Goal: Task Accomplishment & Management: Manage account settings

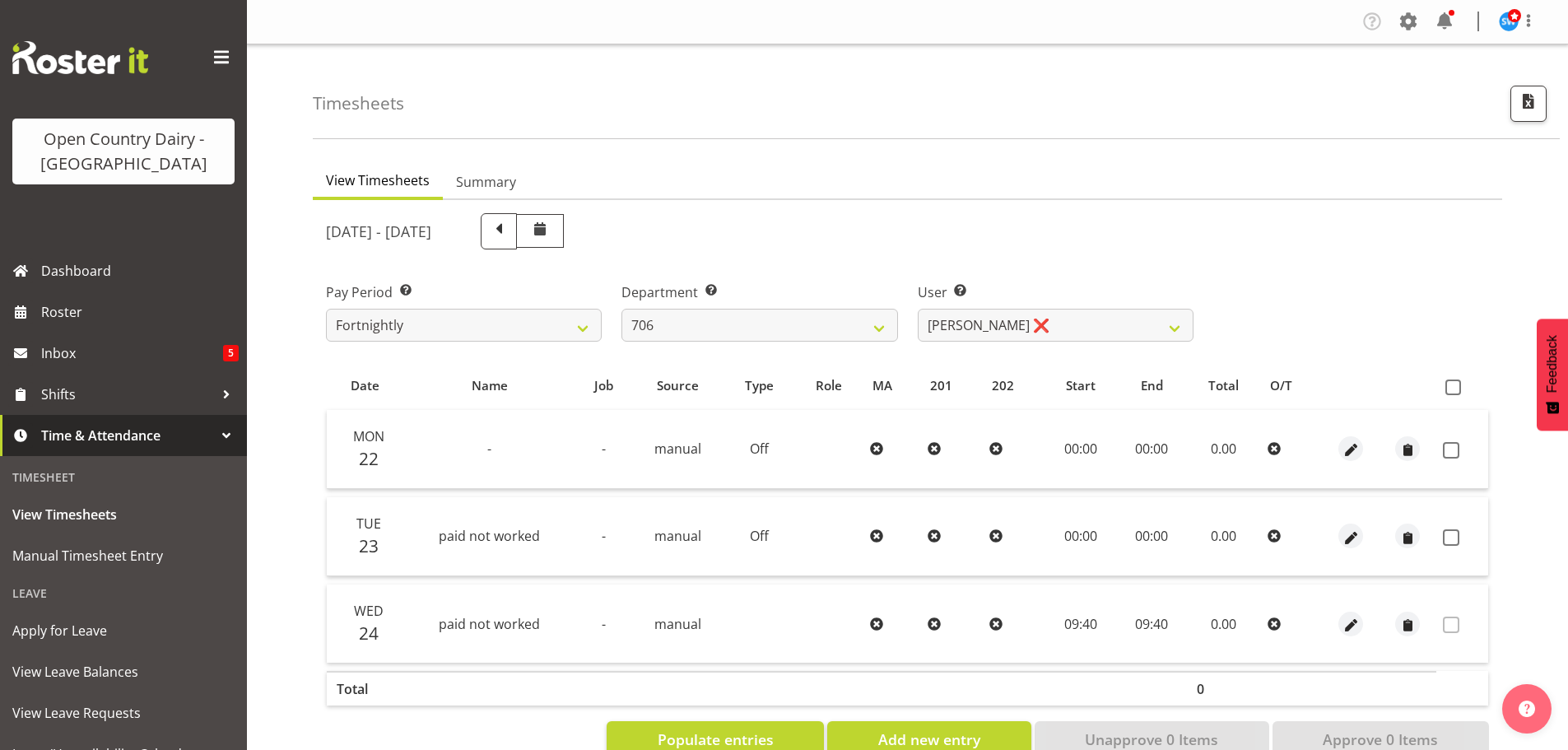
select select "721"
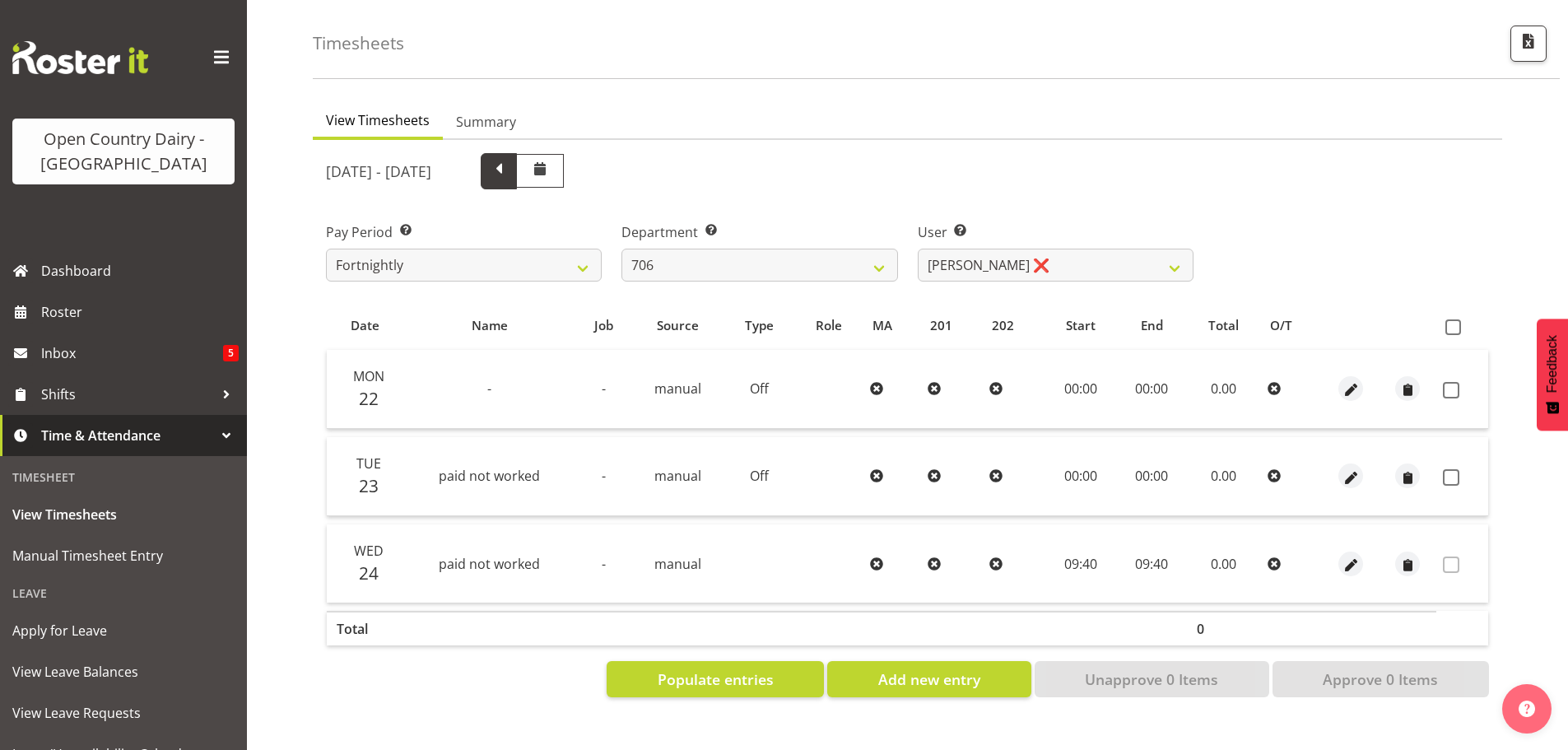
click at [509, 161] on span at bounding box center [499, 169] width 22 height 22
select select
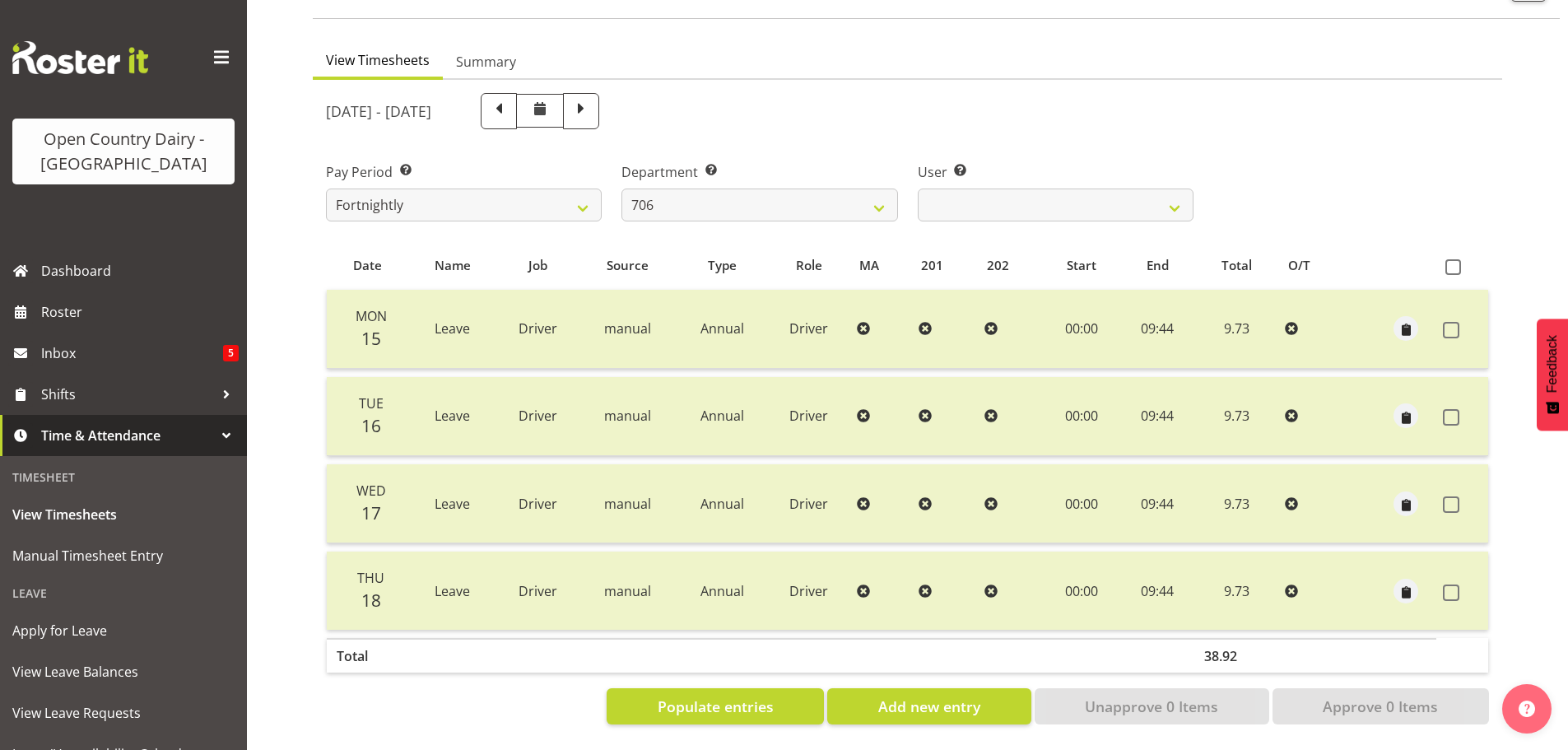
scroll to position [133, 0]
click at [875, 188] on select "701 702 703 704 705 706 707 708 709 710 711 712 713 714 715 716 717 718 719 720" at bounding box center [759, 205] width 276 height 33
select select "874"
click at [621, 188] on select "701 702 703 704 705 706 707 708 709 710 711 712 713 714 715 716 717 718 719 720" at bounding box center [759, 205] width 276 height 33
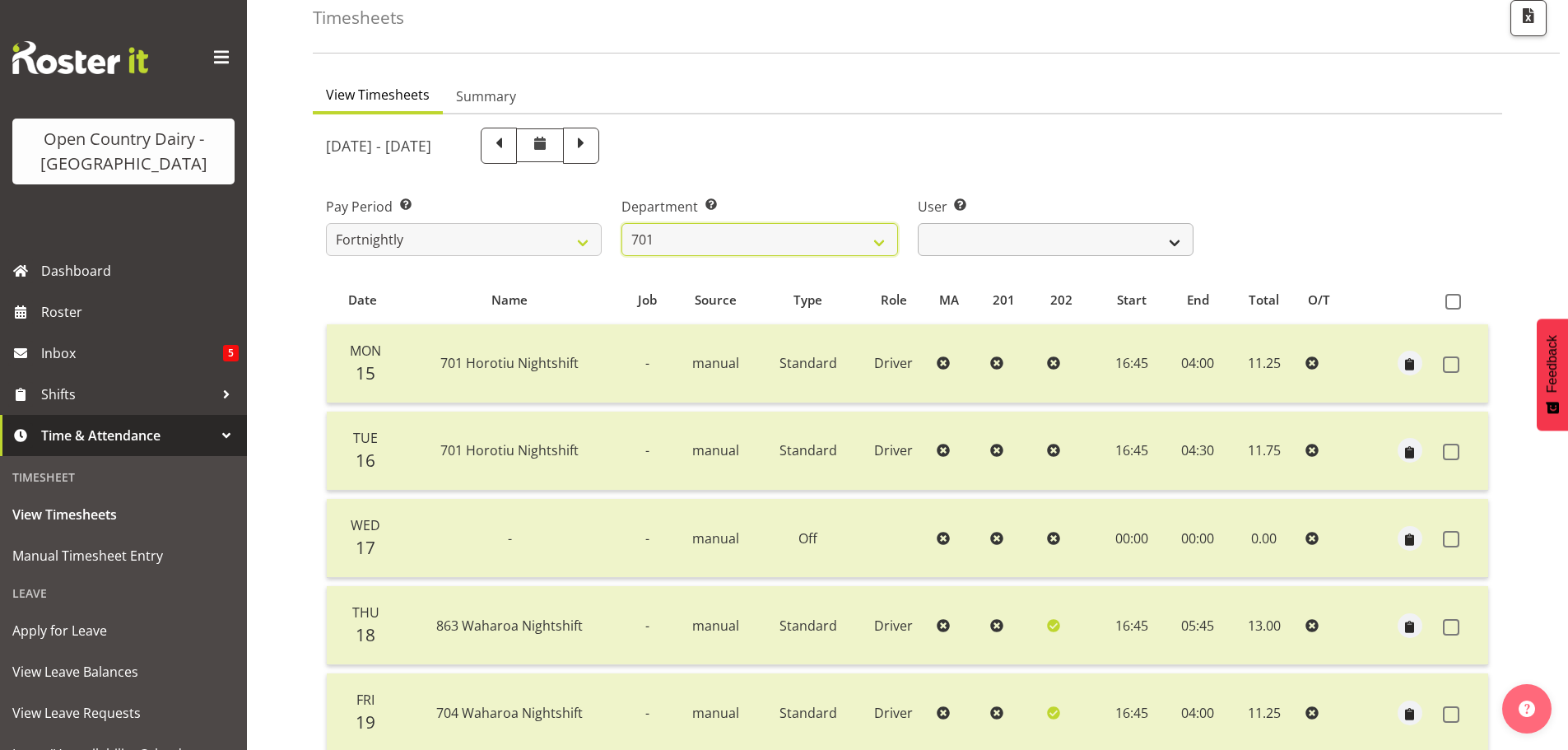
scroll to position [50, 0]
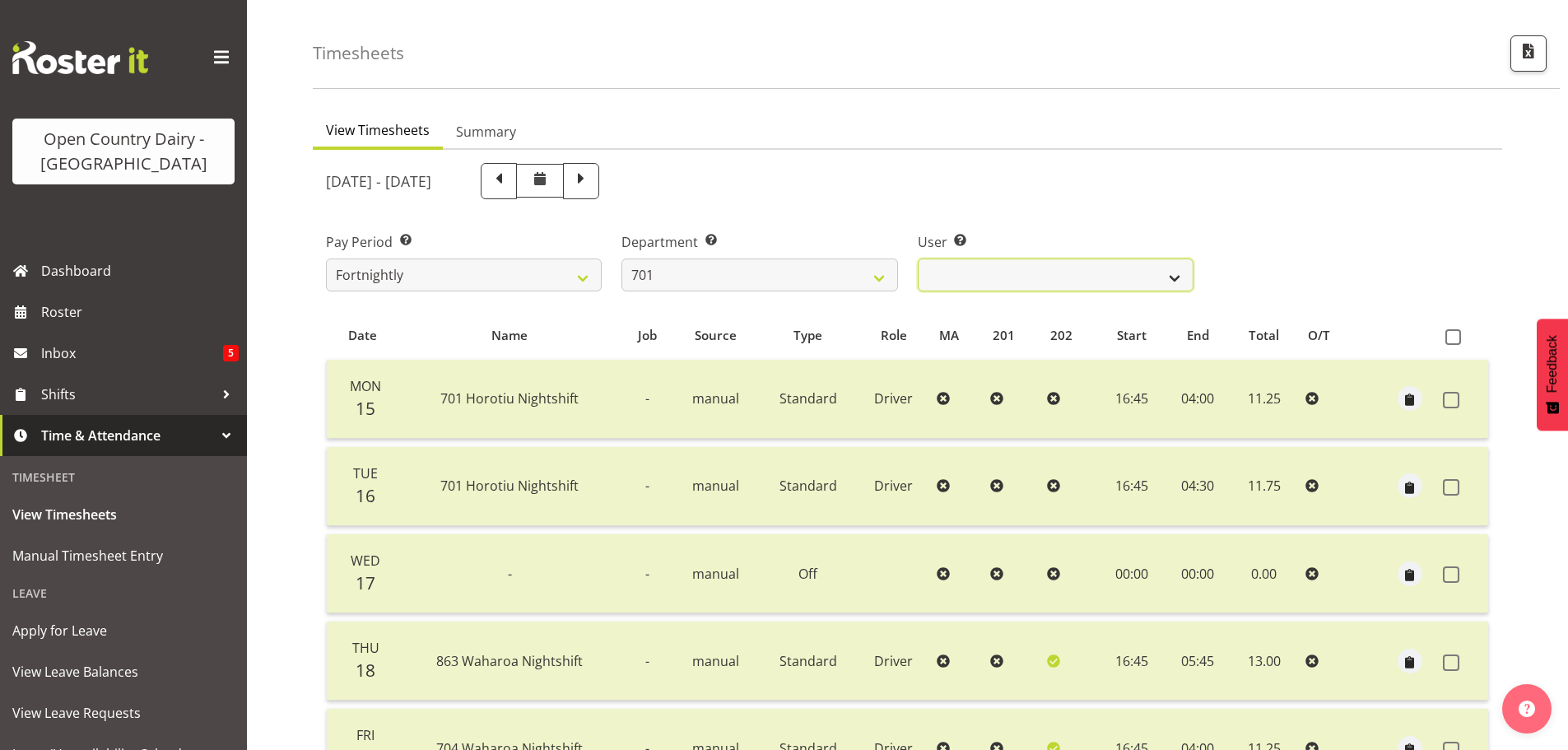
click at [1075, 272] on select "Duncan Shirley ✔ Gagandeep Singh ✔ Johann Van Zyl ✔ John Cottingham ✔" at bounding box center [1056, 275] width 276 height 33
click at [918, 259] on select "Duncan Shirley ✔ Gagandeep Singh ✔ Johann Van Zyl ✔ John Cottingham ✔" at bounding box center [1056, 275] width 276 height 33
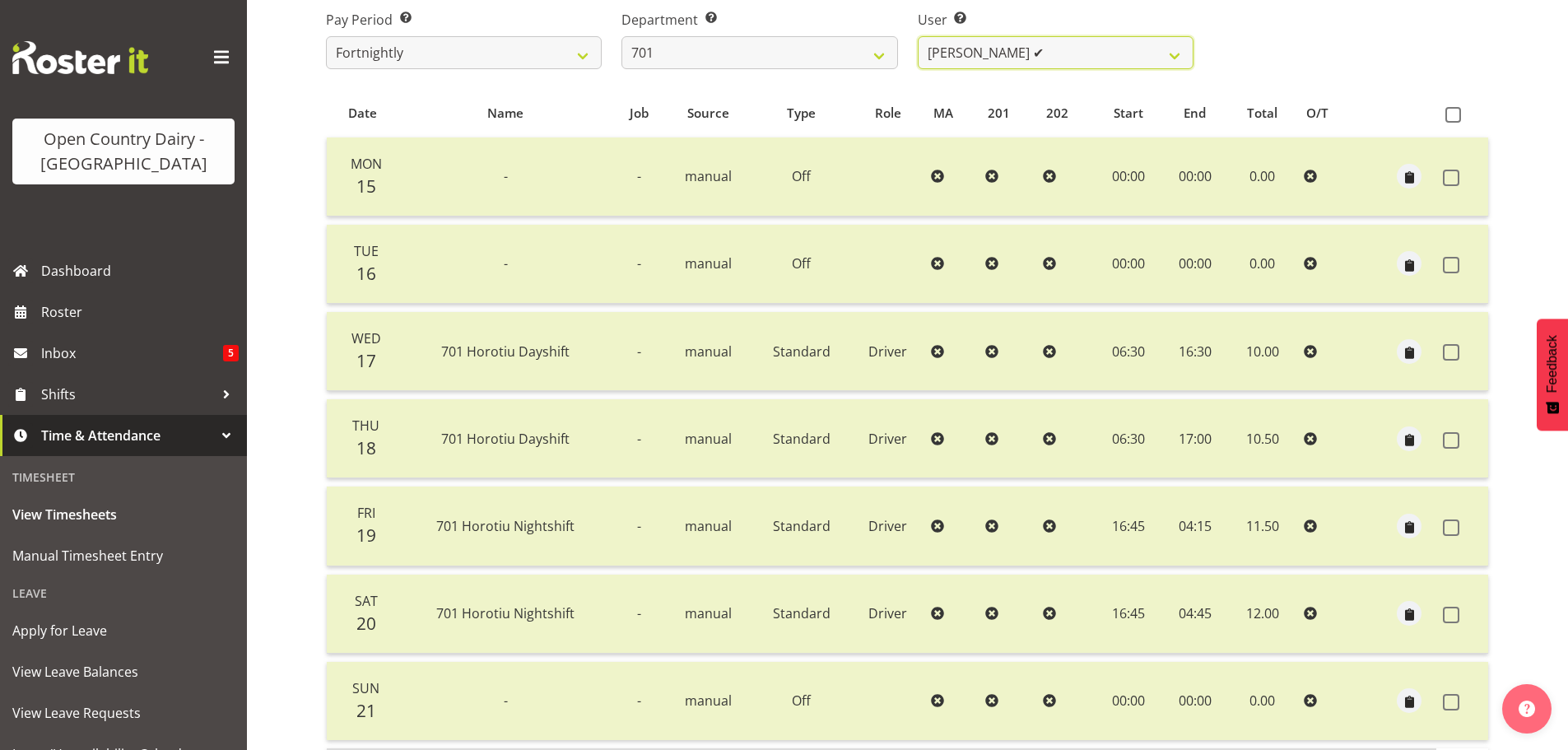
scroll to position [215, 0]
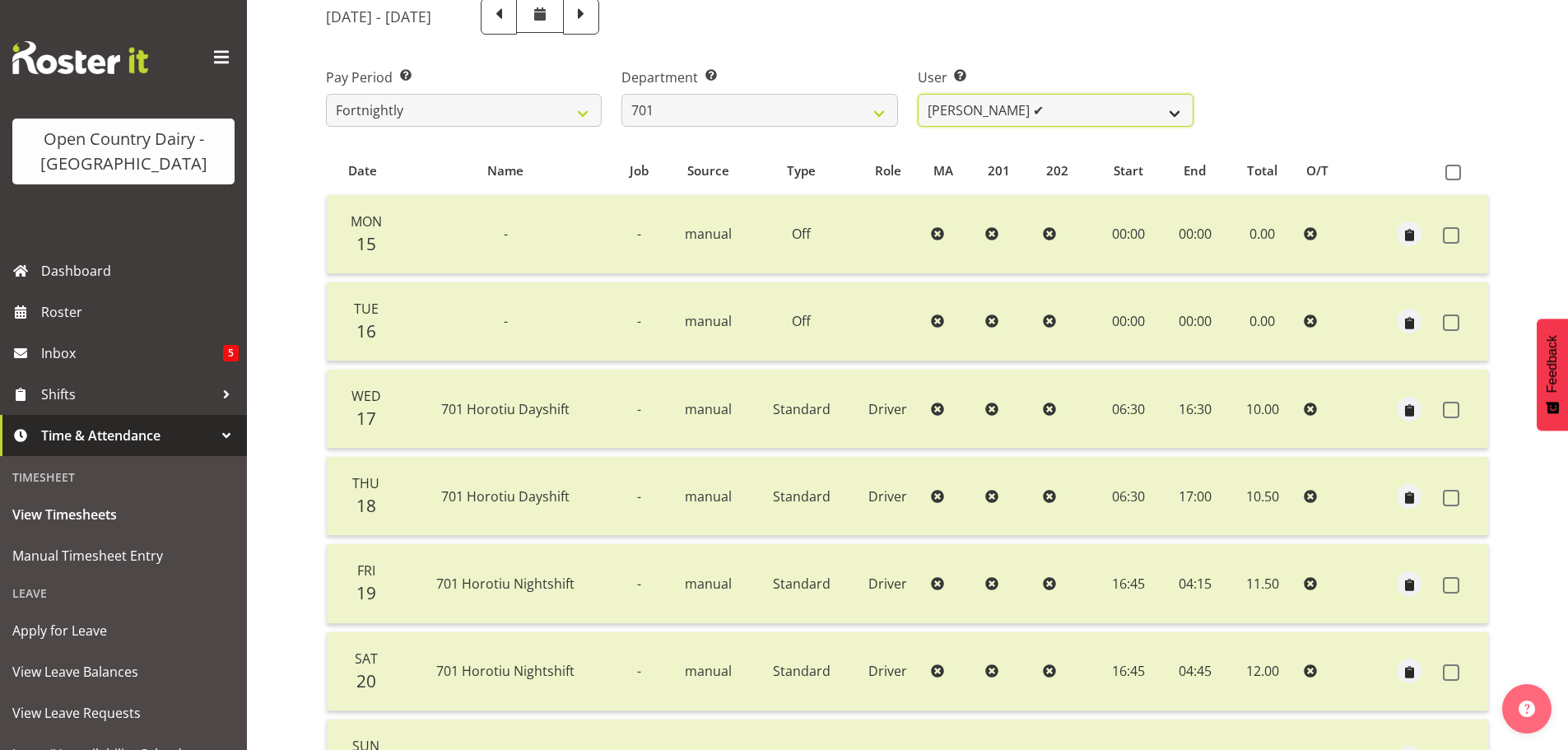
click at [1114, 109] on select "Duncan Shirley ✔ Gagandeep Singh ✔ Johann Van Zyl ✔ John Cottingham ✔" at bounding box center [1056, 110] width 276 height 33
click at [918, 94] on select "Duncan Shirley ✔ Gagandeep Singh ✔ Johann Van Zyl ✔ John Cottingham ✔" at bounding box center [1056, 110] width 276 height 33
click at [1068, 109] on select "Duncan Shirley ✔ Gagandeep Singh ✔ Johann Van Zyl ✔ John Cottingham ✔" at bounding box center [1056, 110] width 276 height 33
select select "8383"
click at [918, 94] on select "Duncan Shirley ✔ Gagandeep Singh ✔ Johann Van Zyl ✔ John Cottingham ✔" at bounding box center [1056, 110] width 276 height 33
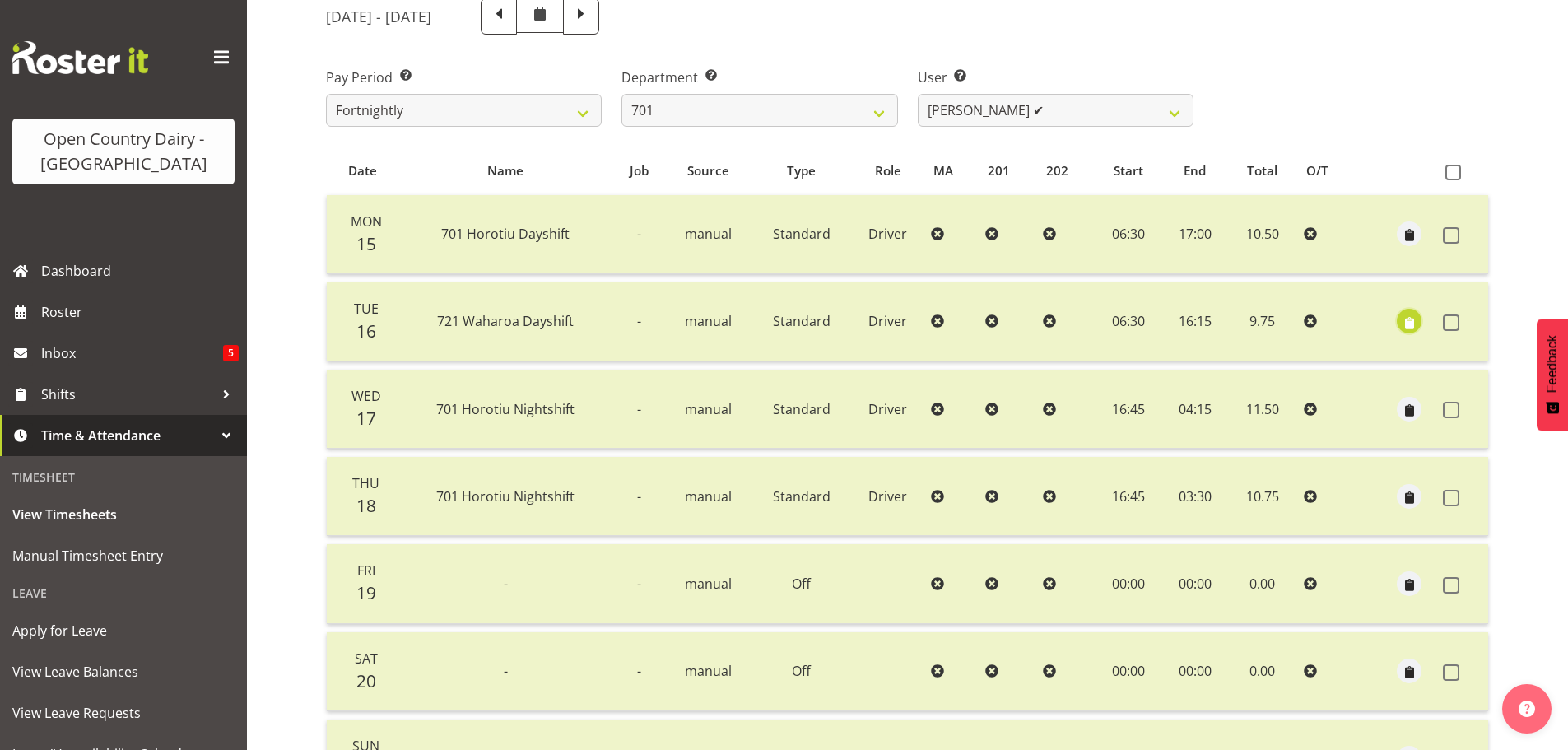
click at [1407, 321] on span "button" at bounding box center [1409, 323] width 19 height 19
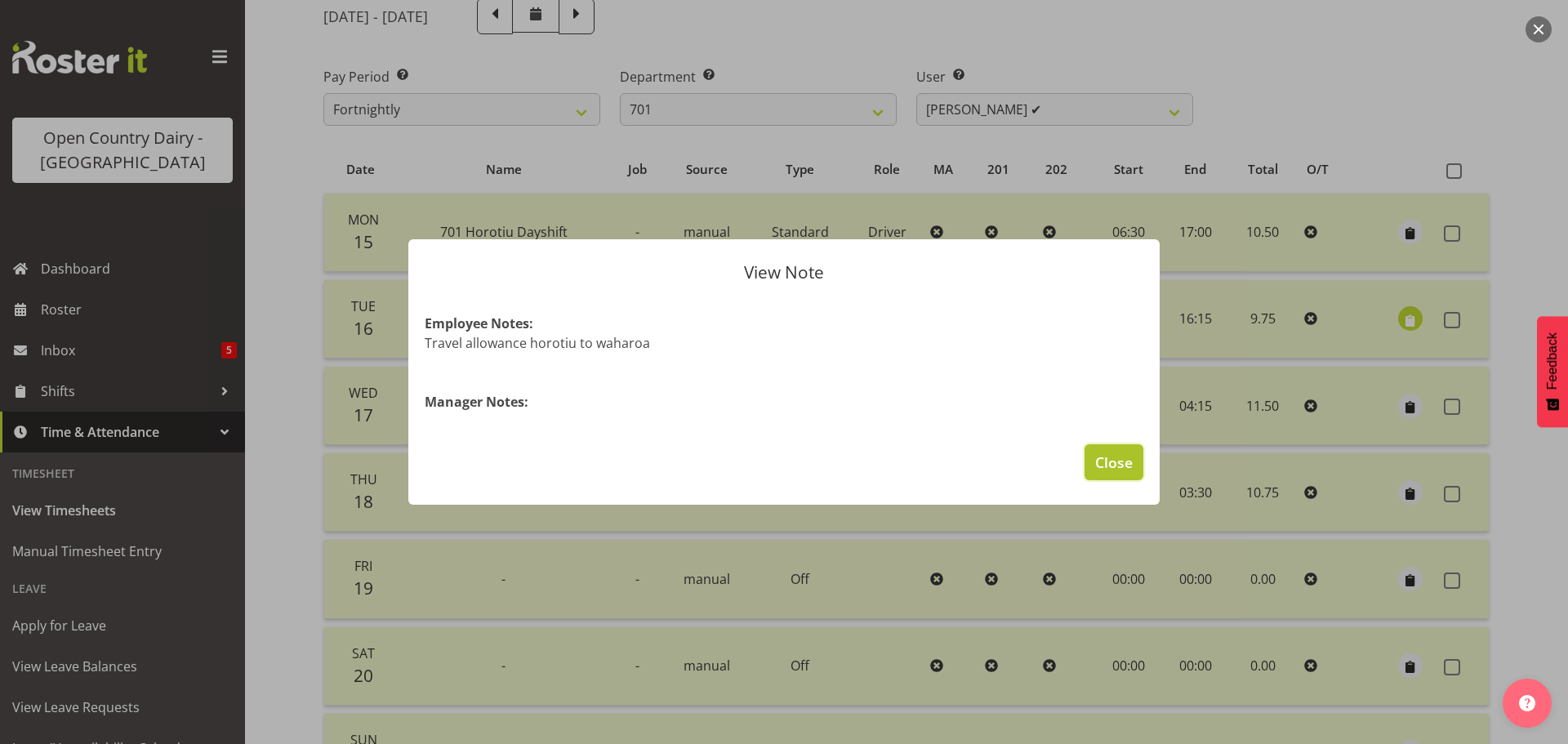
click at [1122, 456] on span "Close" at bounding box center [1114, 462] width 38 height 21
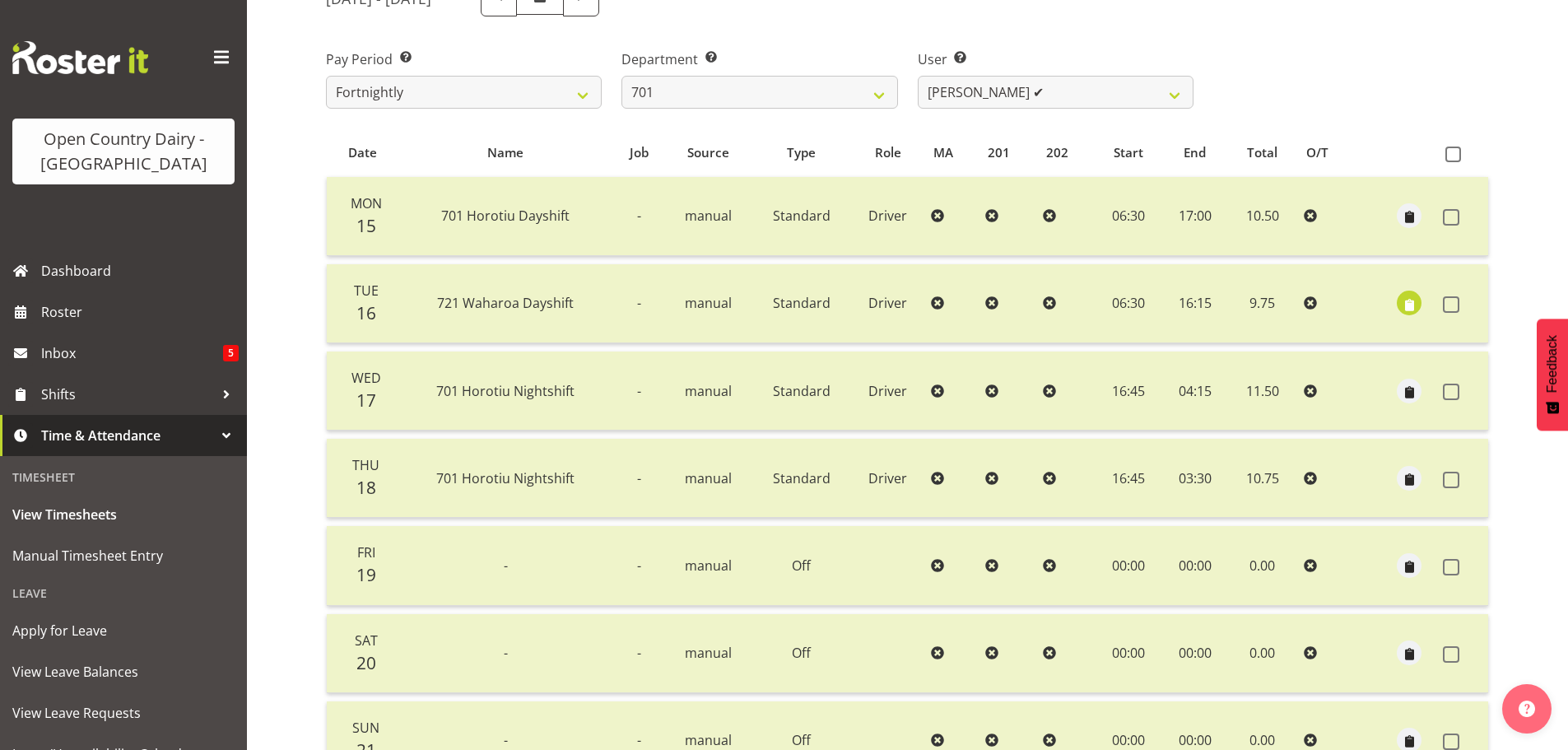
scroll to position [148, 0]
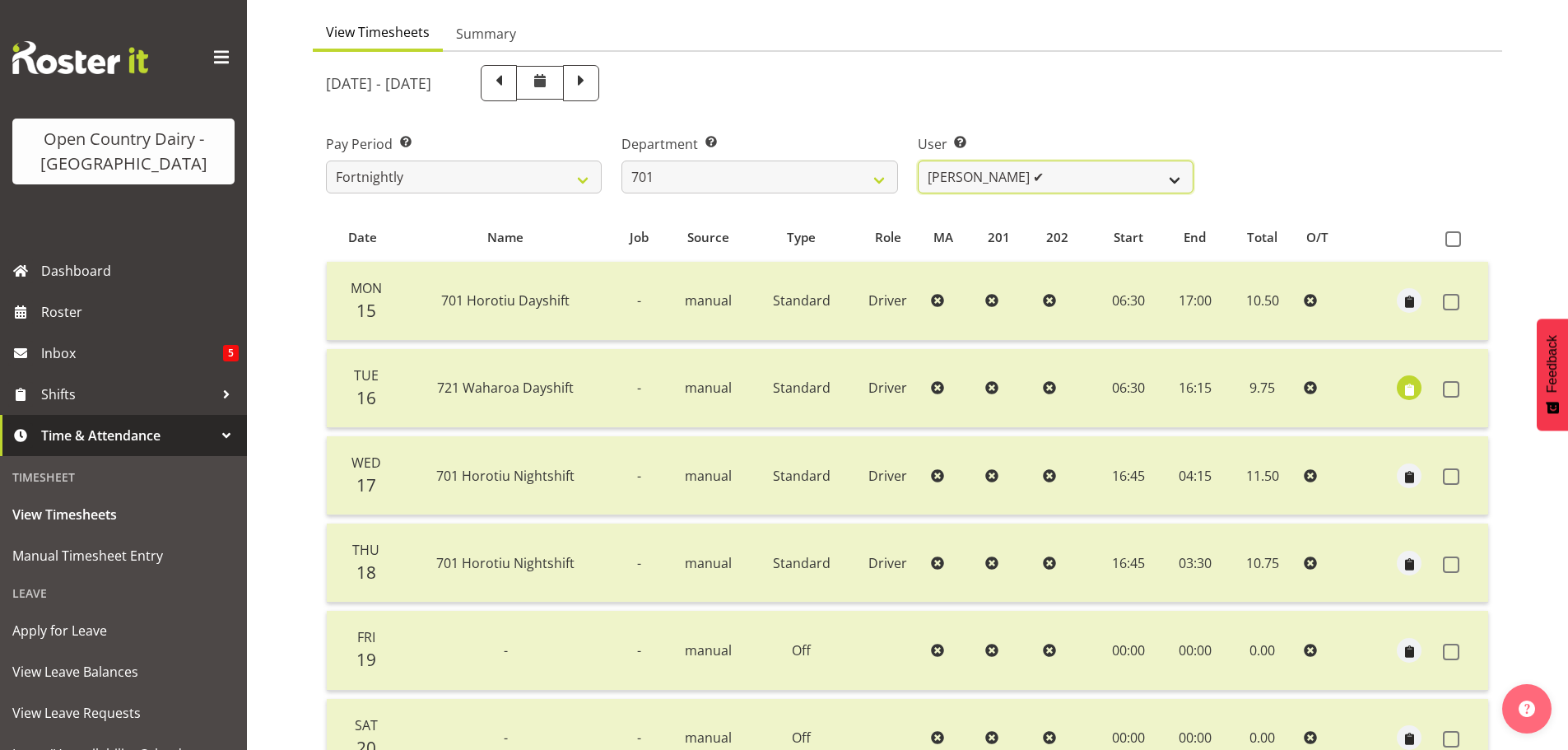
click at [1112, 177] on select "Duncan Shirley ✔ Gagandeep Singh ✔ Johann Van Zyl ✔ John Cottingham ✔" at bounding box center [1056, 177] width 276 height 33
click at [876, 175] on select "701 702 703 704 705 706 707 708 709 710 711 712 713 714 715 716 717 718 719 720" at bounding box center [759, 177] width 276 height 33
select select "720"
click at [621, 160] on select "701 702 703 704 705 706 707 708 709 710 711 712 713 714 715 716 717 718 719 720" at bounding box center [759, 177] width 276 height 33
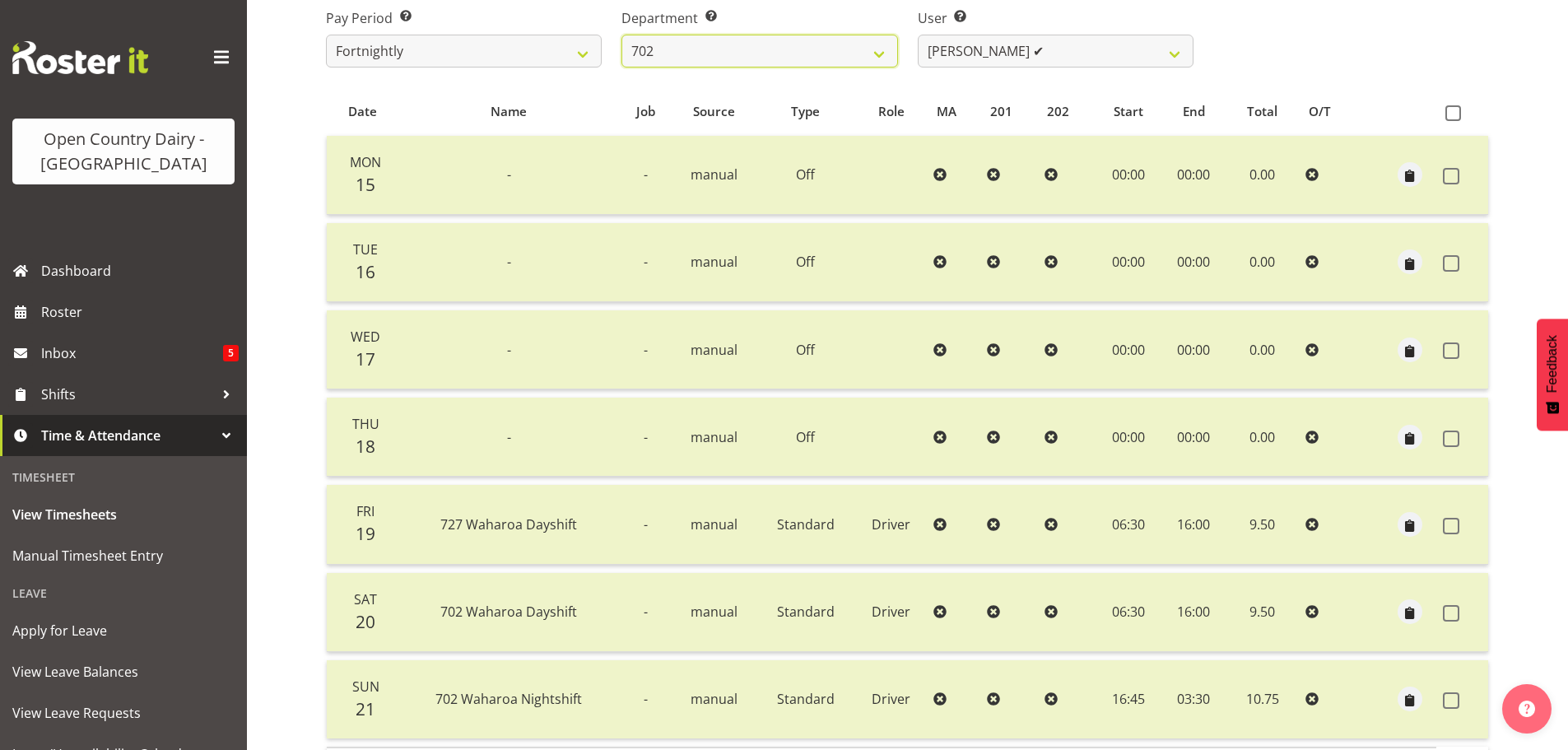
scroll to position [231, 0]
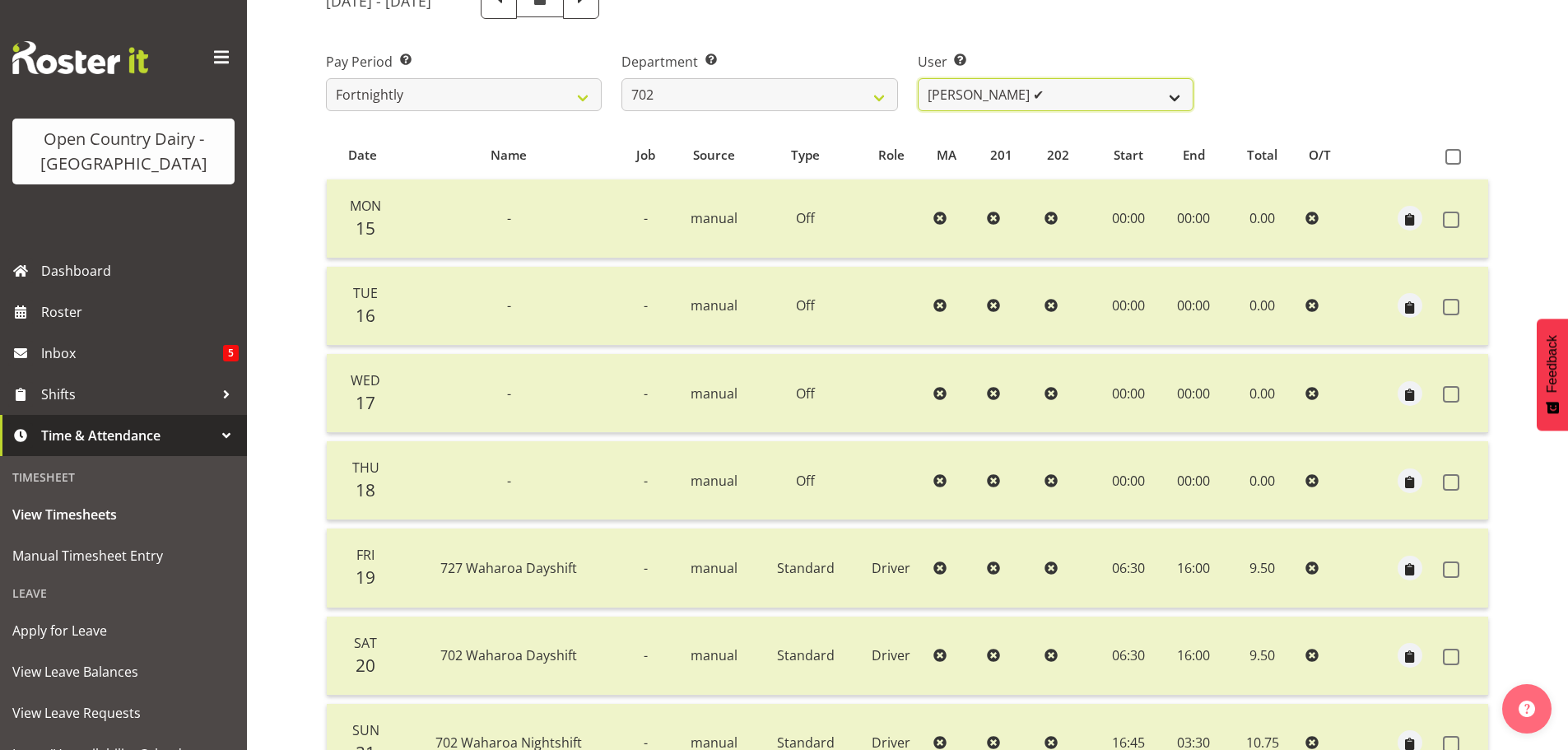
click at [1059, 99] on select "Brian Riddle ✔ Denica Tapiki ✔ Nick Adlington ✔ Simon Phillpott ✔" at bounding box center [1056, 95] width 276 height 33
click at [918, 78] on select "Brian Riddle ✔ Denica Tapiki ✔ Nick Adlington ✔ Simon Phillpott ✔" at bounding box center [1056, 95] width 276 height 33
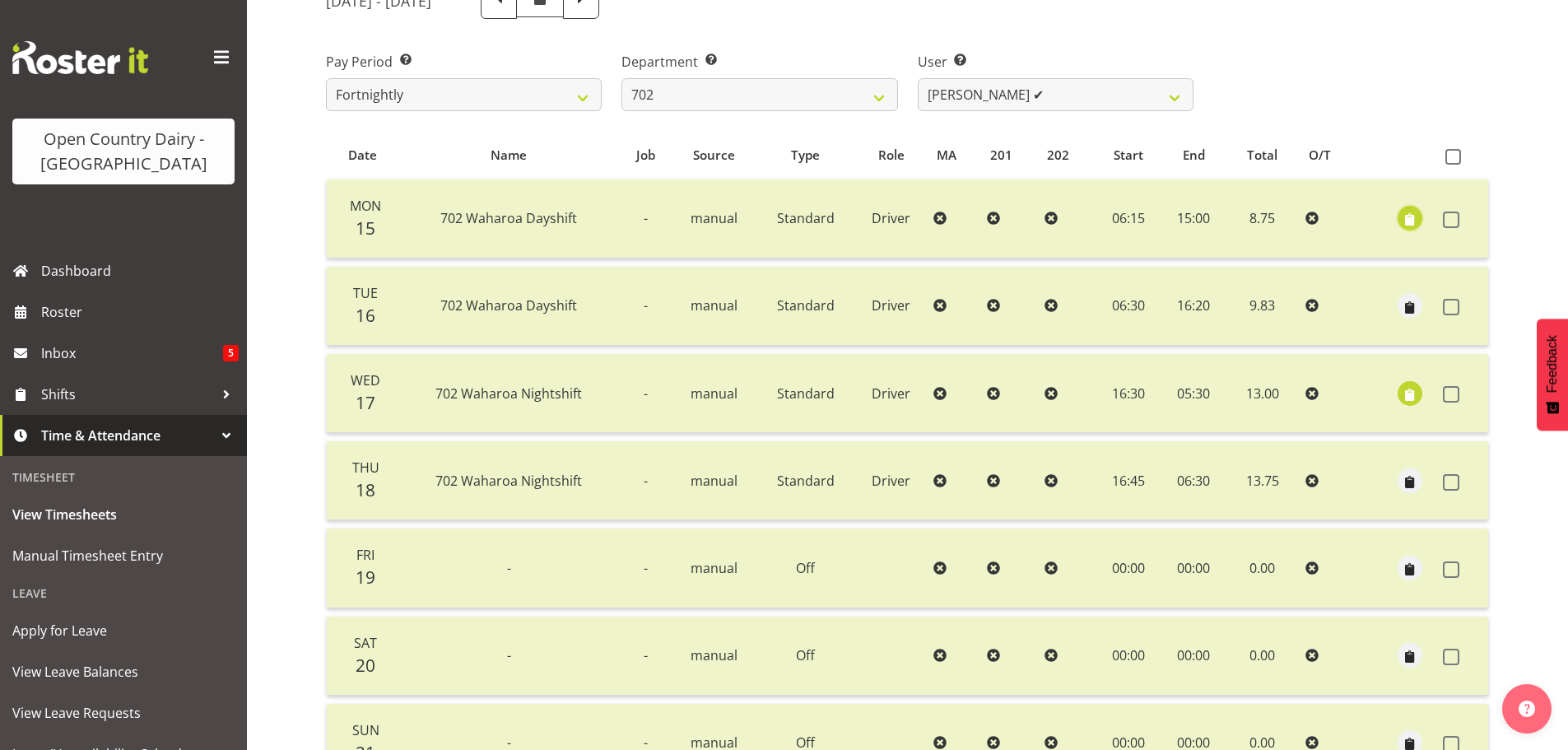
click at [1415, 224] on span "button" at bounding box center [1410, 220] width 19 height 19
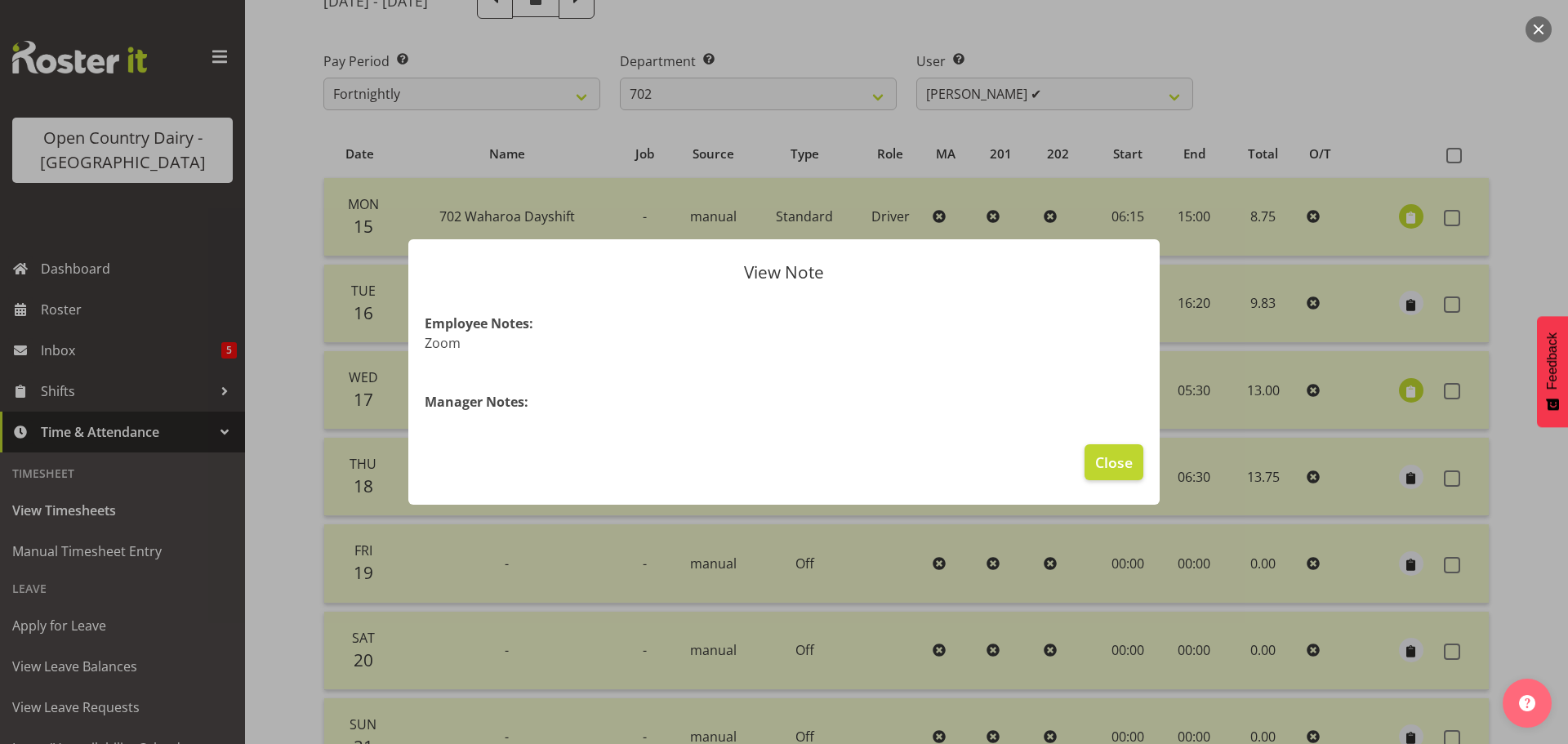
click at [1403, 223] on div at bounding box center [784, 372] width 1568 height 744
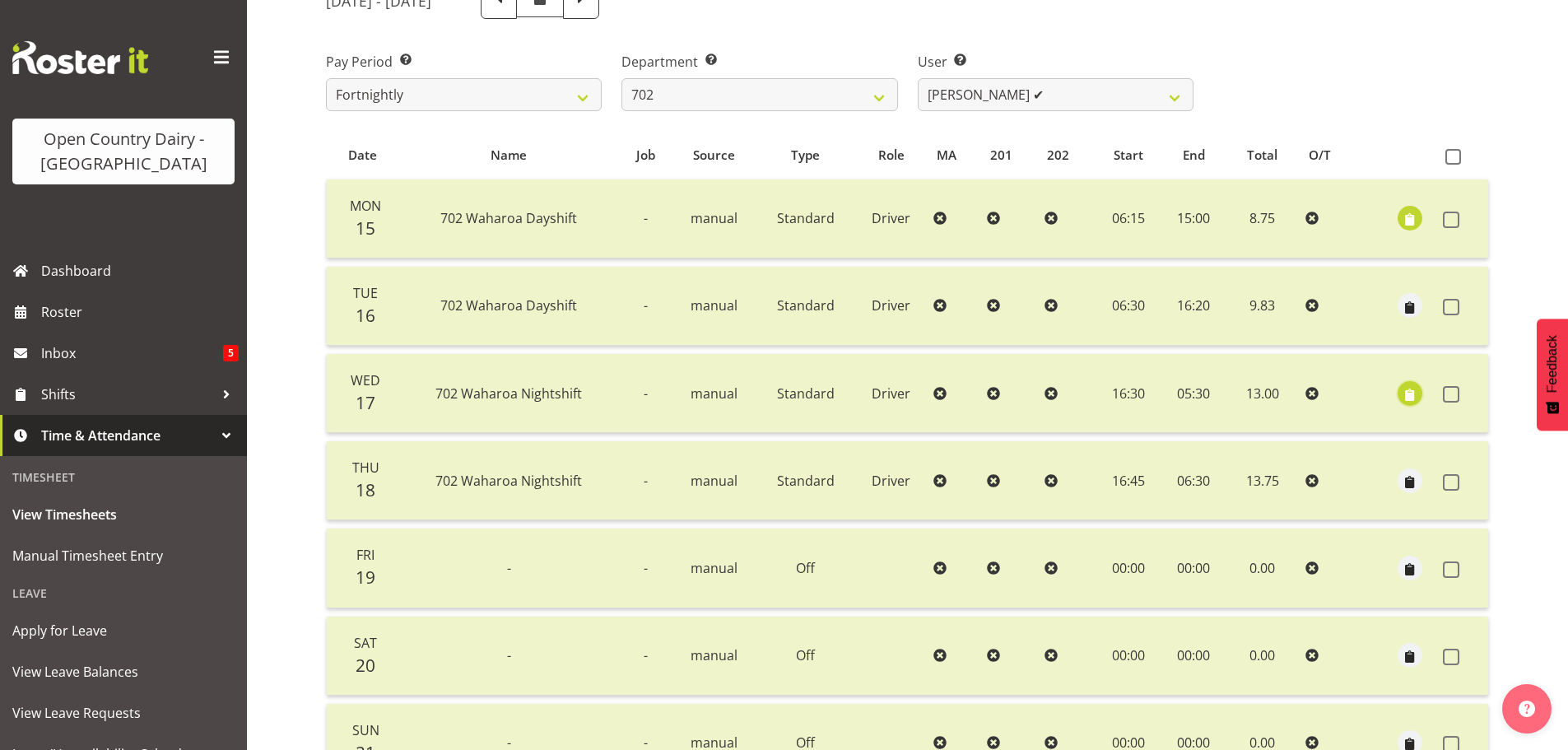
click at [1412, 397] on span "button" at bounding box center [1410, 394] width 19 height 19
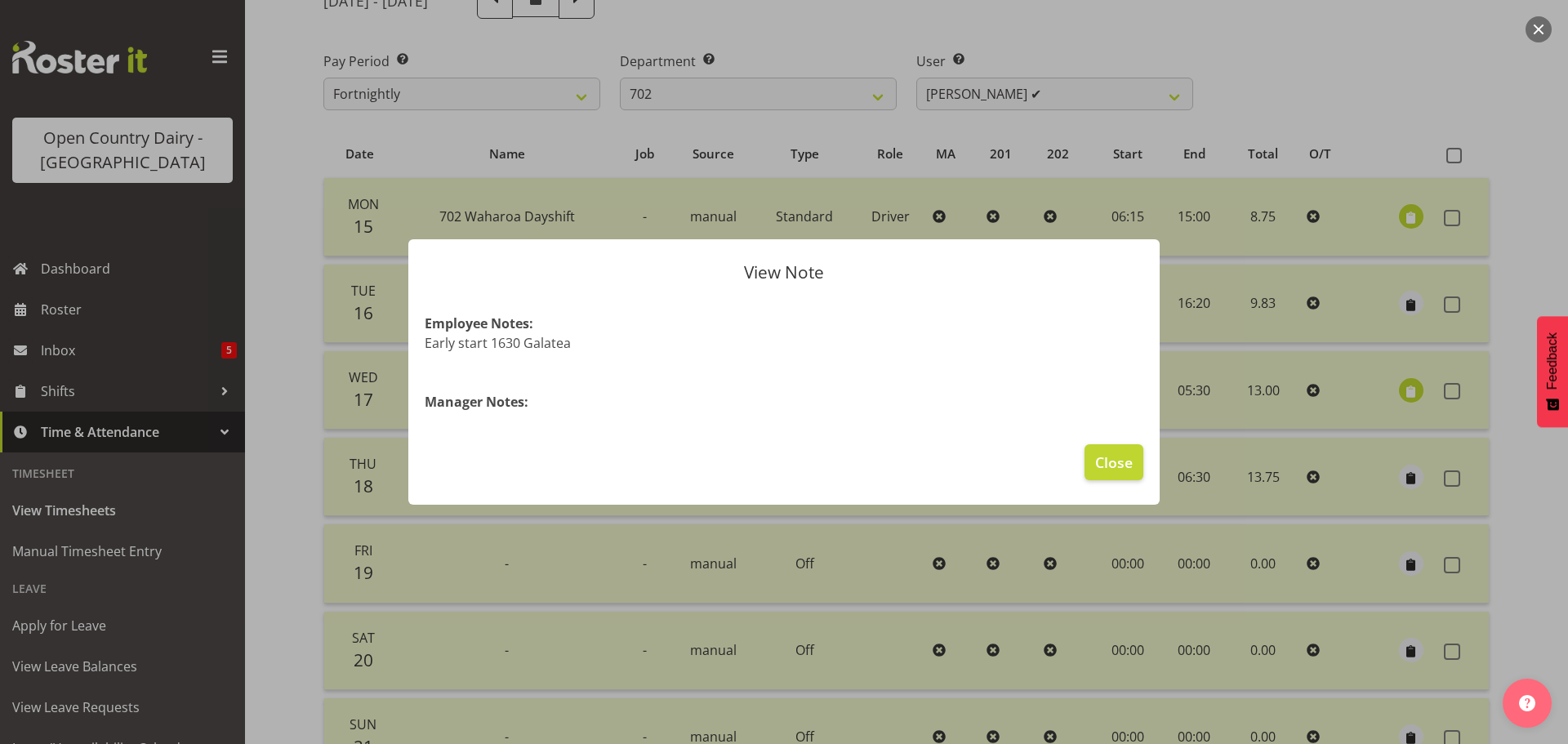
click at [1401, 393] on div at bounding box center [784, 372] width 1568 height 744
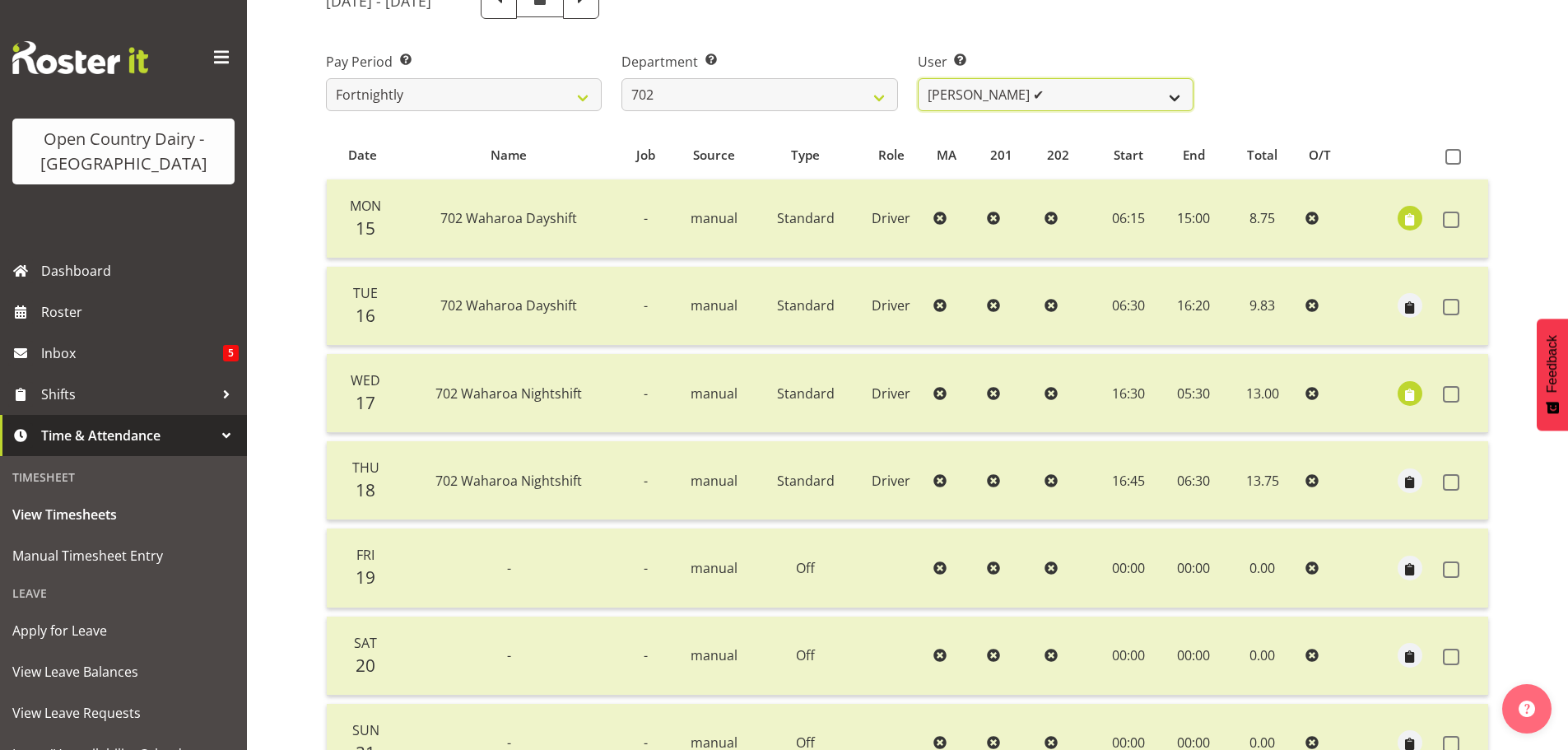
click at [1066, 103] on select "Brian Riddle ✔ Denica Tapiki ✔ Nick Adlington ✔ Simon Phillpott ✔" at bounding box center [1056, 95] width 276 height 33
click at [918, 78] on select "Brian Riddle ✔ Denica Tapiki ✔ Nick Adlington ✔ Simon Phillpott ✔" at bounding box center [1056, 95] width 276 height 33
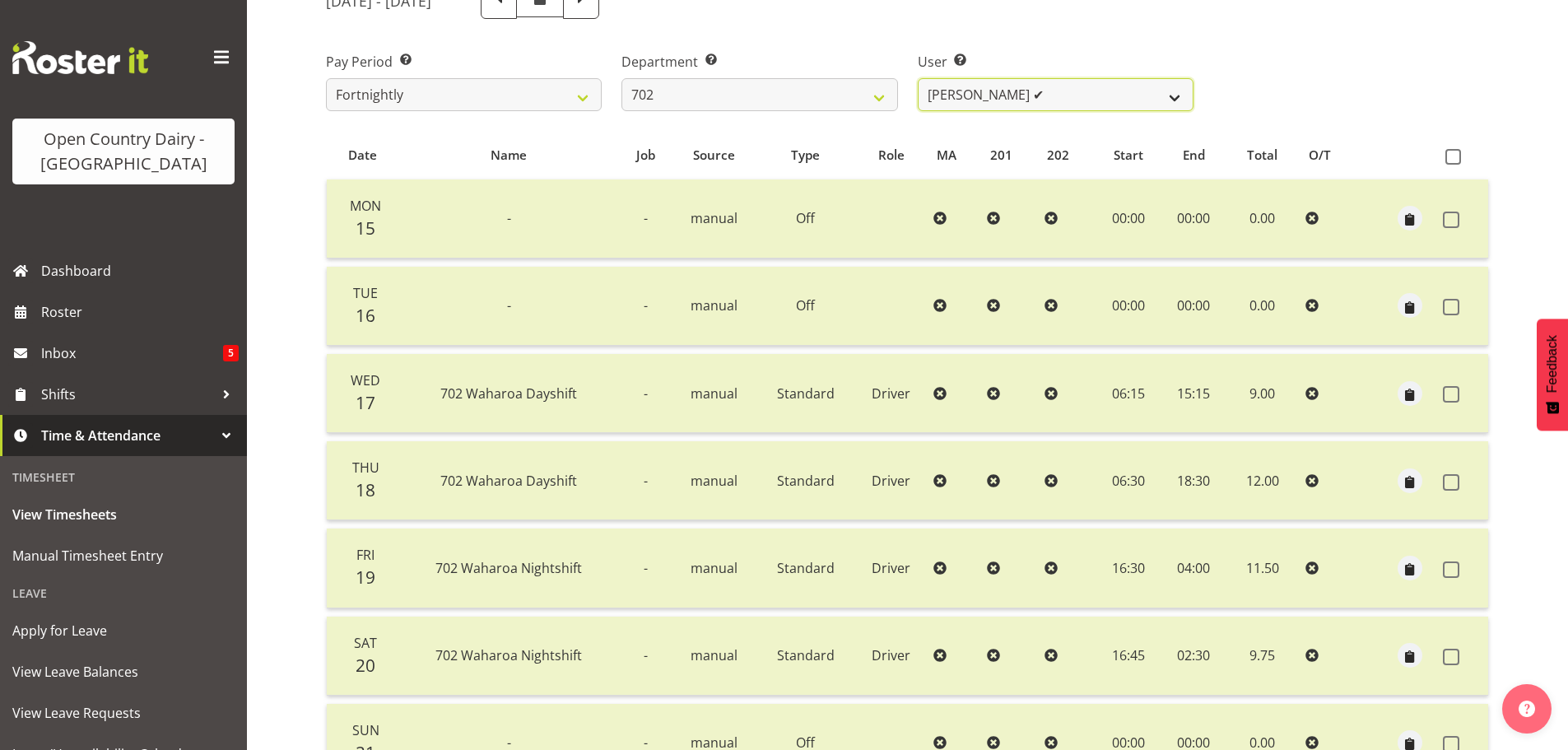
click at [1131, 91] on select "Brian Riddle ✔ Denica Tapiki ✔ Nick Adlington ✔ Simon Phillpott ✔" at bounding box center [1056, 95] width 276 height 33
select select "11199"
click at [918, 78] on select "Brian Riddle ✔ Denica Tapiki ✔ Nick Adlington ✔ Simon Phillpott ✔" at bounding box center [1056, 95] width 276 height 33
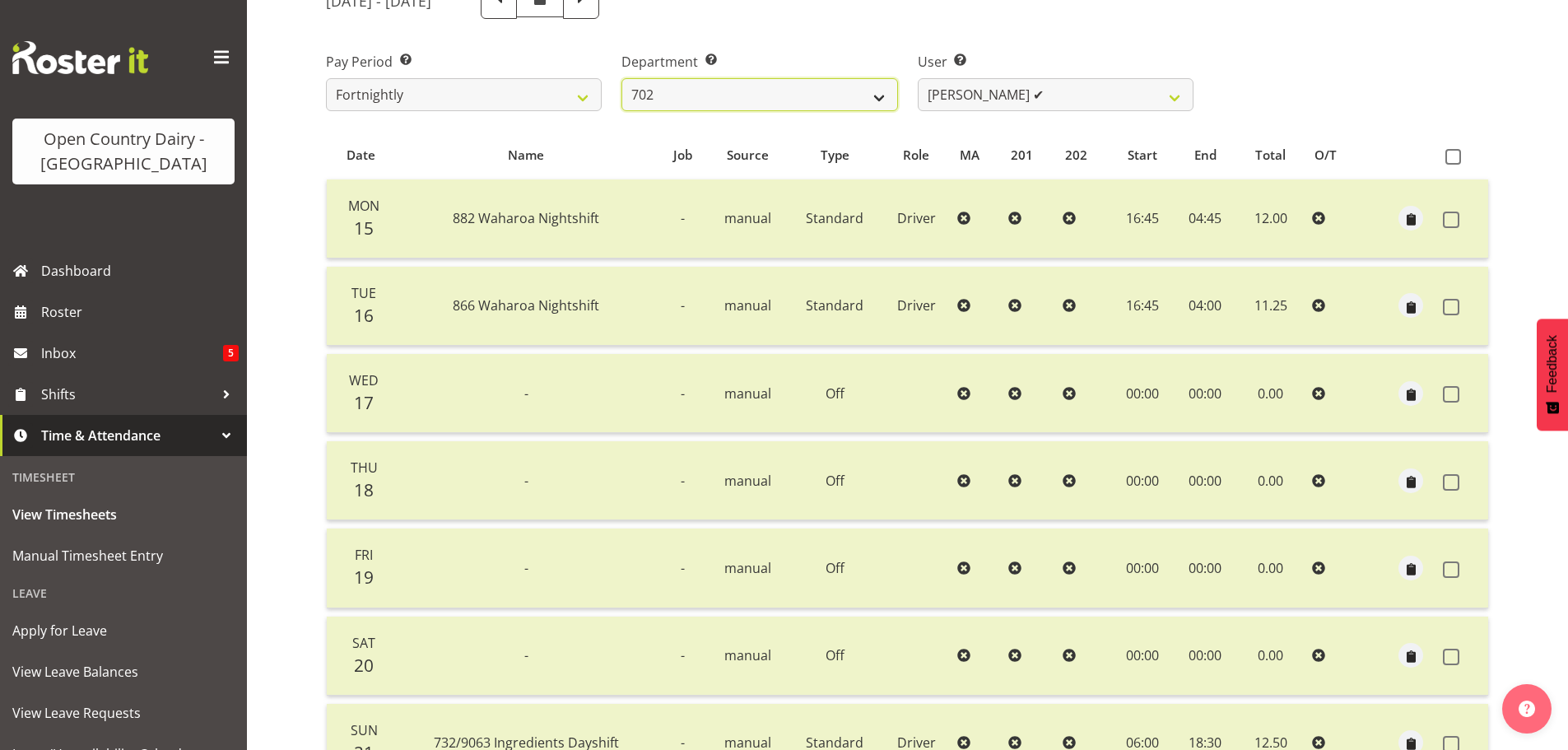
click at [864, 95] on select "701 702 703 704 705 706 707 708 709 710 711 712 713 714 715 716 717 718 719 720" at bounding box center [759, 95] width 276 height 33
select select "710"
click at [621, 78] on select "701 702 703 704 705 706 707 708 709 710 711 712 713 714 715 716 717 718 719 720" at bounding box center [759, 95] width 276 height 33
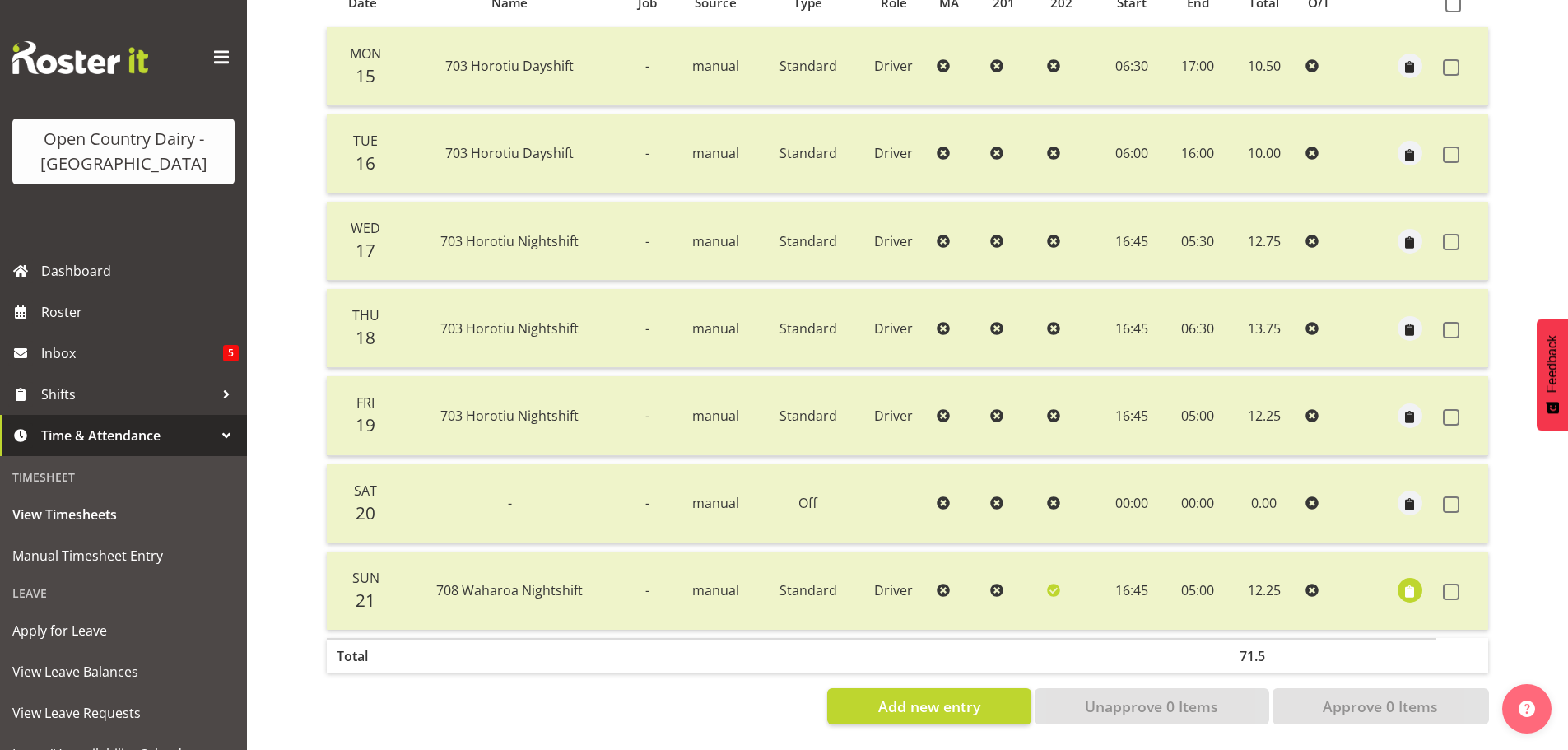
scroll to position [395, 0]
click at [1411, 582] on span "button" at bounding box center [1410, 591] width 19 height 19
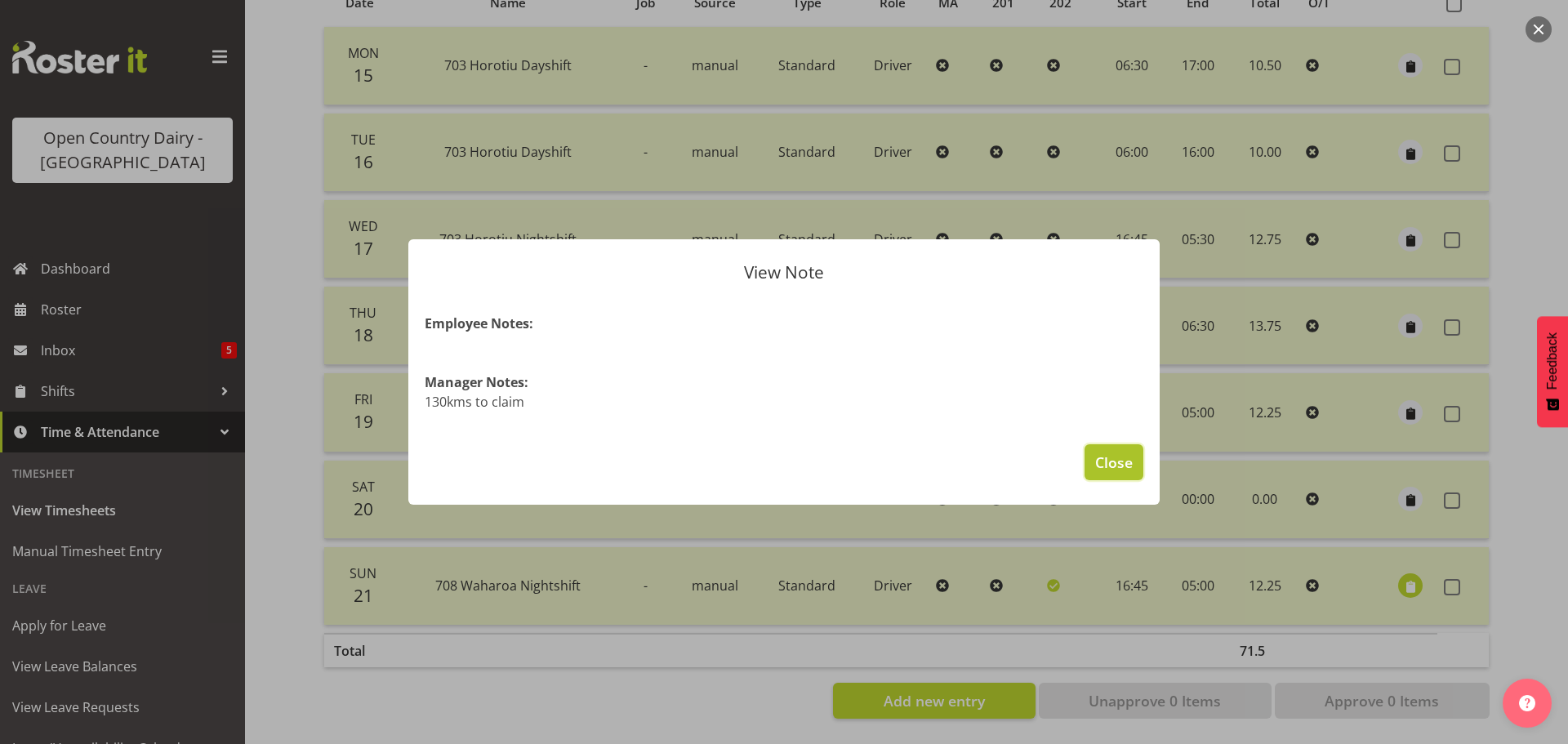
click at [1117, 460] on span "Close" at bounding box center [1114, 462] width 38 height 21
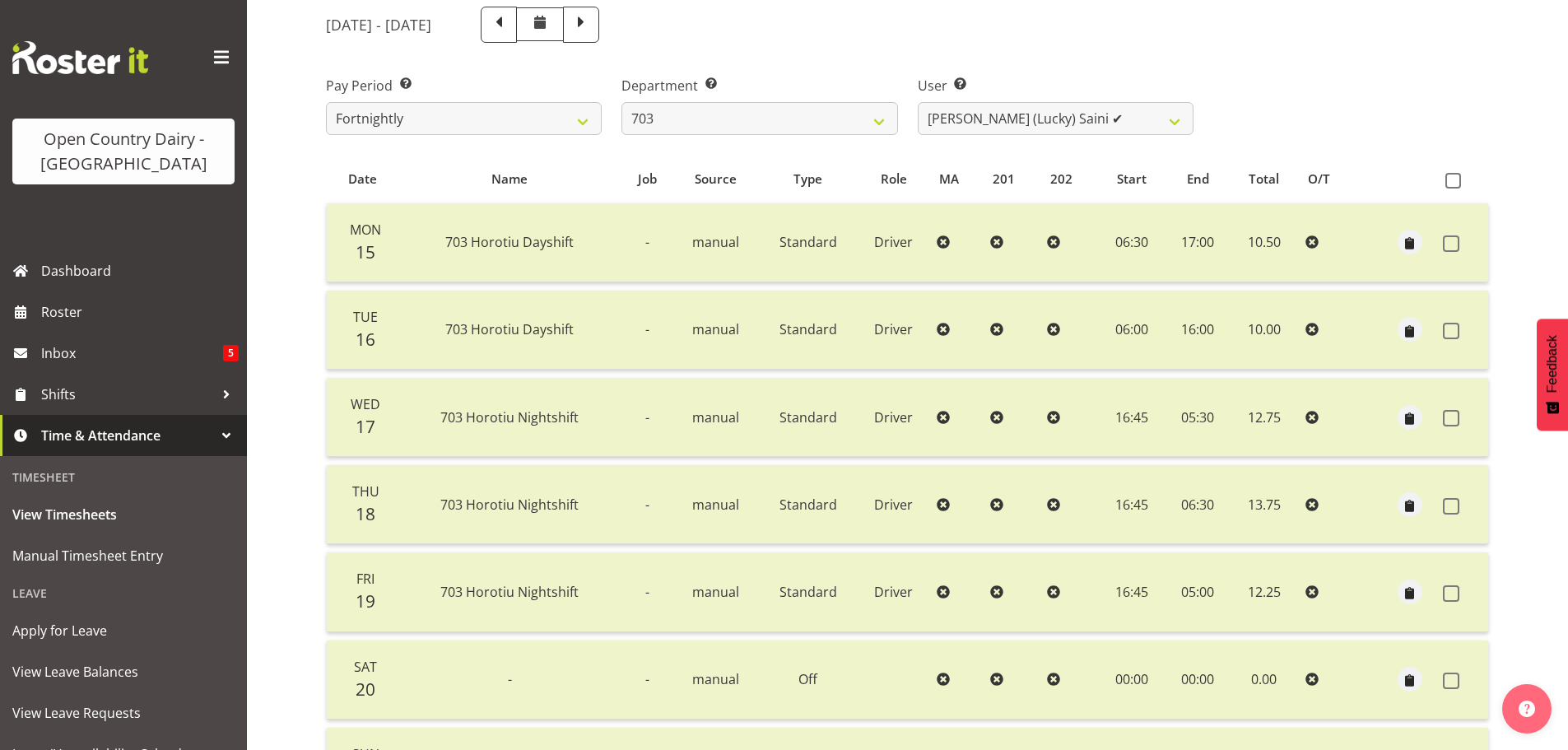
scroll to position [148, 0]
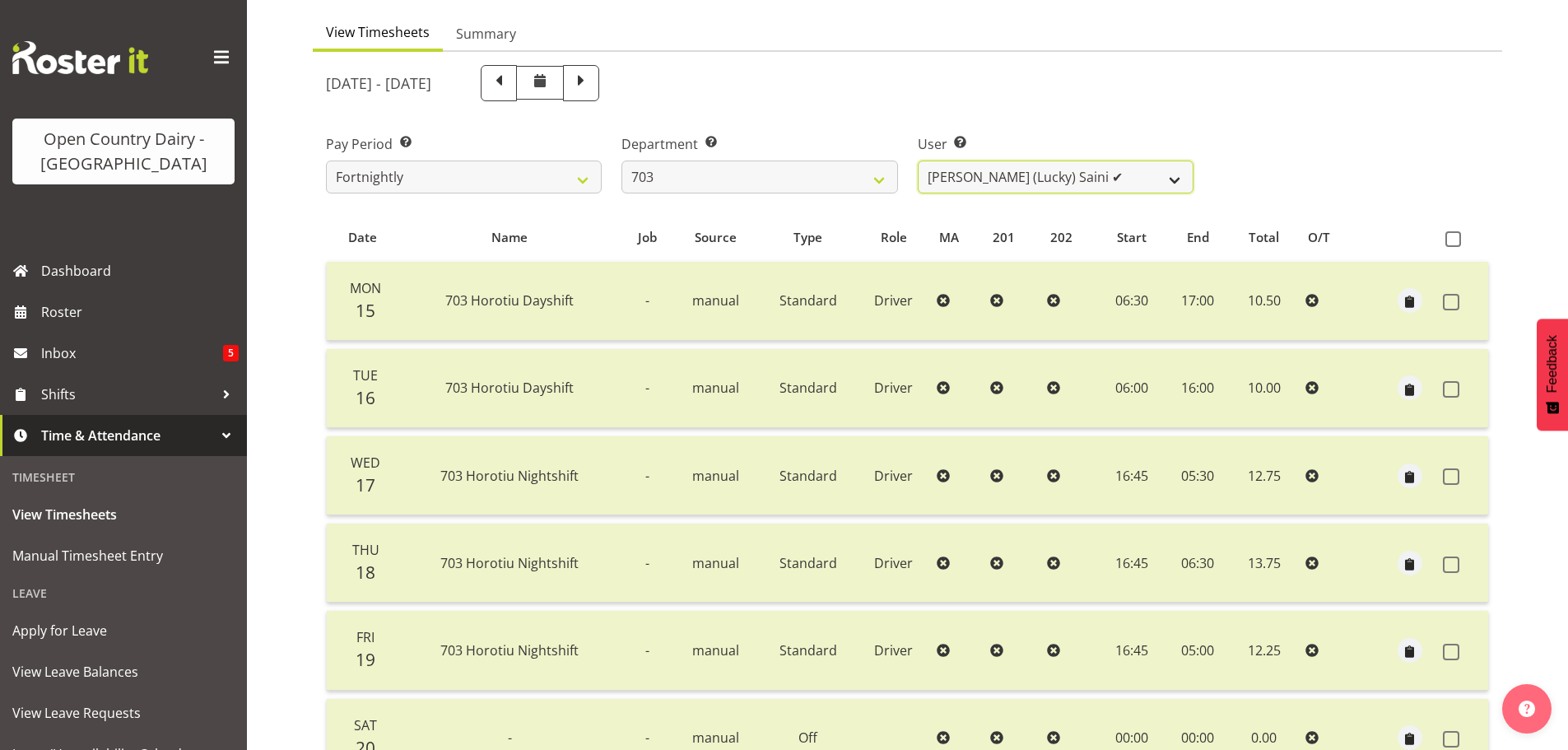
click at [976, 175] on select "Bhupinder (Lucky) Saini ✔ Mark Fowler ✔ Tama Baker ✔" at bounding box center [1056, 177] width 276 height 33
click at [918, 160] on select "Bhupinder (Lucky) Saini ✔ Mark Fowler ✔ Tama Baker ✔" at bounding box center [1056, 177] width 276 height 33
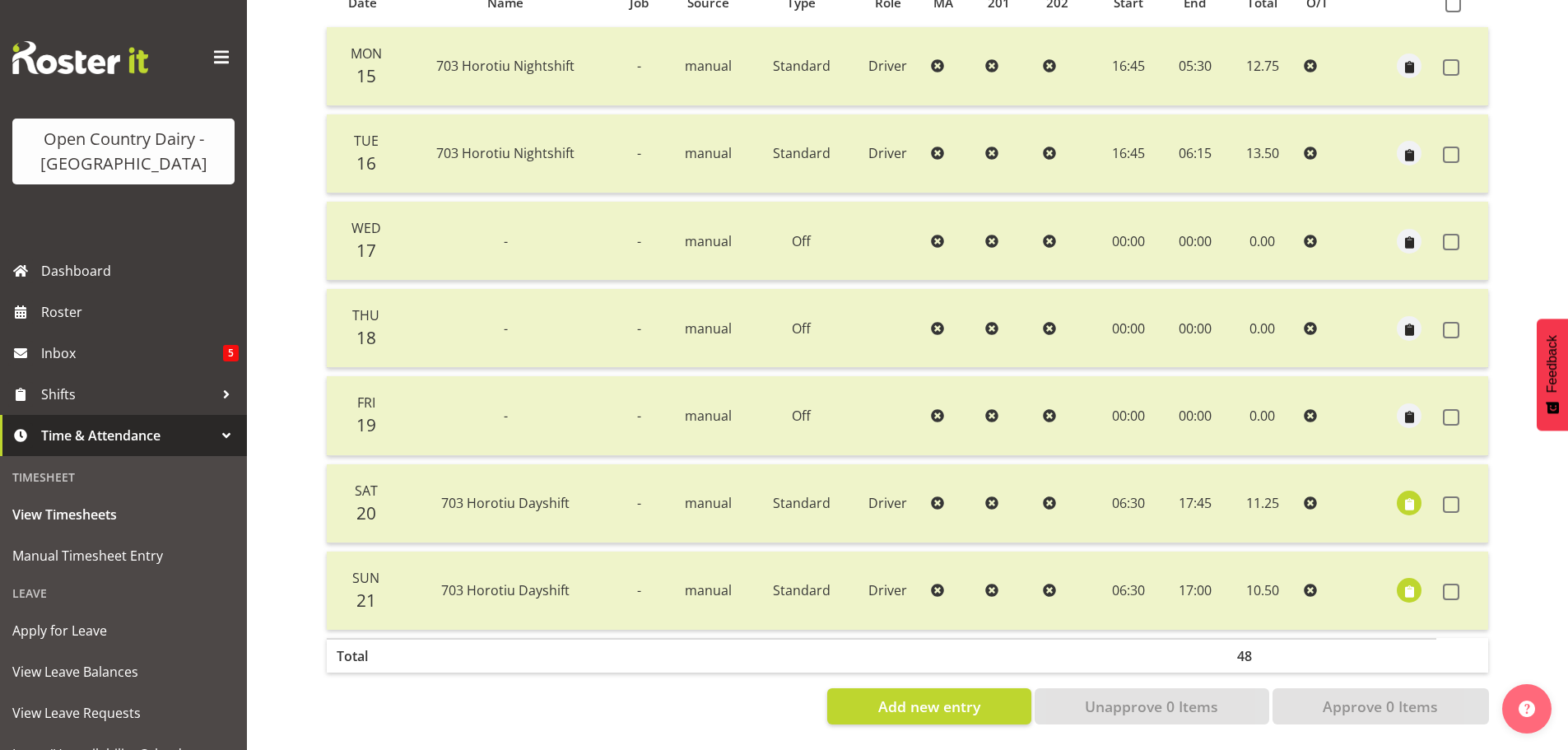
scroll to position [395, 0]
click at [1402, 496] on span "button" at bounding box center [1409, 505] width 19 height 19
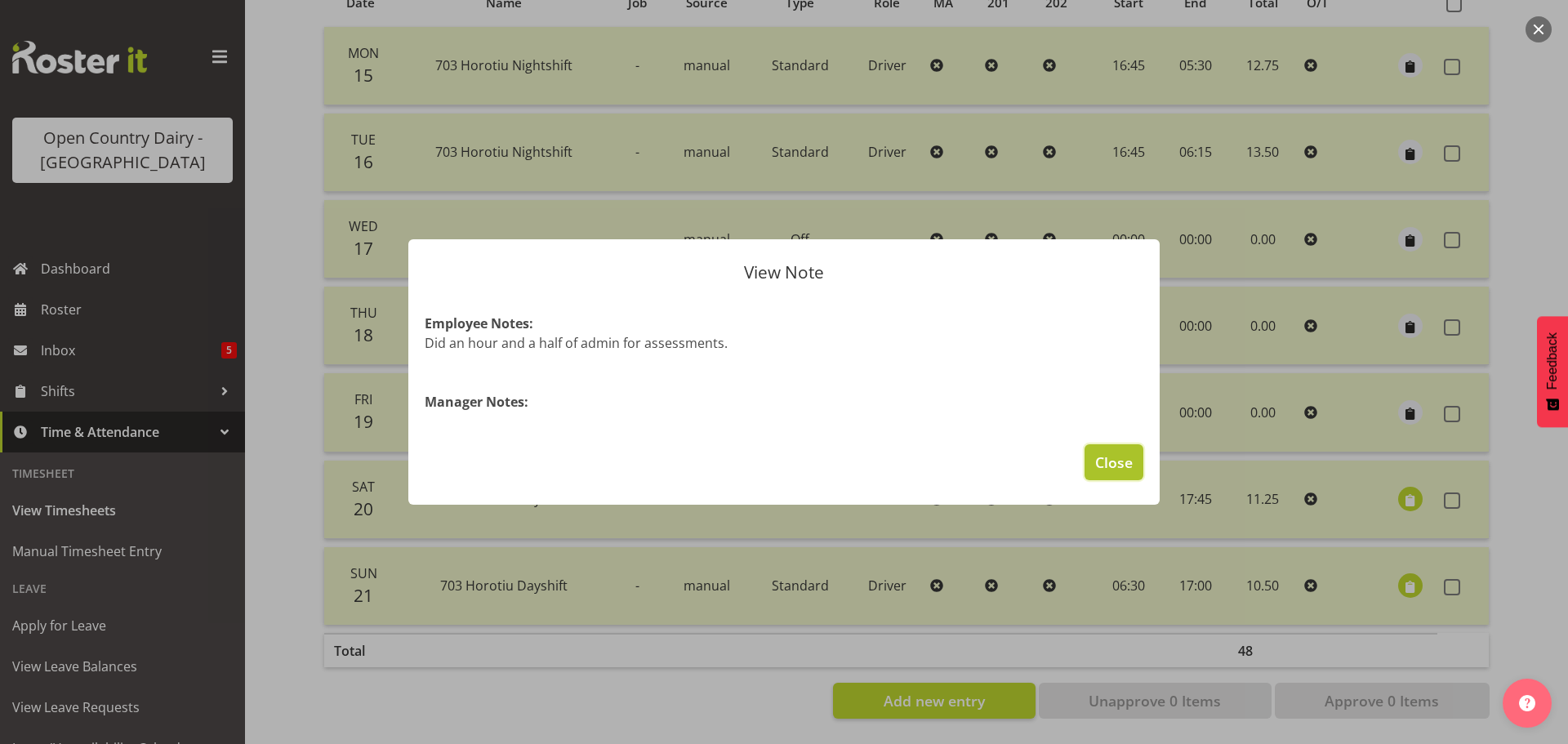
click at [1114, 465] on span "Close" at bounding box center [1114, 462] width 38 height 21
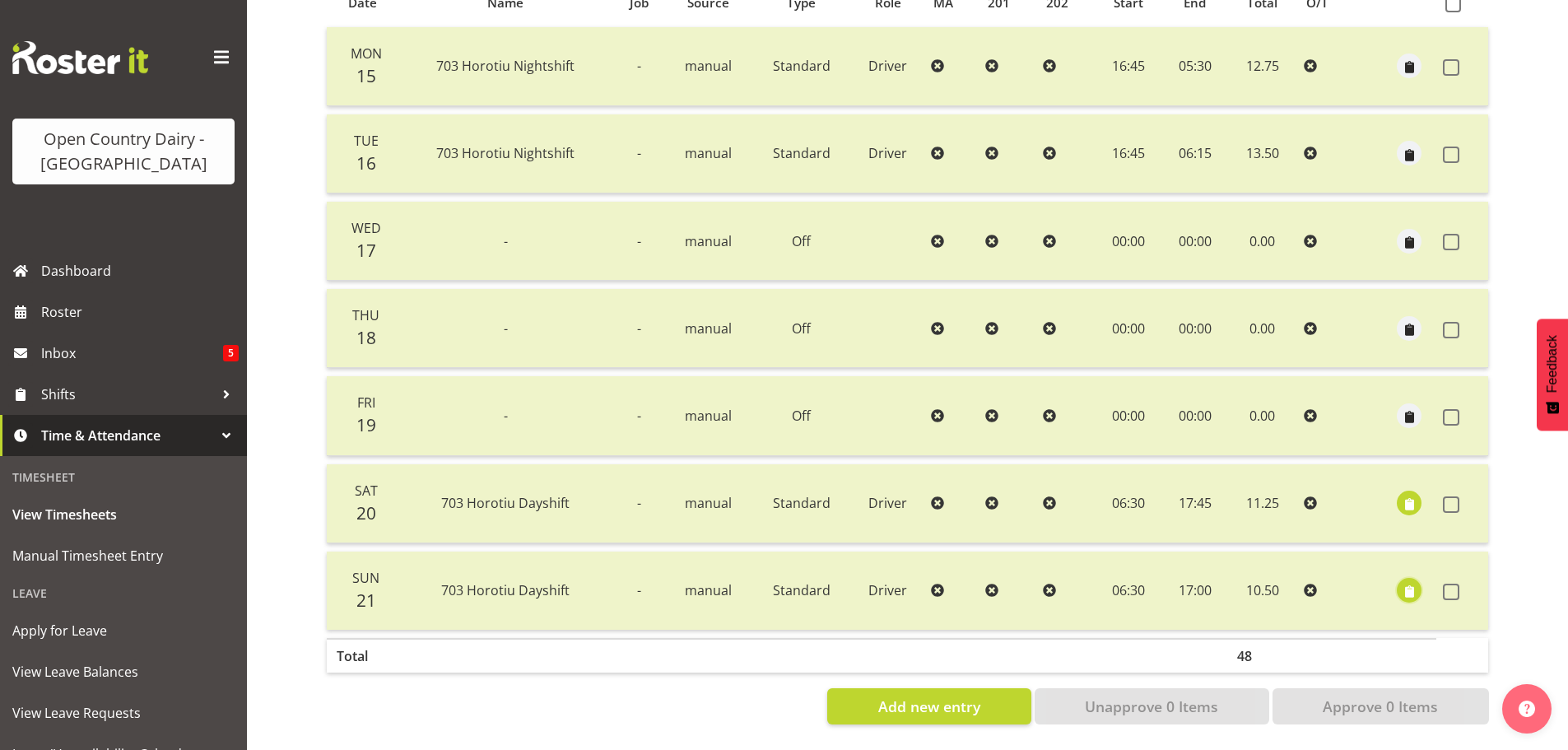
click at [1411, 582] on span "button" at bounding box center [1409, 591] width 19 height 19
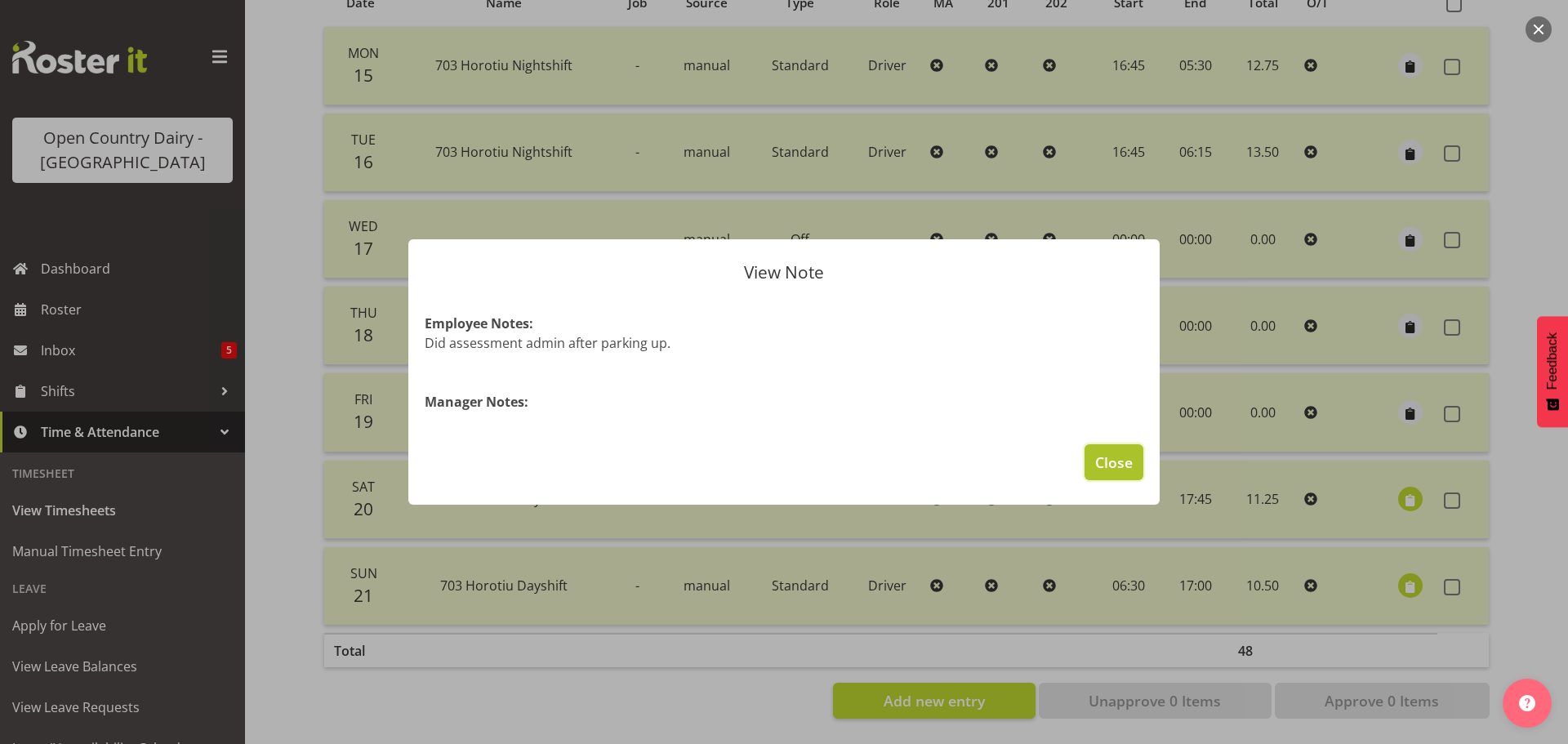
click at [1126, 466] on span "Close" at bounding box center [1114, 462] width 38 height 21
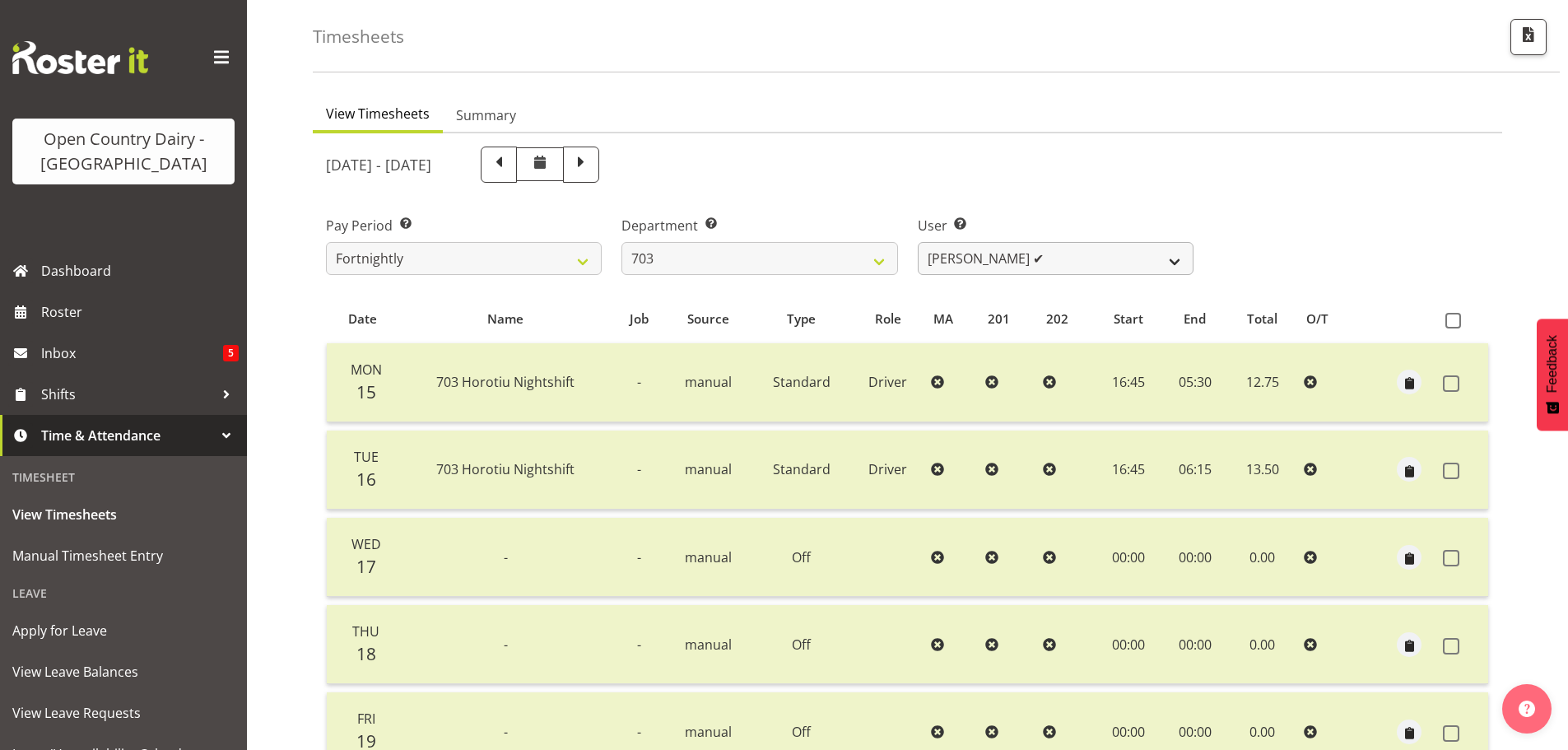
scroll to position [66, 0]
click at [1055, 261] on select "Bhupinder (Lucky) Saini ✔ Mark Fowler ✔ Tama Baker ✔" at bounding box center [1056, 259] width 276 height 33
select select "8209"
click at [918, 242] on select "Bhupinder (Lucky) Saini ✔ Mark Fowler ✔ Tama Baker ✔" at bounding box center [1056, 259] width 276 height 33
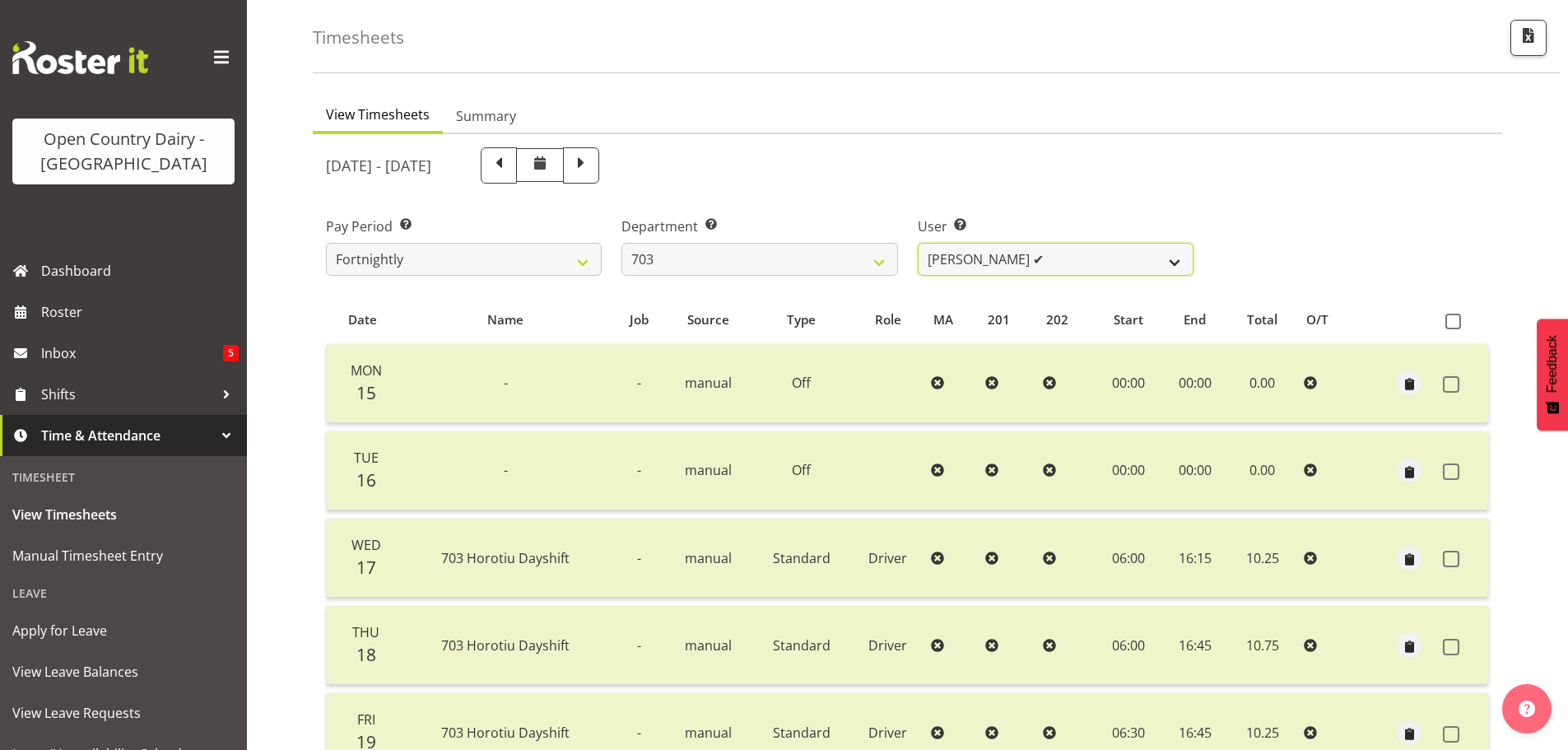
click at [1085, 261] on select "Bhupinder (Lucky) Saini ✔ Mark Fowler ✔ Tama Baker ✔" at bounding box center [1056, 259] width 276 height 33
click at [839, 265] on select "701 702 703 704 705 706 707 708 709 710 711 712 713 714 715 716 717 718 719 720" at bounding box center [759, 259] width 276 height 33
select select "717"
click at [621, 242] on select "701 702 703 704 705 706 707 708 709 710 711 712 713 714 715 716 717 718 719 720" at bounding box center [759, 259] width 276 height 33
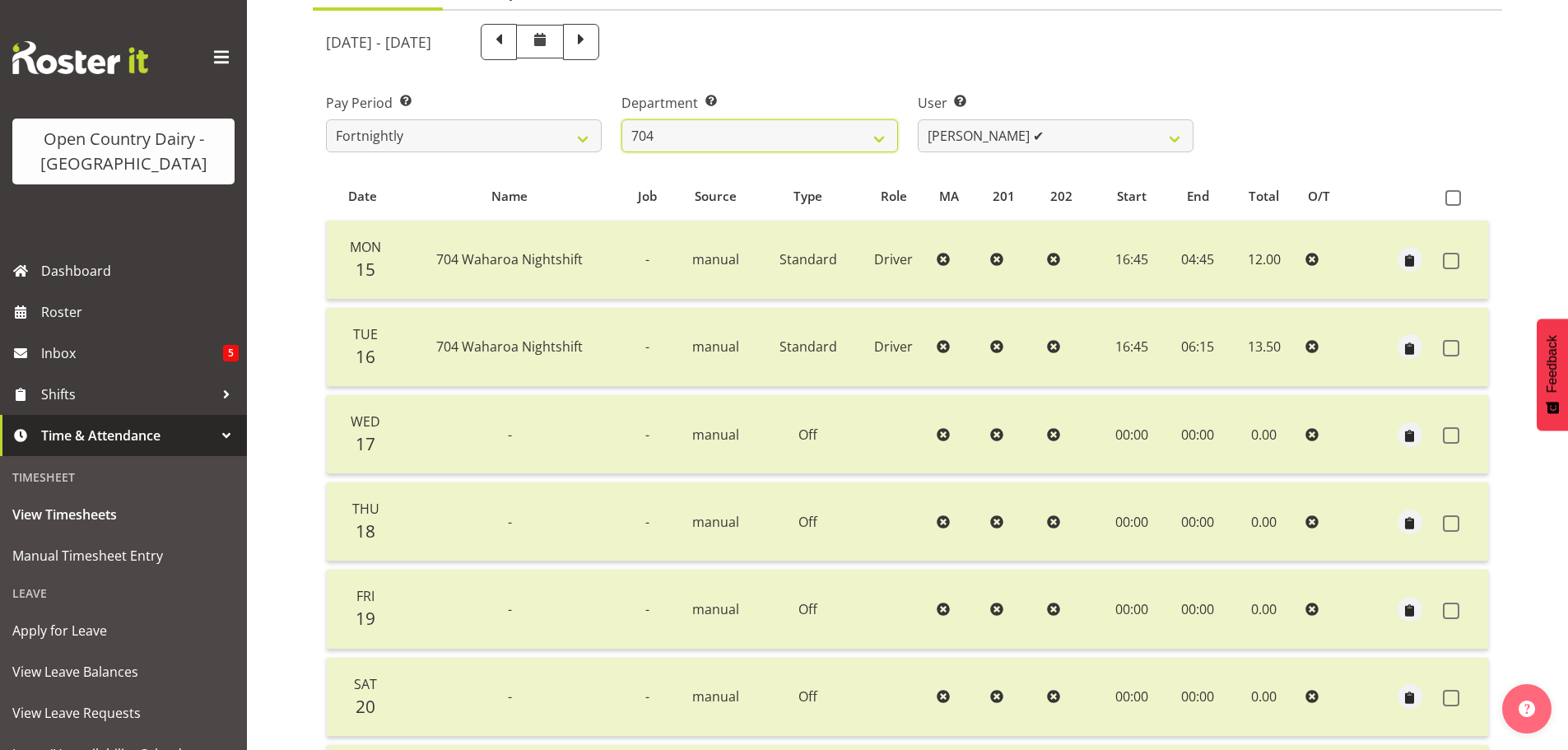
scroll to position [148, 0]
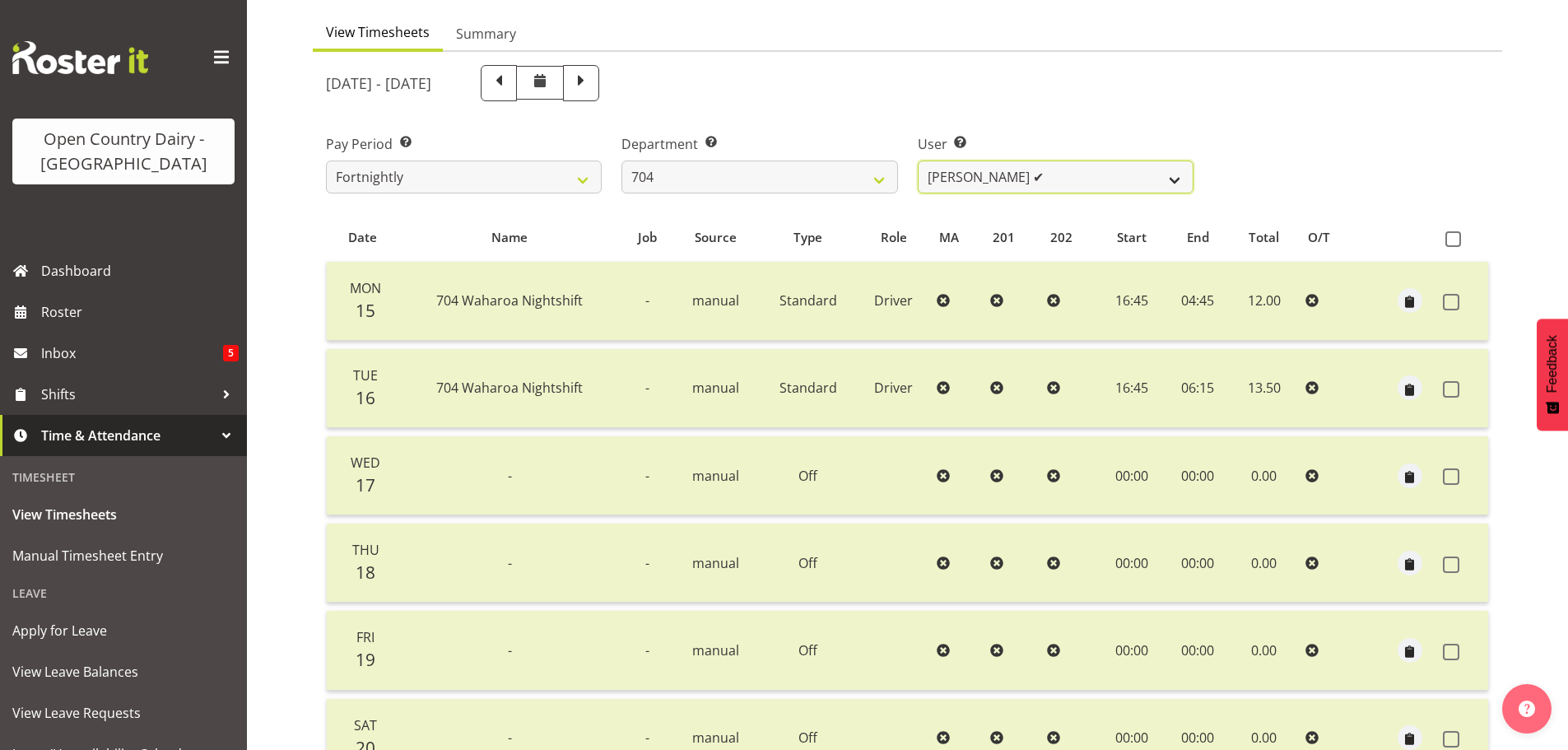
click at [1099, 175] on select "Graham Houghton ✔ Jon Williams ❌ Stephen Rae ✔" at bounding box center [1056, 177] width 276 height 33
select select "11180"
click at [918, 160] on select "Graham Houghton ✔ Jon Williams ❌ Stephen Rae ✔" at bounding box center [1056, 177] width 276 height 33
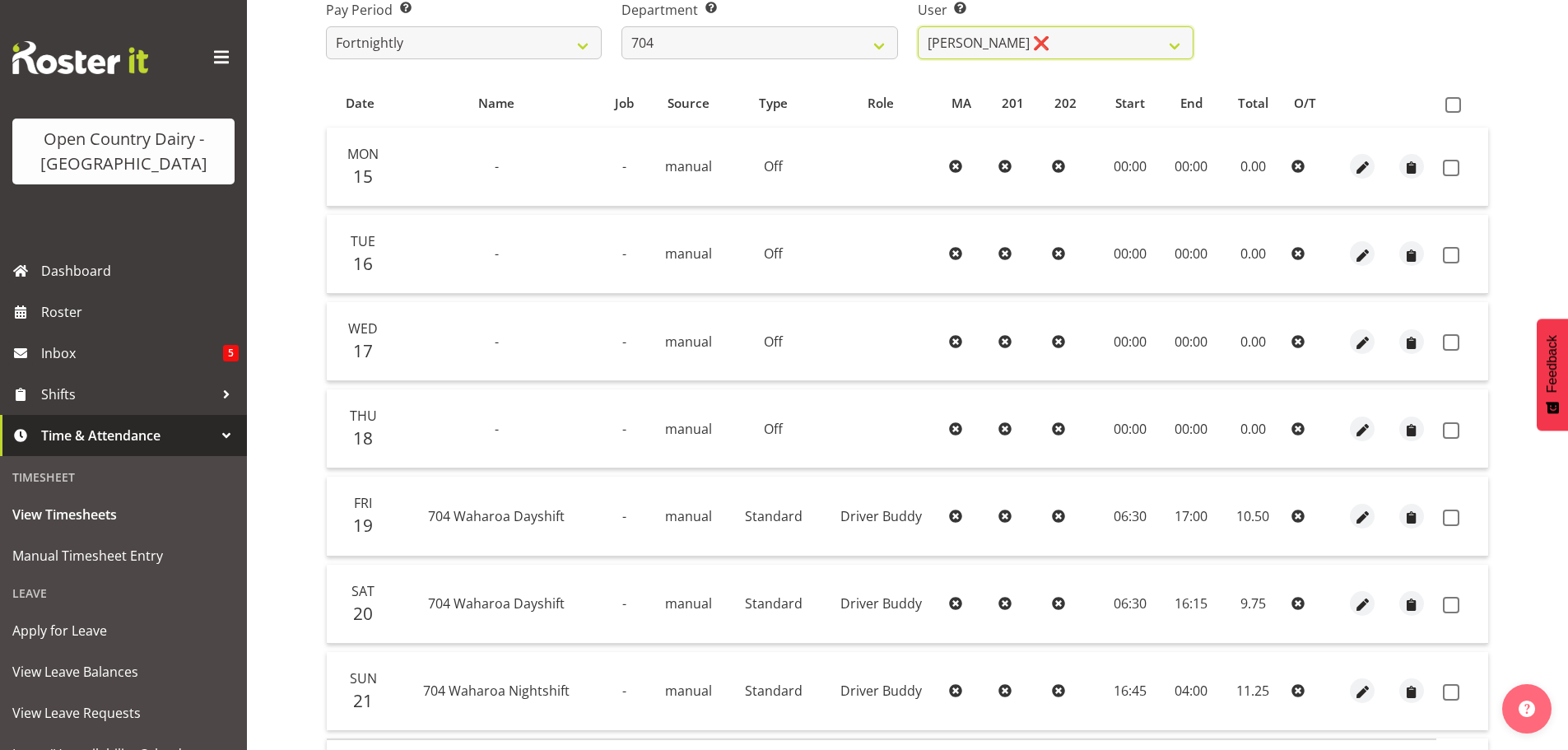
scroll to position [231, 0]
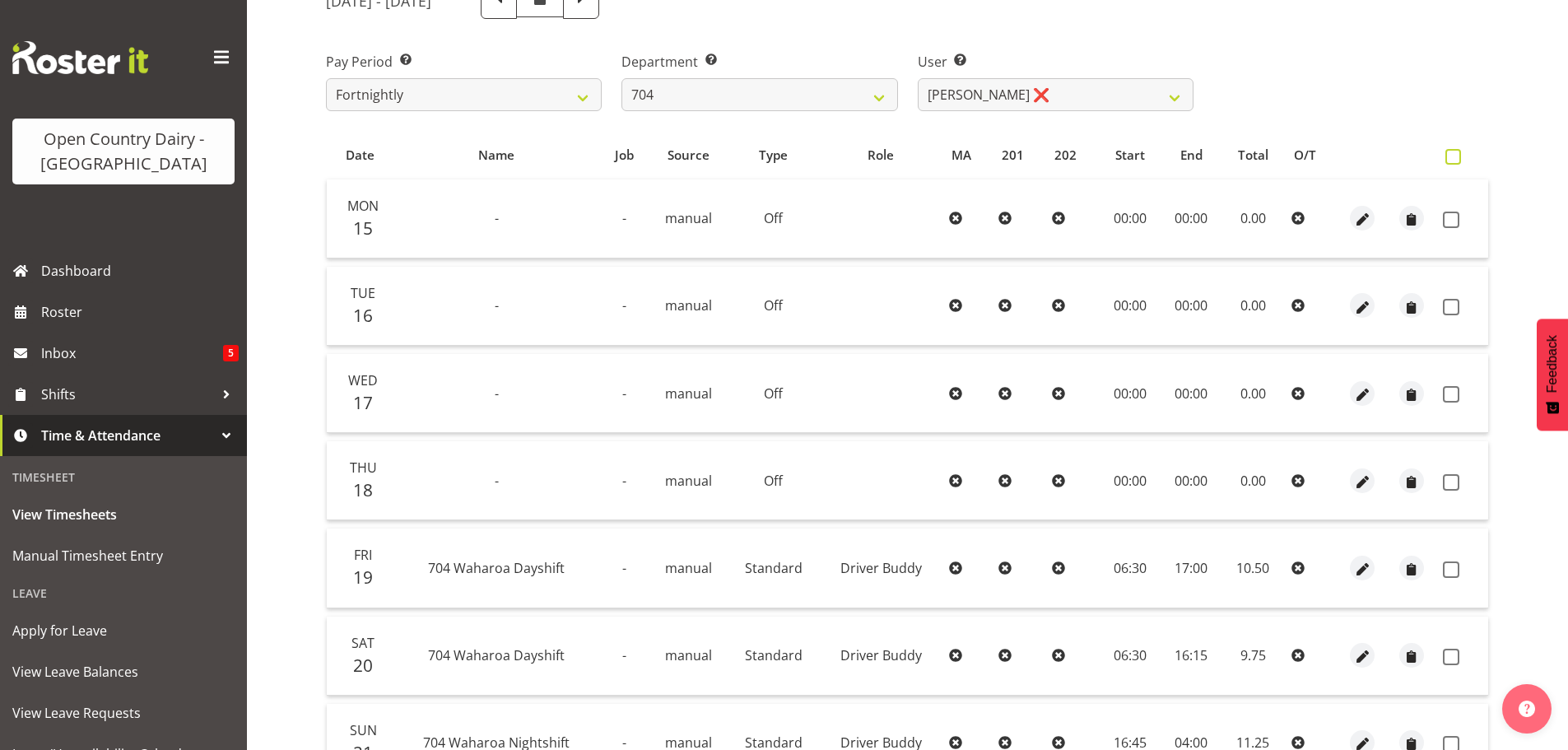
click at [1450, 156] on span at bounding box center [1453, 156] width 15 height 15
click at [1450, 156] on input "checkbox" at bounding box center [1451, 157] width 11 height 11
checkbox input "true"
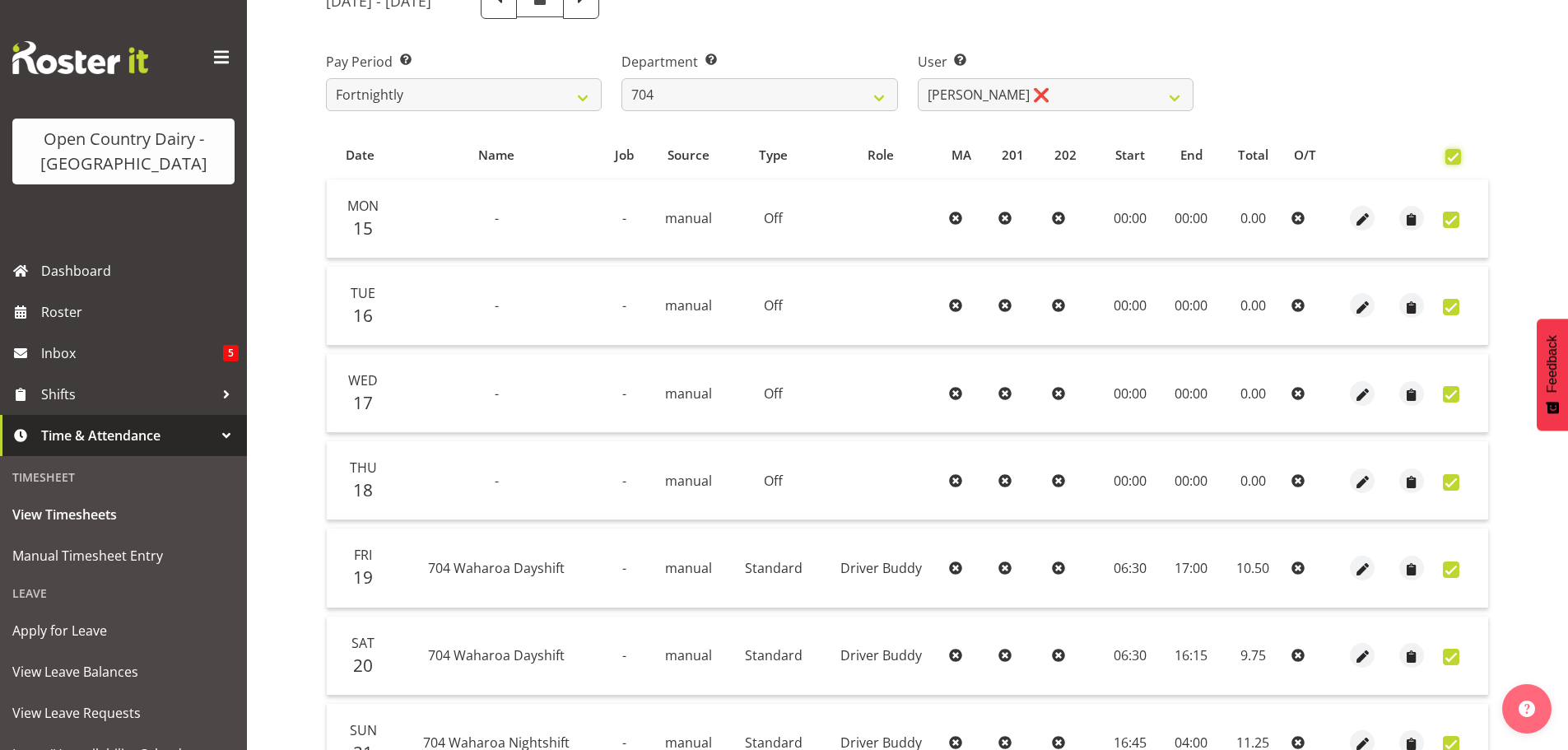
checkbox input "true"
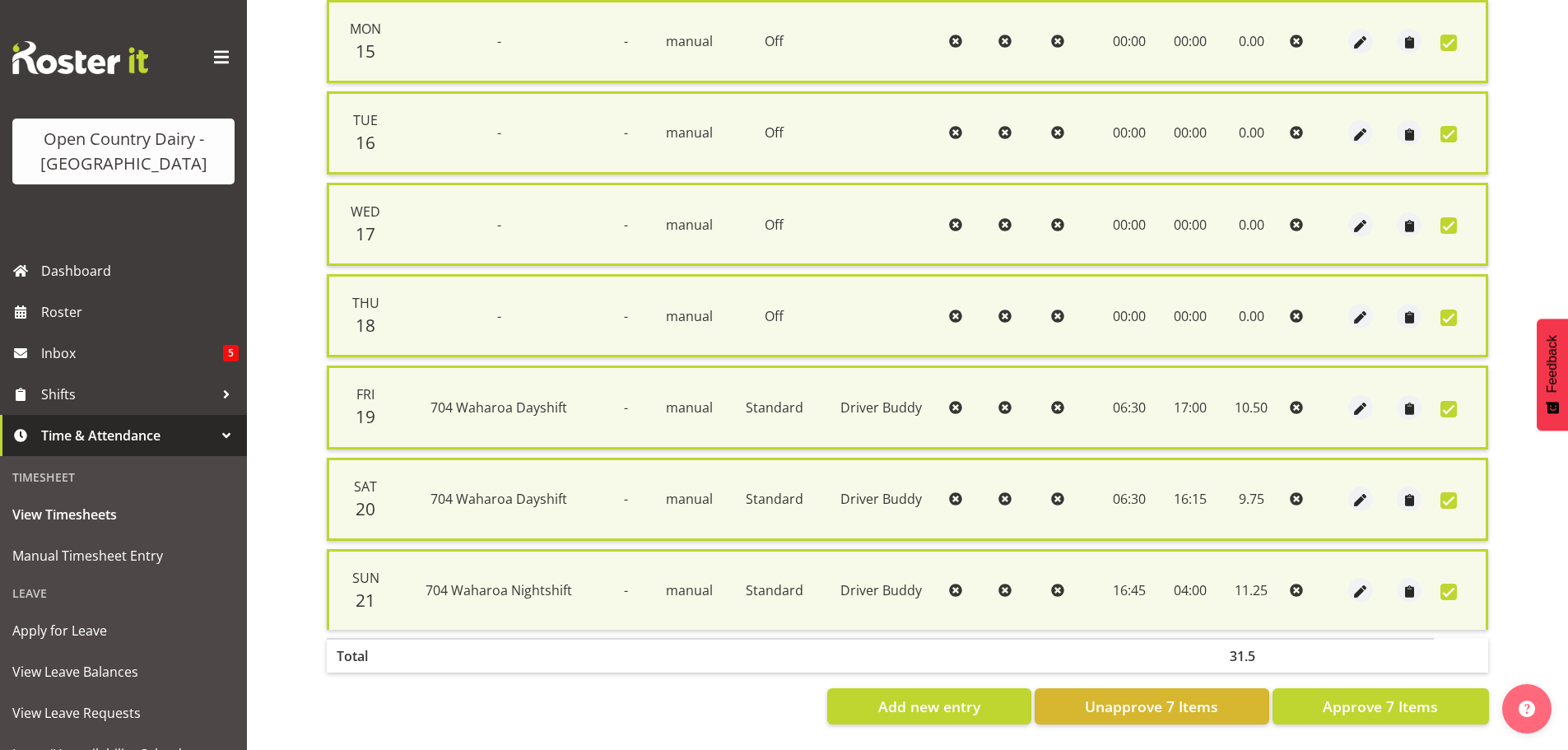
scroll to position [422, 0]
click at [1417, 696] on span "Approve 7 Items" at bounding box center [1380, 707] width 115 height 22
checkbox input "false"
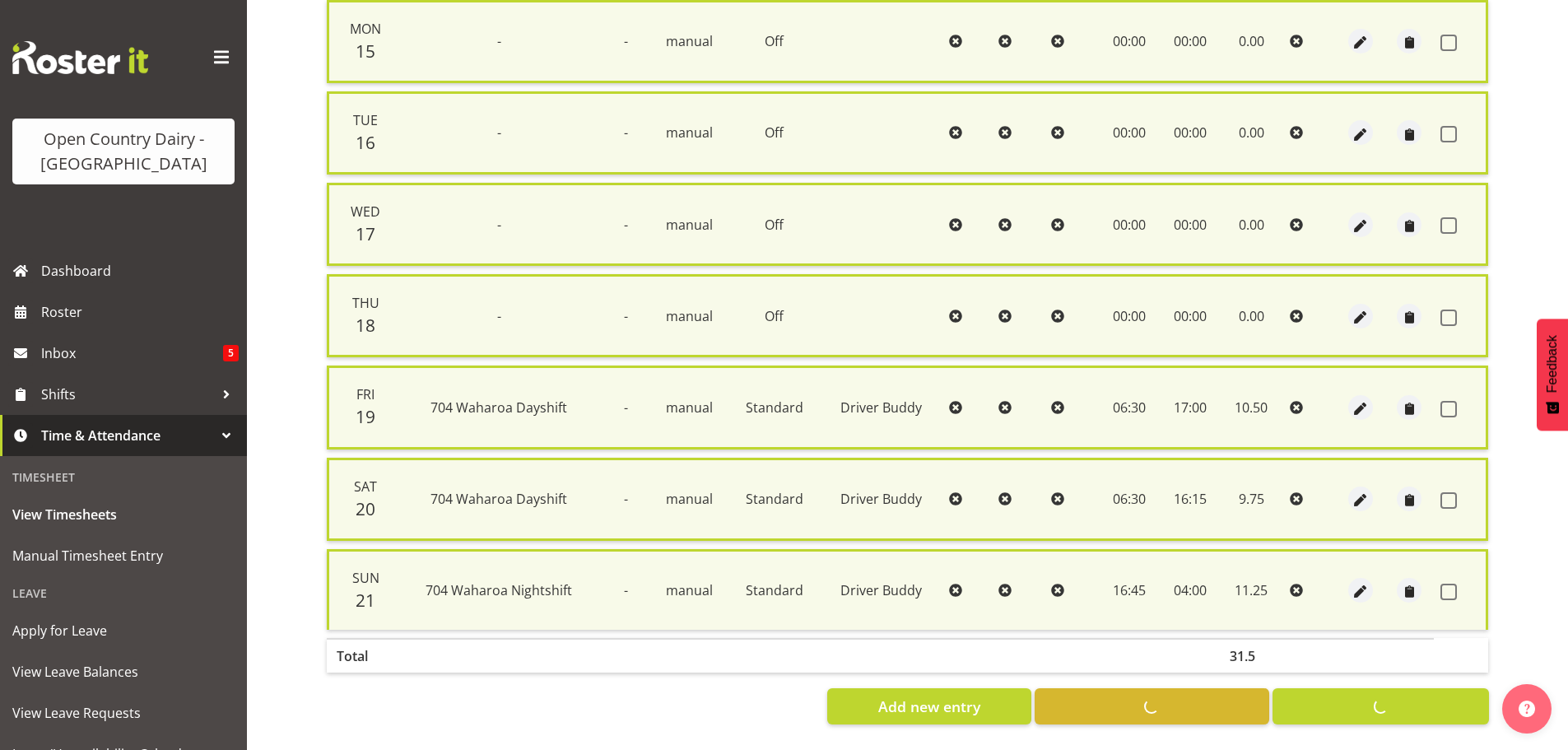
checkbox input "false"
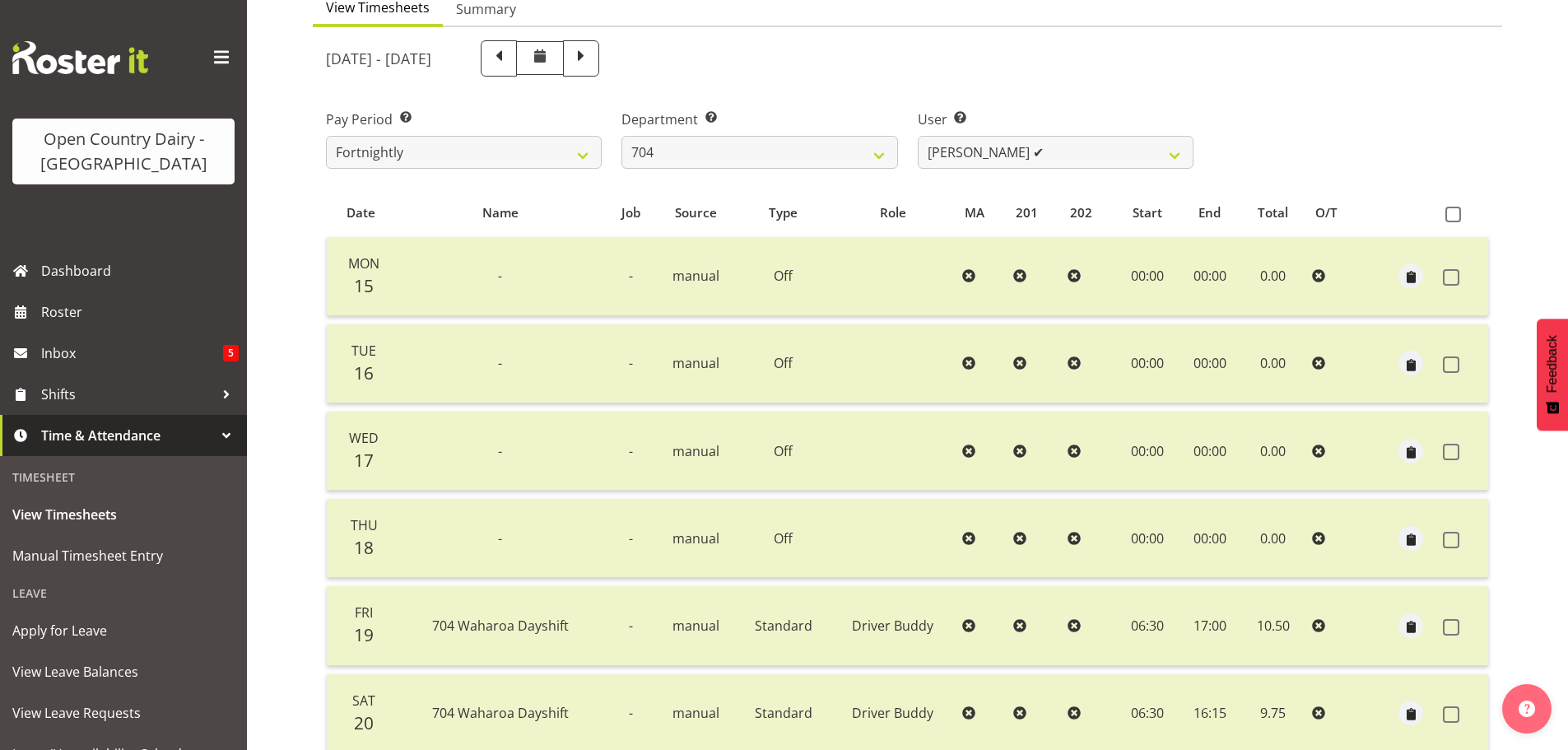
scroll to position [148, 0]
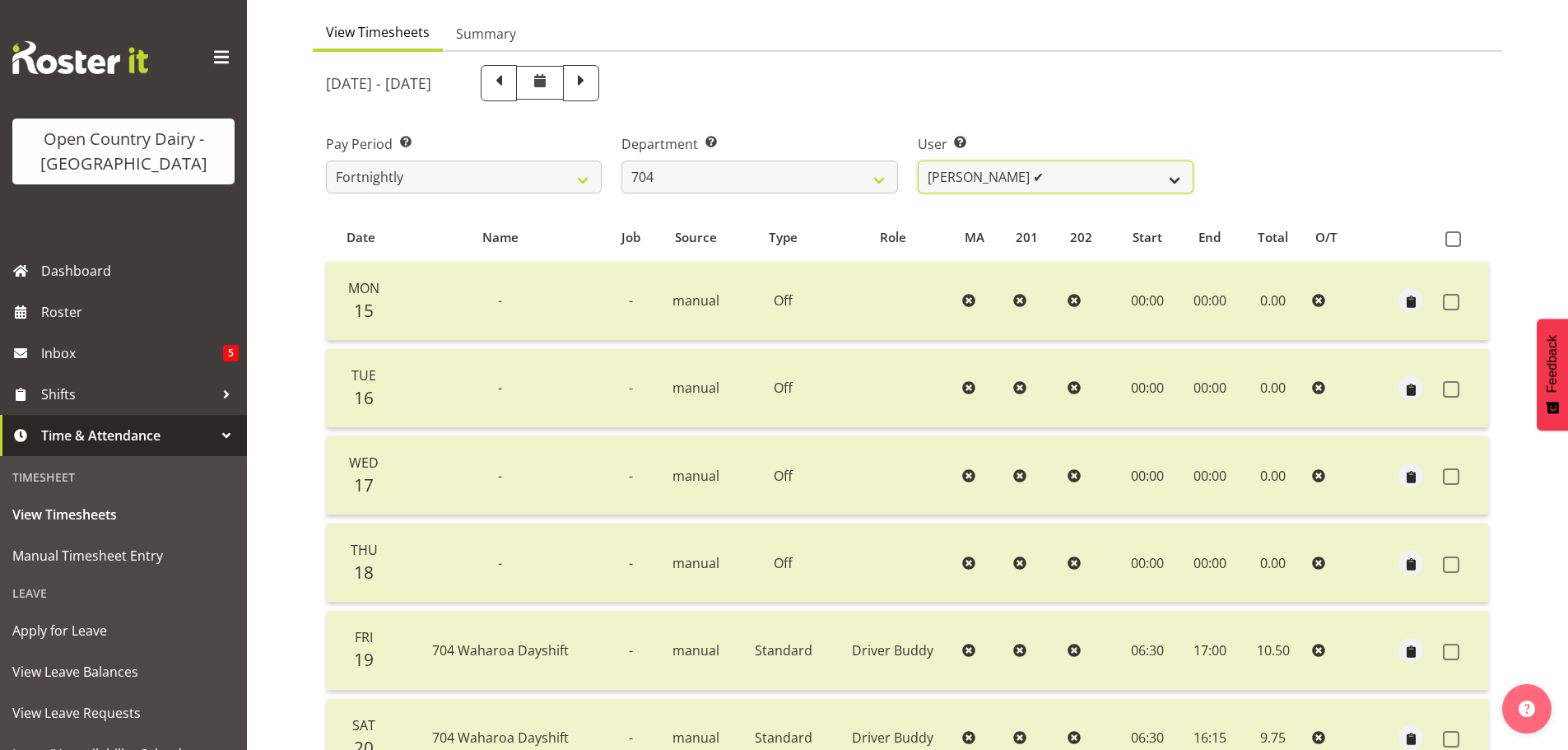
click at [1092, 182] on select "Graham Houghton ✔ Jon Williams ✔ Stephen Rae ✔" at bounding box center [1056, 177] width 276 height 33
select select "11257"
click at [918, 160] on select "Graham Houghton ✔ Jon Williams ✔ Stephen Rae ✔" at bounding box center [1056, 177] width 276 height 33
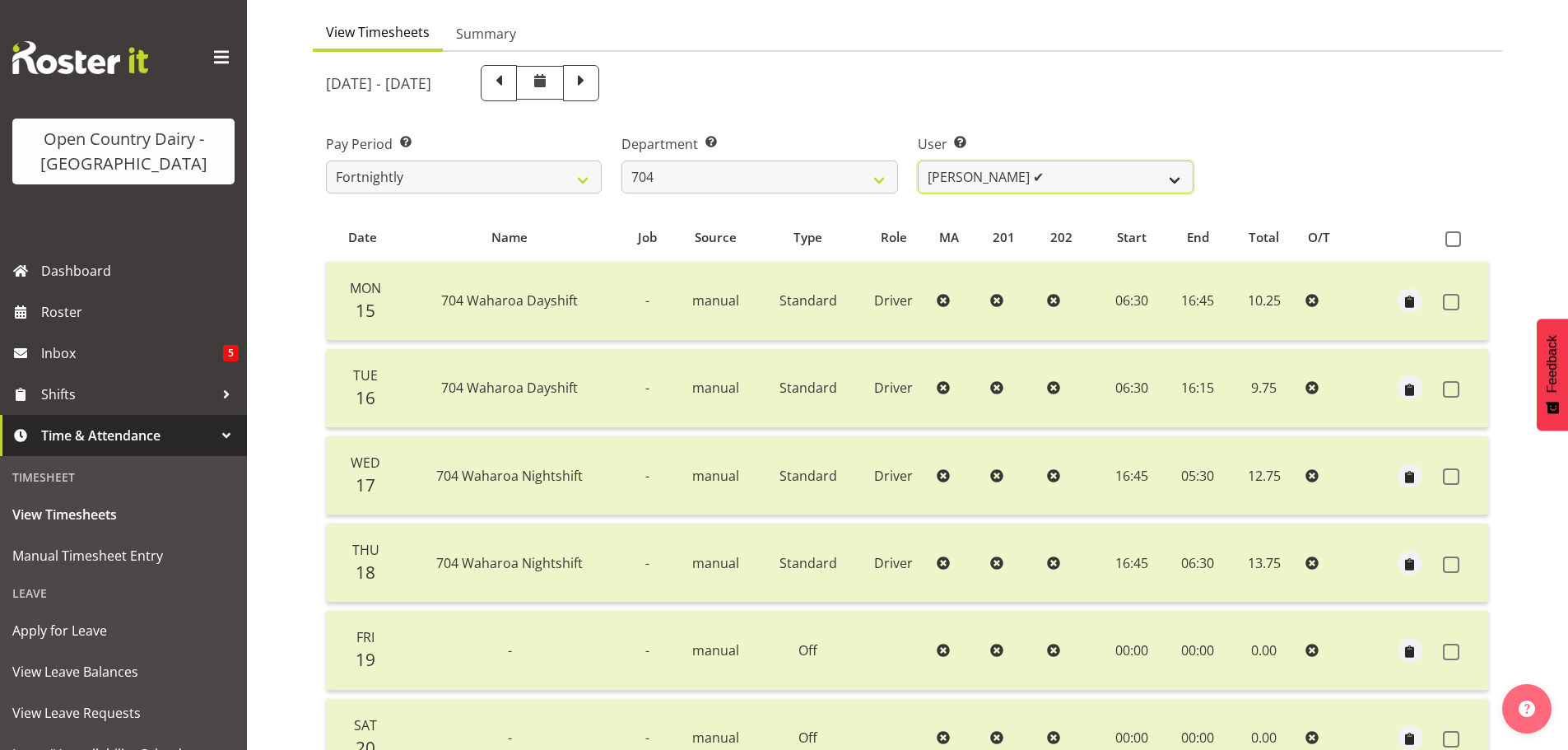
click at [1164, 175] on select "Graham Houghton ✔ Jon Williams ✔ Stephen Rae ✔" at bounding box center [1056, 177] width 276 height 33
click at [821, 183] on select "701 702 703 704 705 706 707 708 709 710 711 712 713 714 715 716 717 718 719 720" at bounding box center [759, 177] width 276 height 33
select select "714"
click at [621, 160] on select "701 702 703 704 705 706 707 708 709 710 711 712 713 714 715 716 717 718 719 720" at bounding box center [759, 177] width 276 height 33
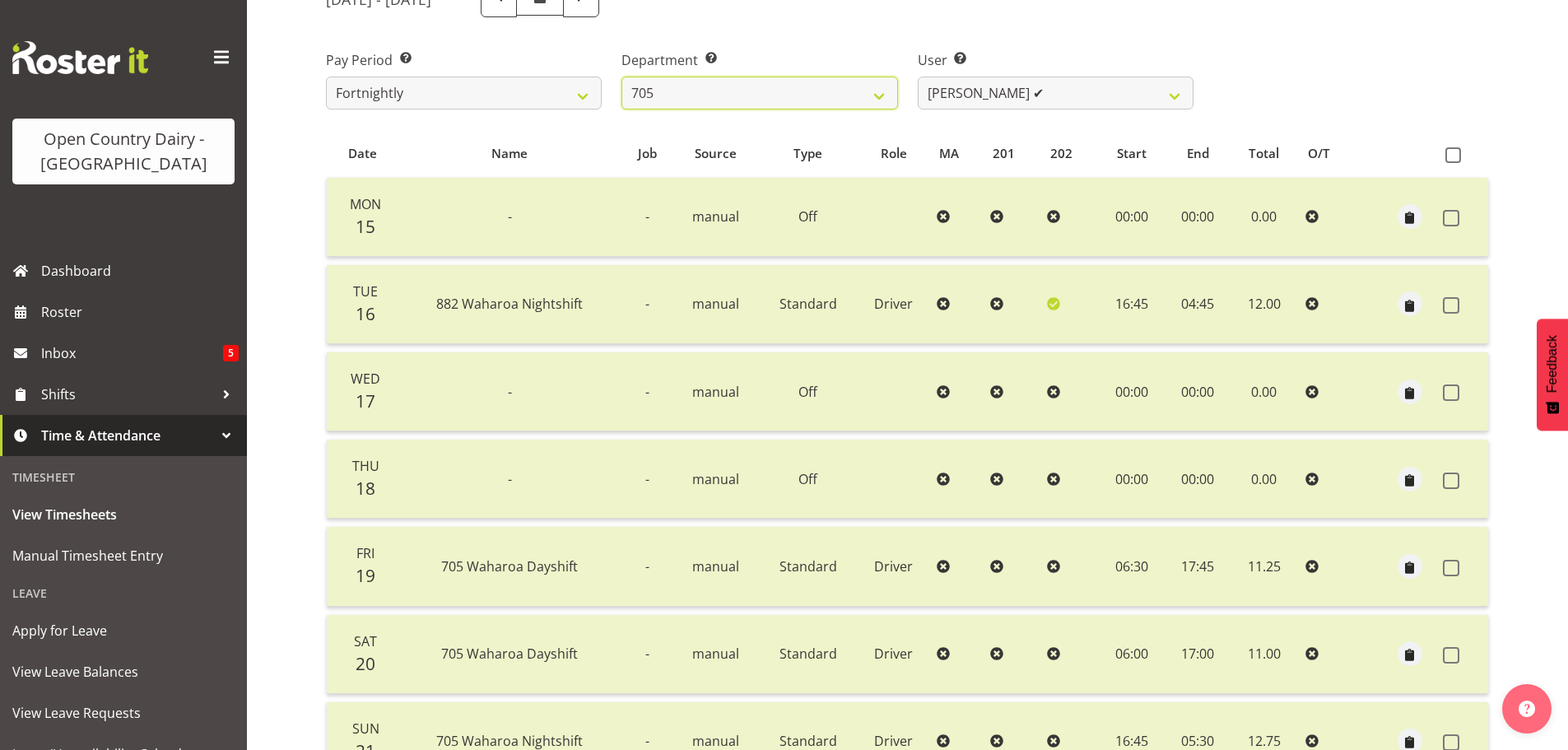
scroll to position [231, 0]
click at [1134, 99] on select "Chris Gibbs ✔ Colin Kelly ✔ Craig Cottam ✔ John May ✔" at bounding box center [1056, 95] width 276 height 33
click at [918, 78] on select "Chris Gibbs ✔ Colin Kelly ✔ Craig Cottam ✔ John May ✔" at bounding box center [1056, 95] width 276 height 33
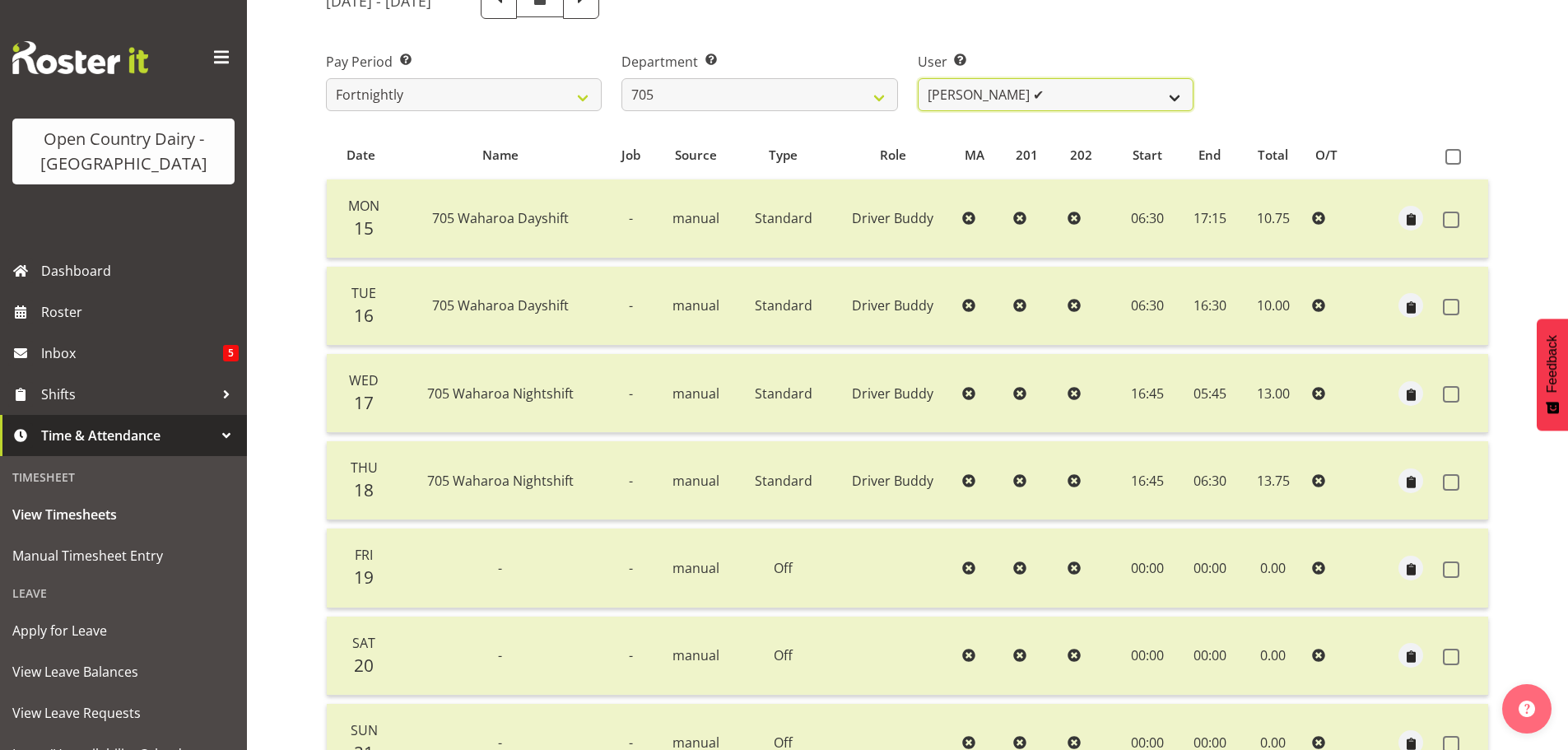
click at [1106, 98] on select "Chris Gibbs ✔ Colin Kelly ✔ Craig Cottam ✔ John May ✔" at bounding box center [1056, 95] width 276 height 33
click at [918, 78] on select "Chris Gibbs ✔ Colin Kelly ✔ Craig Cottam ✔ John May ✔" at bounding box center [1056, 95] width 276 height 33
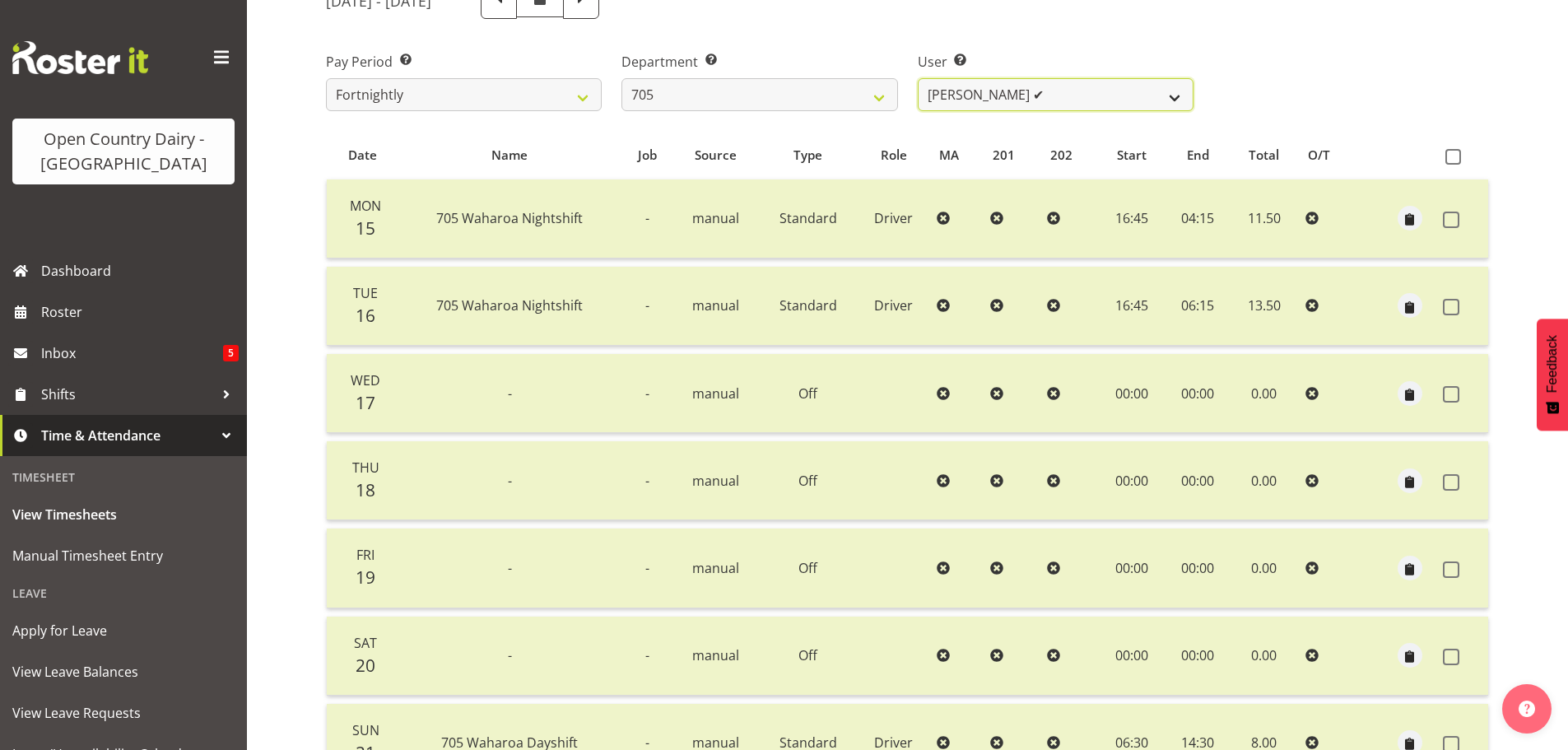
click at [1068, 100] on select "Chris Gibbs ✔ Colin Kelly ✔ Craig Cottam ✔ John May ✔" at bounding box center [1056, 95] width 276 height 33
select select "11696"
click at [918, 78] on select "Chris Gibbs ✔ Colin Kelly ✔ Craig Cottam ✔ John May ✔" at bounding box center [1056, 95] width 276 height 33
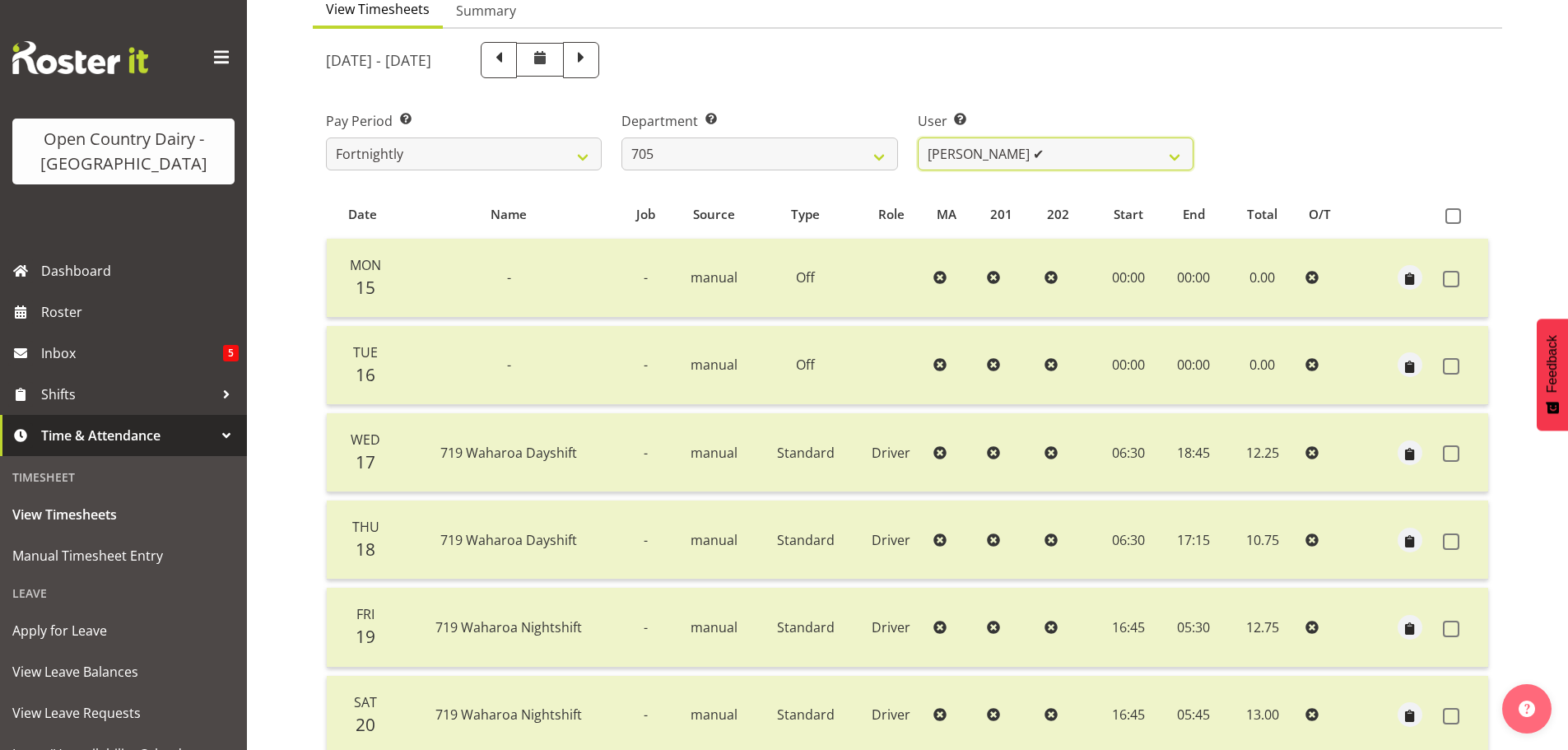
scroll to position [148, 0]
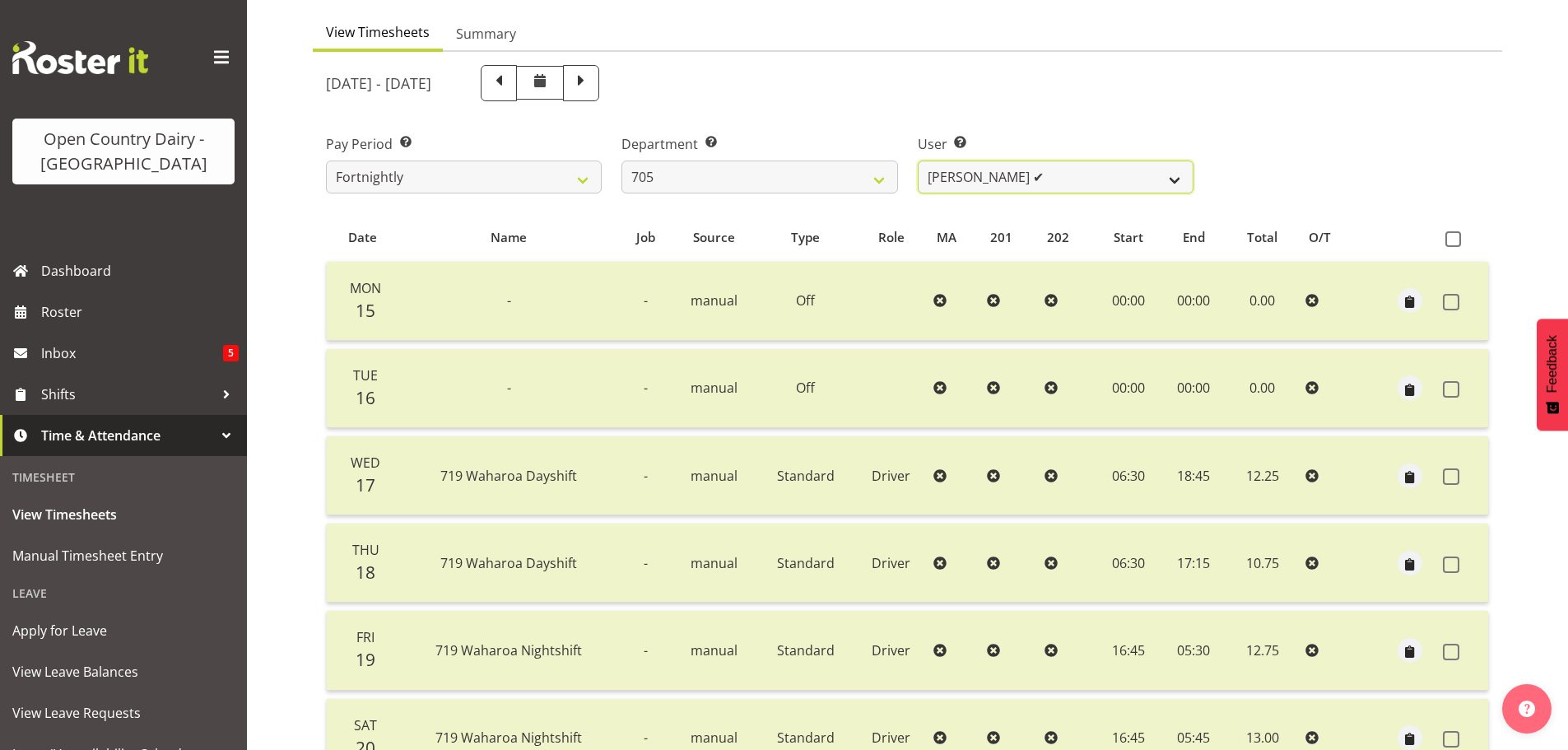
click at [1054, 174] on select "Chris Gibbs ✔ Colin Kelly ✔ Craig Cottam ✔ John May ✔" at bounding box center [1056, 177] width 276 height 33
click at [851, 179] on select "701 702 703 704 705 706 707 708 709 710 711 712 713 714 715 716 717 718 719 720" at bounding box center [759, 177] width 276 height 33
select select "721"
click at [621, 160] on select "701 702 703 704 705 706 707 708 709 710 711 712 713 714 715 716 717 718 719 720" at bounding box center [759, 177] width 276 height 33
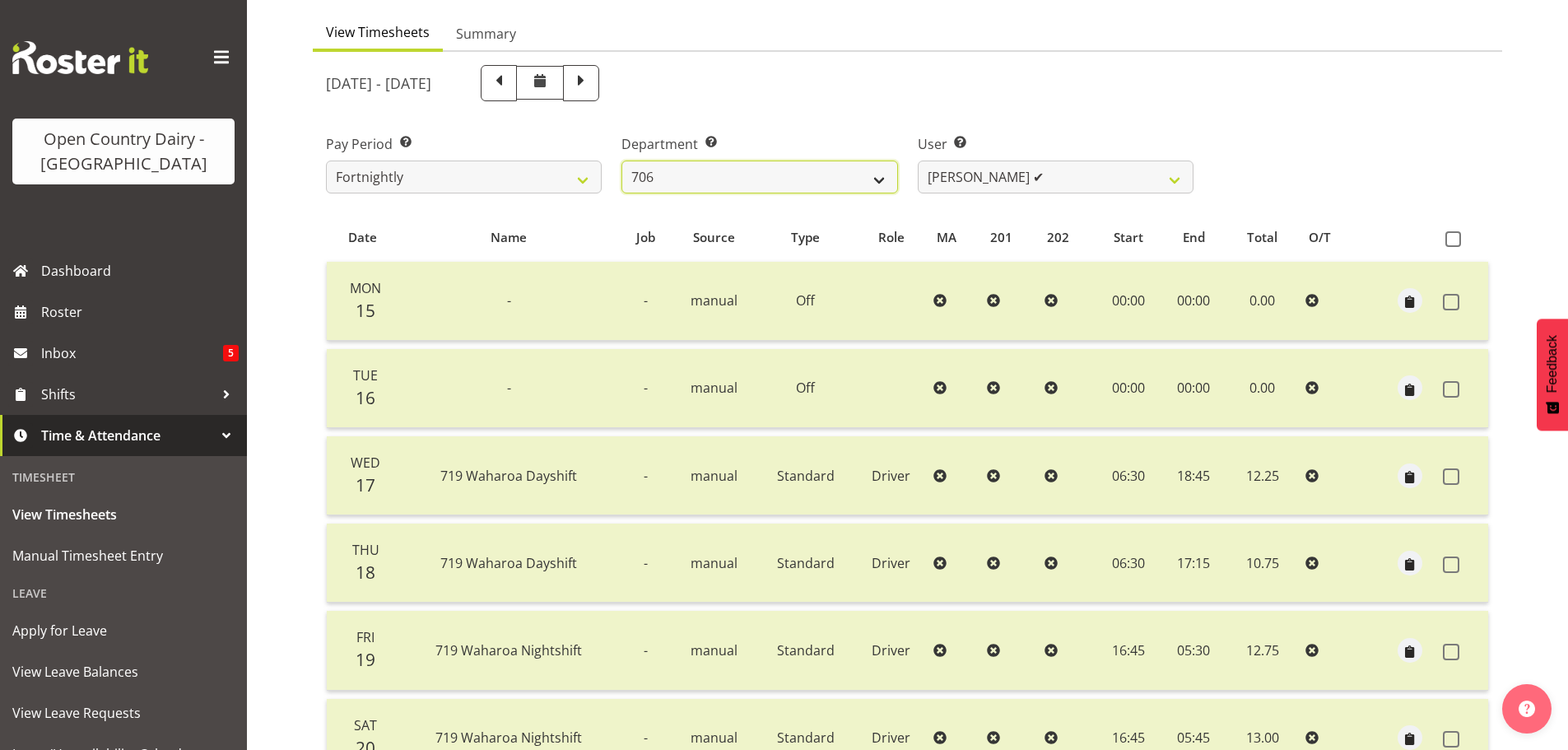
select select "11239"
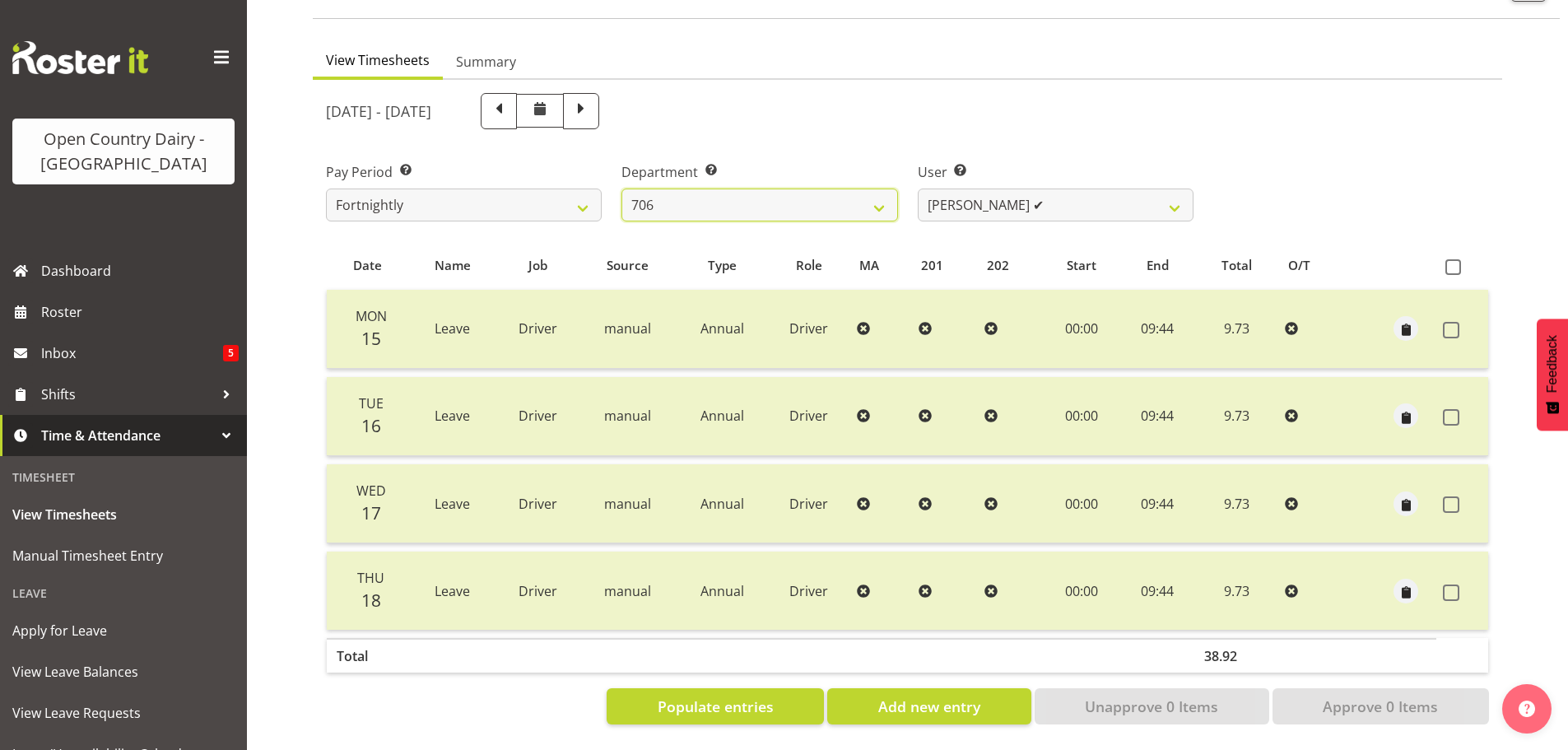
scroll to position [133, 0]
click at [724, 696] on span "Populate entries" at bounding box center [716, 707] width 116 height 22
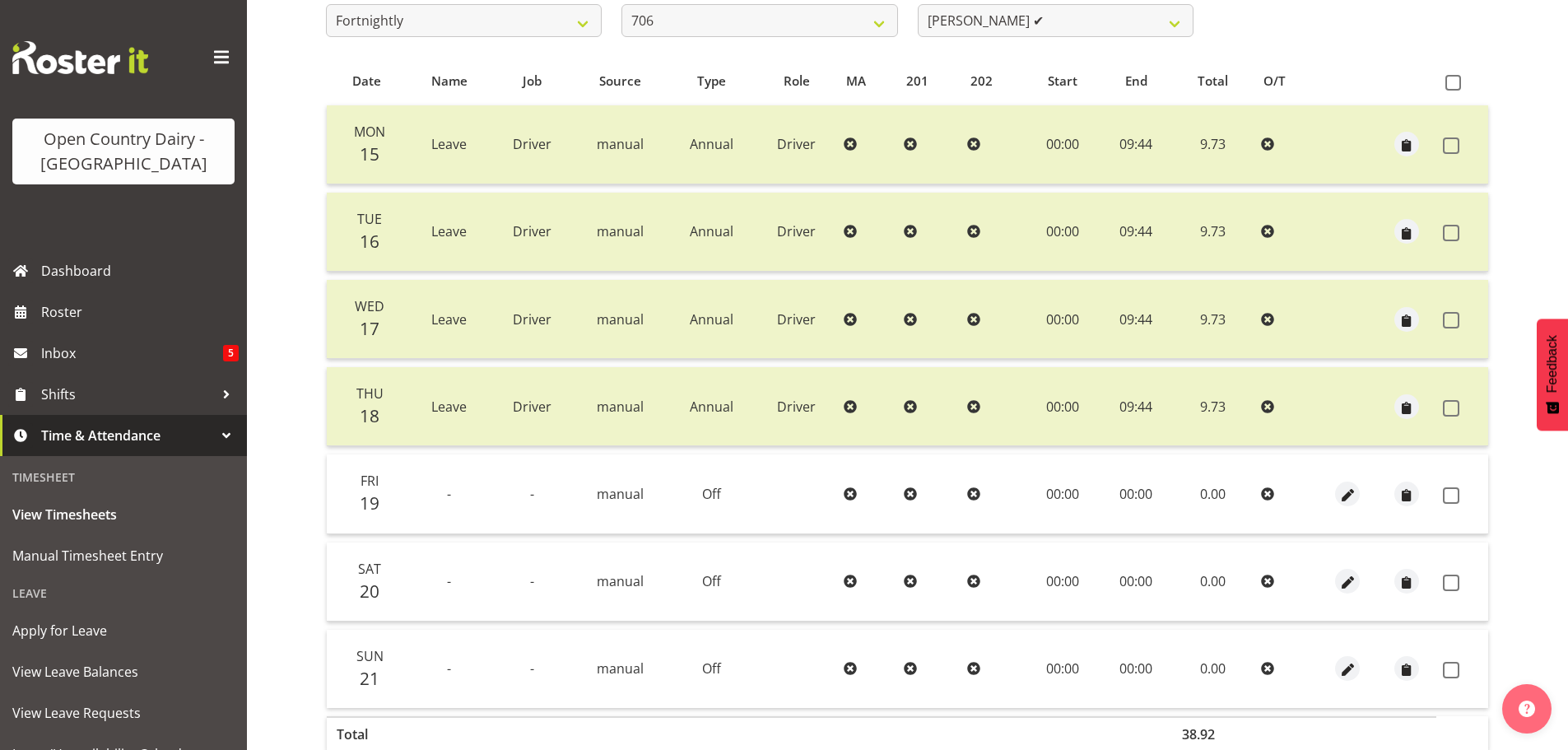
scroll to position [297, 0]
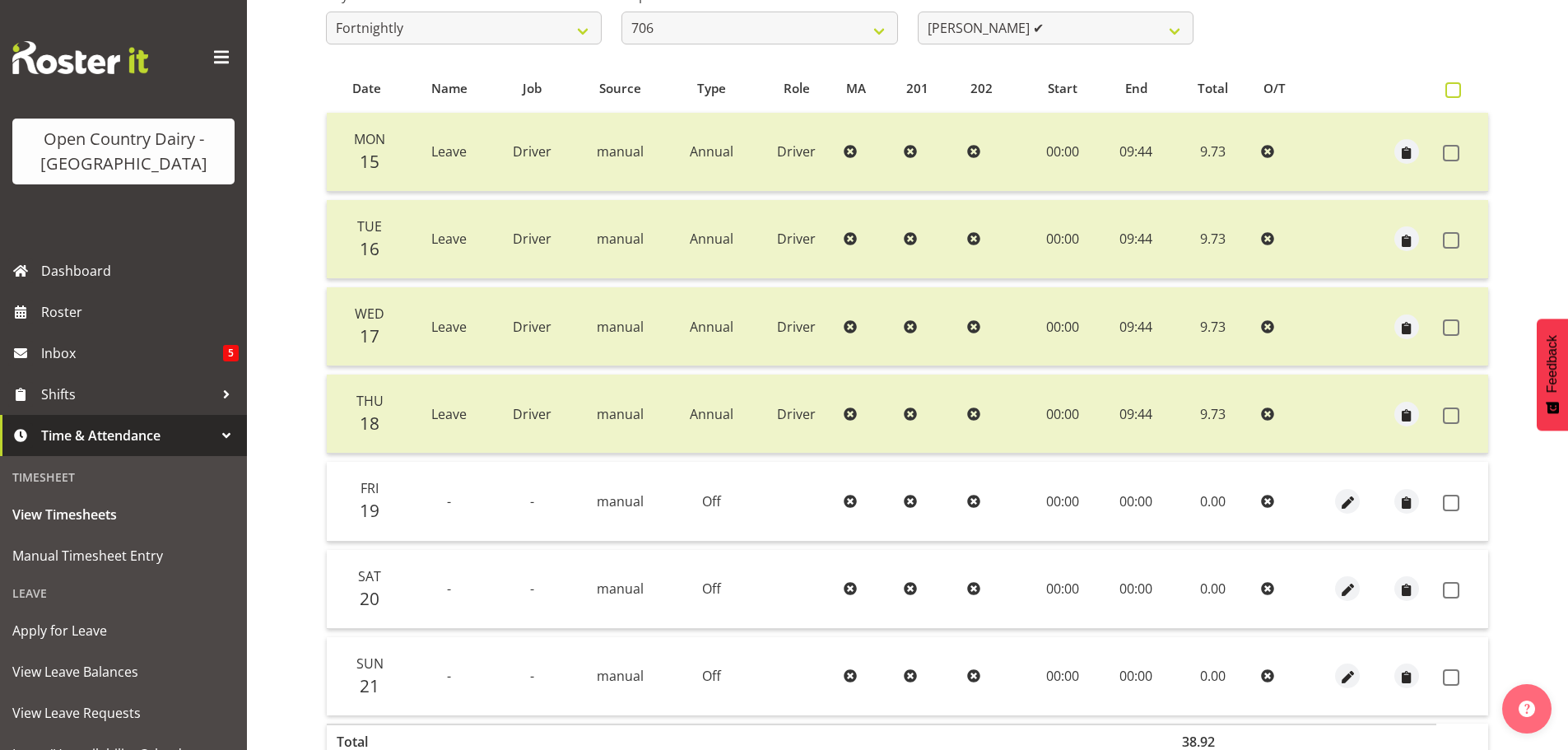
click at [1454, 92] on span at bounding box center [1453, 89] width 15 height 15
click at [1454, 92] on input "checkbox" at bounding box center [1451, 90] width 11 height 11
checkbox input "true"
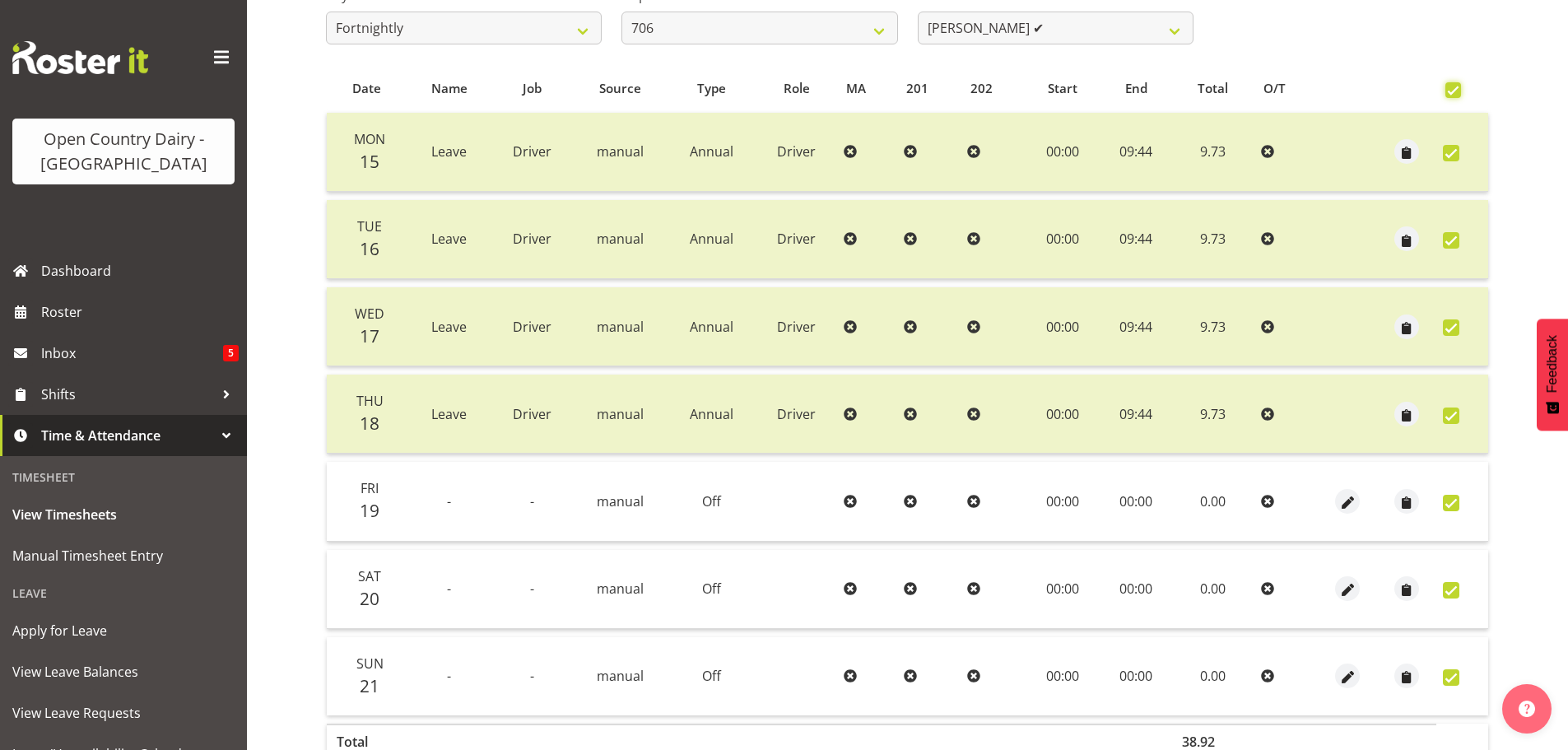
checkbox input "true"
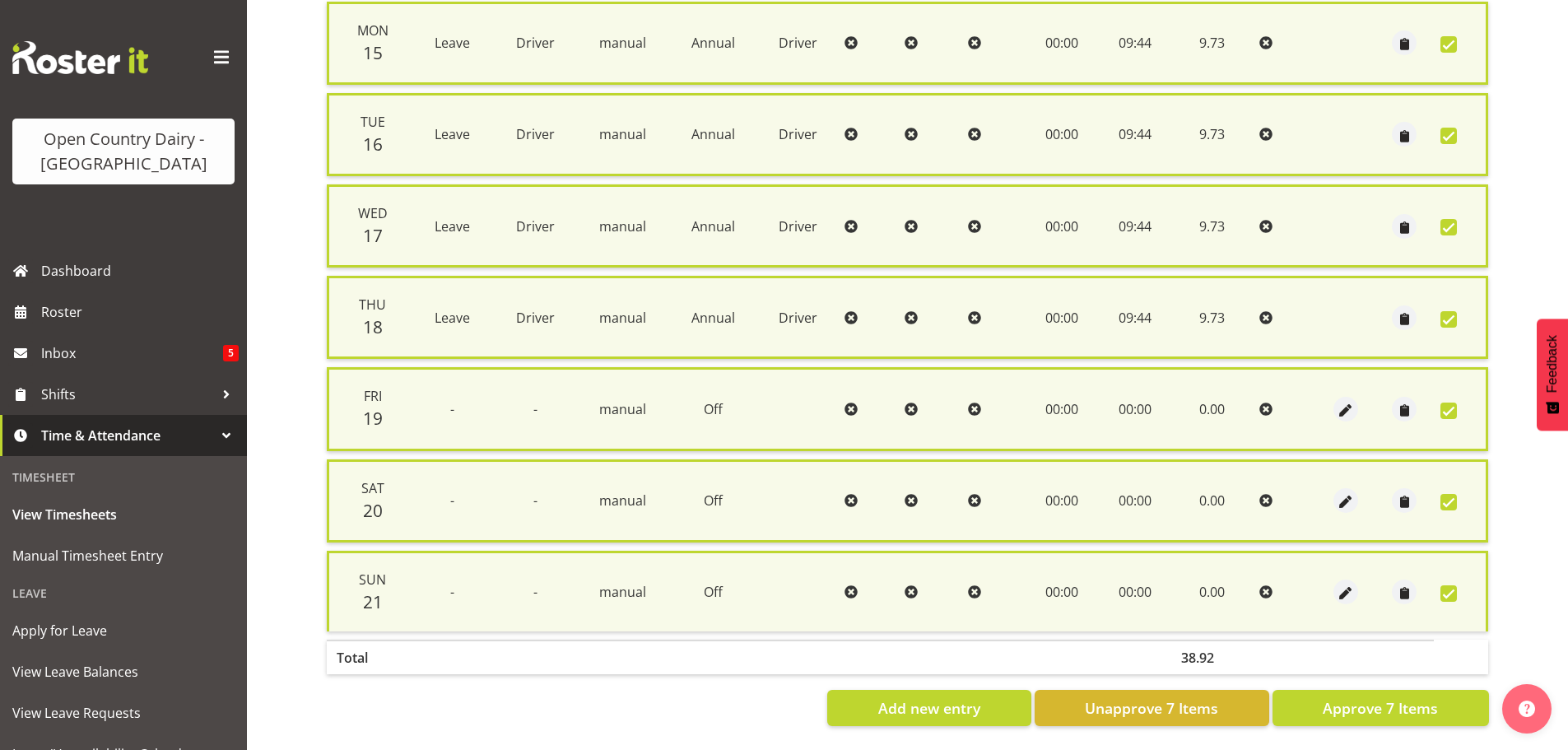
scroll to position [422, 0]
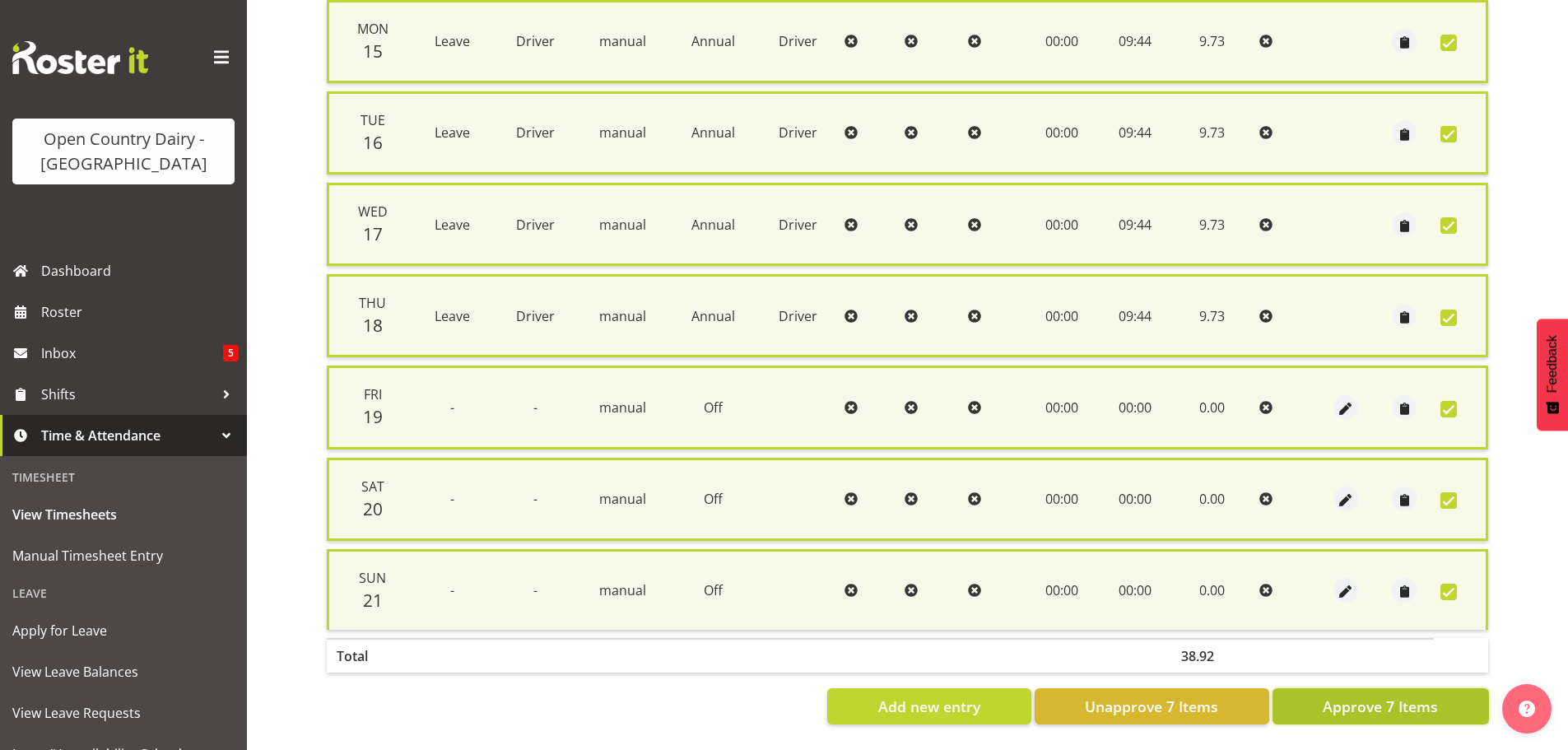
click at [1404, 696] on span "Approve 7 Items" at bounding box center [1380, 707] width 115 height 22
checkbox input "false"
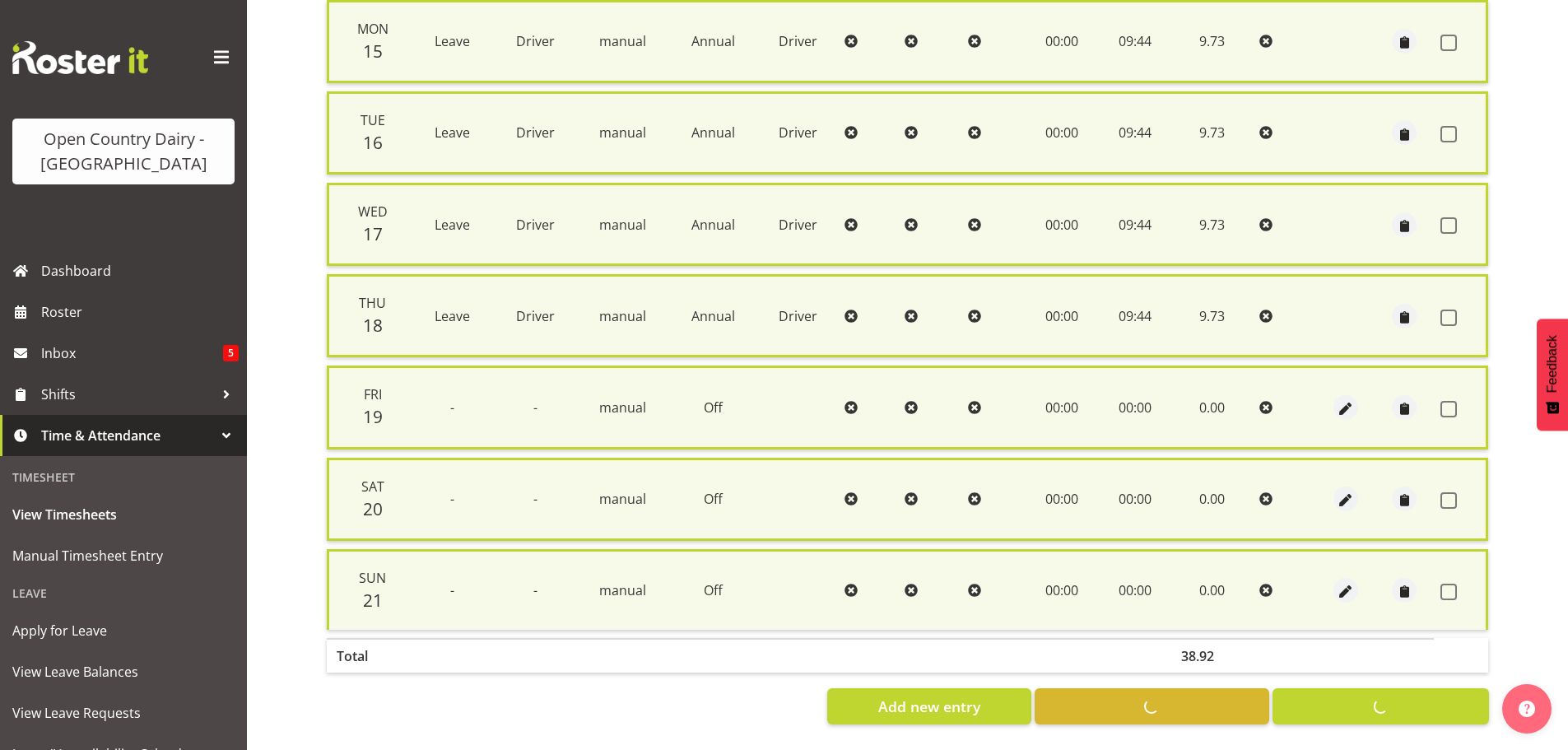
checkbox input "false"
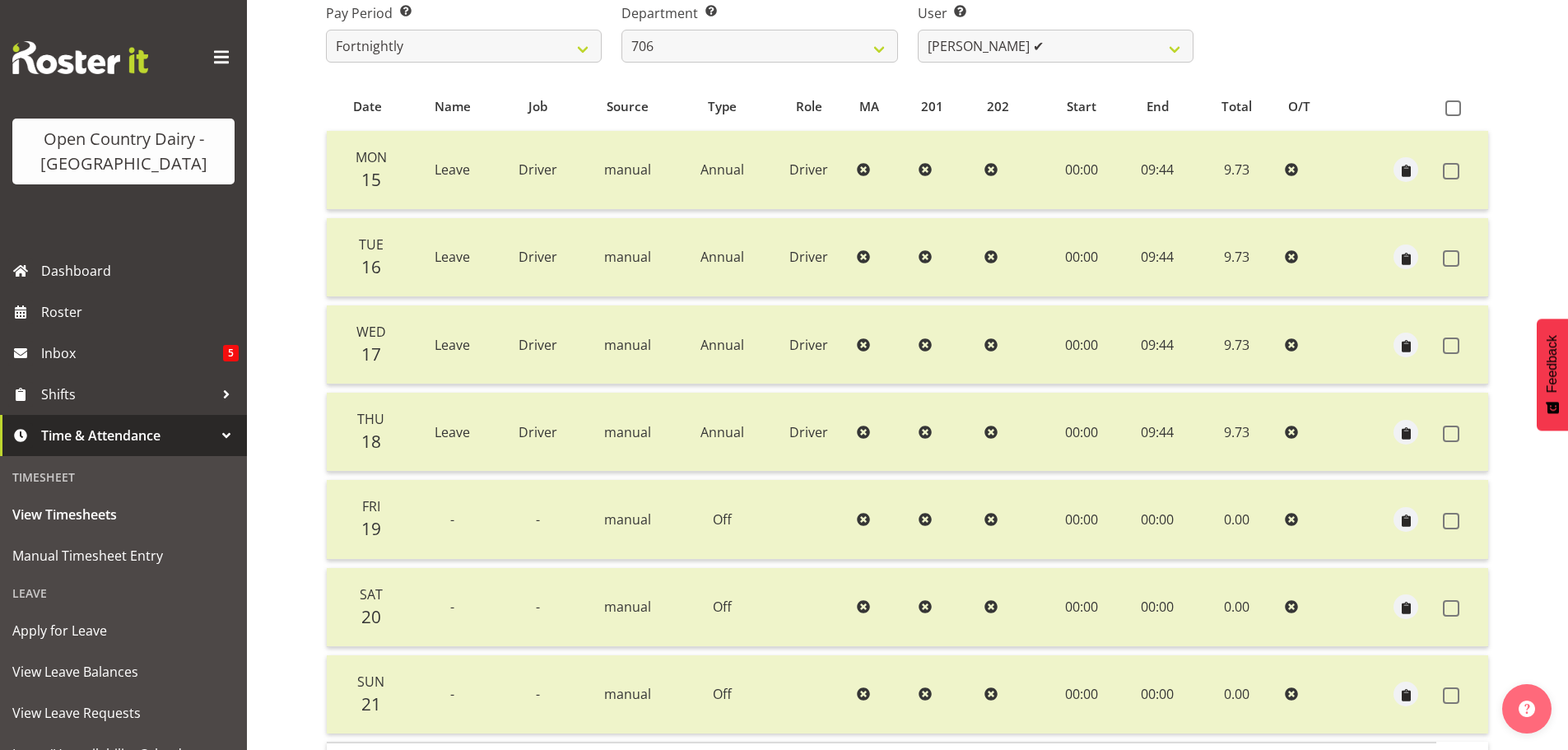
scroll to position [231, 0]
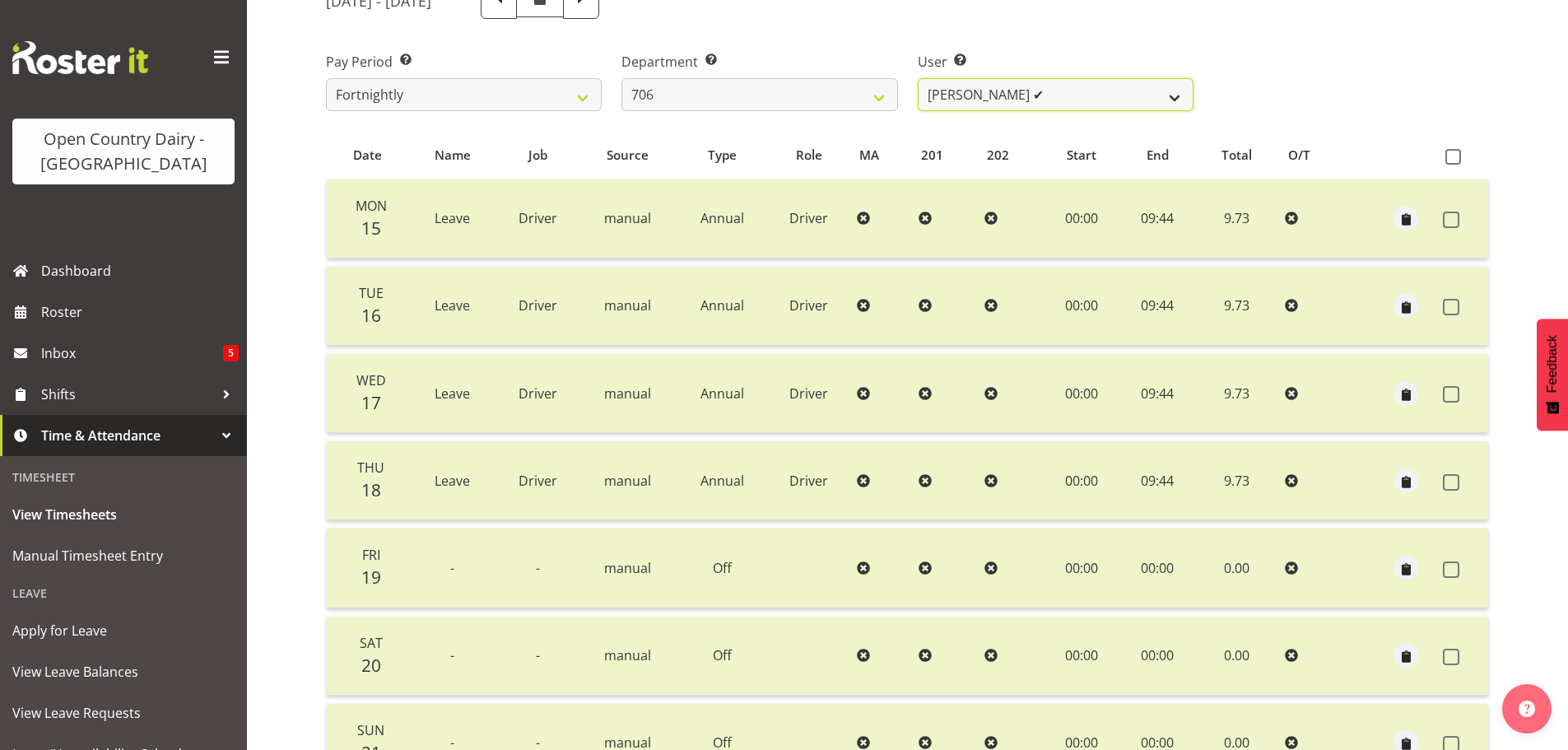
click at [1080, 96] on select "Andrew Kearns ✔ Len Symons ✔ Mark Ansley ❌ Paul Griffin ✔" at bounding box center [1056, 95] width 276 height 33
click at [918, 78] on select "Andrew Kearns ✔ Len Symons ✔ Mark Ansley ❌ Paul Griffin ✔" at bounding box center [1056, 95] width 276 height 33
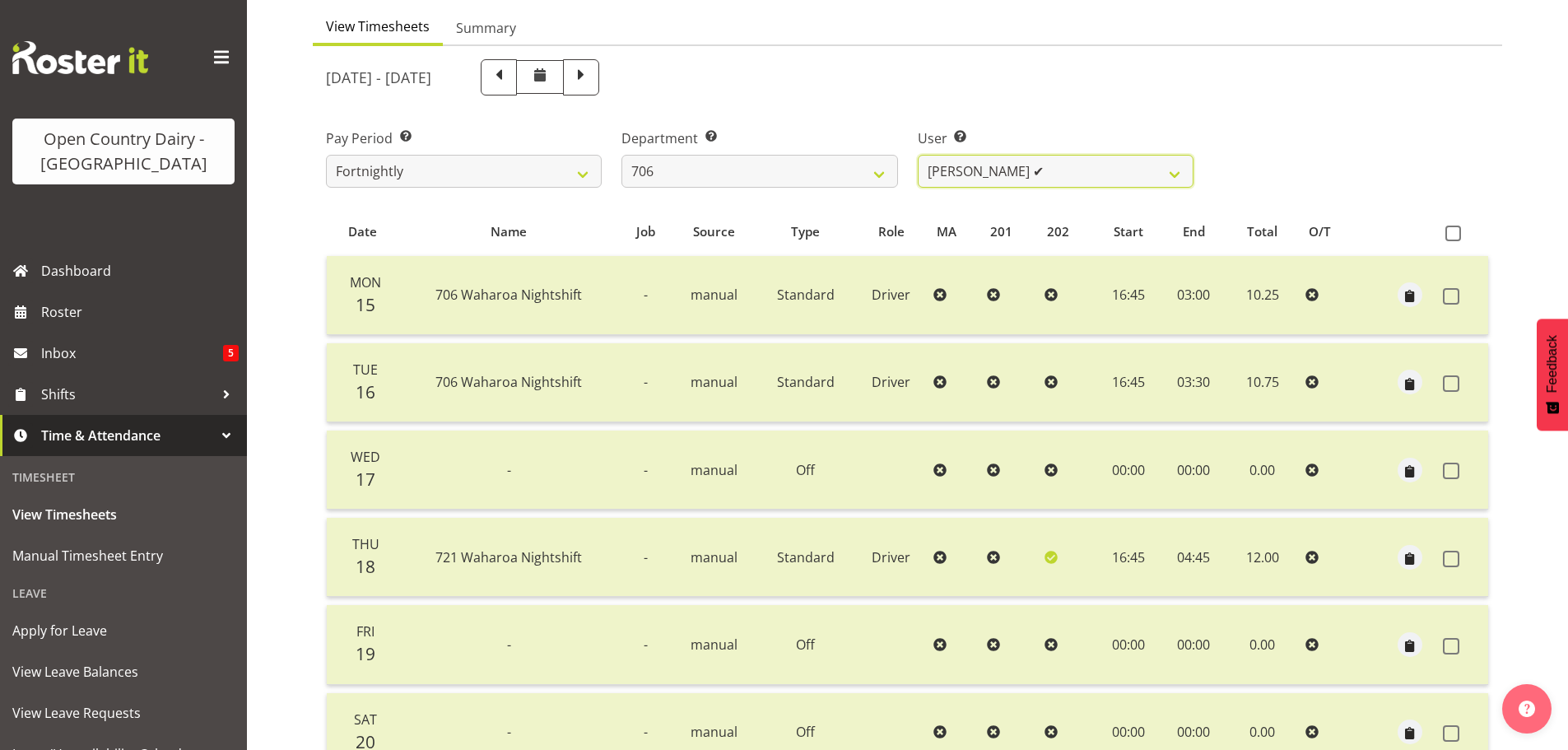
scroll to position [148, 0]
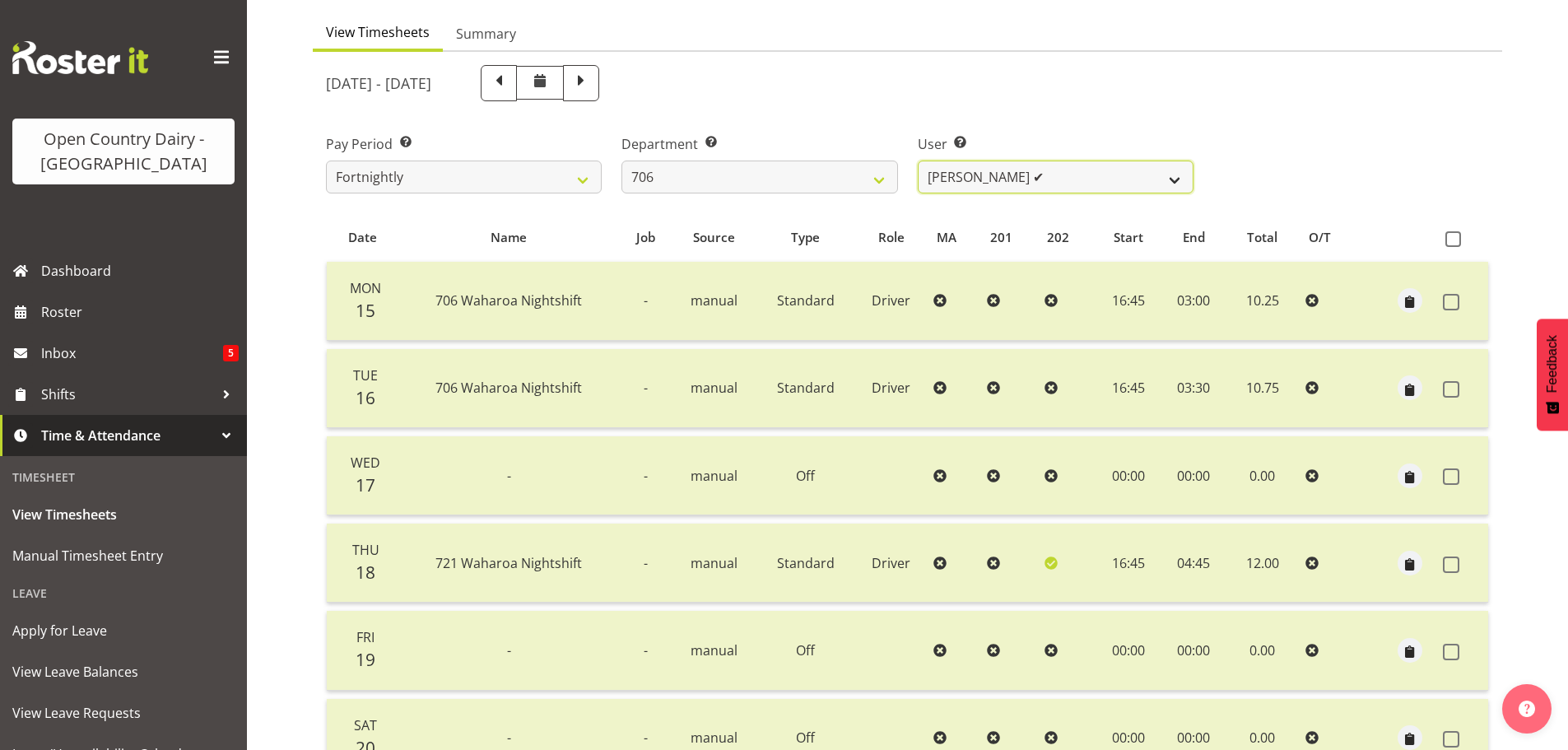
click at [1080, 175] on select "Andrew Kearns ✔ Len Symons ✔ Mark Ansley ❌ Paul Griffin ✔" at bounding box center [1056, 177] width 276 height 33
select select "8472"
click at [918, 160] on select "Andrew Kearns ✔ Len Symons ✔ Mark Ansley ❌ Paul Griffin ✔" at bounding box center [1056, 177] width 276 height 33
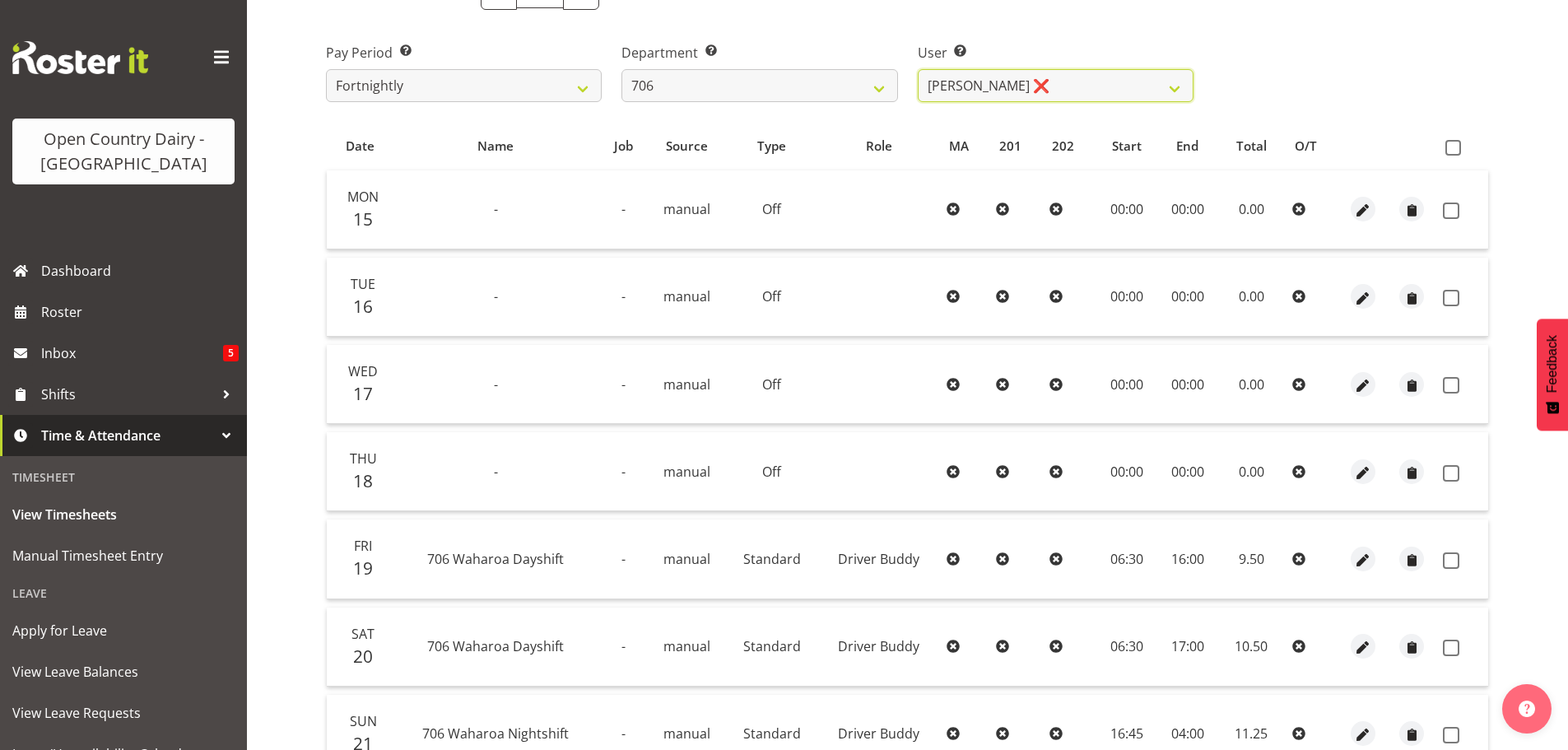
scroll to position [313, 0]
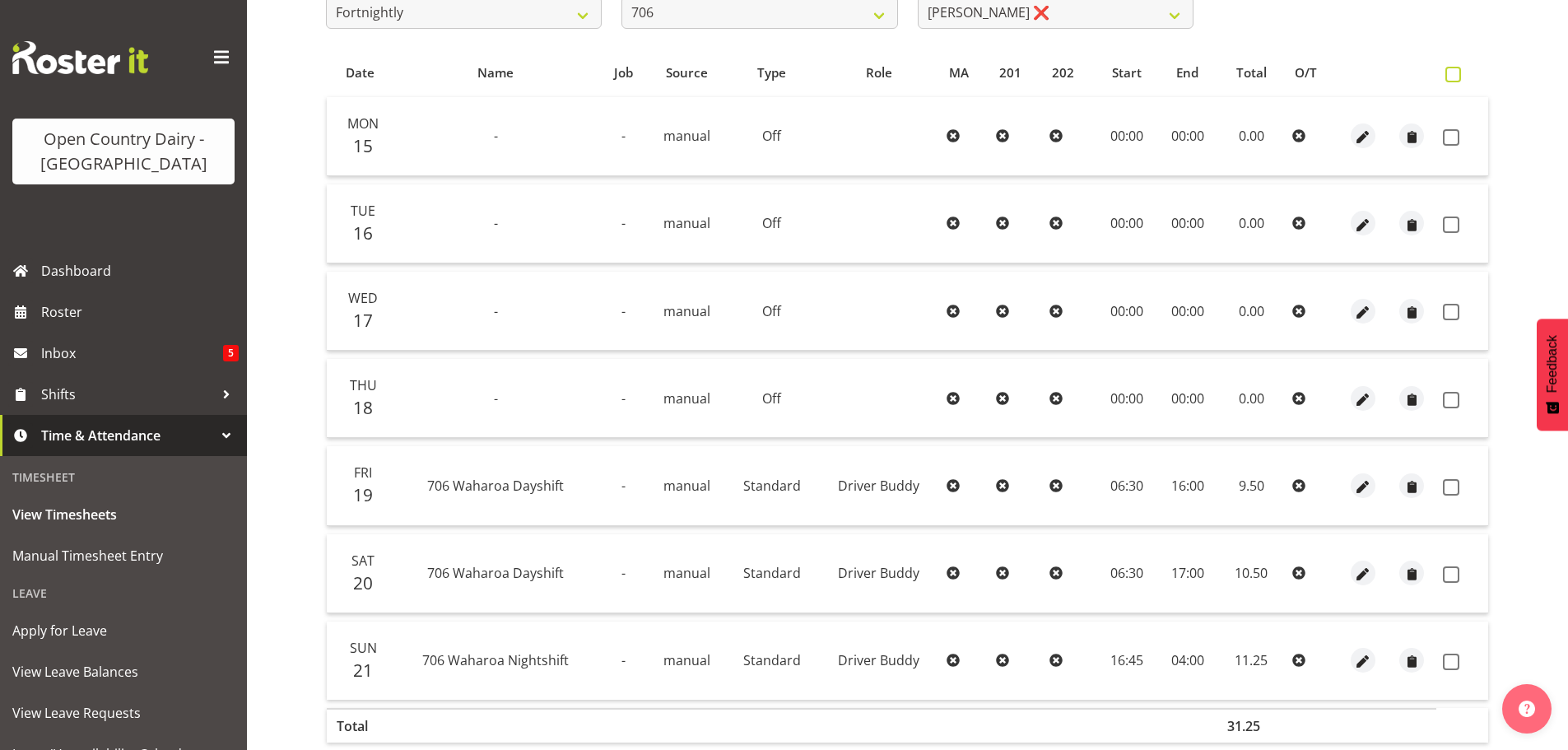
click at [1453, 73] on span at bounding box center [1453, 74] width 15 height 15
click at [1453, 73] on input "checkbox" at bounding box center [1451, 75] width 11 height 11
checkbox input "true"
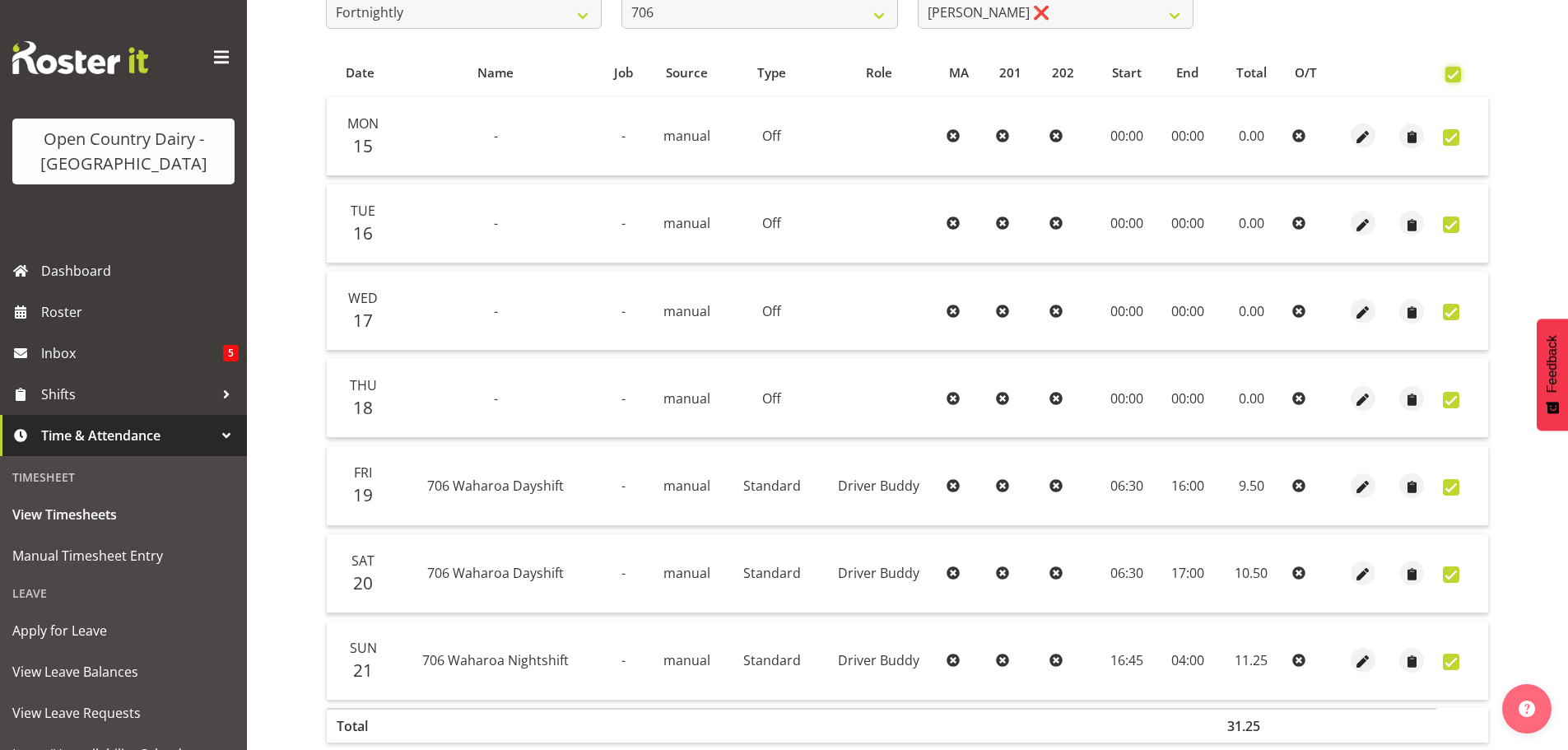
checkbox input "true"
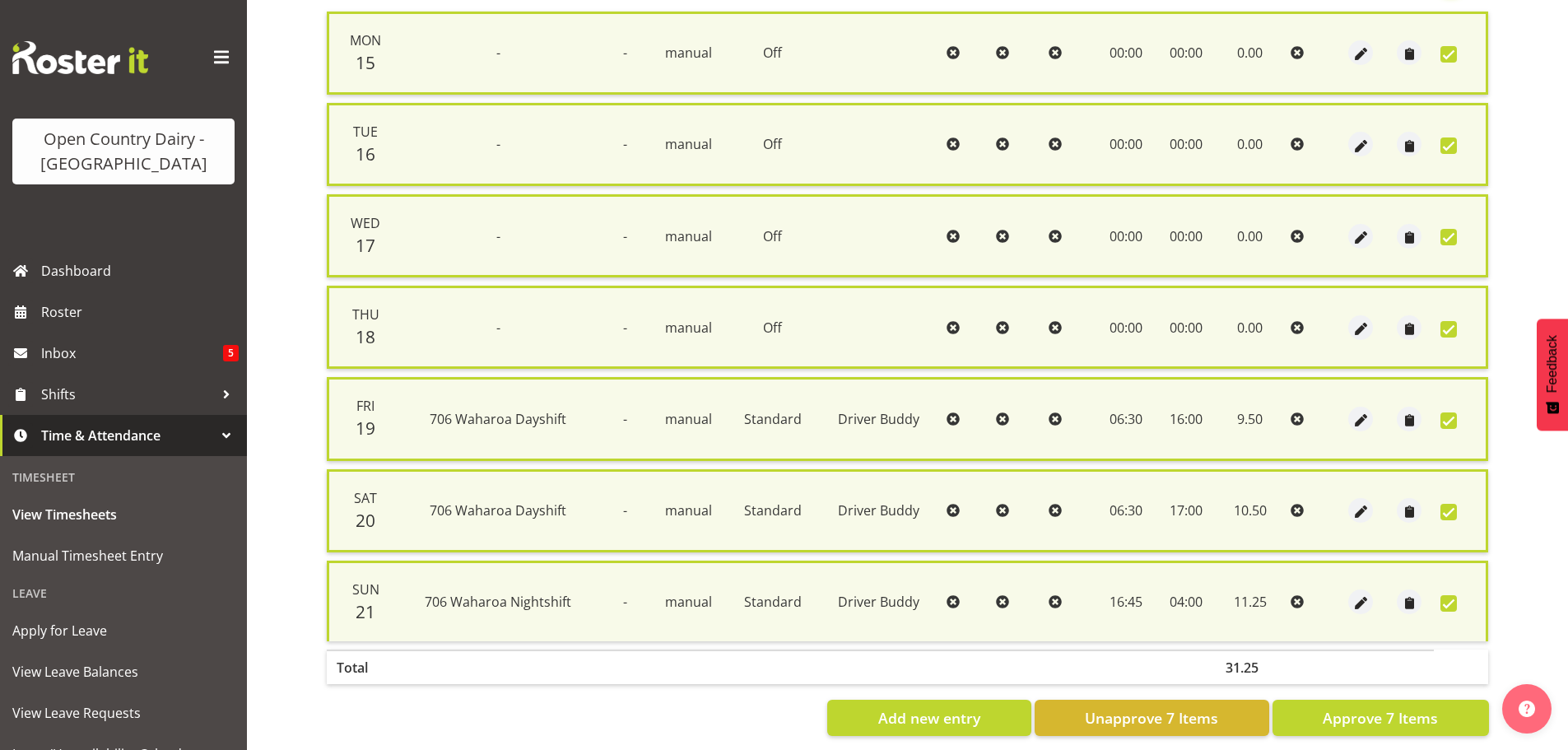
scroll to position [422, 0]
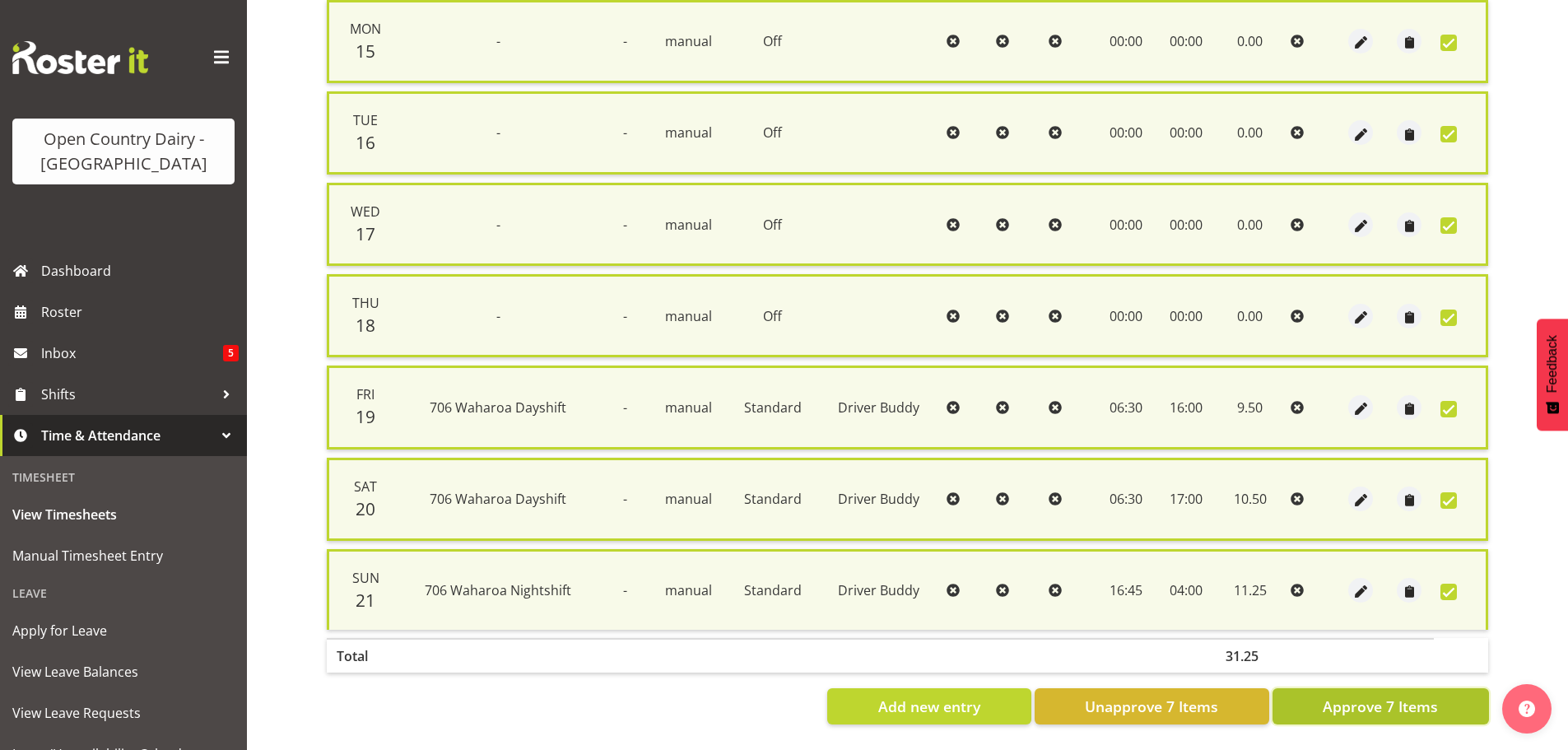
click at [1386, 696] on span "Approve 7 Items" at bounding box center [1380, 707] width 115 height 22
checkbox input "false"
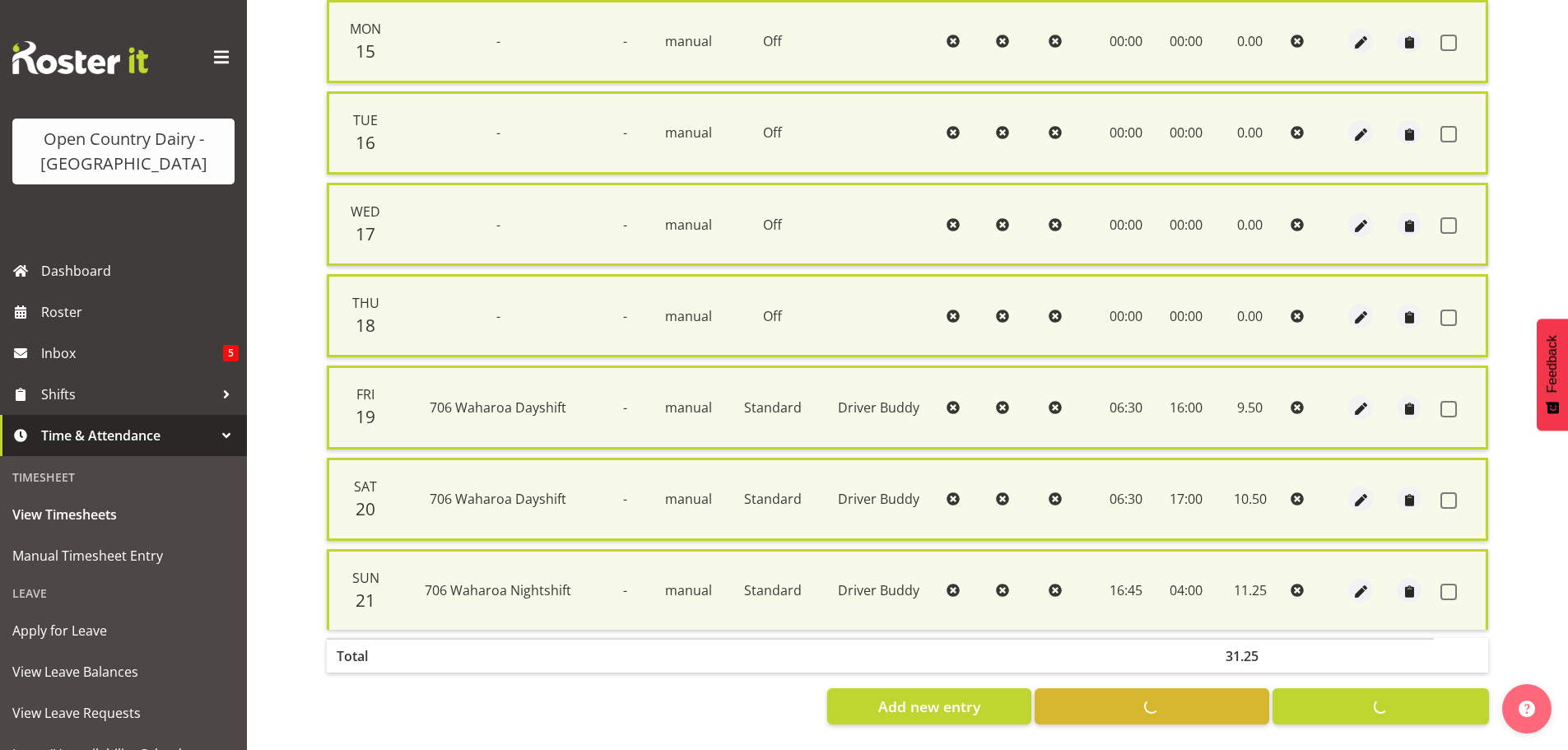
checkbox input "false"
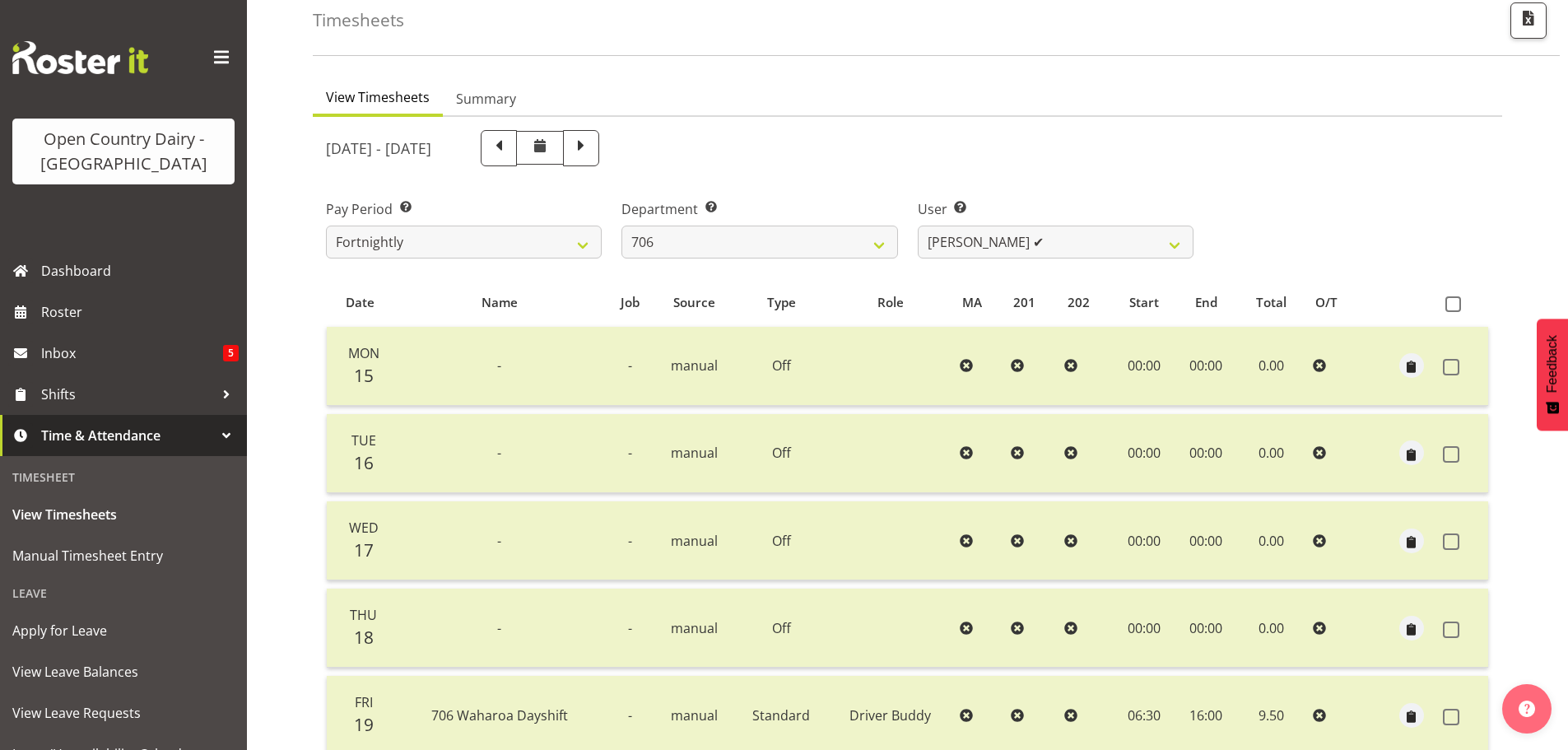
scroll to position [66, 0]
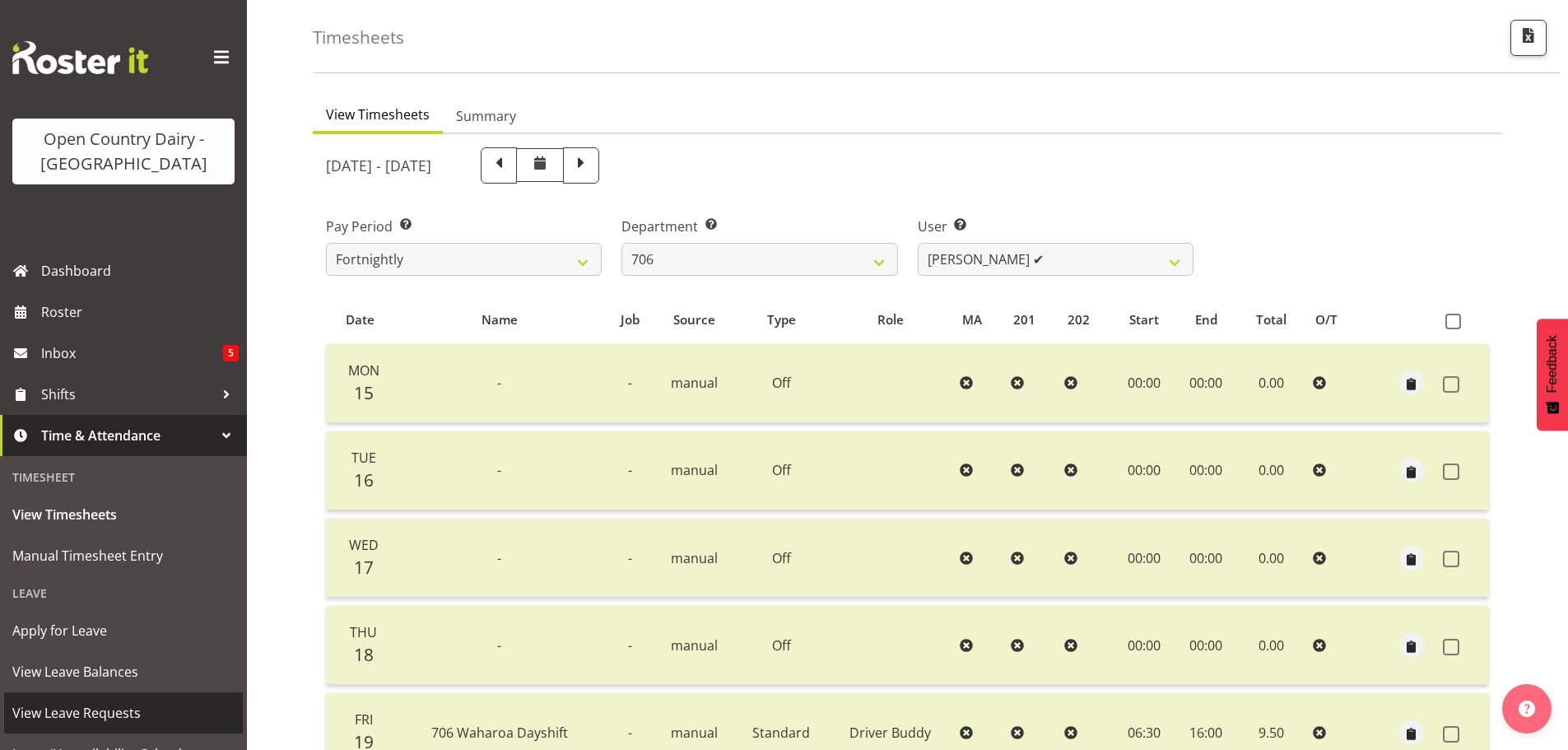
click at [82, 709] on span "View Leave Requests" at bounding box center [124, 712] width 223 height 24
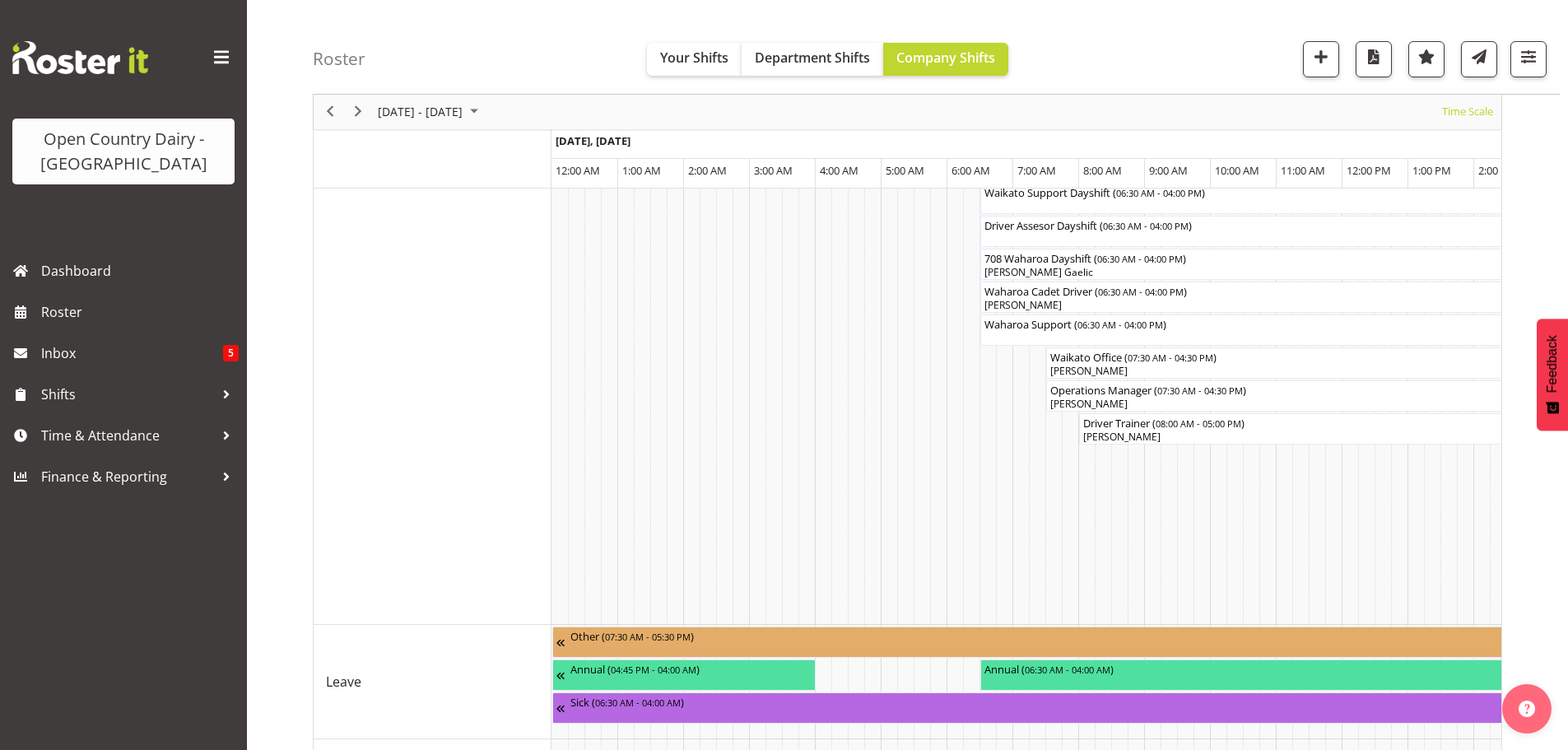
scroll to position [1428, 0]
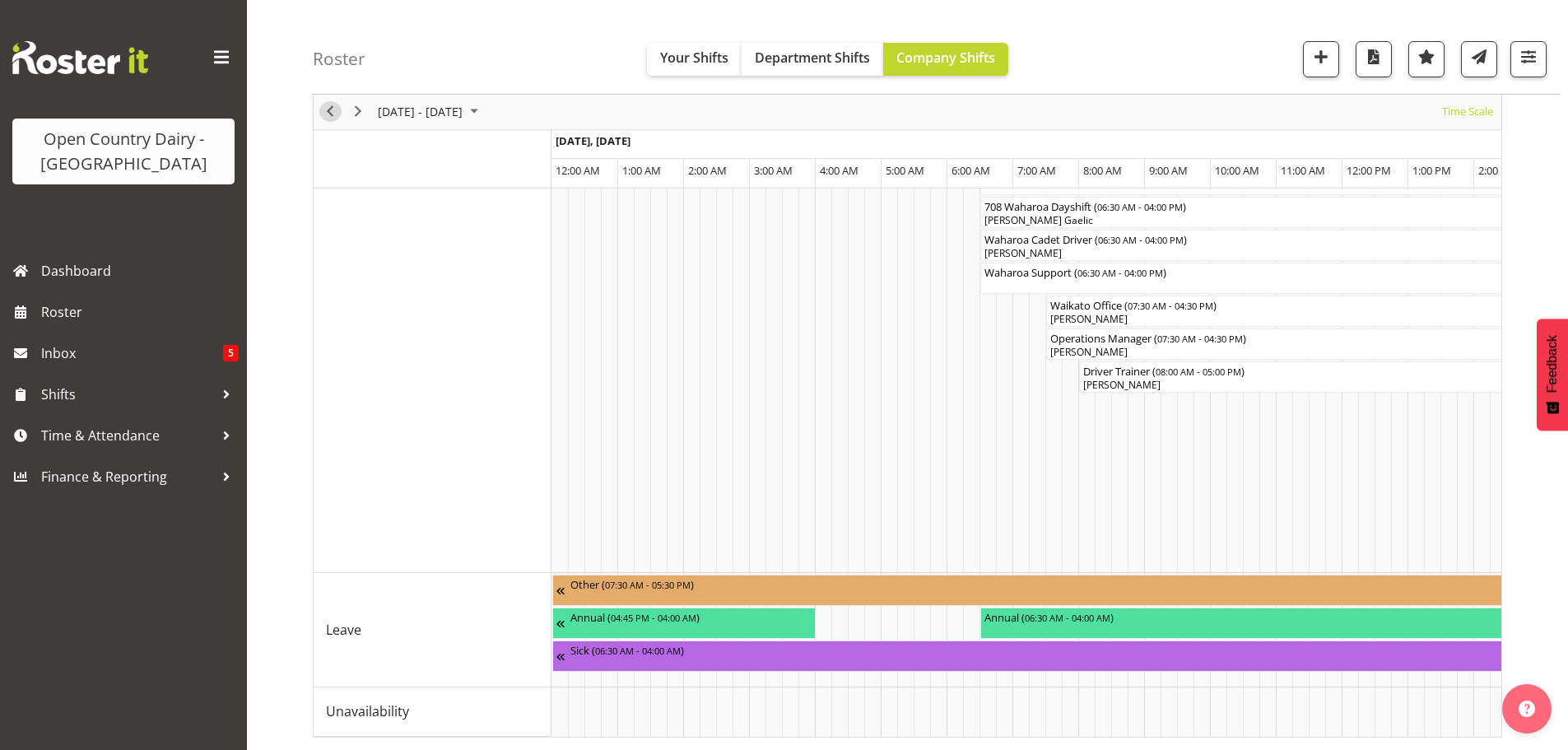
click at [323, 112] on span "Previous" at bounding box center [330, 112] width 20 height 21
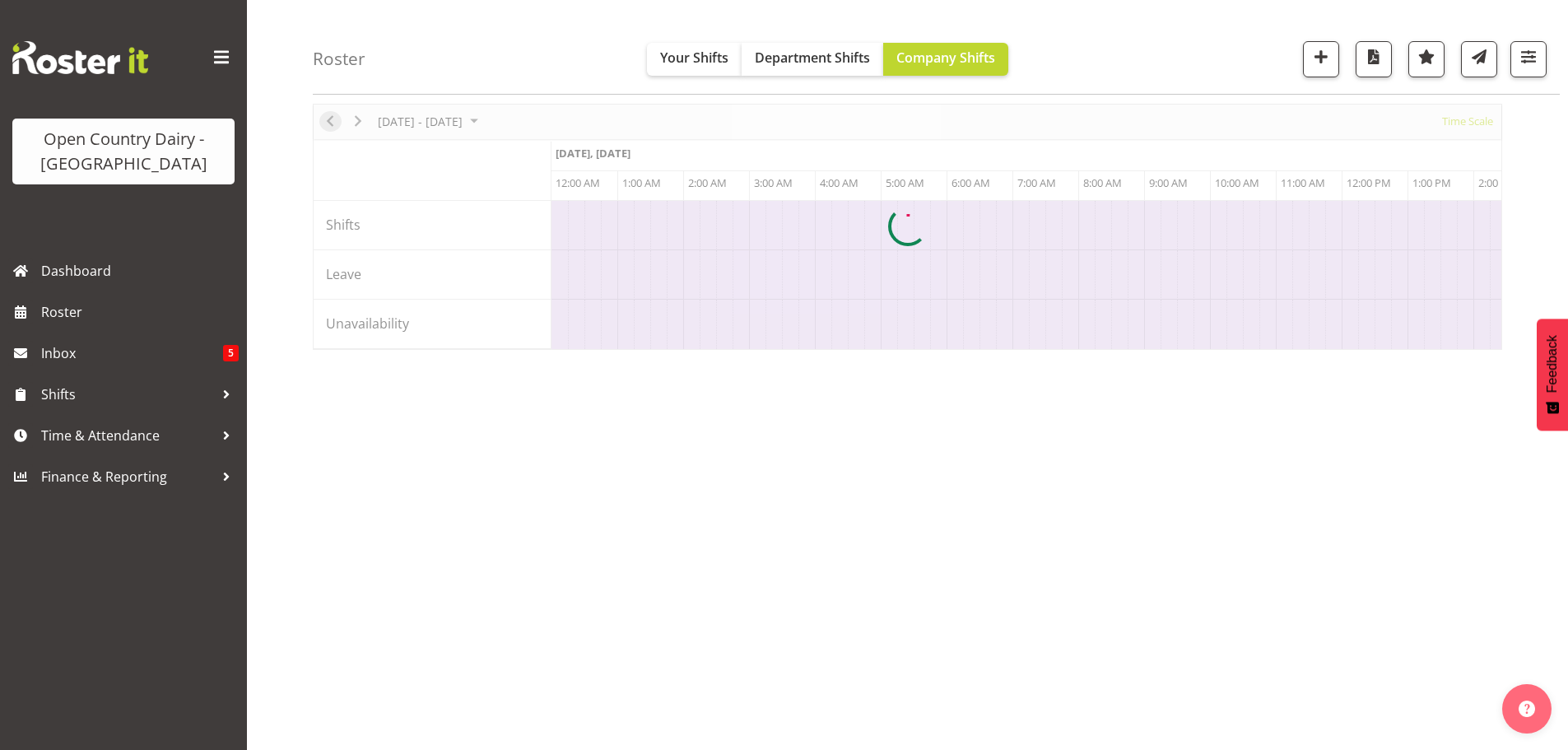
scroll to position [0, 3161]
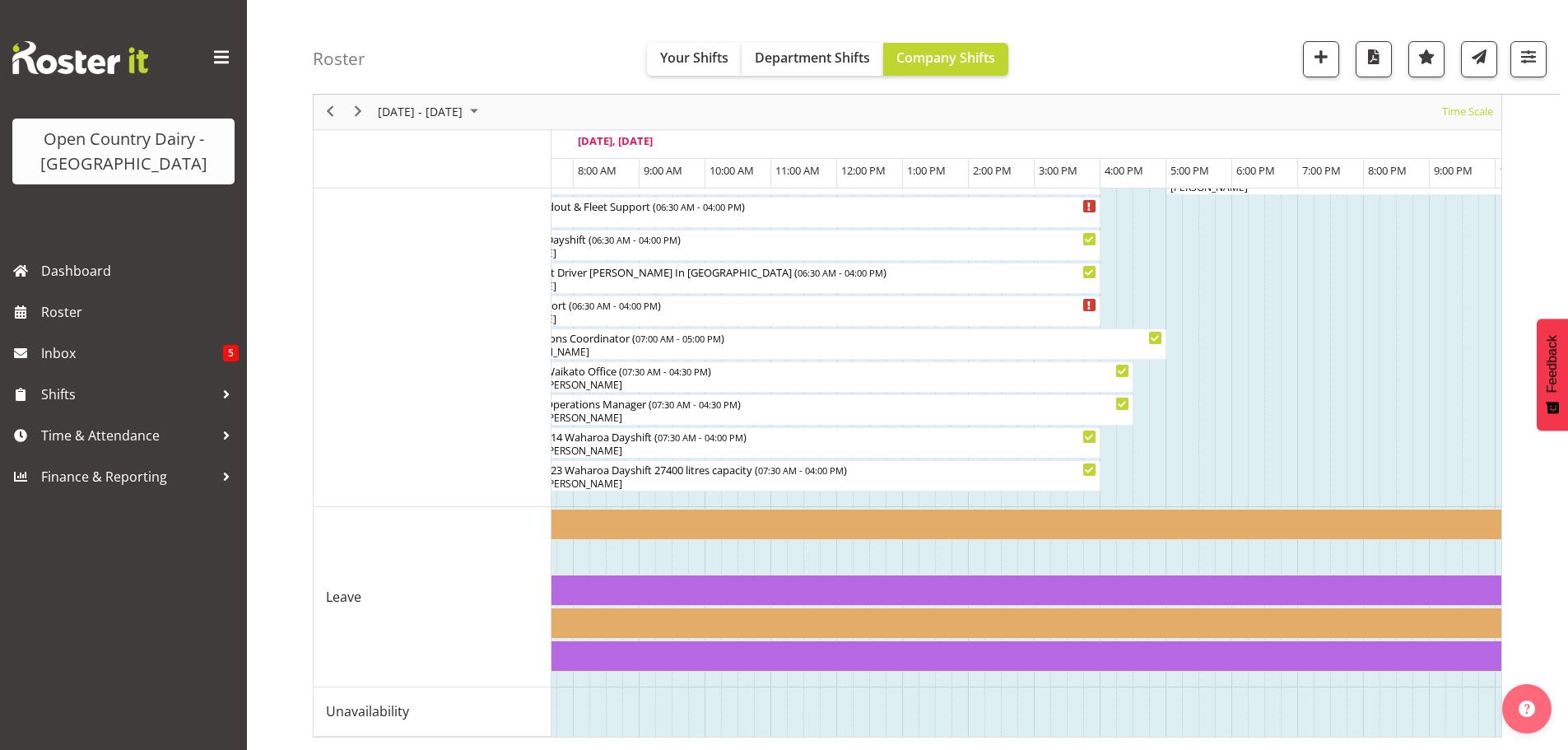
scroll to position [0, 3775]
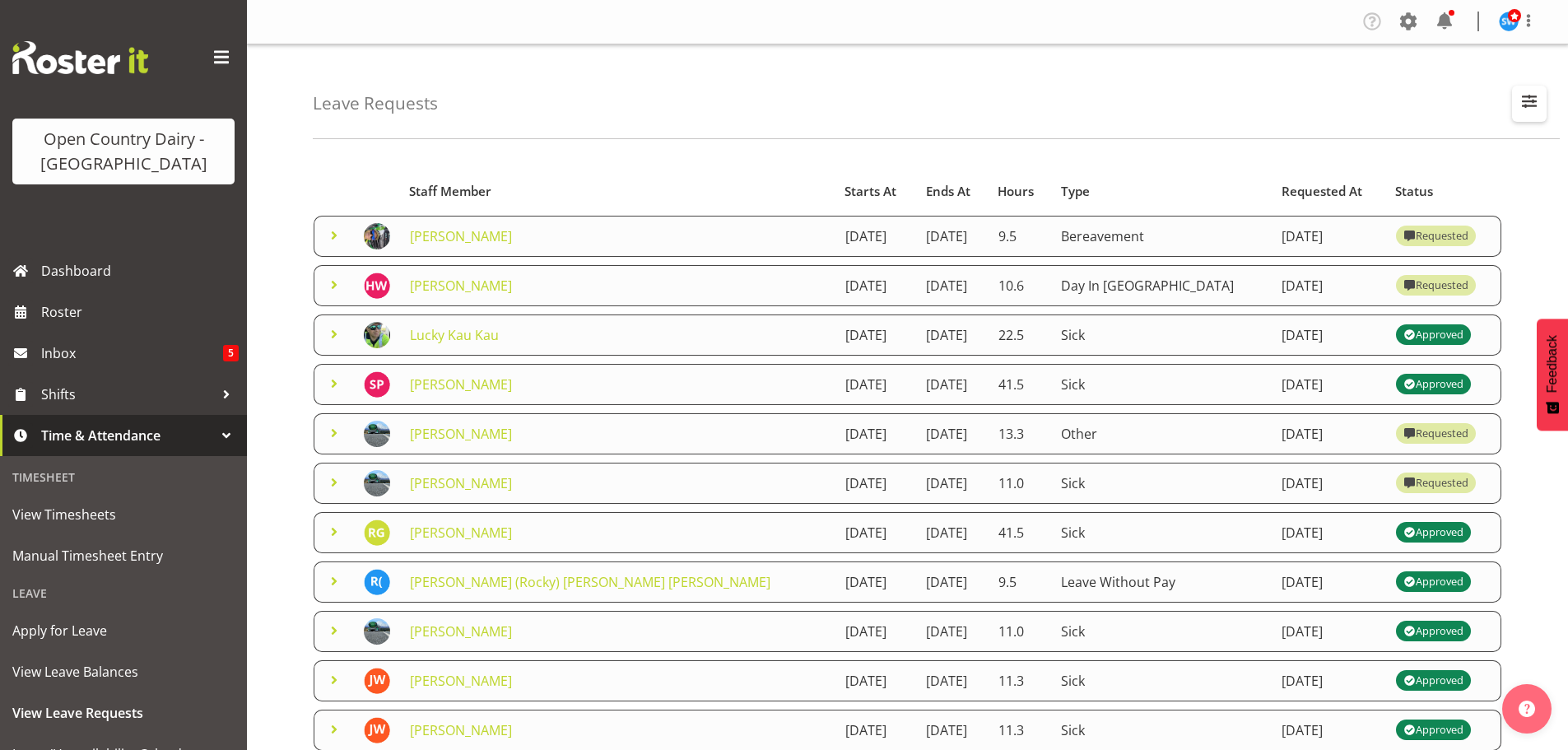
drag, startPoint x: 1530, startPoint y: 102, endPoint x: 1514, endPoint y: 106, distance: 16.5
click at [1529, 102] on span "button" at bounding box center [1530, 101] width 22 height 22
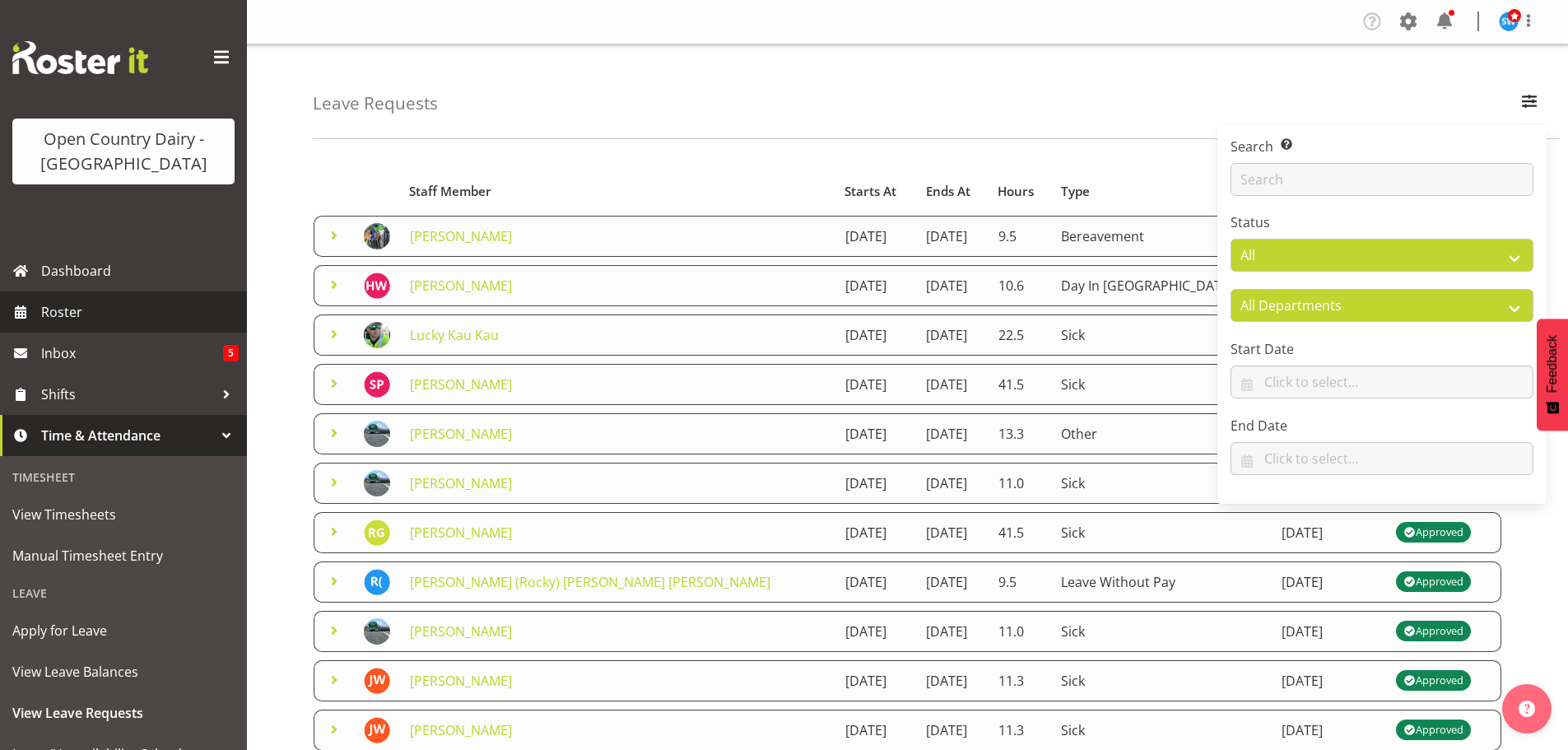
click at [50, 310] on span "Roster" at bounding box center [140, 311] width 197 height 24
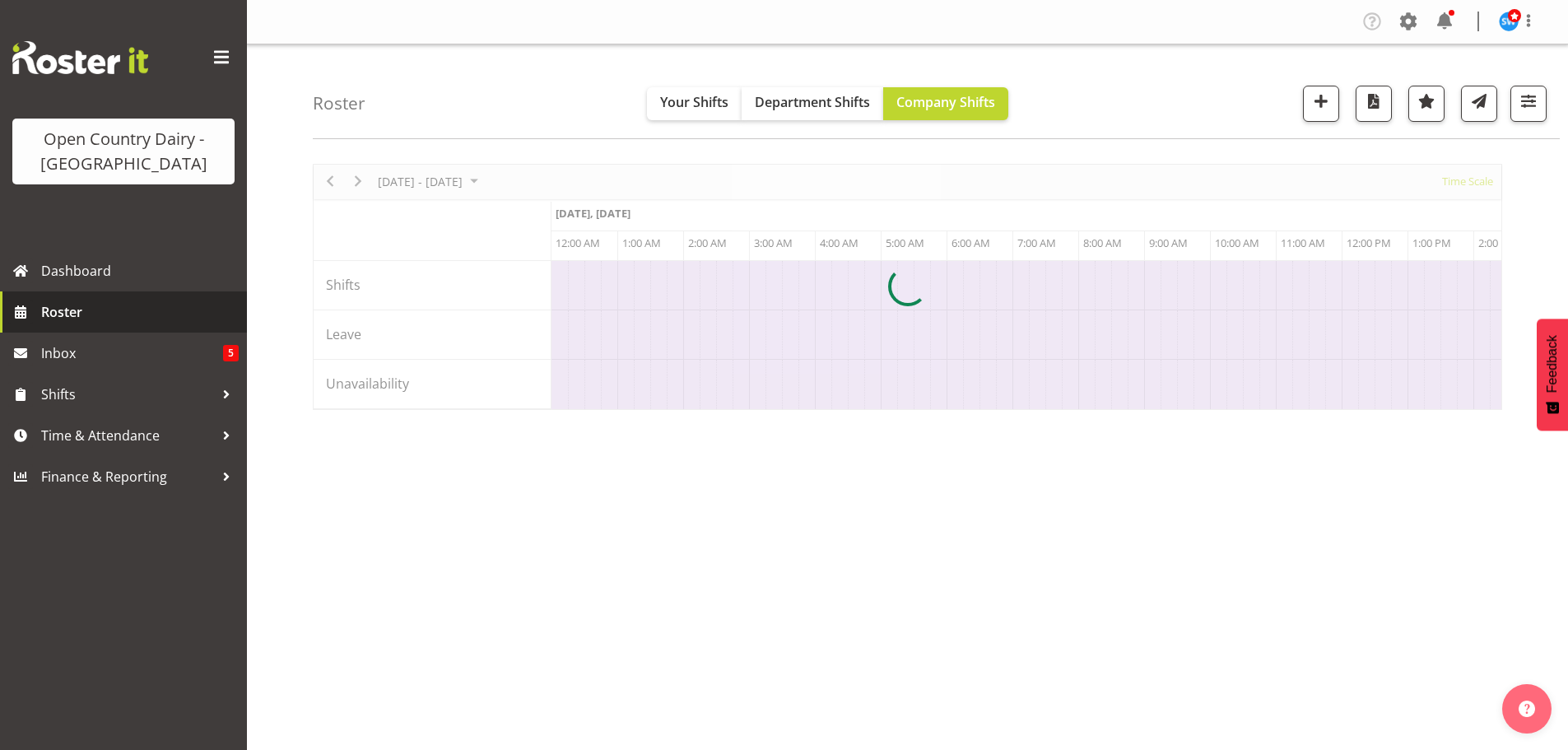
scroll to position [0, 3161]
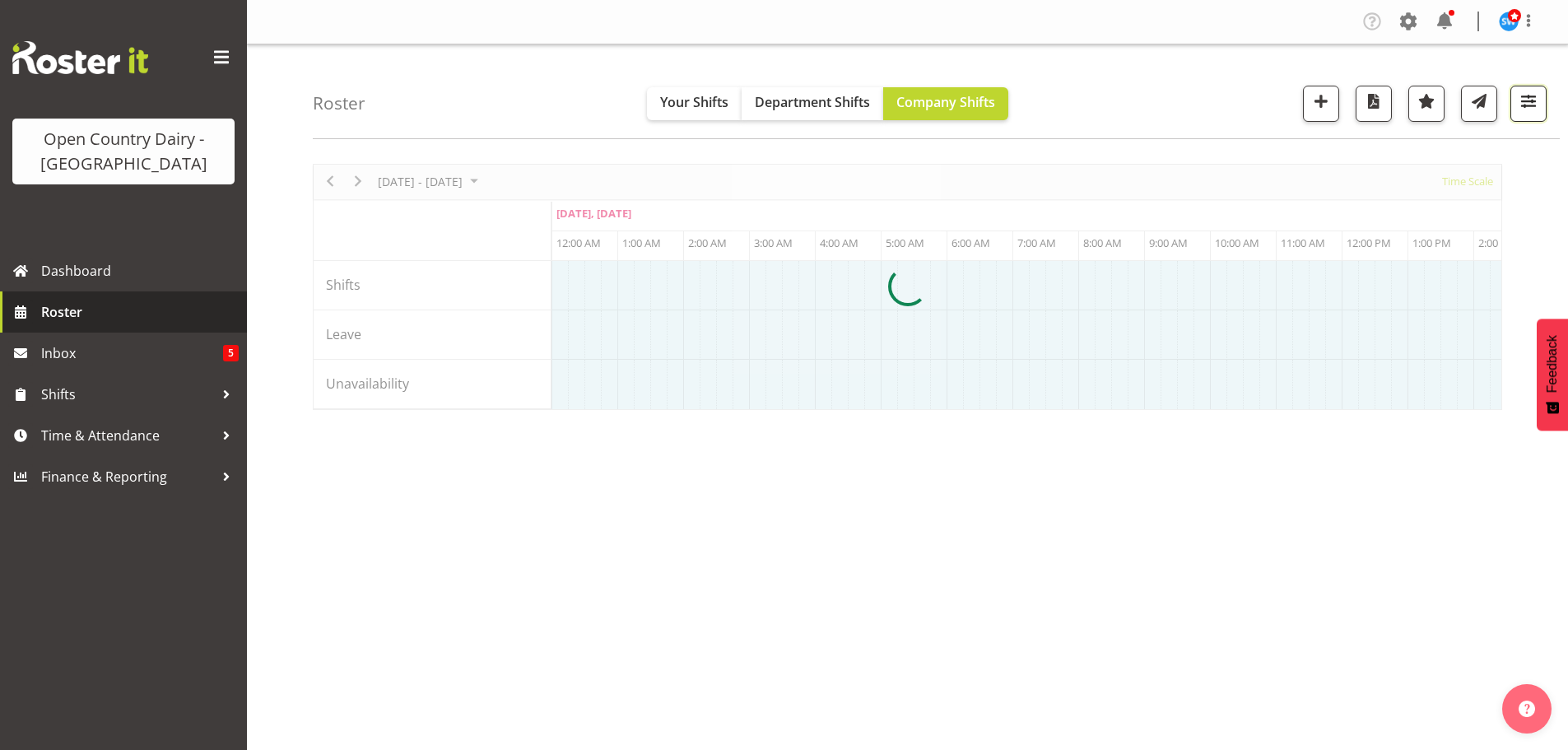
click at [1527, 103] on span "button" at bounding box center [1529, 101] width 22 height 22
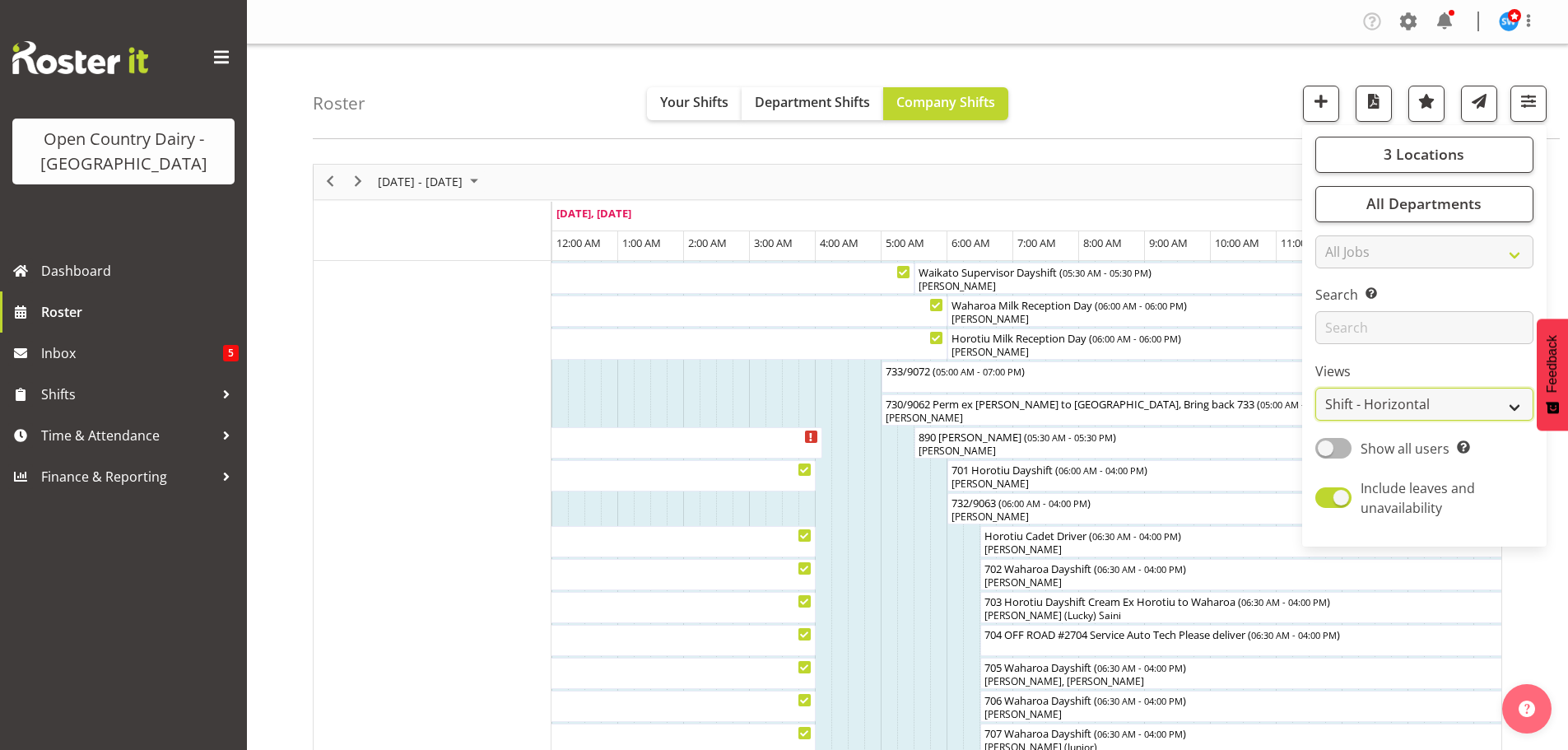
click at [1406, 402] on select "Staff Role Shift - Horizontal Shift - Vertical Staff - Location" at bounding box center [1425, 404] width 218 height 33
select select "staff"
click at [1316, 388] on select "Staff Role Shift - Horizontal Shift - Vertical Staff - Location" at bounding box center [1425, 404] width 218 height 33
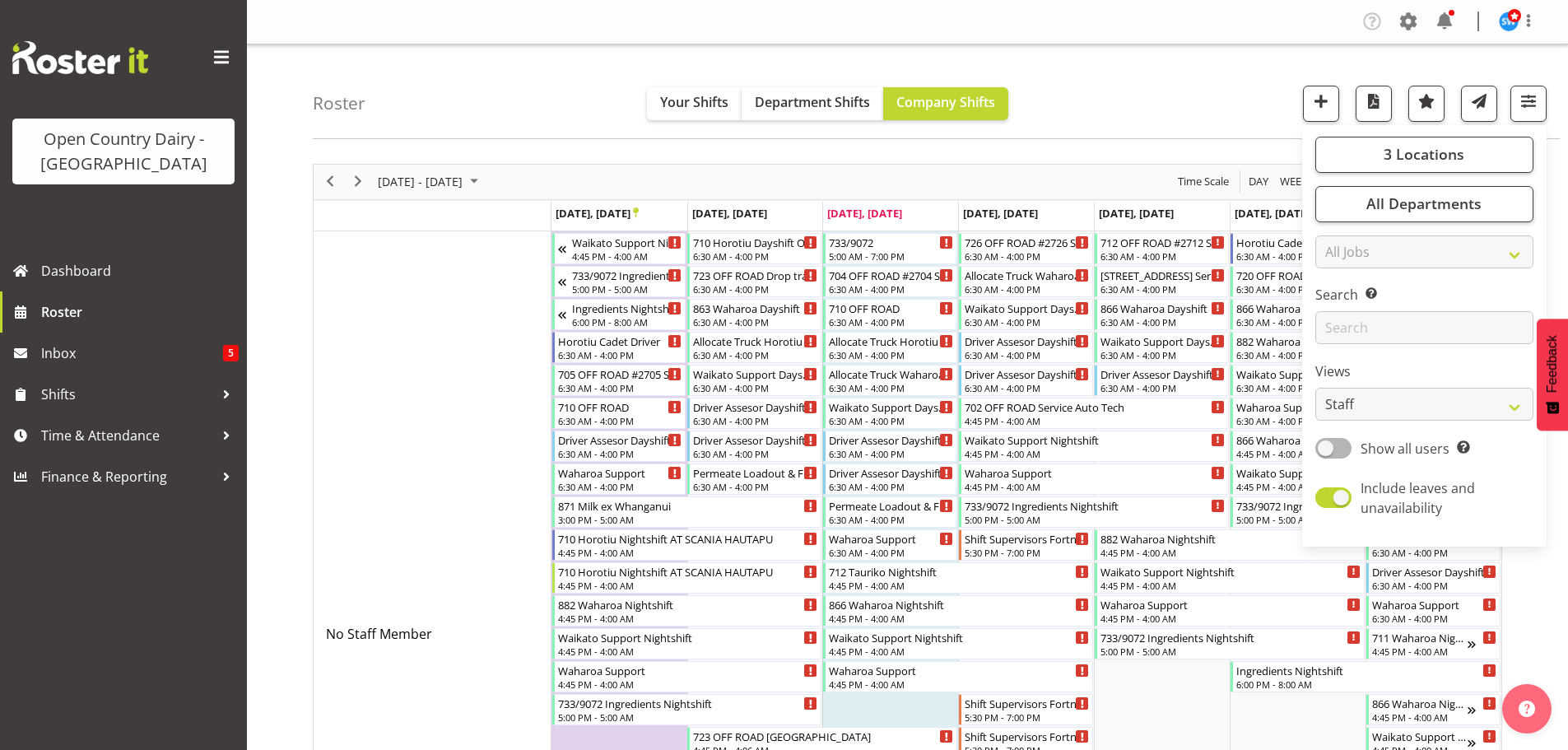
click at [1173, 99] on div "Roster Your Shifts Department Shifts Company Shifts 3 Locations Clear Ingredien…" at bounding box center [936, 91] width 1247 height 95
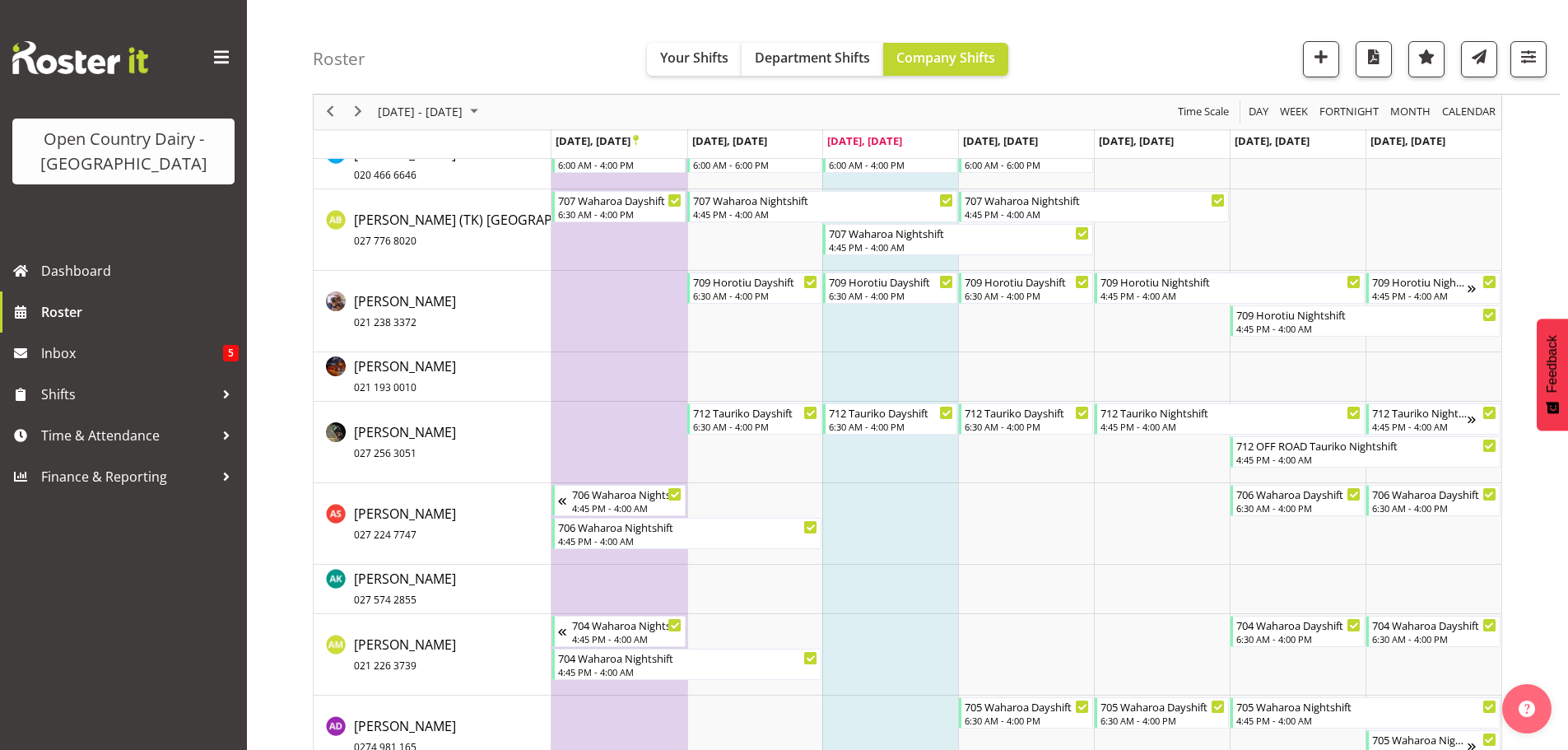
scroll to position [988, 0]
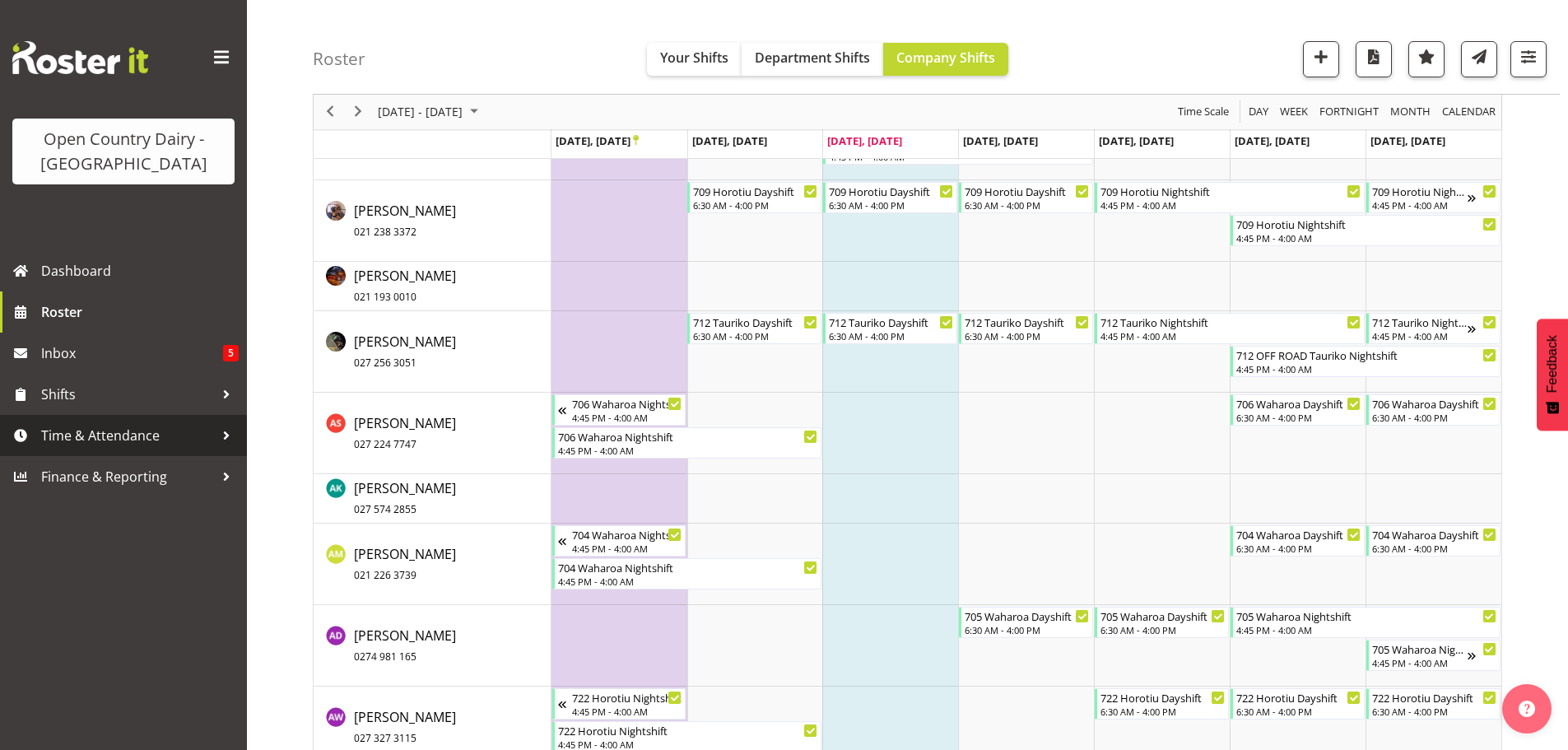
click at [84, 433] on span "Time & Attendance" at bounding box center [128, 434] width 173 height 24
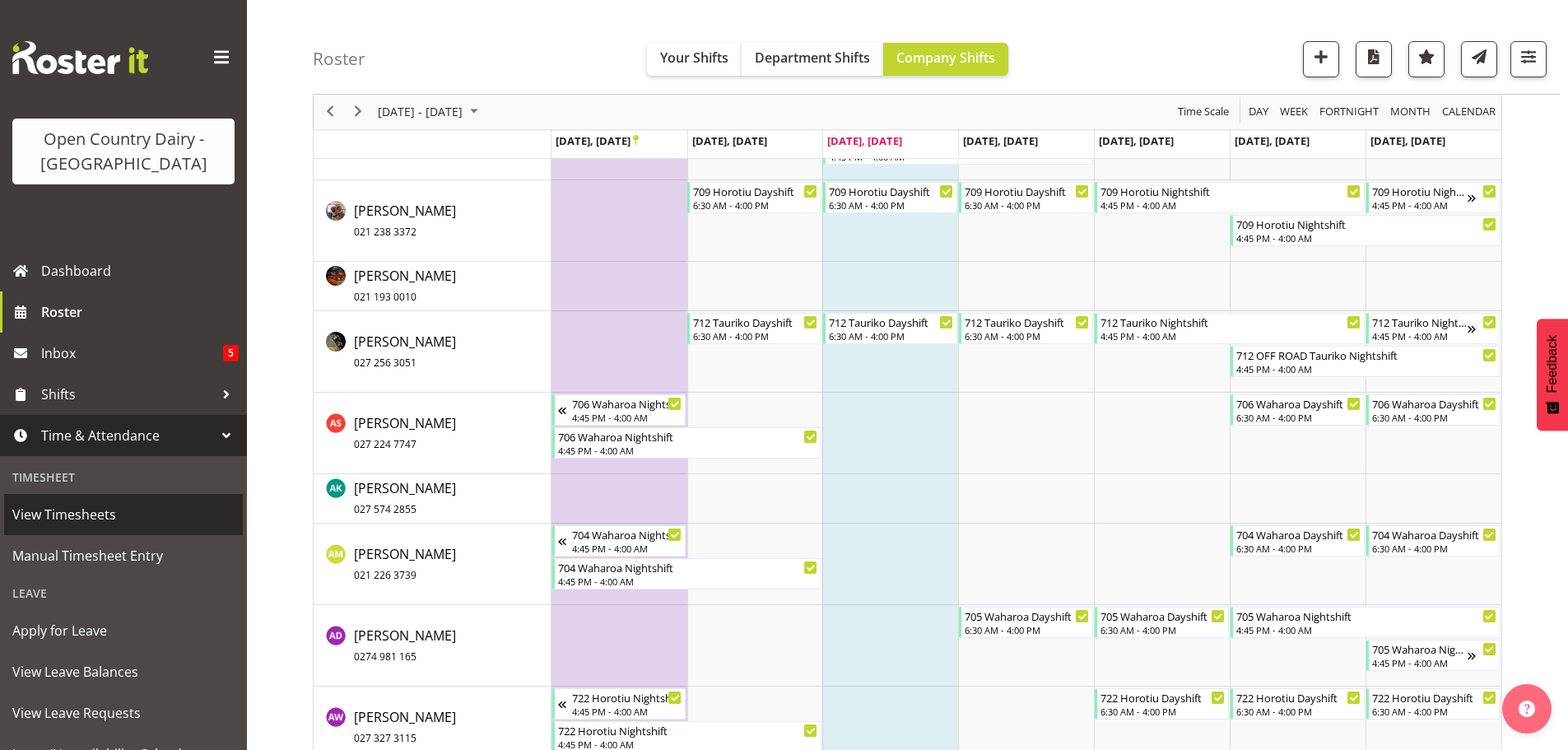
click at [83, 510] on span "View Timesheets" at bounding box center [124, 514] width 223 height 24
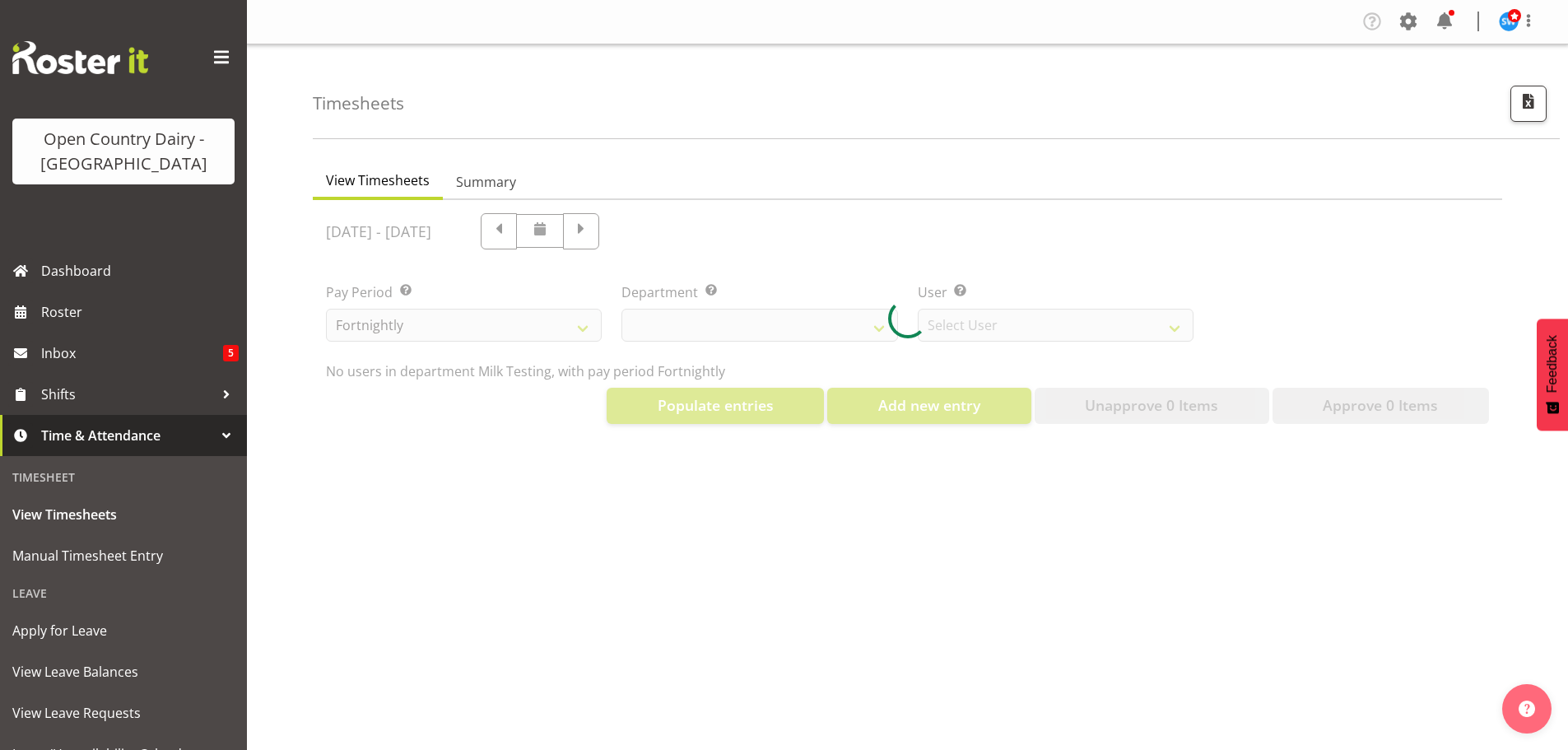
select select "733"
select select "7414"
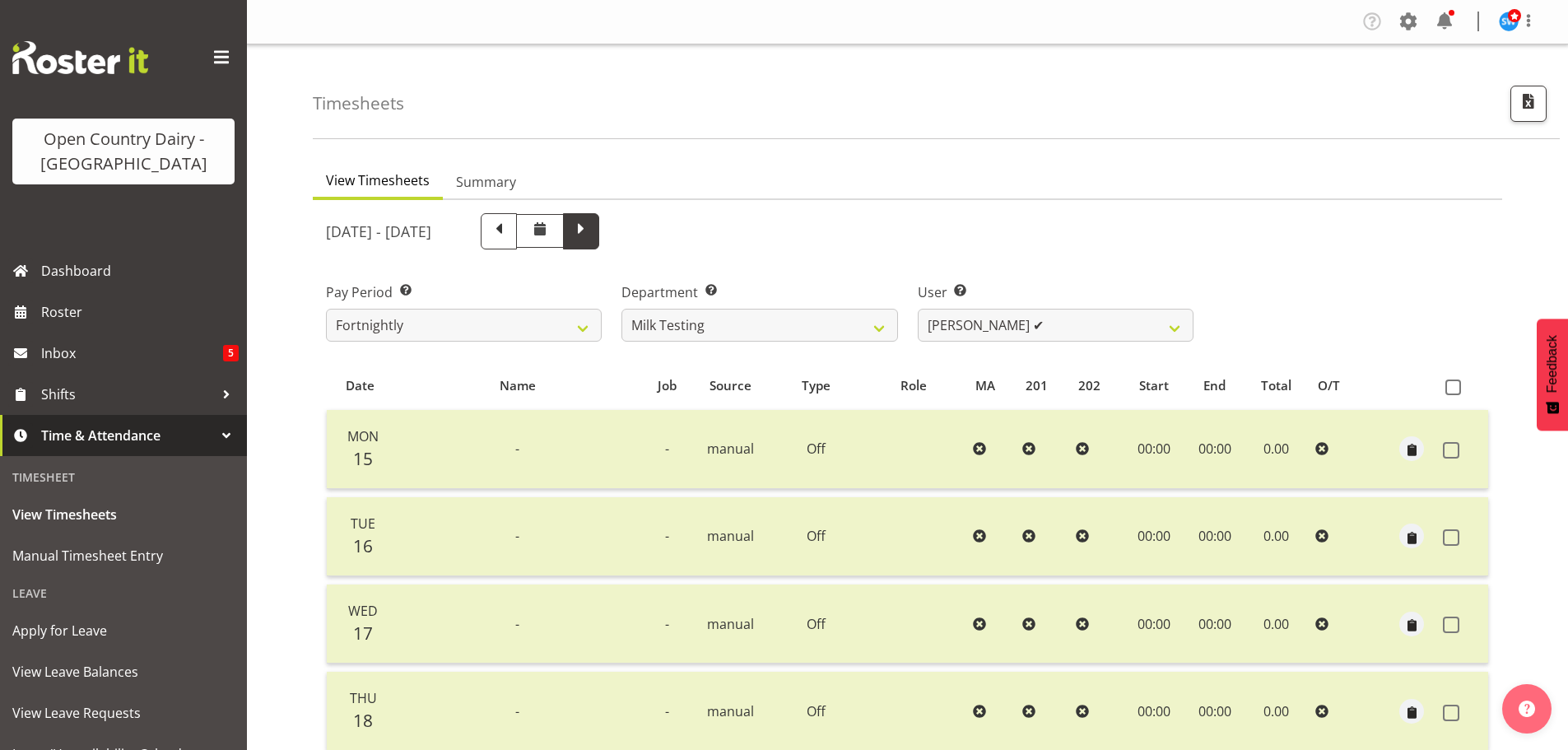
click at [592, 227] on span at bounding box center [582, 230] width 22 height 22
select select
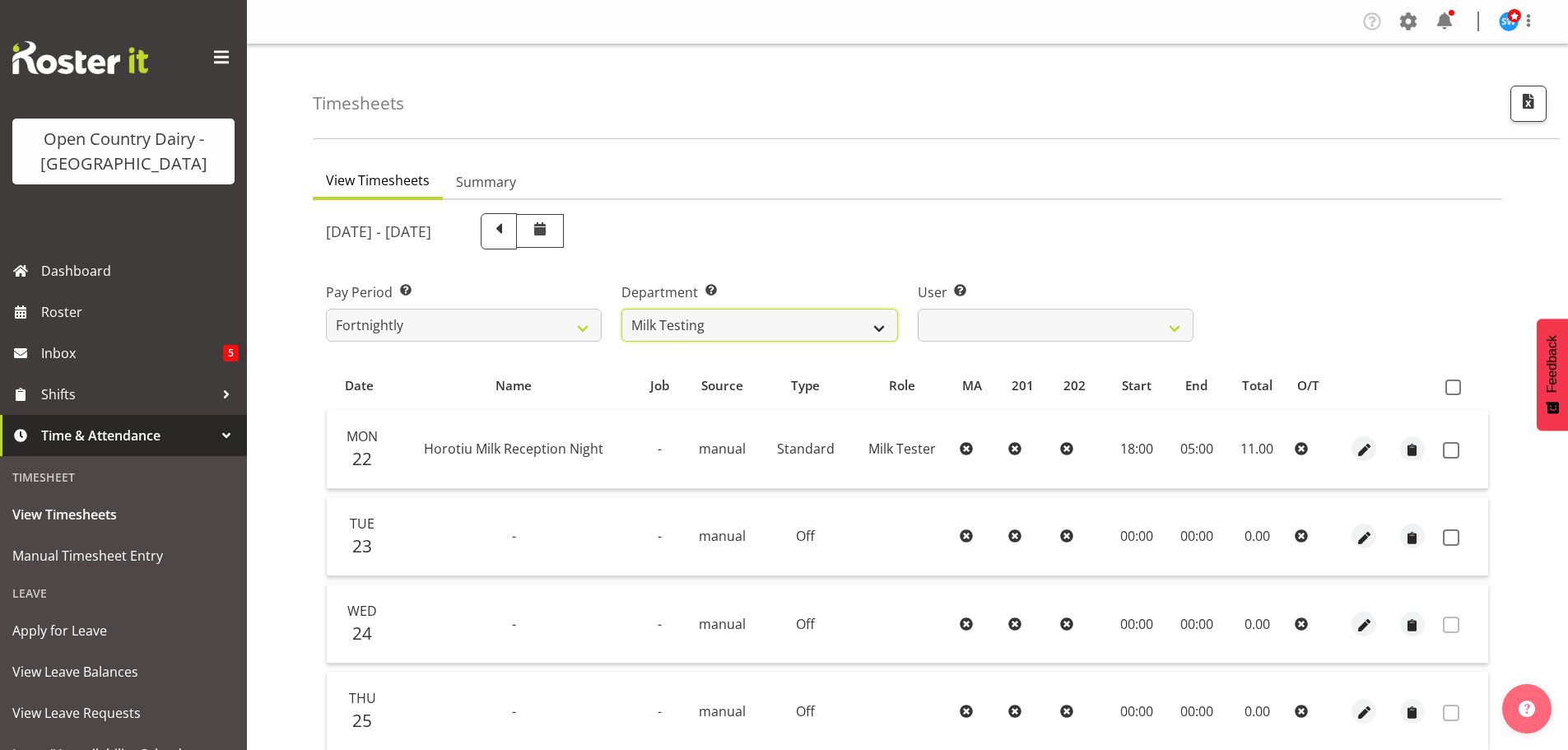
click at [753, 318] on select "701 702 703 704 705 706 707 708 709 710 711 712 713 714 715 716 717 718 719 720" at bounding box center [759, 325] width 276 height 33
select select "721"
click at [621, 308] on select "701 702 703 704 705 706 707 708 709 710 711 712 713 714 715 716 717 718 719 720" at bounding box center [759, 325] width 276 height 33
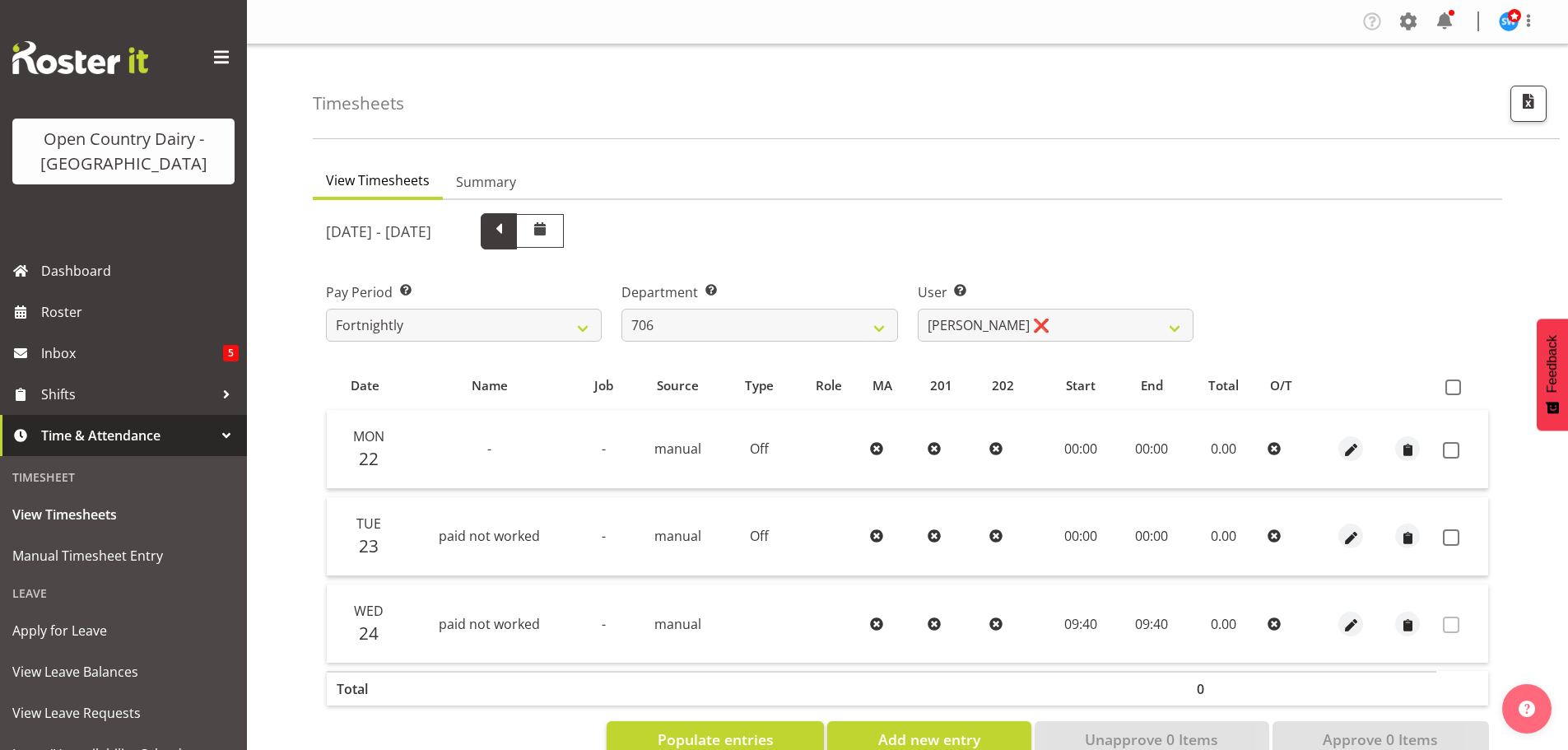
click at [509, 230] on span at bounding box center [499, 230] width 22 height 22
select select
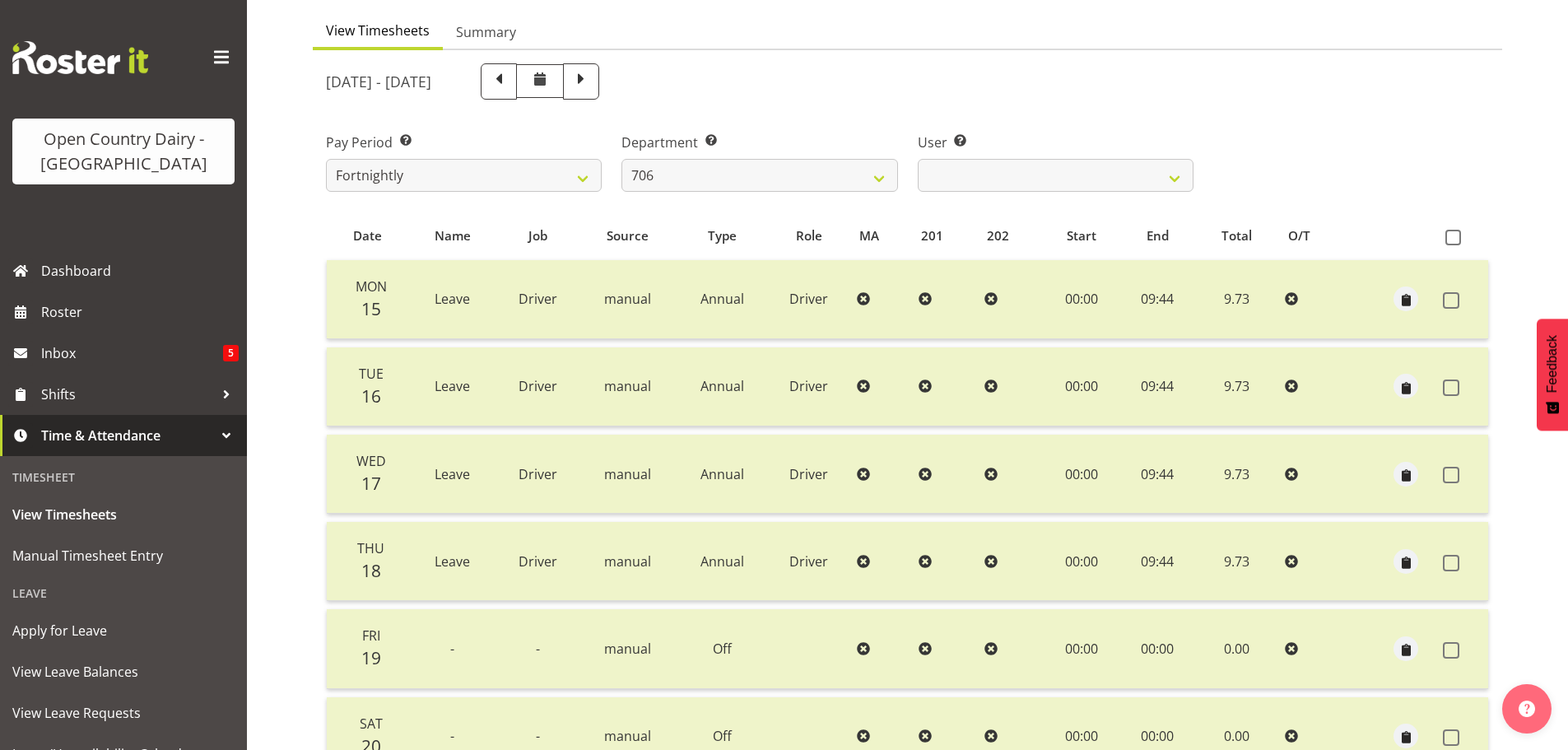
scroll to position [148, 0]
click at [1006, 174] on select "[PERSON_NAME] ✔ [PERSON_NAME] ✔ [PERSON_NAME] ✔ [PERSON_NAME] ✔" at bounding box center [1056, 177] width 276 height 33
click at [830, 175] on select "701 702 703 704 705 706 707 708 709 710 711 712 713 714 715 716 717 718 719 720" at bounding box center [759, 177] width 276 height 33
select select "811"
click at [621, 160] on select "701 702 703 704 705 706 707 708 709 710 711 712 713 714 715 716 717 718 719 720" at bounding box center [759, 177] width 276 height 33
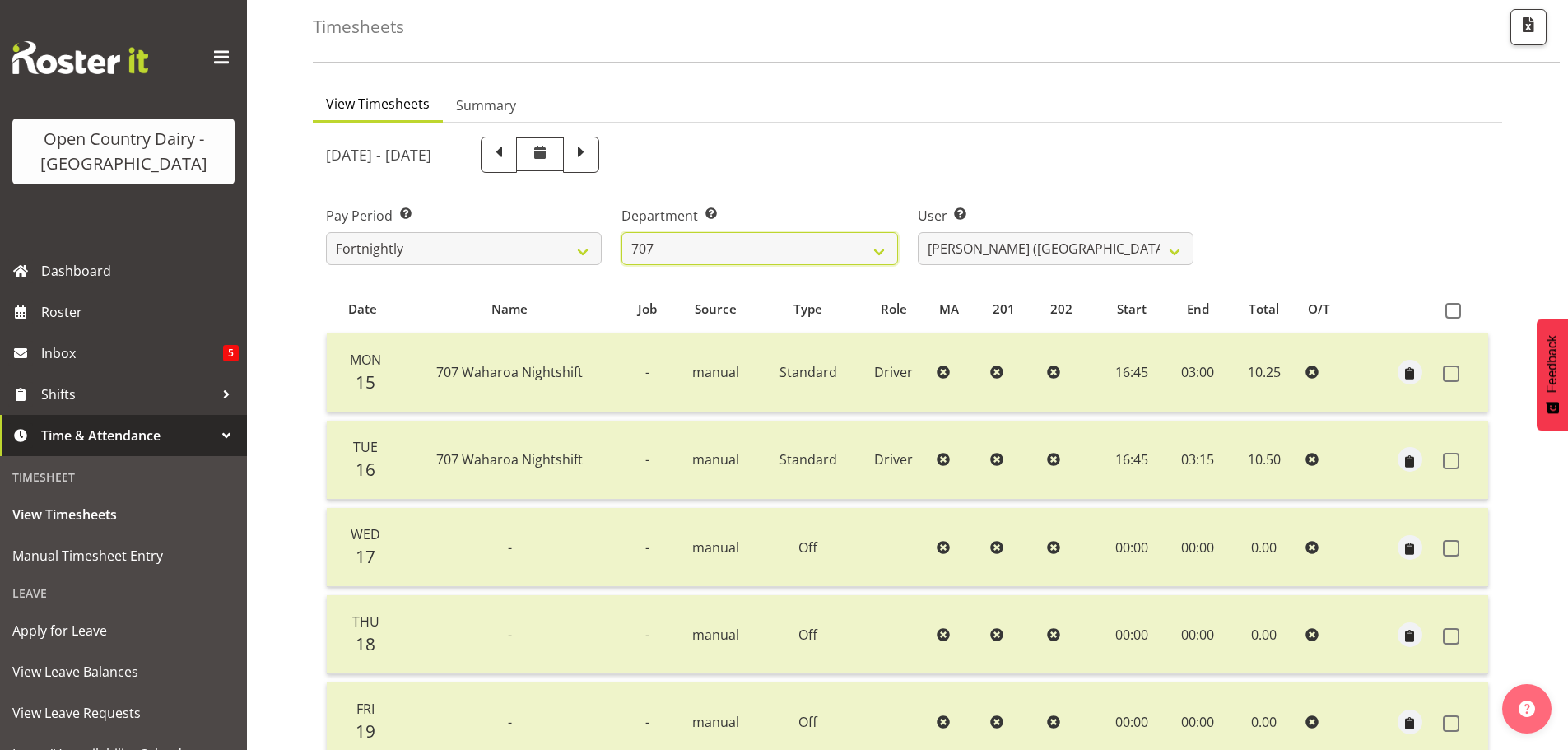
scroll to position [66, 0]
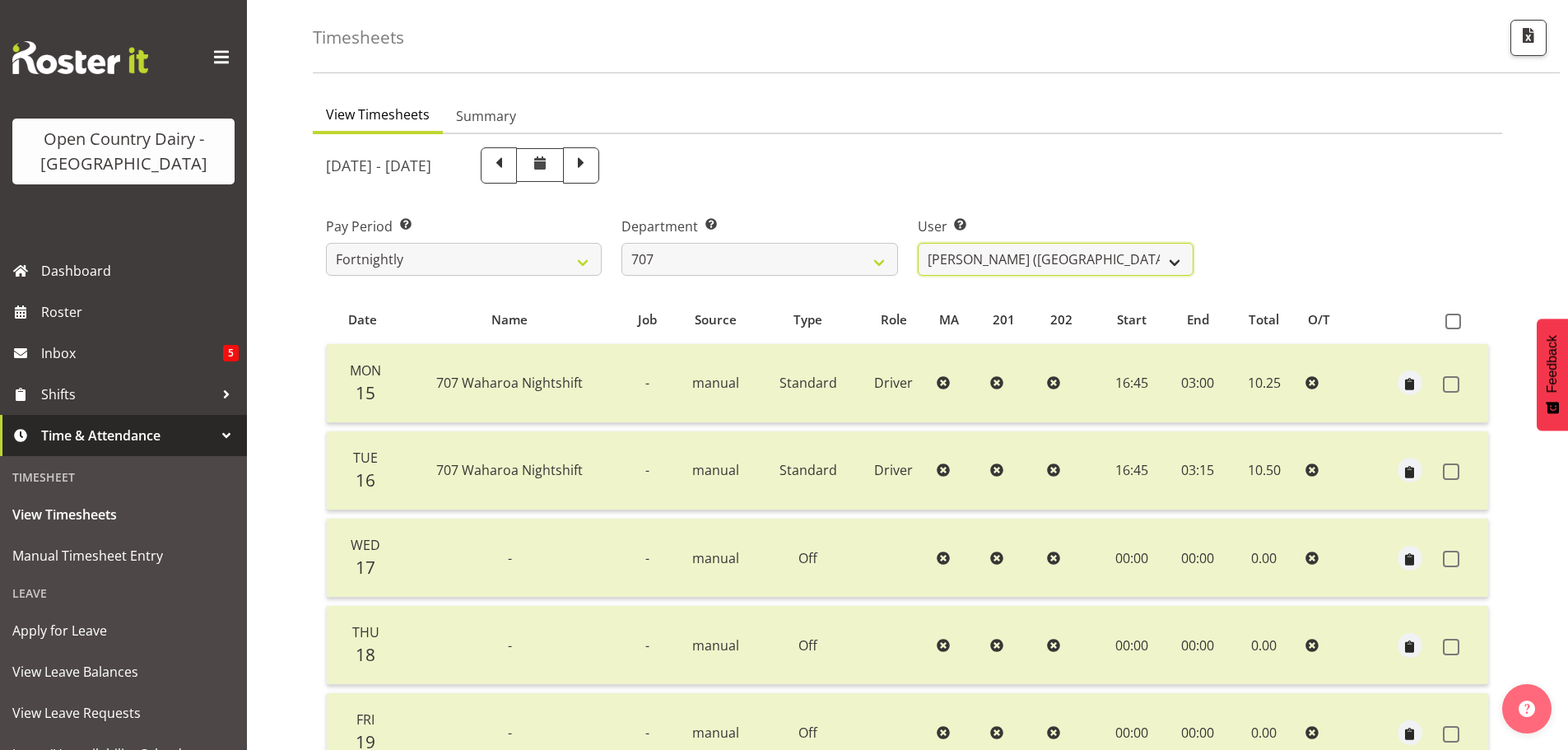
click at [1142, 260] on select "[PERSON_NAME] (TK) Bedford ✔ [PERSON_NAME] (Junior) ✔ [PERSON_NAME] ✔" at bounding box center [1056, 259] width 276 height 33
click at [918, 242] on select "[PERSON_NAME] (TK) Bedford ✔ [PERSON_NAME] (Junior) ✔ [PERSON_NAME] ✔" at bounding box center [1056, 259] width 276 height 33
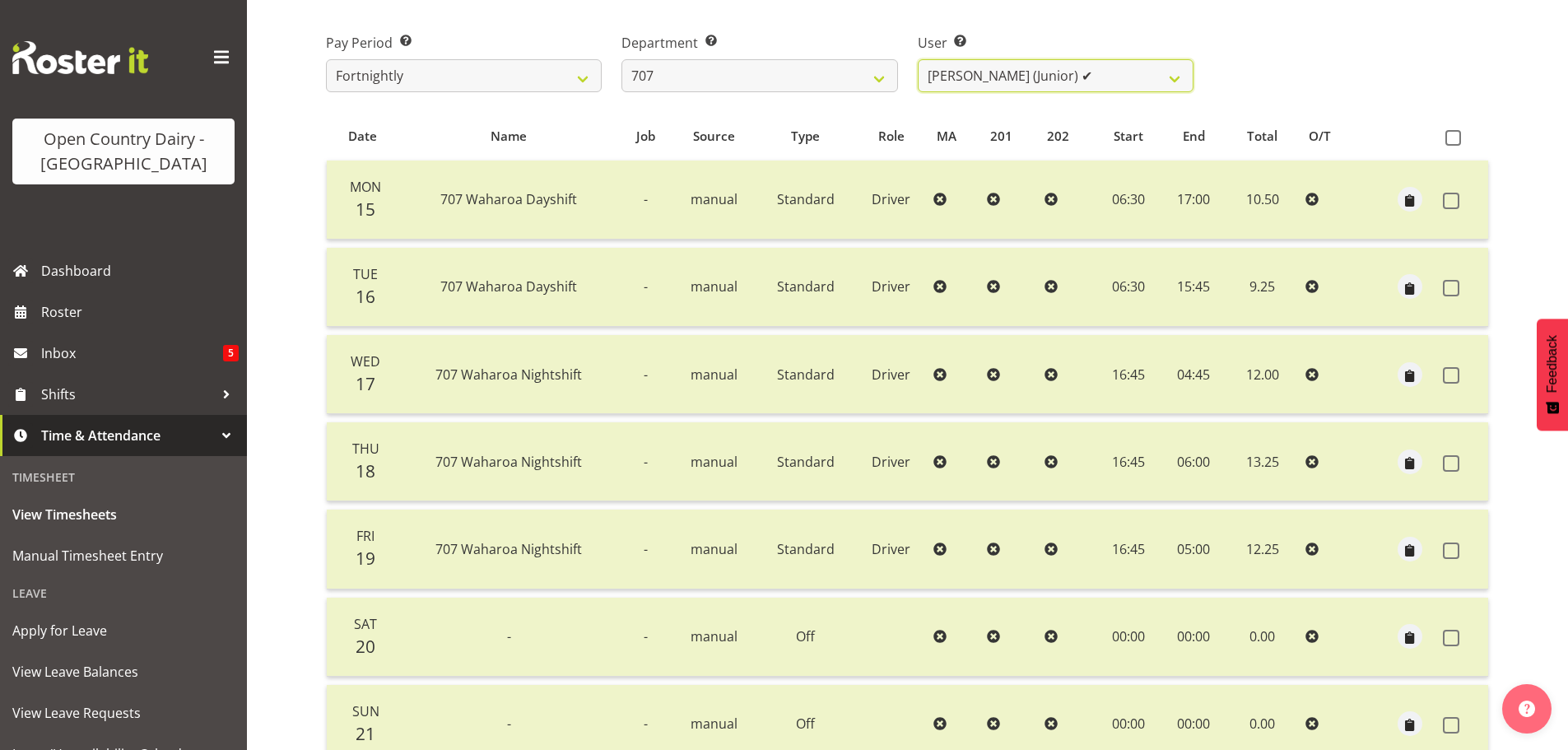
scroll to position [148, 0]
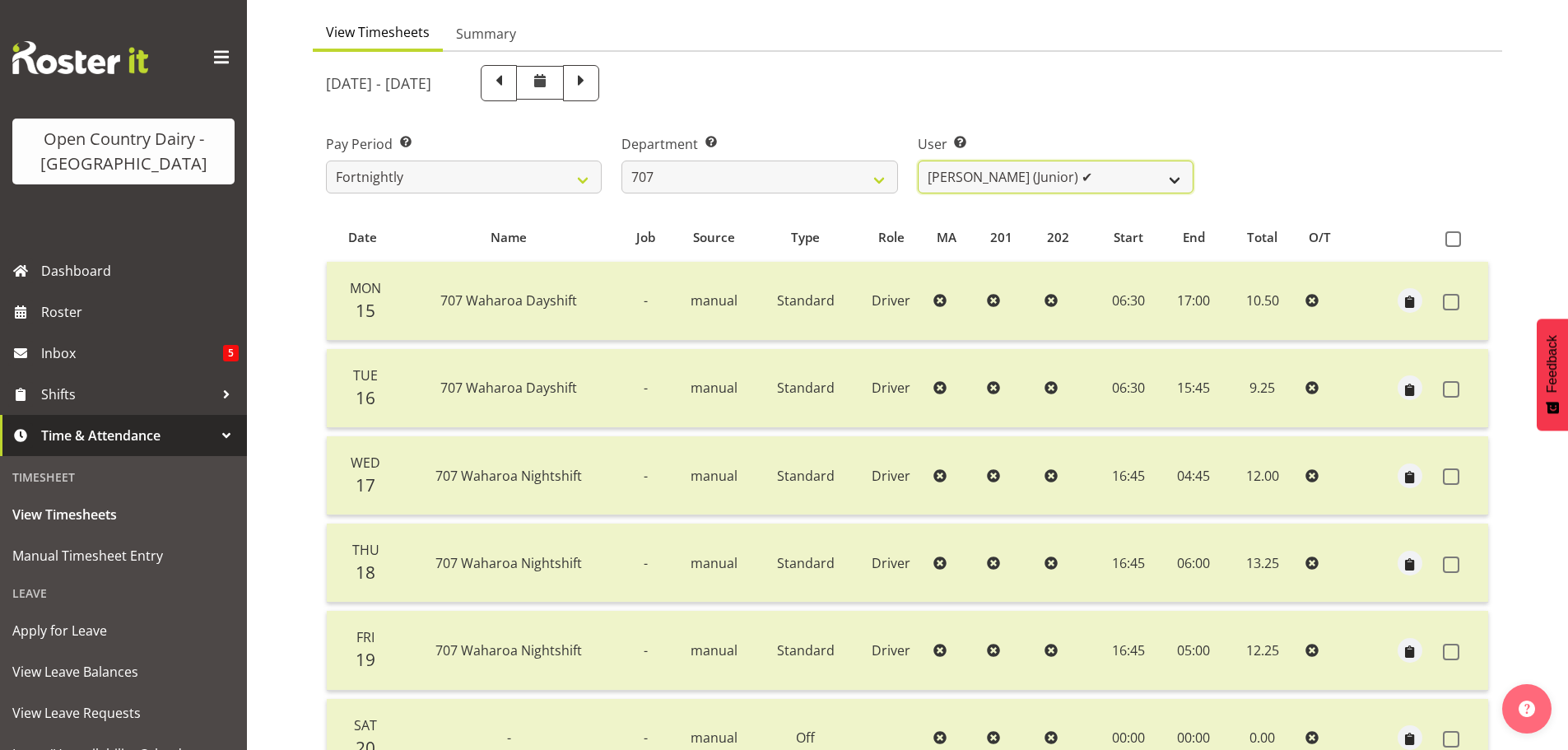
click at [1128, 182] on select "[PERSON_NAME] (TK) Bedford ✔ [PERSON_NAME] (Junior) ✔ [PERSON_NAME] ✔" at bounding box center [1056, 177] width 276 height 33
select select "8199"
click at [918, 160] on select "[PERSON_NAME] (TK) Bedford ✔ [PERSON_NAME] (Junior) ✔ [PERSON_NAME] ✔" at bounding box center [1056, 177] width 276 height 33
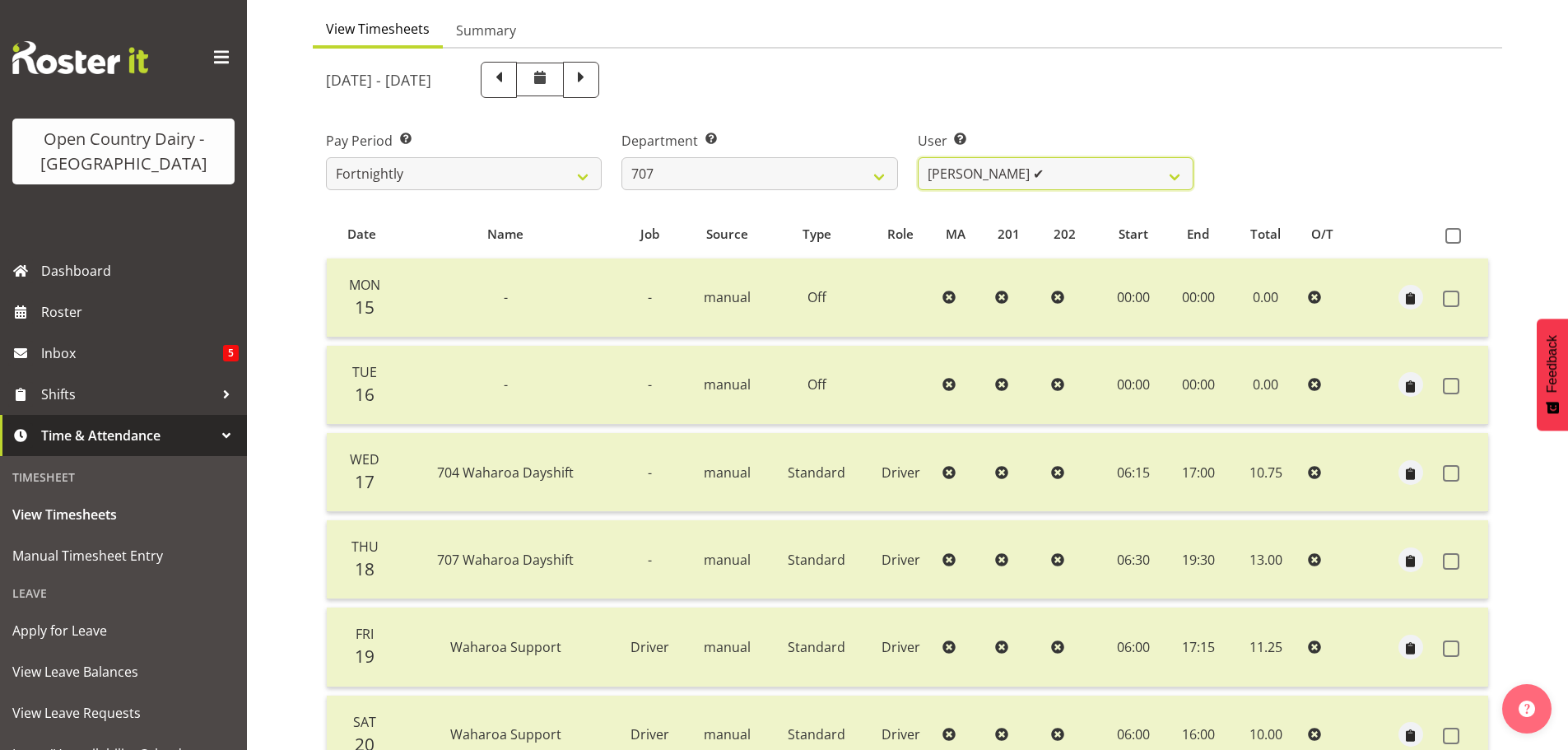
scroll to position [66, 0]
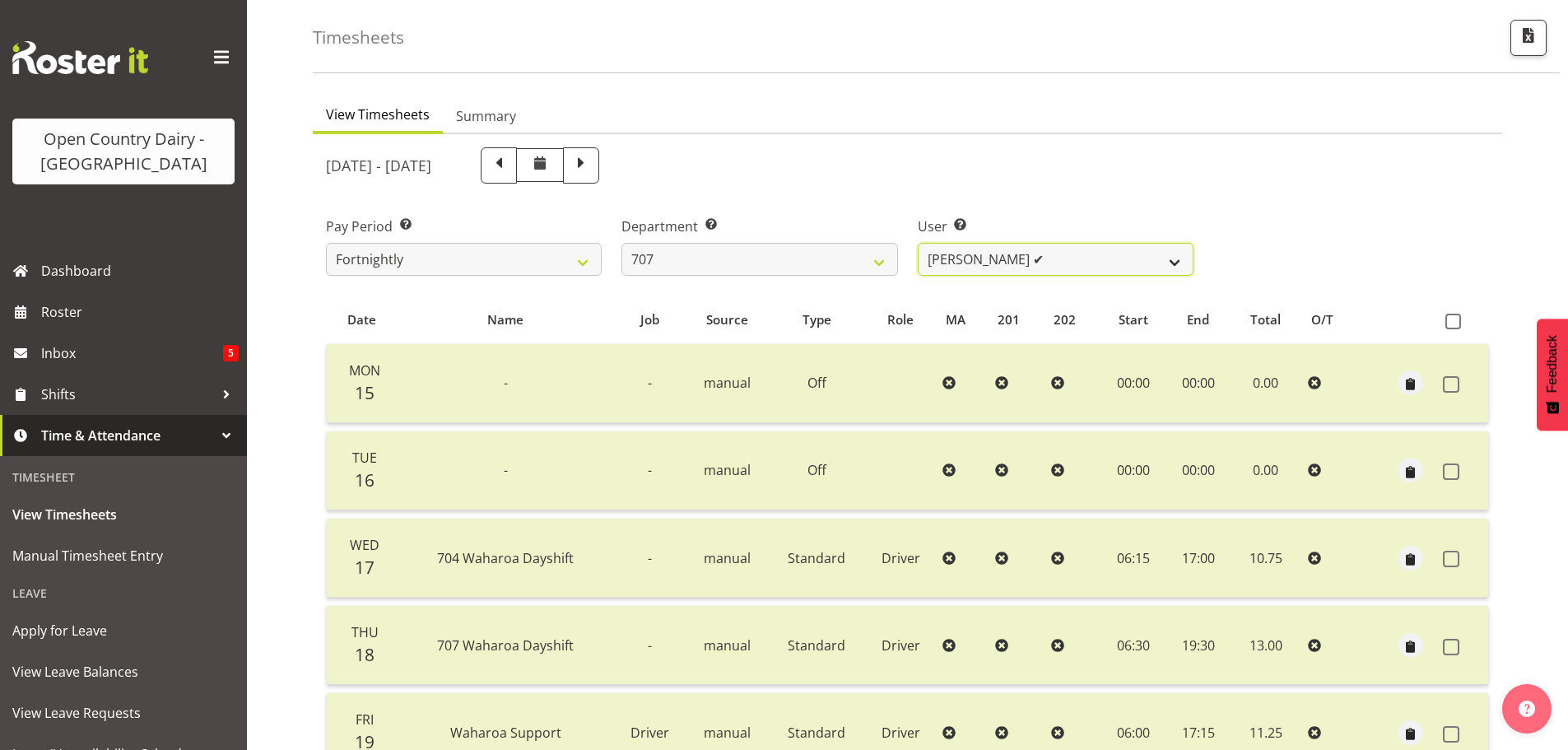
click at [1160, 260] on select "[PERSON_NAME] (TK) Bedford ✔ [PERSON_NAME] (Junior) ✔ [PERSON_NAME] ✔" at bounding box center [1056, 259] width 276 height 33
click at [858, 254] on select "701 702 703 704 705 706 707 708 709 710 711 712 713 714 715 716 717 718 719 720" at bounding box center [759, 259] width 276 height 33
select select "762"
click at [621, 242] on select "701 702 703 704 705 706 707 708 709 710 711 712 713 714 715 716 717 718 719 720" at bounding box center [759, 259] width 276 height 33
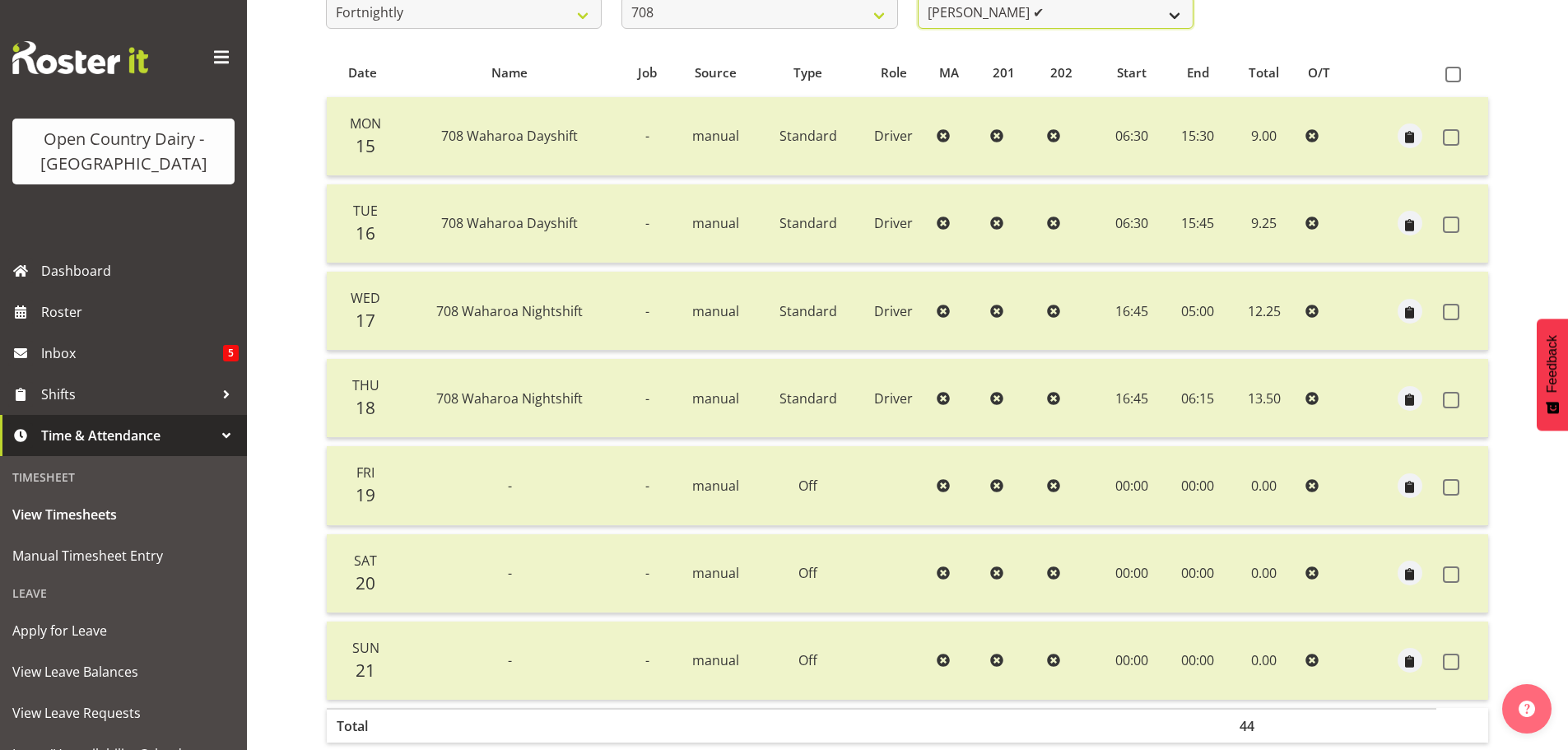
scroll to position [308, 0]
click at [1050, 20] on select "[PERSON_NAME] ✔ [PERSON_NAME] ✔" at bounding box center [1056, 16] width 276 height 33
select select "11697"
click at [918, 0] on select "[PERSON_NAME] ✔ [PERSON_NAME] ✔" at bounding box center [1056, 16] width 276 height 33
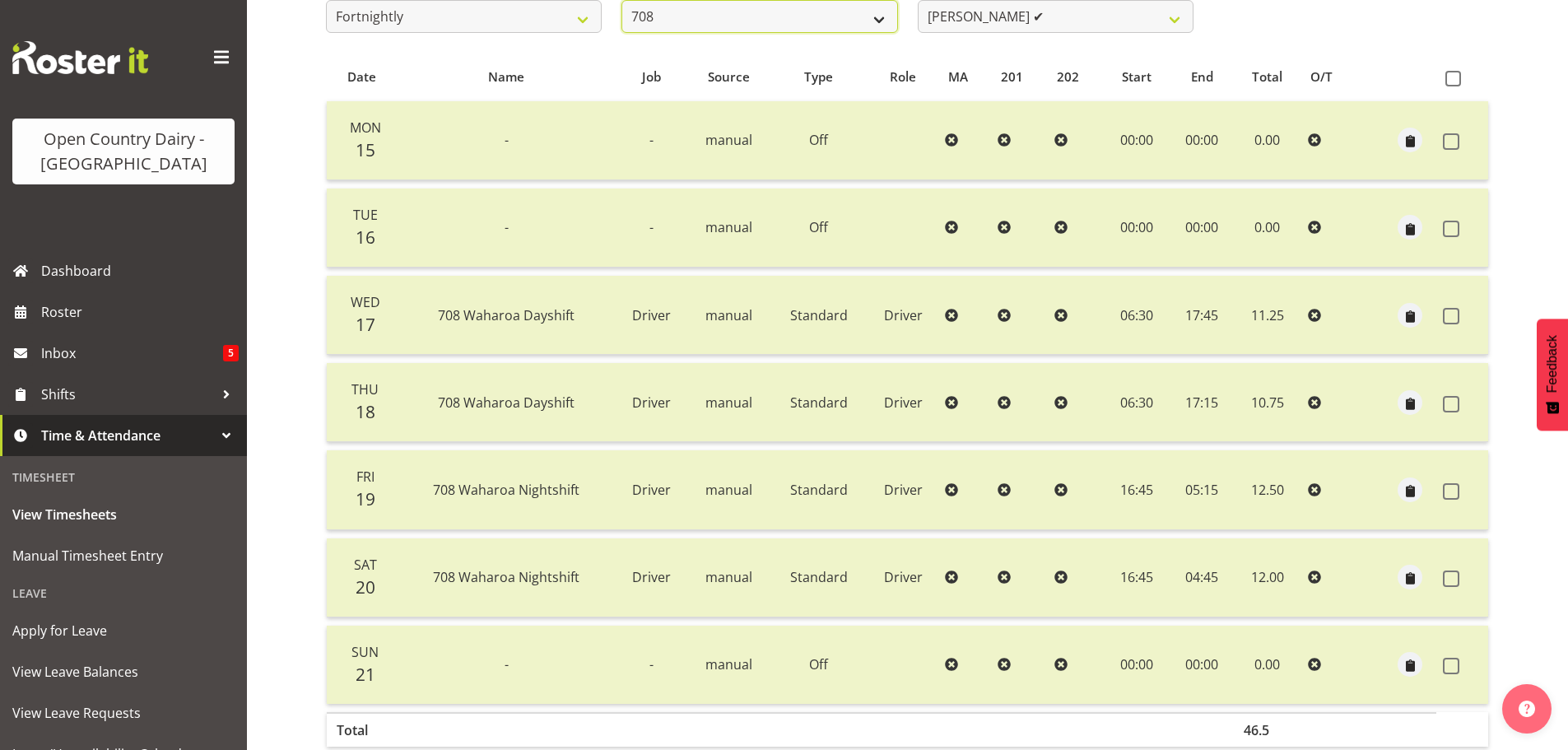
click at [826, 20] on select "701 702 703 704 705 706 707 708 709 710 711 712 713 714 715 716 717 718 719 720" at bounding box center [759, 16] width 276 height 33
select select "735"
click at [621, 0] on select "701 702 703 704 705 706 707 708 709 710 711 712 713 714 715 716 717 718 719 720" at bounding box center [759, 16] width 276 height 33
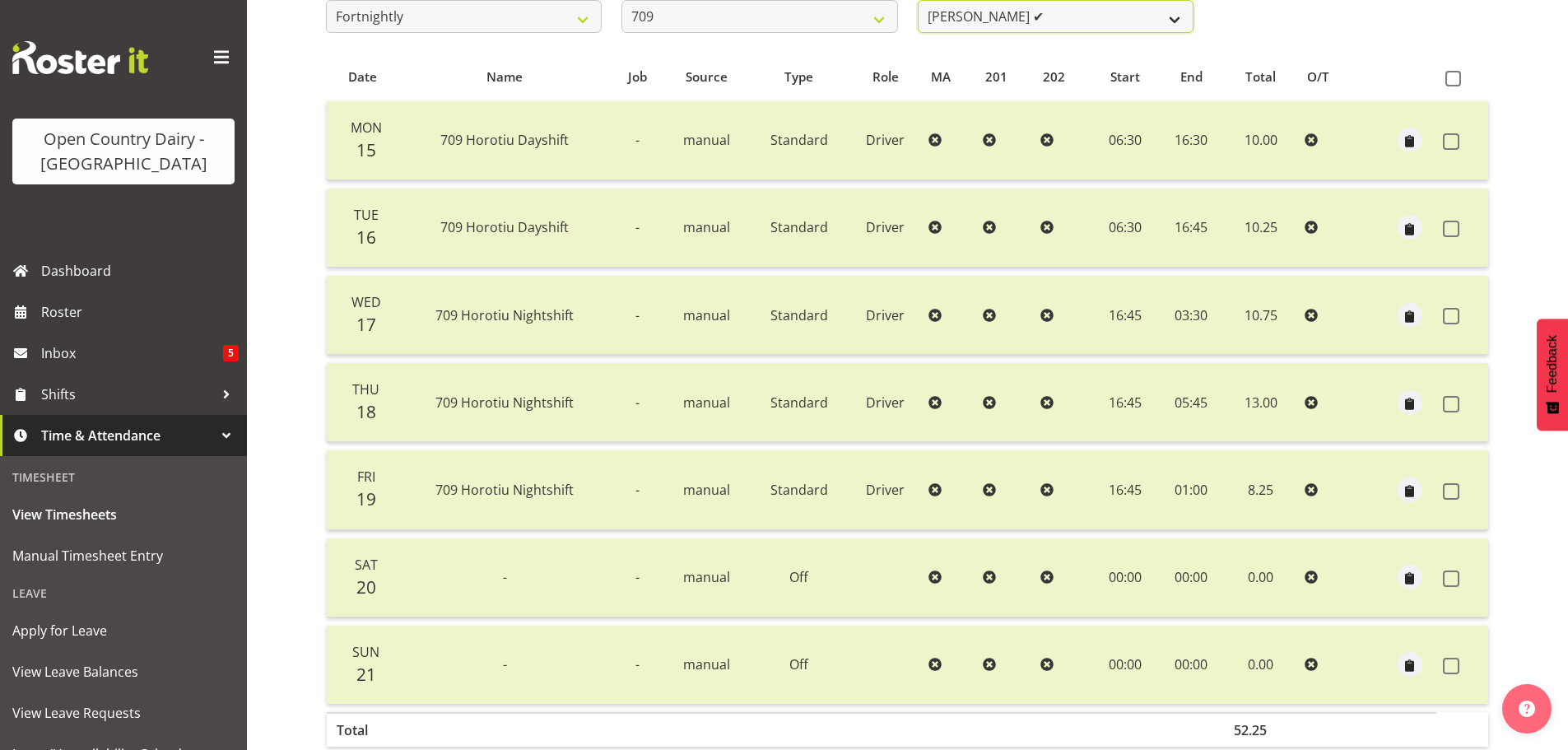
click at [1116, 18] on select "[PERSON_NAME] ✔ [PERSON_NAME] ✔ [PERSON_NAME] ✔ [PERSON_NAME] ✔" at bounding box center [1056, 16] width 276 height 33
click at [918, 0] on select "[PERSON_NAME] ✔ [PERSON_NAME] ✔ [PERSON_NAME] ✔ [PERSON_NAME] ✔" at bounding box center [1056, 16] width 276 height 33
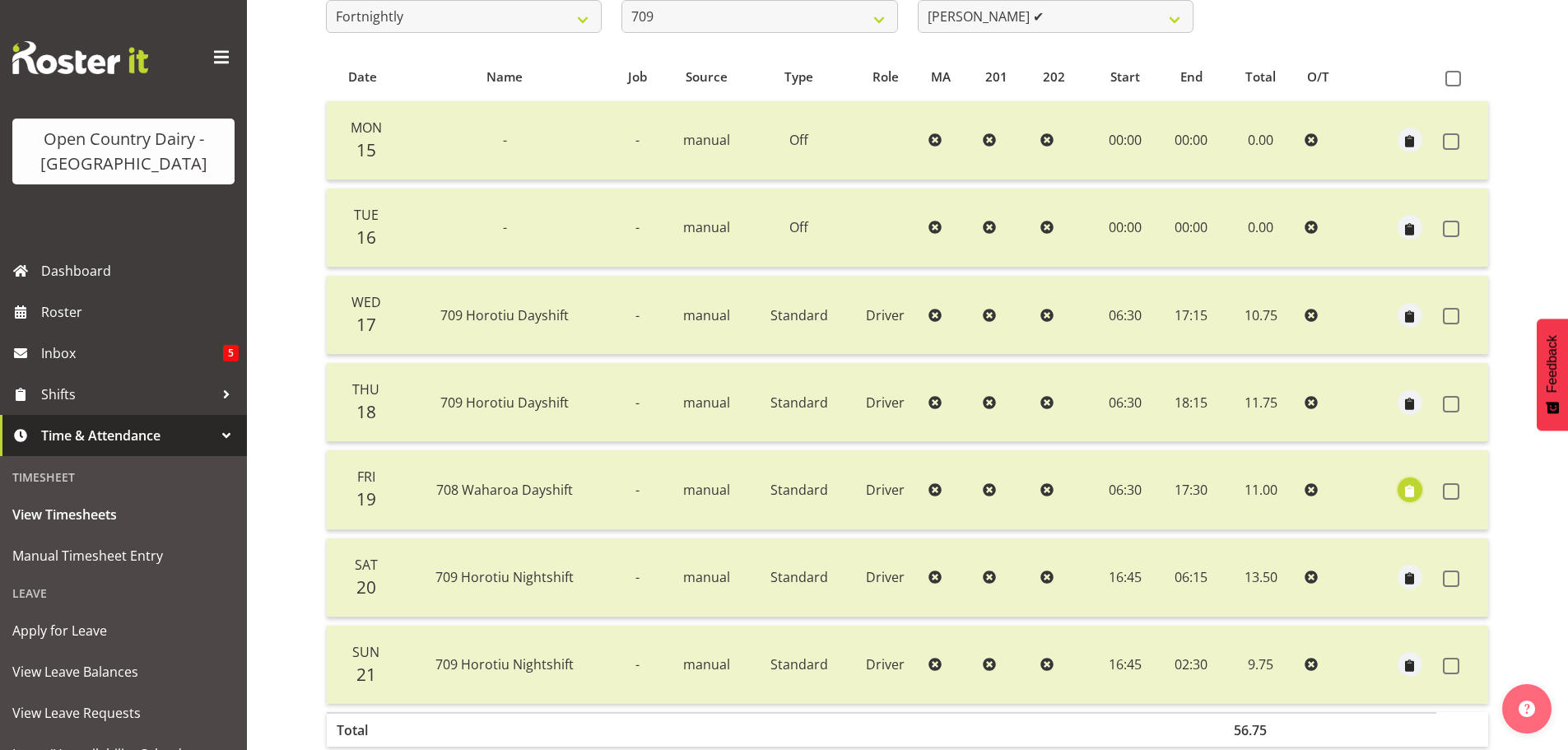
click at [1411, 493] on span "button" at bounding box center [1409, 490] width 19 height 19
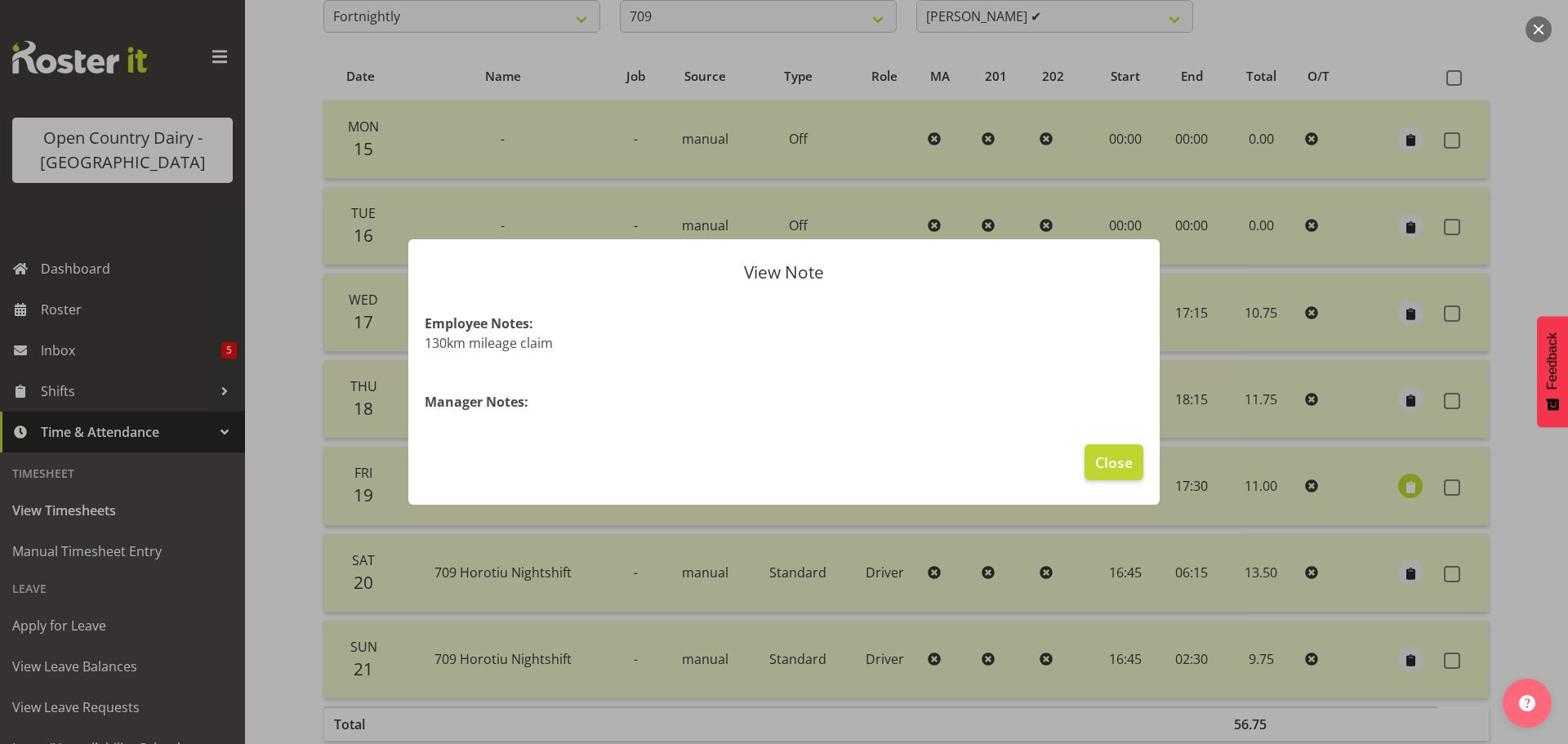
click at [1400, 489] on div at bounding box center [784, 372] width 1568 height 744
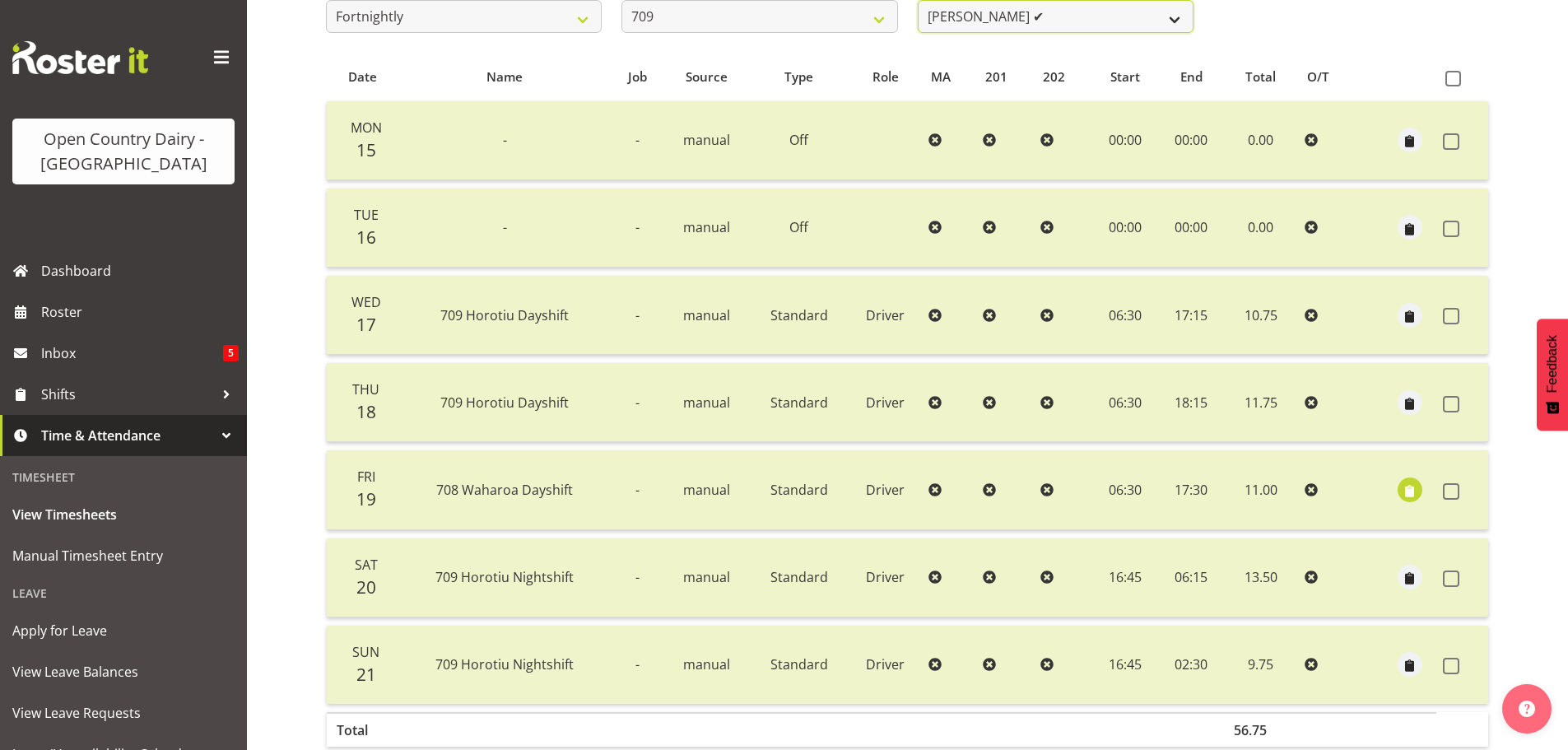
click at [1151, 11] on select "[PERSON_NAME] ✔ [PERSON_NAME] ✔ [PERSON_NAME] ✔ [PERSON_NAME] ✔" at bounding box center [1056, 16] width 276 height 33
click at [918, 0] on select "[PERSON_NAME] ✔ [PERSON_NAME] ✔ [PERSON_NAME] ✔ [PERSON_NAME] ✔" at bounding box center [1056, 16] width 276 height 33
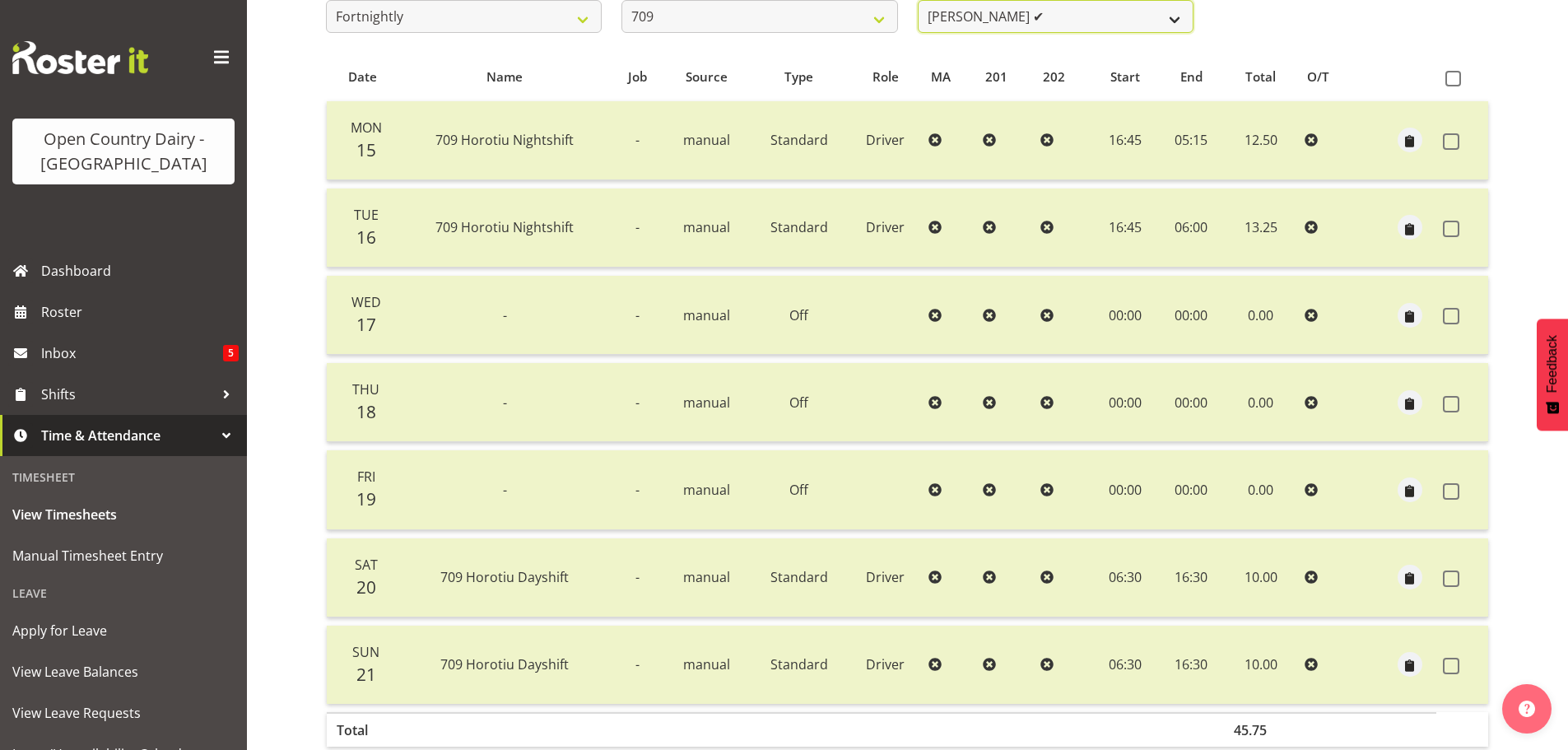
click at [1059, 17] on select "[PERSON_NAME] ✔ [PERSON_NAME] ✔ [PERSON_NAME] ✔ [PERSON_NAME] ✔" at bounding box center [1056, 16] width 276 height 33
select select "9890"
click at [918, 0] on select "[PERSON_NAME] ✔ [PERSON_NAME] ✔ [PERSON_NAME] ✔ [PERSON_NAME] ✔" at bounding box center [1056, 16] width 276 height 33
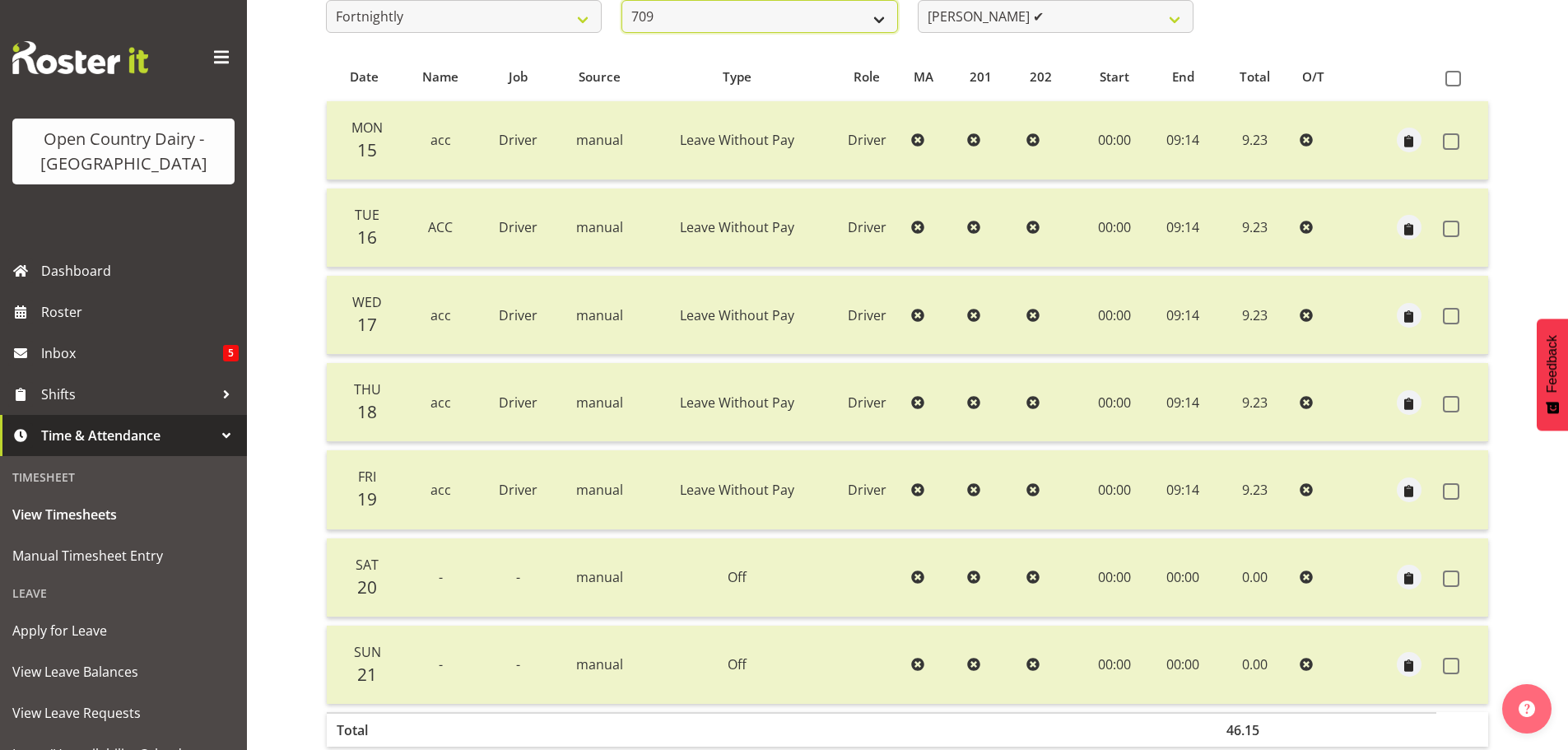
click at [859, 14] on select "701 702 703 704 705 706 707 708 709 710 711 712 713 714 715 716 717 718 719 720" at bounding box center [759, 16] width 276 height 33
select select "875"
click at [621, 0] on select "701 702 703 704 705 706 707 708 709 710 711 712 713 714 715 716 717 718 719 720" at bounding box center [759, 16] width 276 height 33
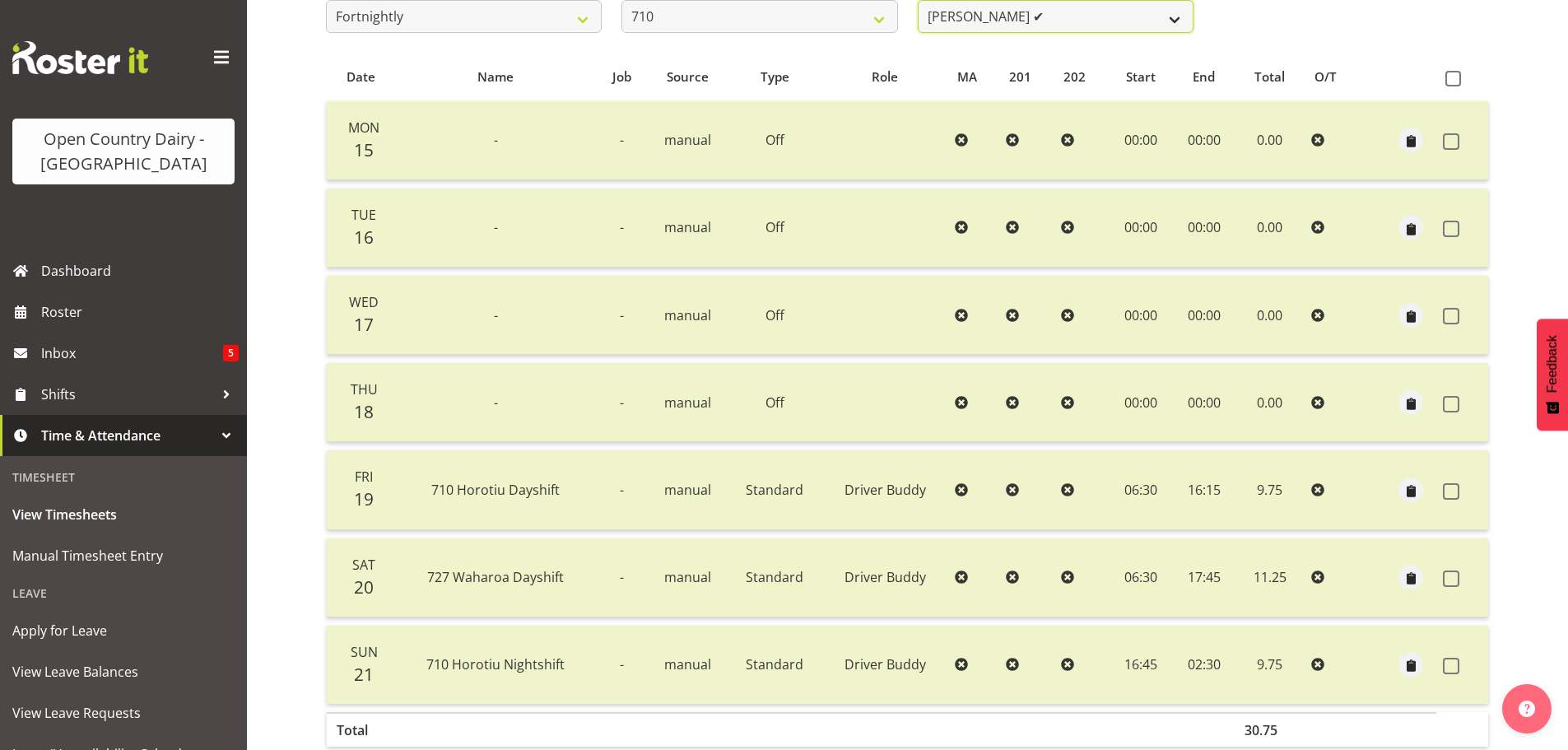
click at [1070, 23] on select "[PERSON_NAME] ✔ [PERSON_NAME] ✔ [PERSON_NAME] ✔ [PERSON_NAME] ❌" at bounding box center [1056, 16] width 276 height 33
click at [918, 0] on select "[PERSON_NAME] ✔ [PERSON_NAME] ✔ [PERSON_NAME] ✔ [PERSON_NAME] ❌" at bounding box center [1056, 16] width 276 height 33
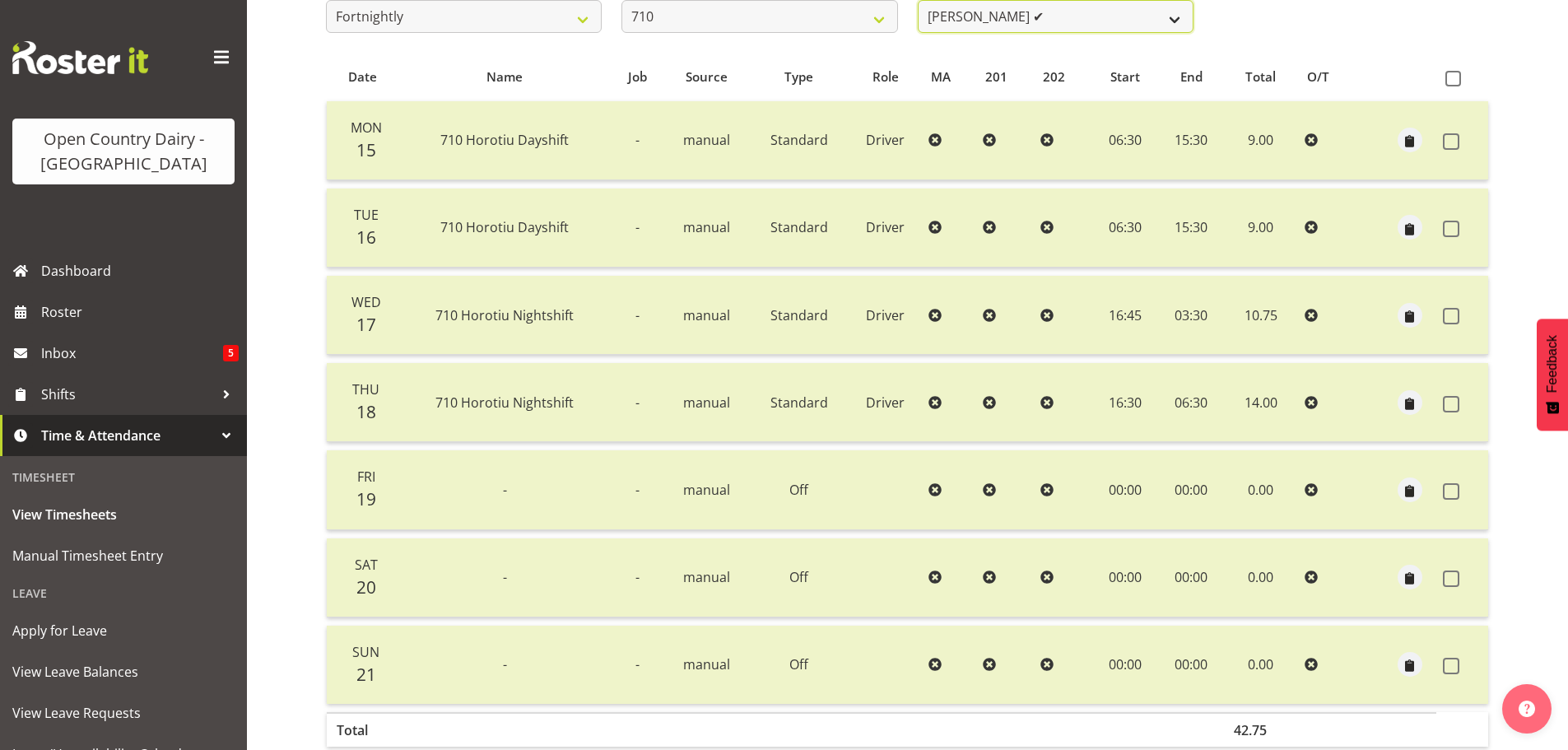
click at [1075, 16] on select "[PERSON_NAME] ✔ [PERSON_NAME] ✔ [PERSON_NAME] ✔ [PERSON_NAME] ❌" at bounding box center [1056, 16] width 276 height 33
click at [918, 0] on select "[PERSON_NAME] ✔ [PERSON_NAME] ✔ [PERSON_NAME] ✔ [PERSON_NAME] ❌" at bounding box center [1056, 16] width 276 height 33
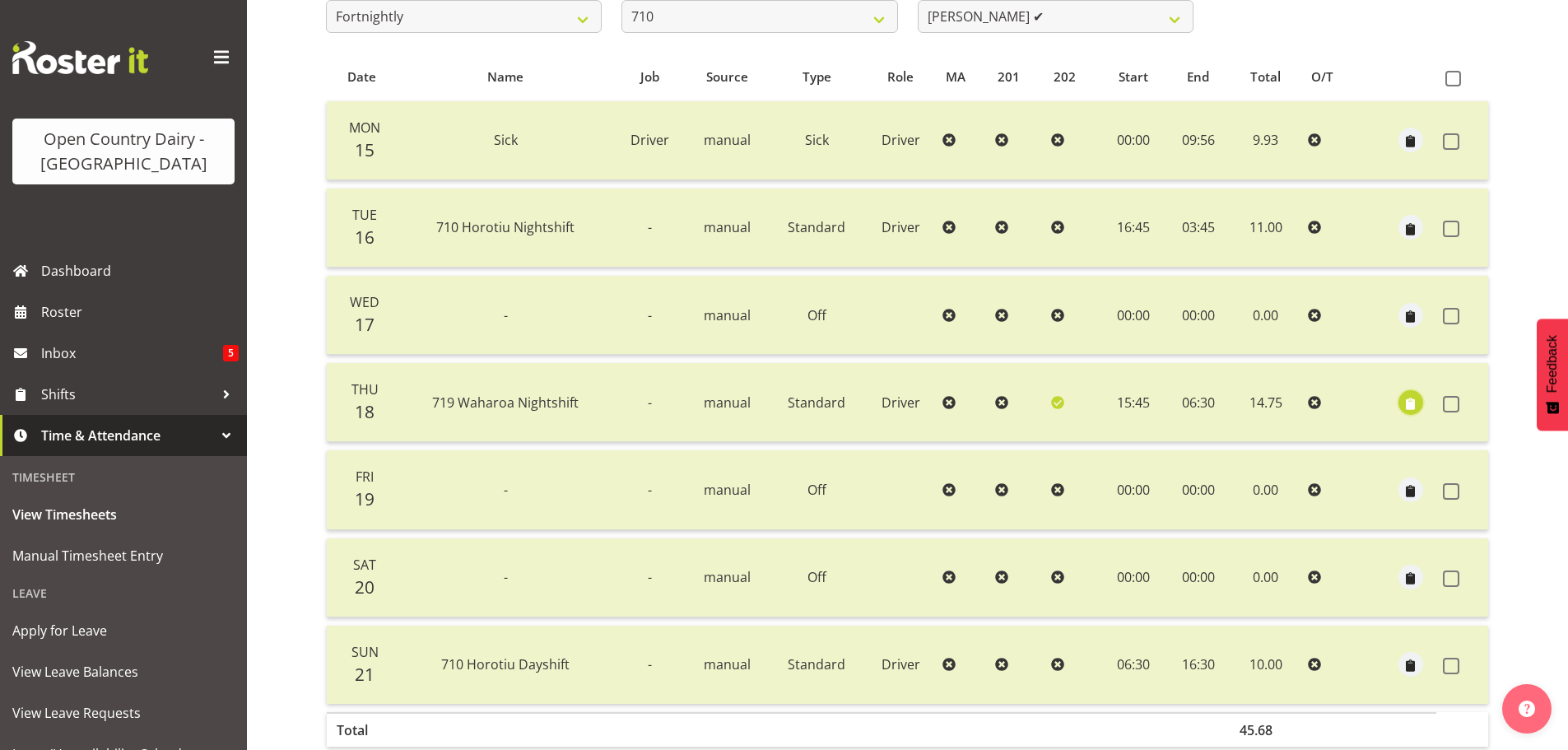
click at [1410, 404] on span "button" at bounding box center [1410, 403] width 19 height 19
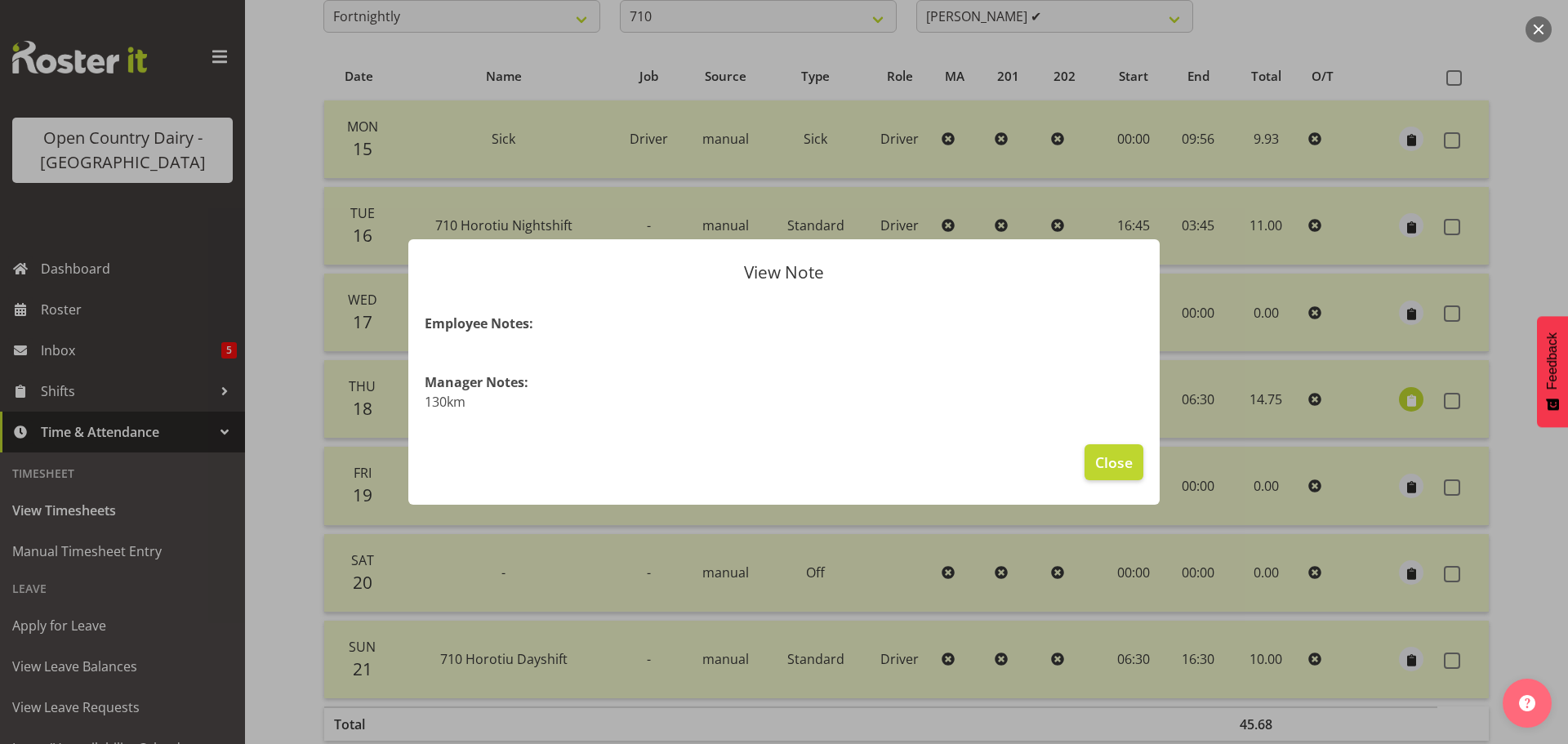
click at [1399, 401] on div at bounding box center [784, 372] width 1568 height 744
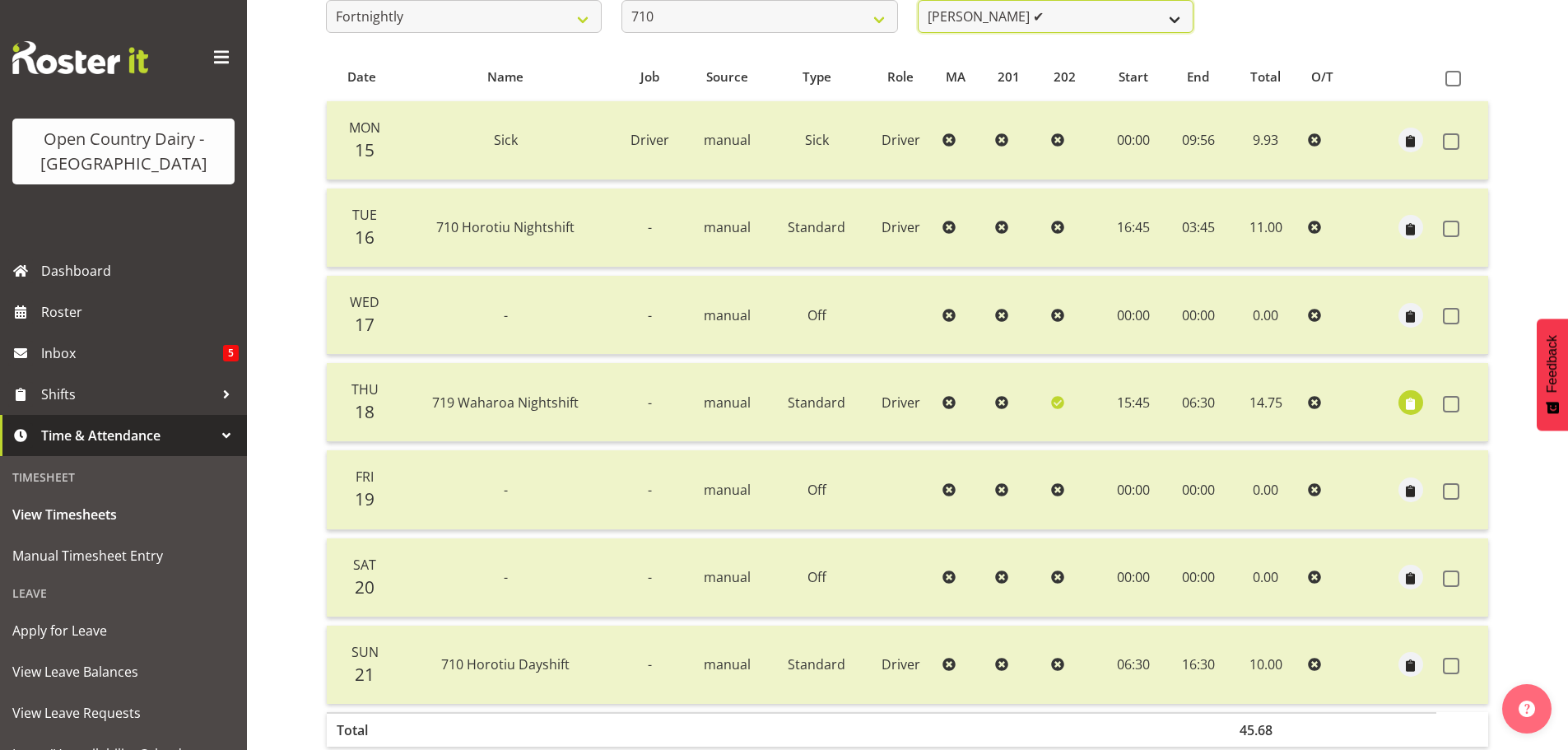
click at [1114, 23] on select "[PERSON_NAME] ✔ [PERSON_NAME] ✔ [PERSON_NAME] ✔ [PERSON_NAME] ❌" at bounding box center [1056, 16] width 276 height 33
select select "8203"
click at [918, 0] on select "[PERSON_NAME] ✔ [PERSON_NAME] ✔ [PERSON_NAME] ✔ [PERSON_NAME] ❌" at bounding box center [1056, 16] width 276 height 33
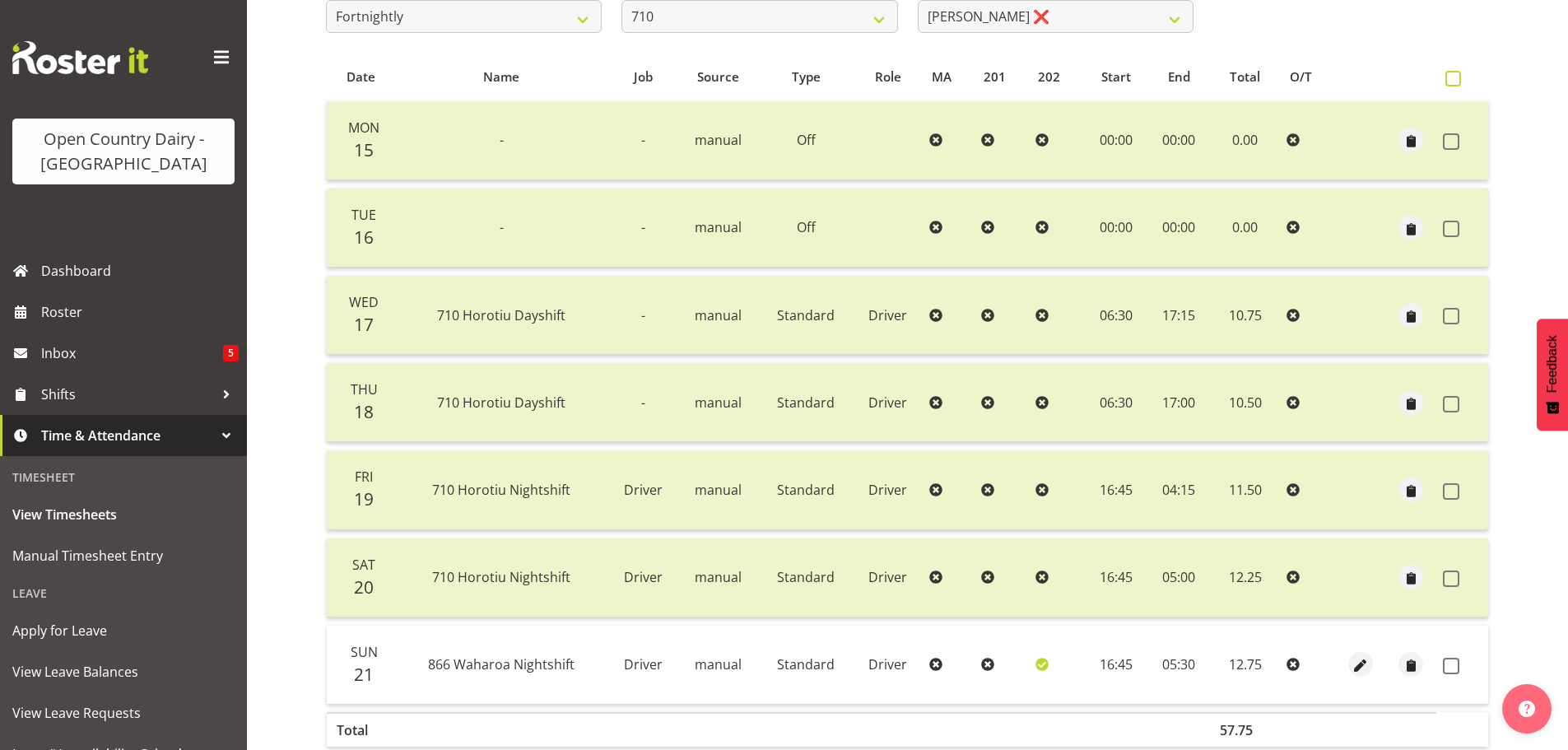
click at [1452, 78] on span at bounding box center [1453, 78] width 15 height 15
click at [1452, 78] on input "checkbox" at bounding box center [1451, 78] width 11 height 11
checkbox input "true"
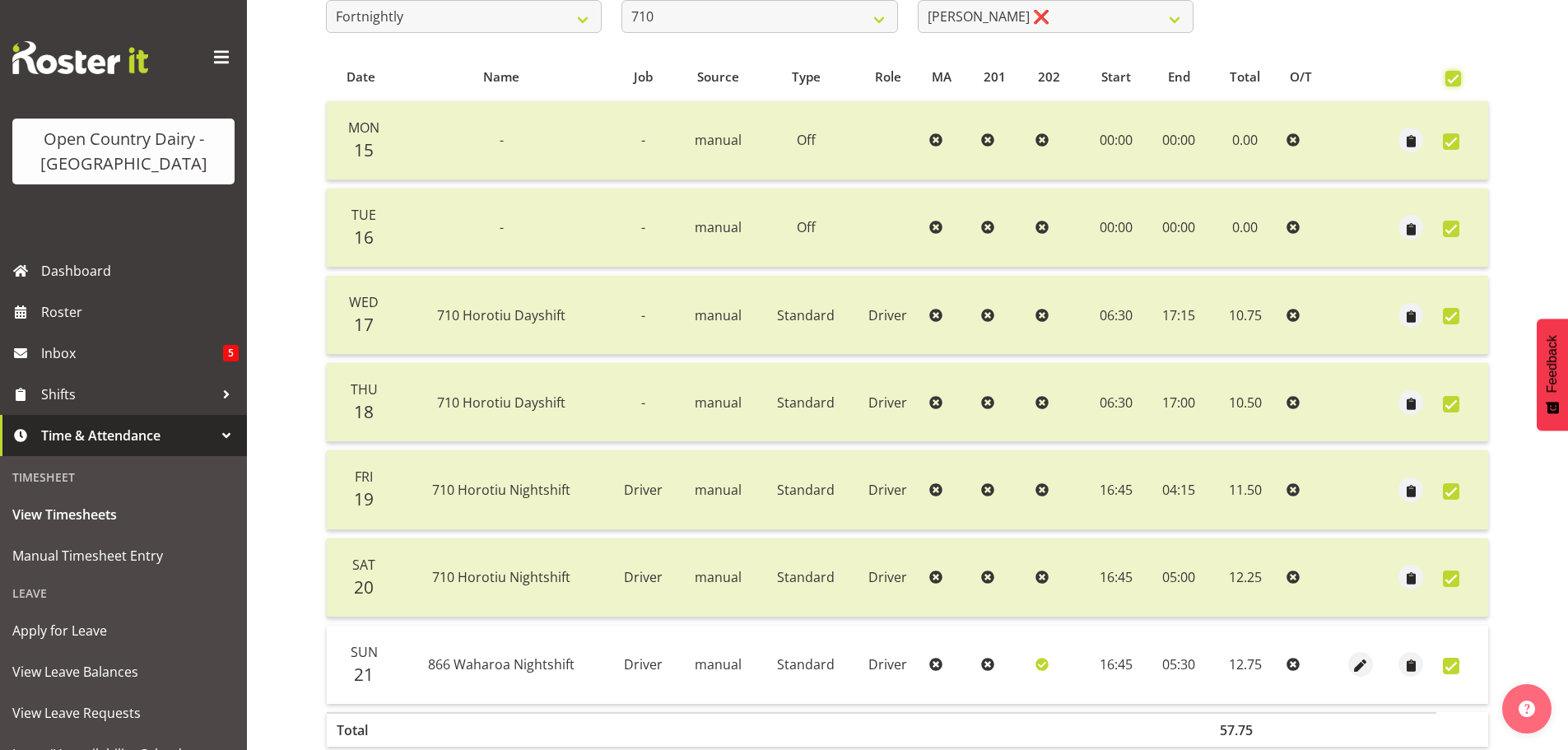
checkbox input "true"
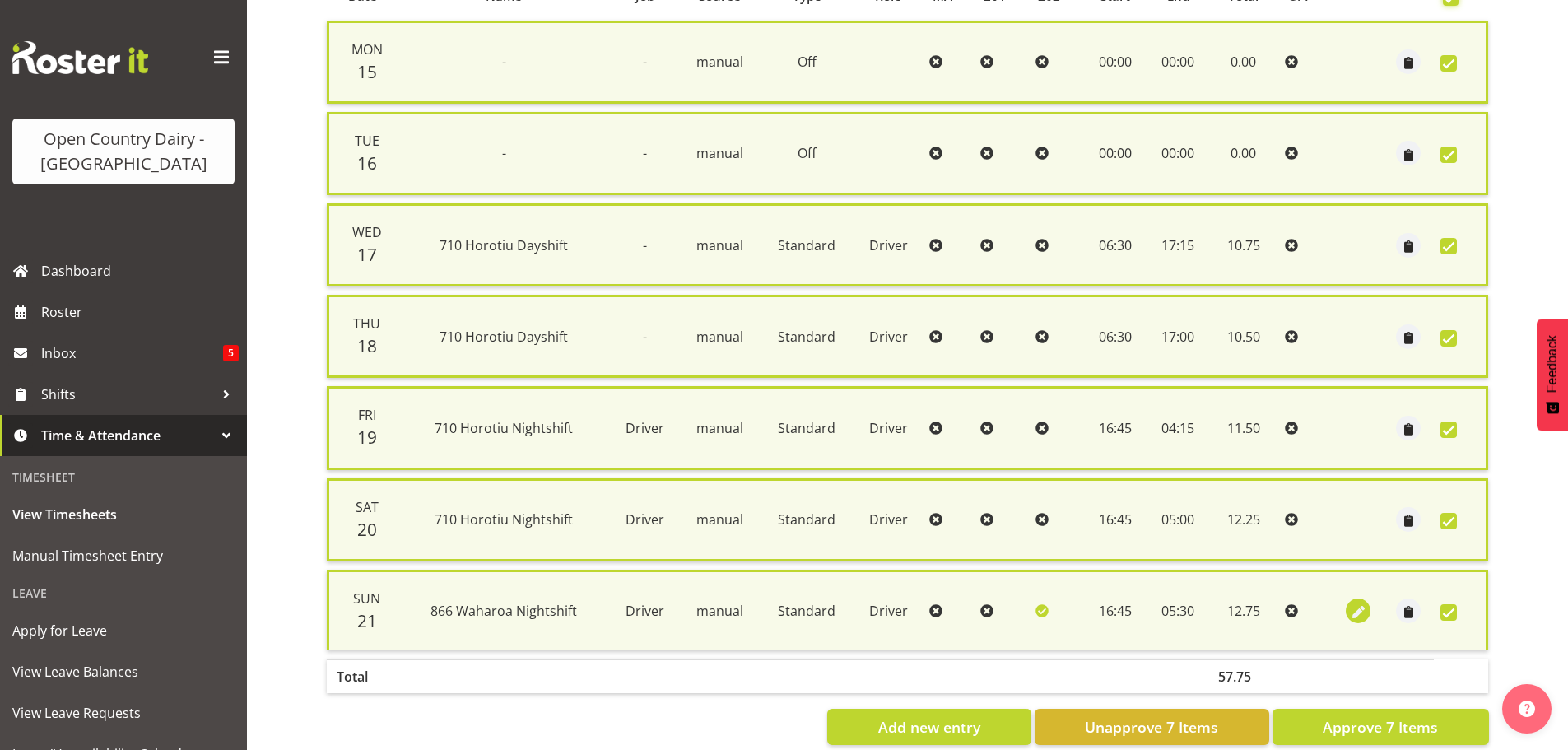
scroll to position [422, 0]
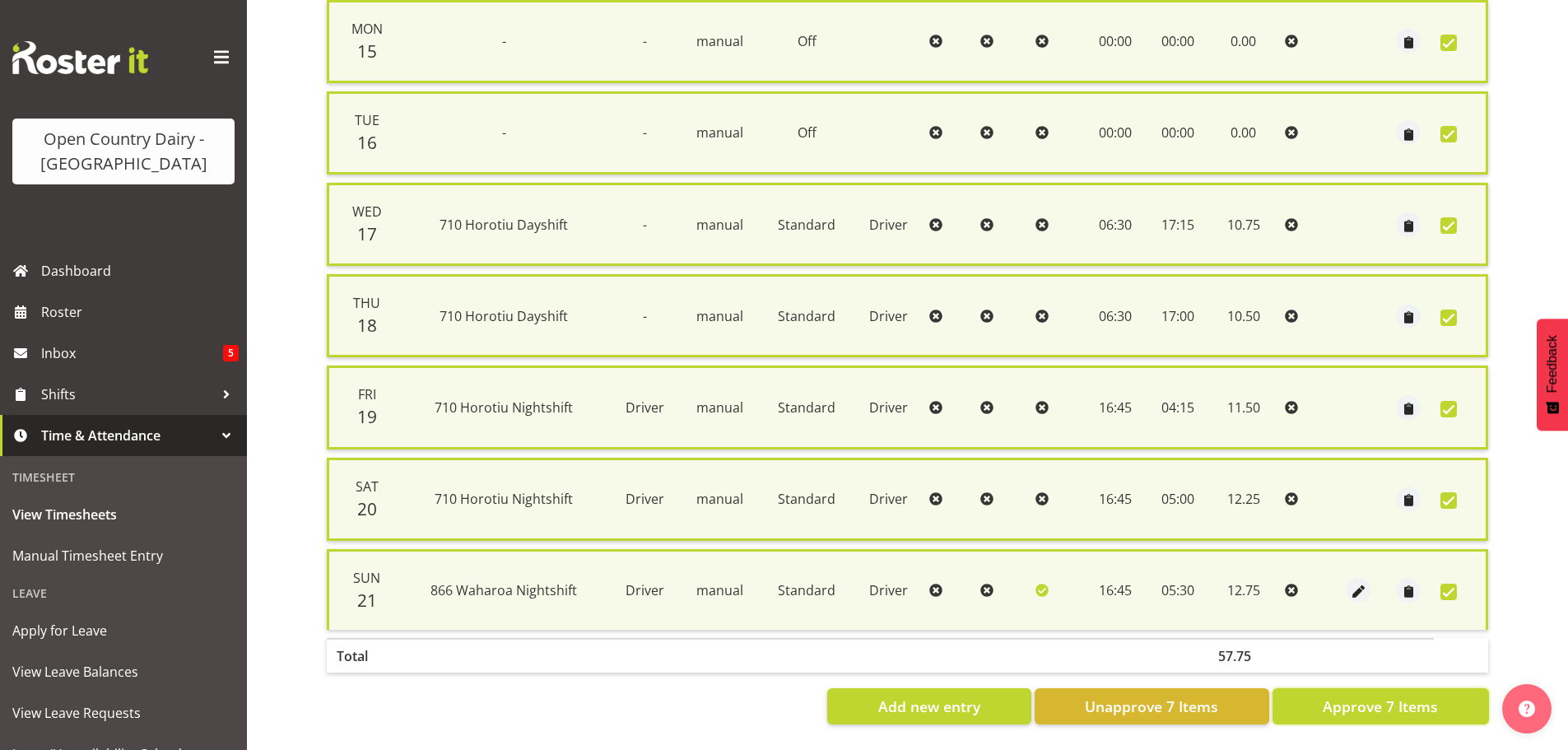
click at [1379, 696] on span "Approve 7 Items" at bounding box center [1380, 707] width 115 height 22
checkbox input "false"
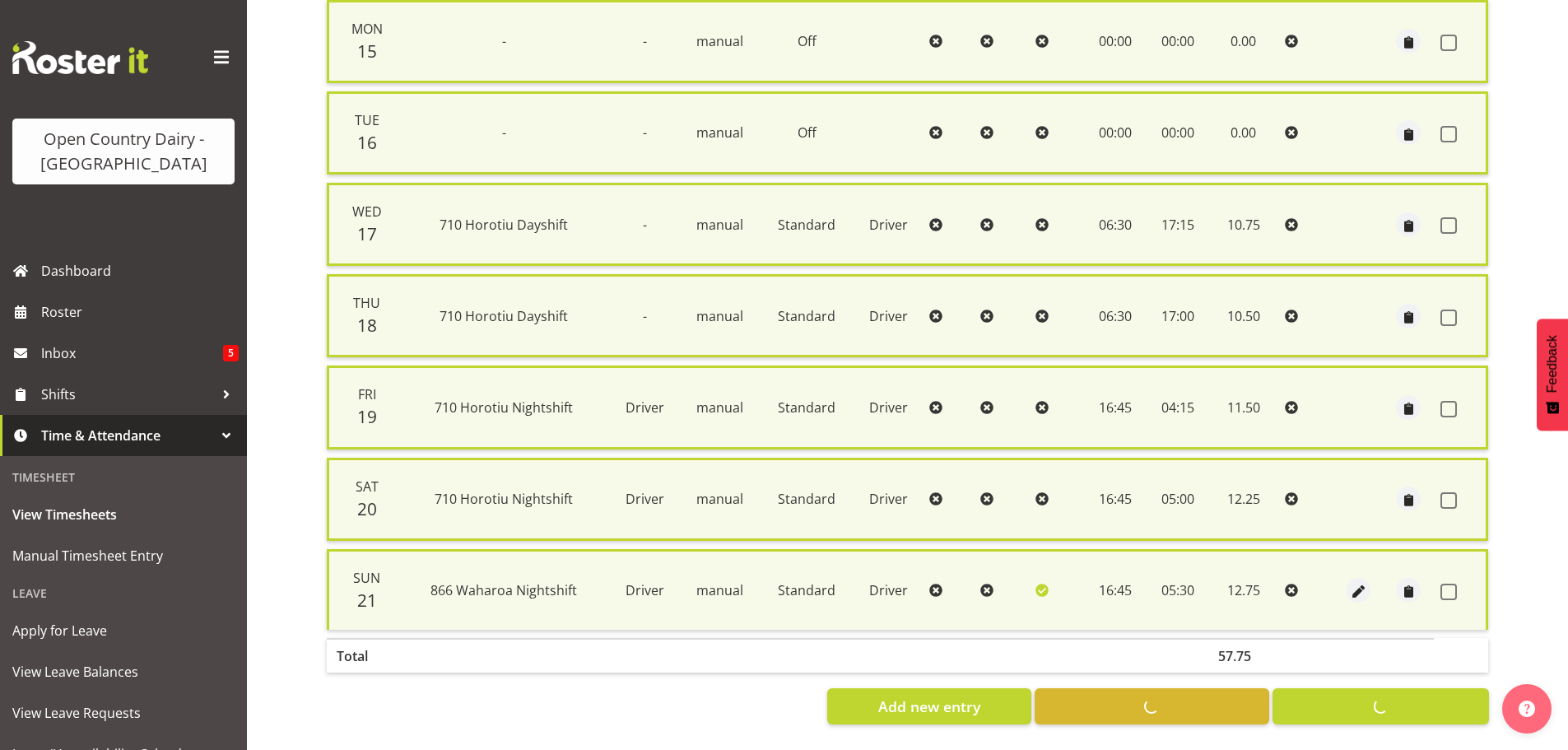
checkbox input "false"
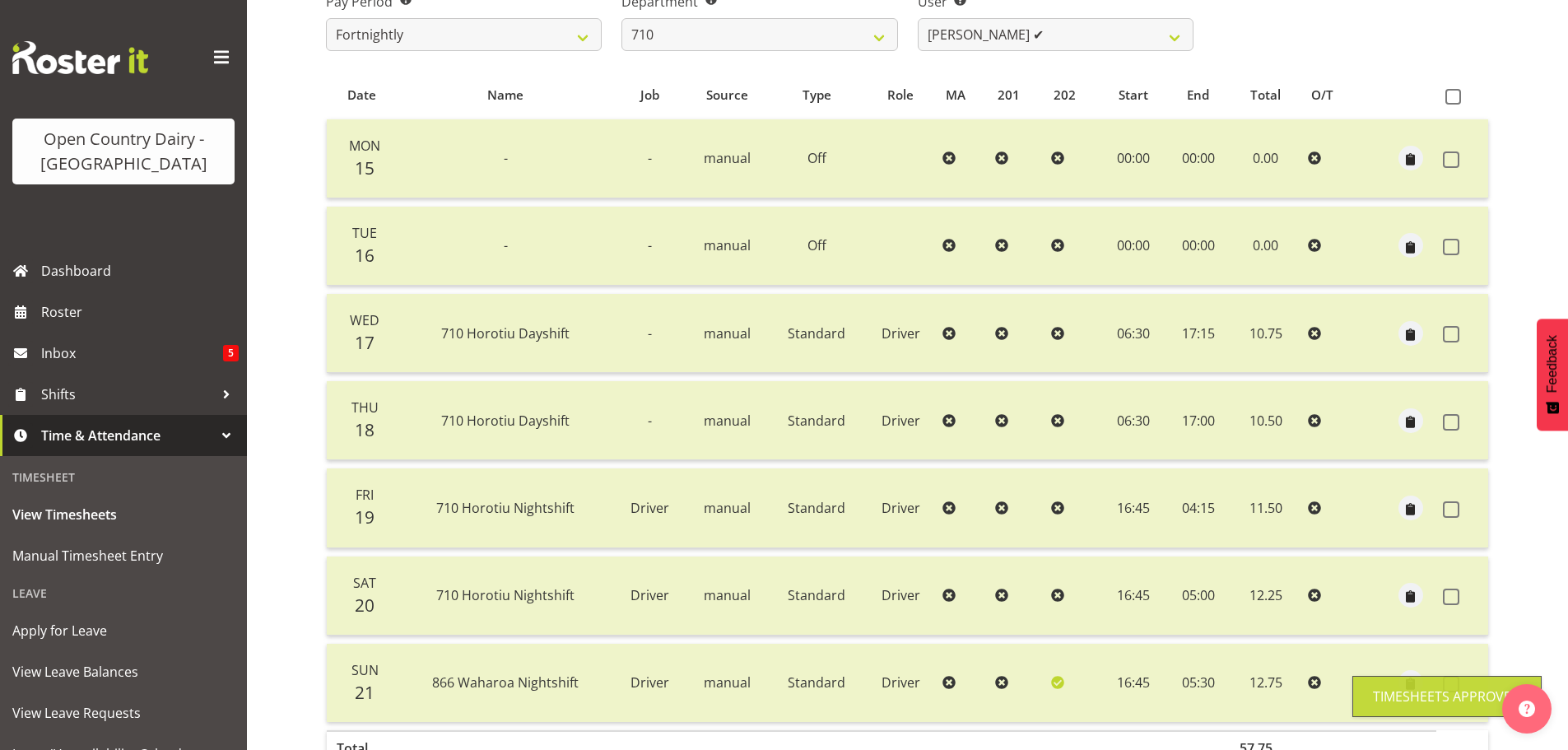
scroll to position [231, 0]
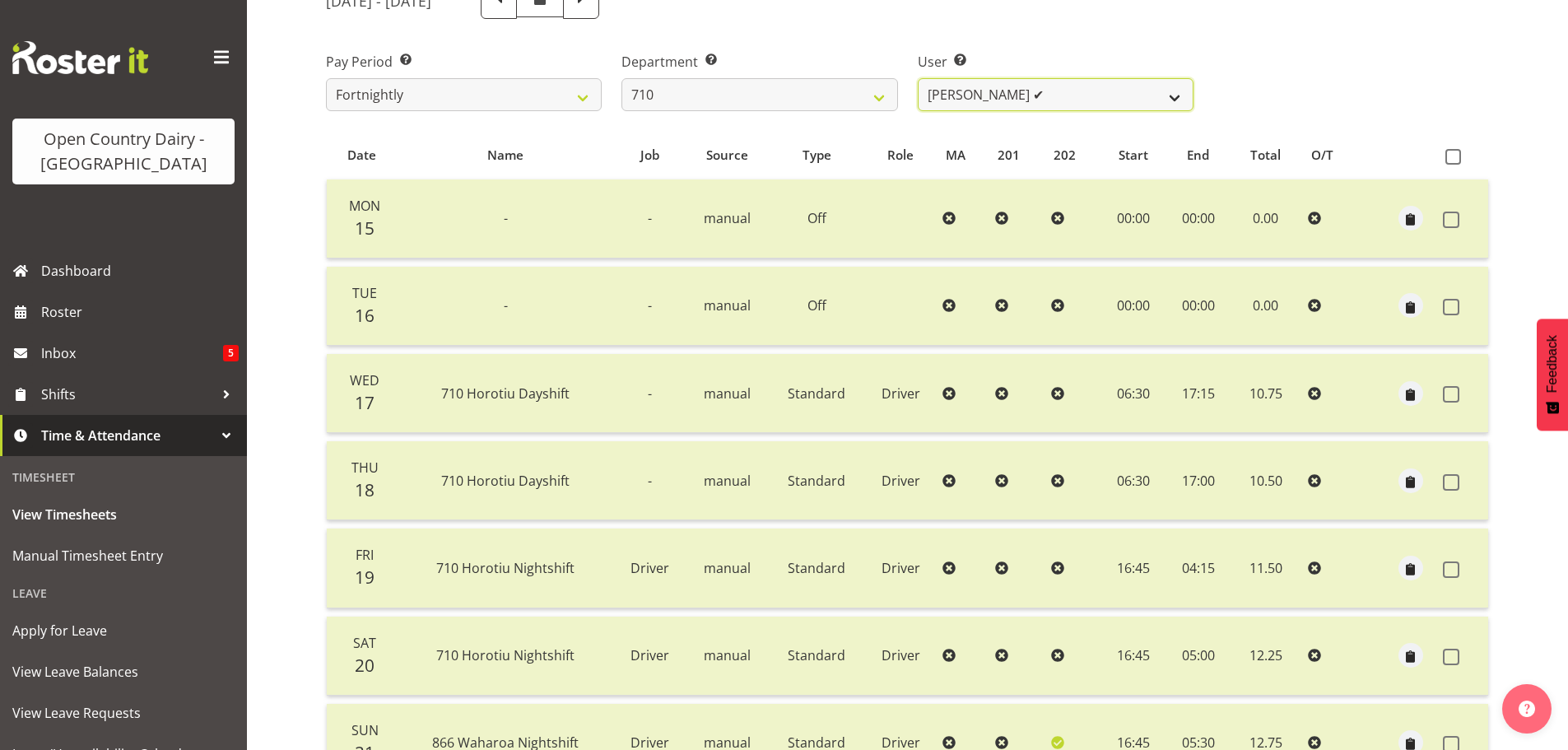
click at [1045, 90] on select "[PERSON_NAME] ✔ [PERSON_NAME] ✔ [PERSON_NAME] ✔ [PERSON_NAME] ✔" at bounding box center [1056, 95] width 276 height 33
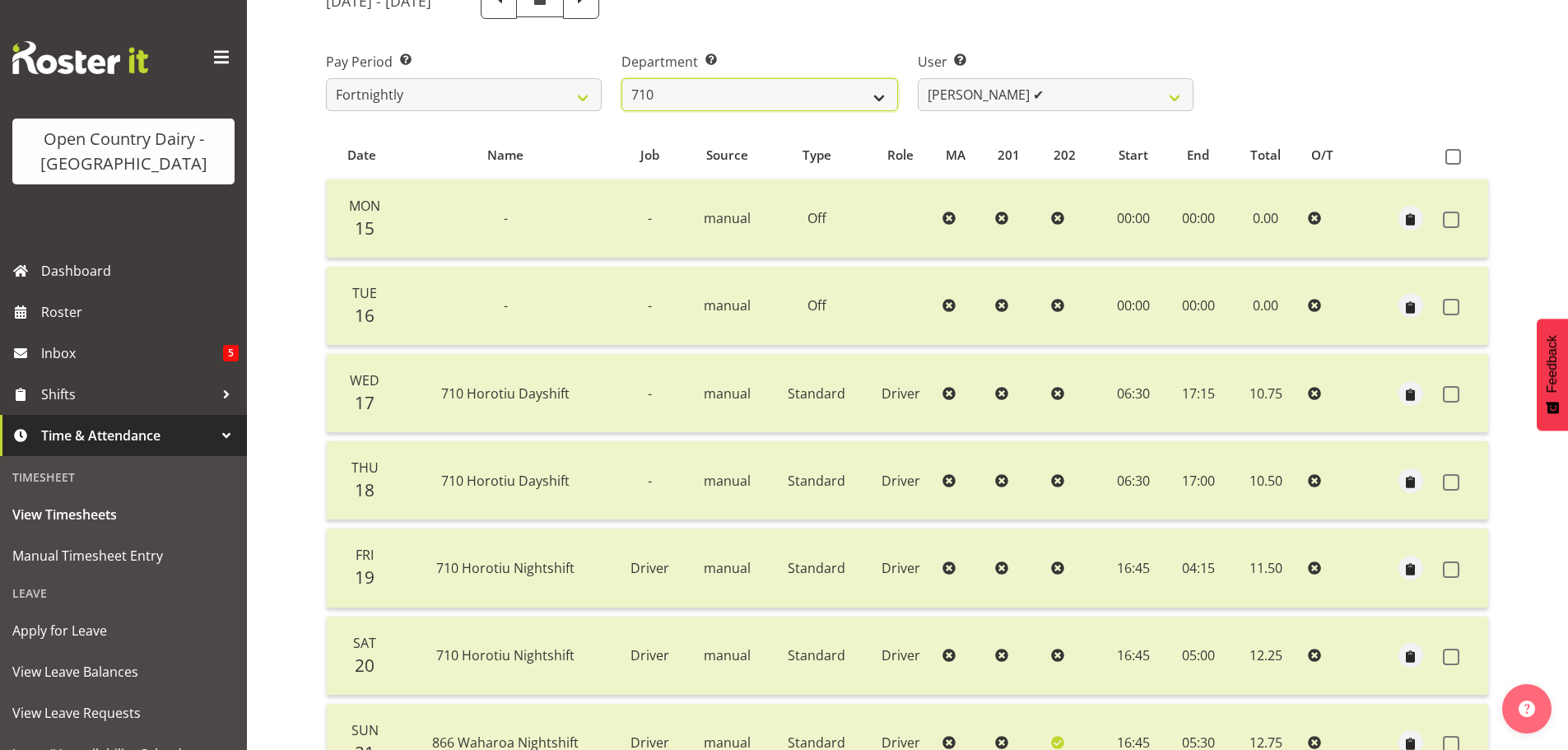
click at [812, 92] on select "701 702 703 704 705 706 707 708 709 710 711 712 713 714 715 716 717 718 719 720" at bounding box center [759, 95] width 276 height 33
select select "832"
click at [621, 78] on select "701 702 703 704 705 706 707 708 709 710 711 712 713 714 715 716 717 718 719 720" at bounding box center [759, 95] width 276 height 33
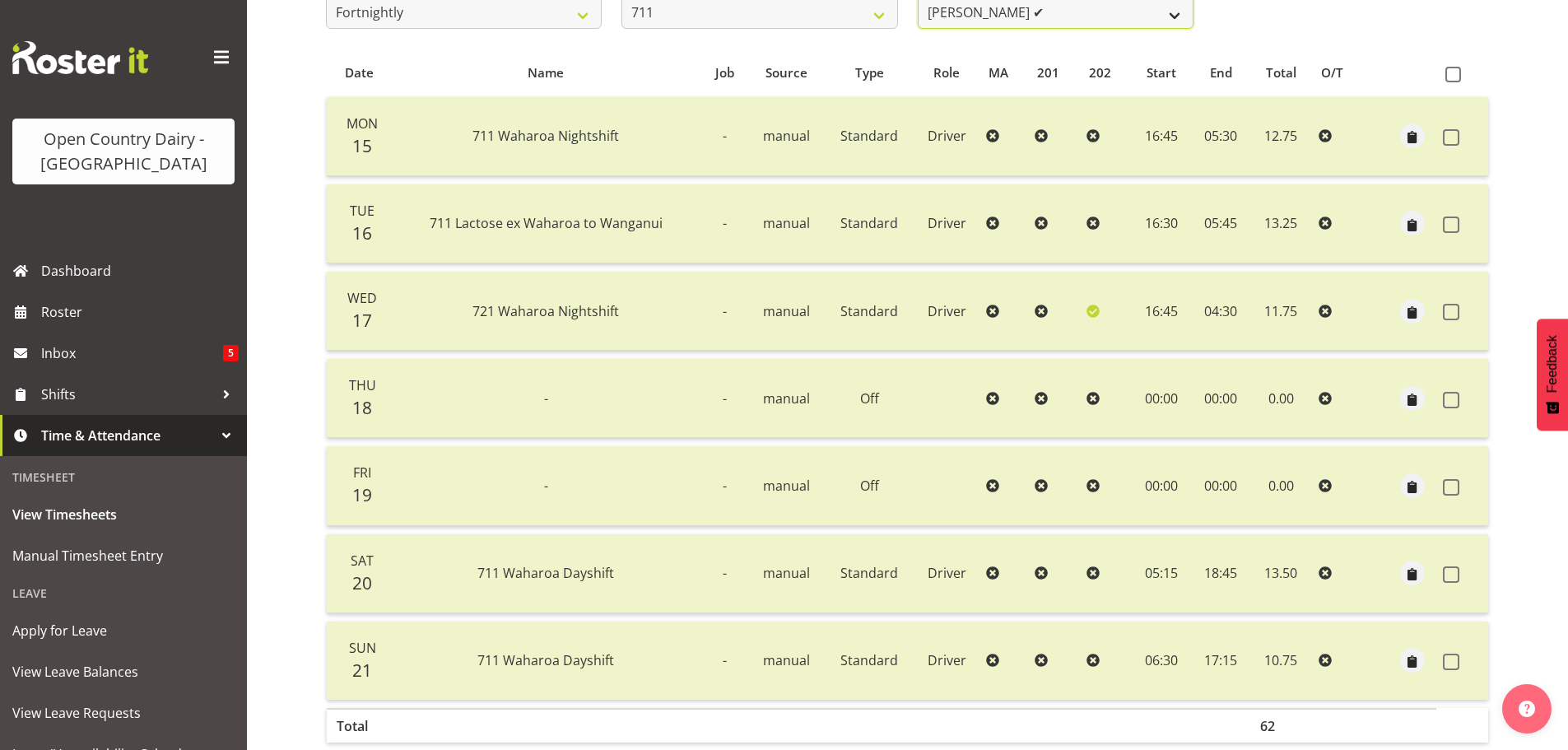
scroll to position [308, 0]
click at [1104, 16] on select "[PERSON_NAME] ✔ [PERSON_NAME] ✔ [PERSON_NAME] ✔" at bounding box center [1056, 16] width 276 height 33
click at [918, 0] on select "[PERSON_NAME] ✔ [PERSON_NAME] ✔ [PERSON_NAME] ✔" at bounding box center [1056, 16] width 276 height 33
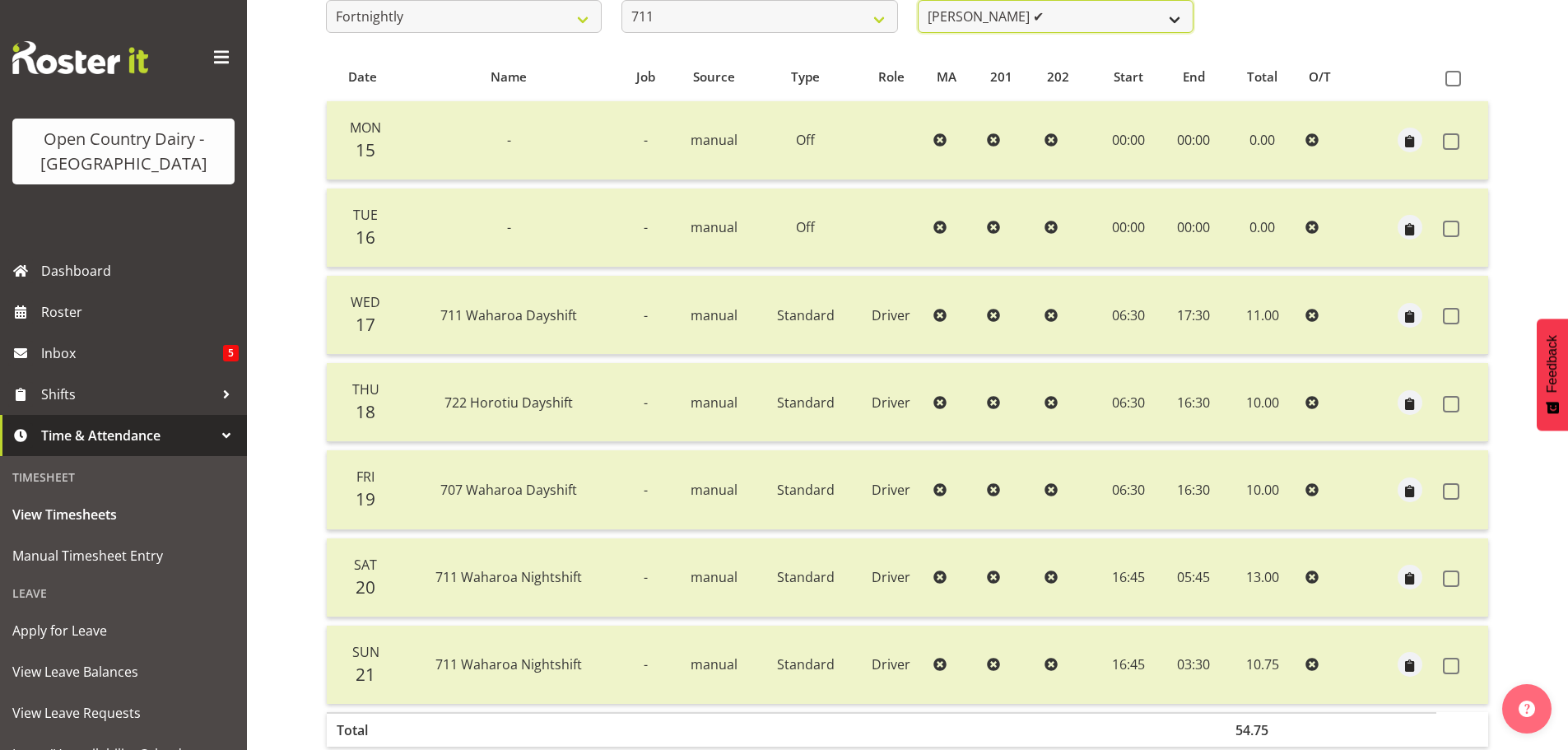
click at [1092, 17] on select "[PERSON_NAME] ✔ [PERSON_NAME] ✔ [PERSON_NAME] ✔" at bounding box center [1056, 16] width 276 height 33
select select "10409"
click at [918, 0] on select "[PERSON_NAME] ✔ [PERSON_NAME] ✔ [PERSON_NAME] ✔" at bounding box center [1056, 16] width 276 height 33
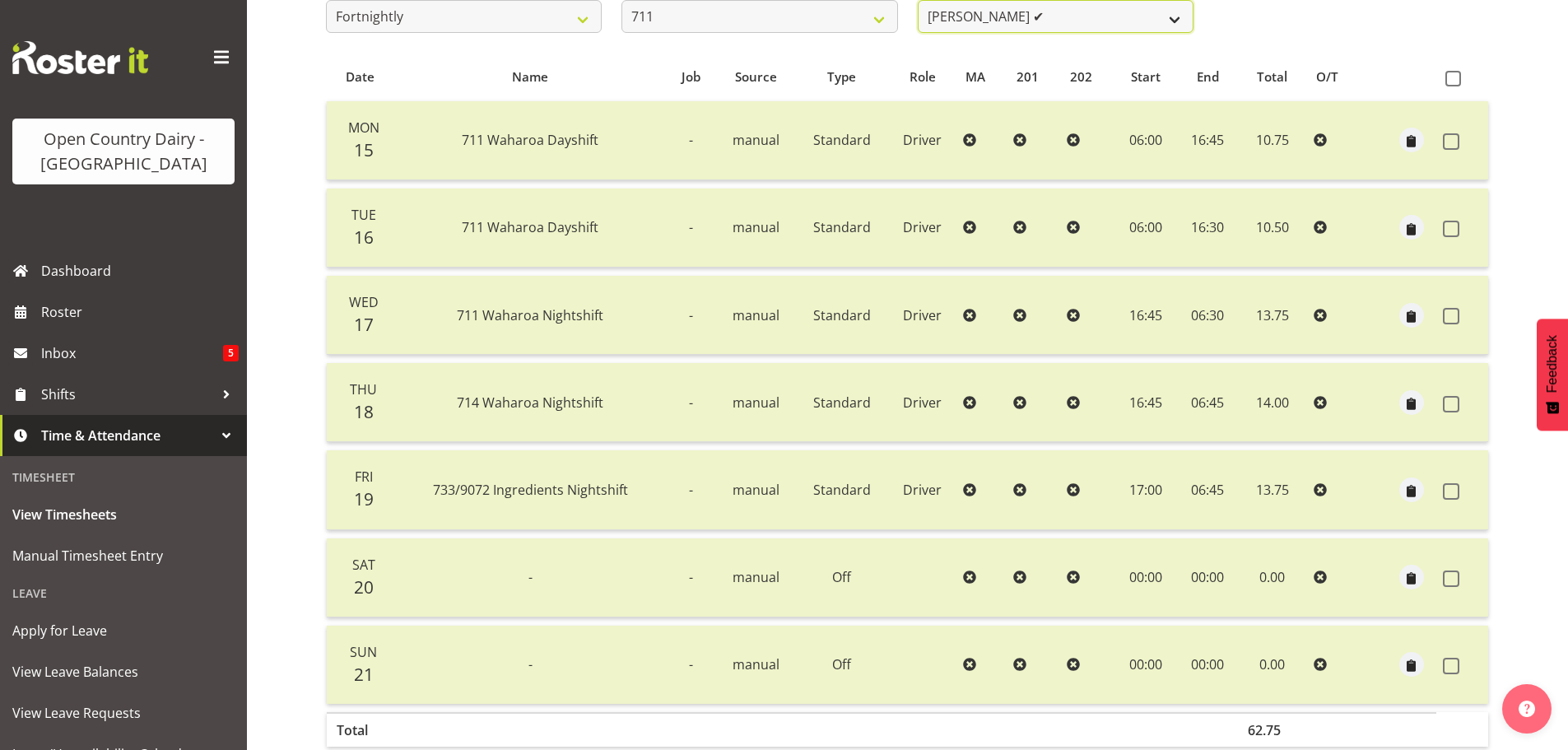
click at [1059, 16] on select "[PERSON_NAME] ✔ [PERSON_NAME] ✔ [PERSON_NAME] ✔" at bounding box center [1056, 16] width 276 height 33
click at [848, 23] on select "701 702 703 704 705 706 707 708 709 710 711 712 713 714 715 716 717 718 719 720" at bounding box center [759, 16] width 276 height 33
select select "822"
click at [621, 0] on select "701 702 703 704 705 706 707 708 709 710 711 712 713 714 715 716 717 718 719 720" at bounding box center [759, 16] width 276 height 33
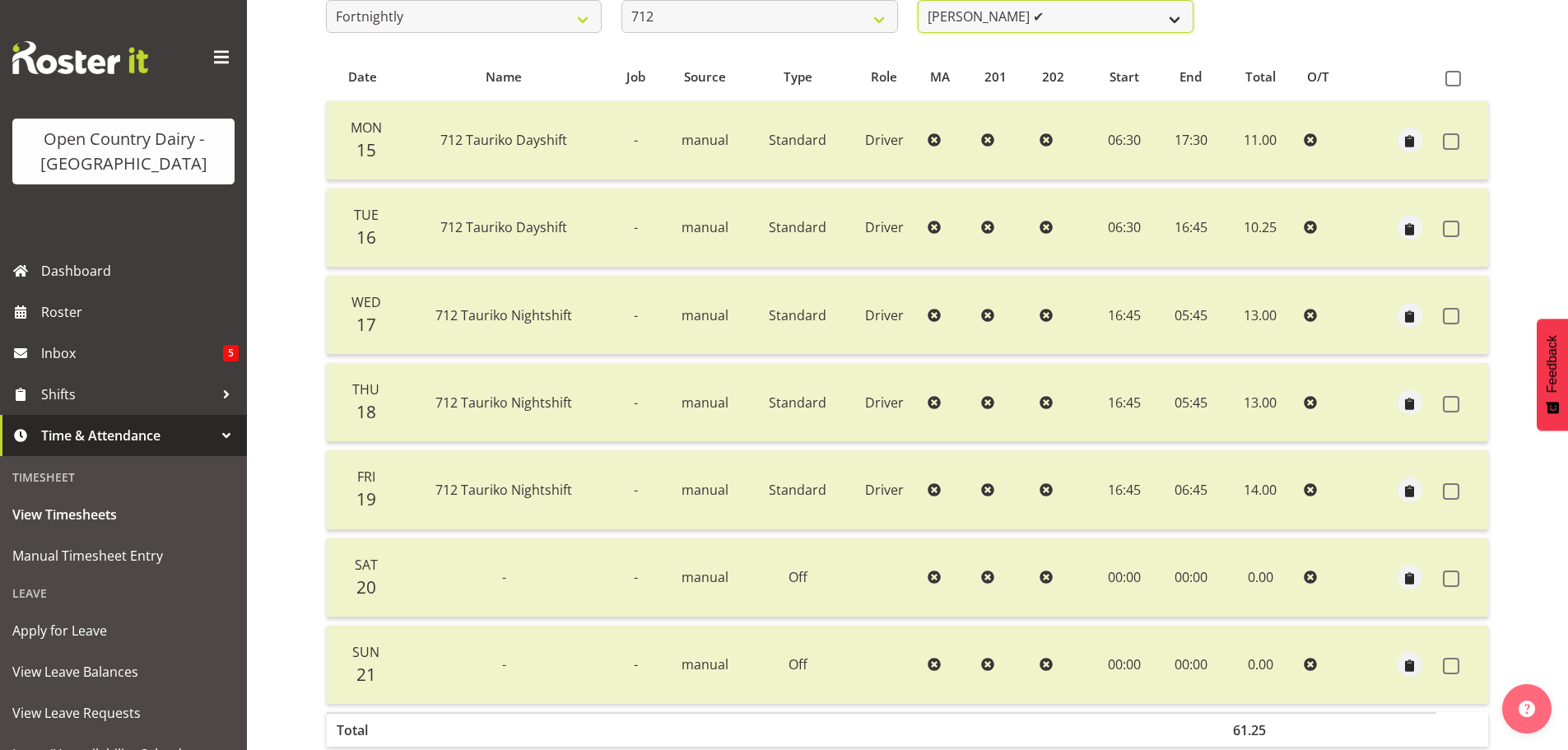
click at [1094, 19] on select "[PERSON_NAME] ✔ [PERSON_NAME] ❌ Lucky Kau Kau ✔" at bounding box center [1056, 16] width 276 height 33
select select "8250"
click at [918, 0] on select "[PERSON_NAME] ✔ [PERSON_NAME] ❌ Lucky Kau Kau ✔" at bounding box center [1056, 16] width 276 height 33
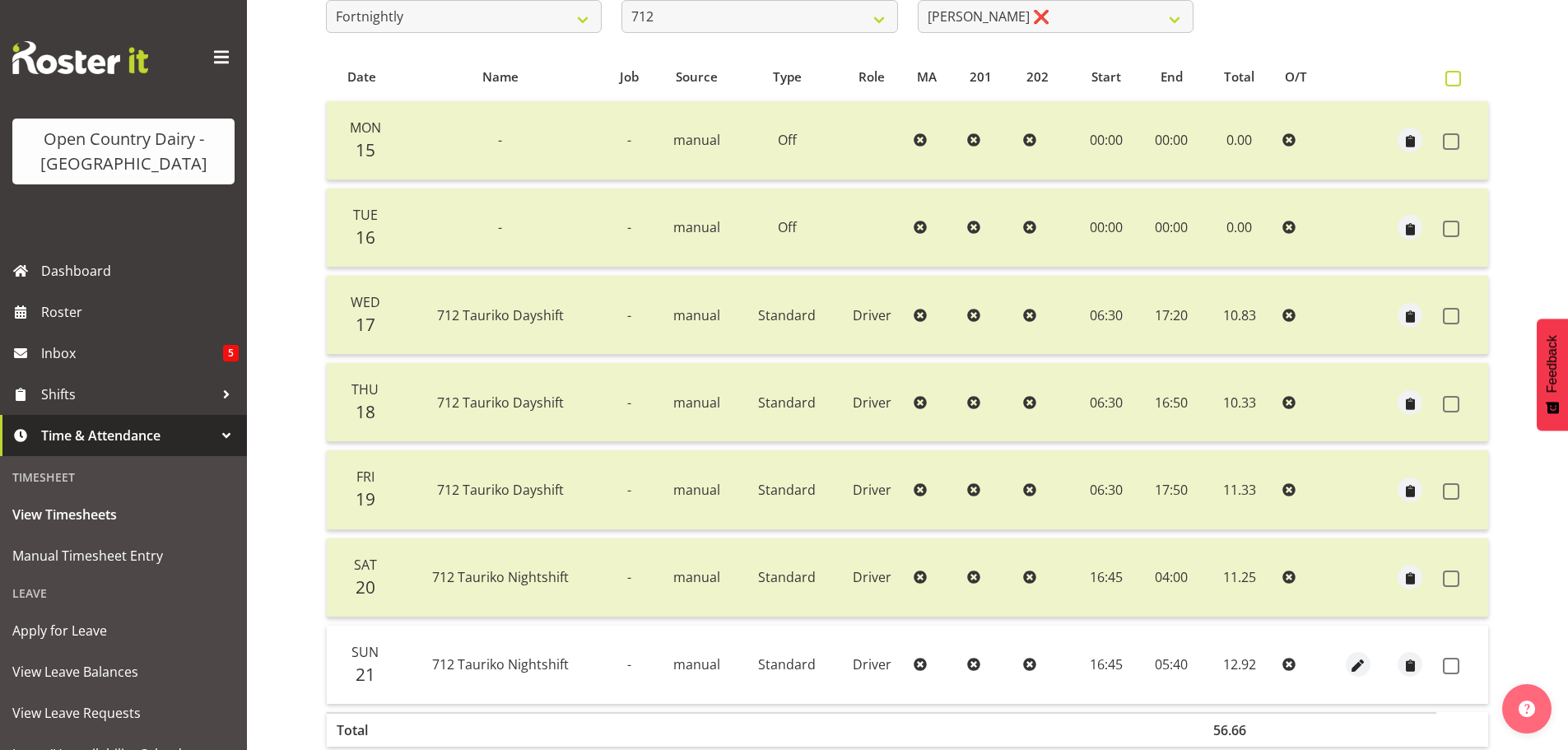
click at [1451, 77] on span at bounding box center [1453, 78] width 15 height 15
click at [1451, 77] on input "checkbox" at bounding box center [1451, 78] width 11 height 11
checkbox input "true"
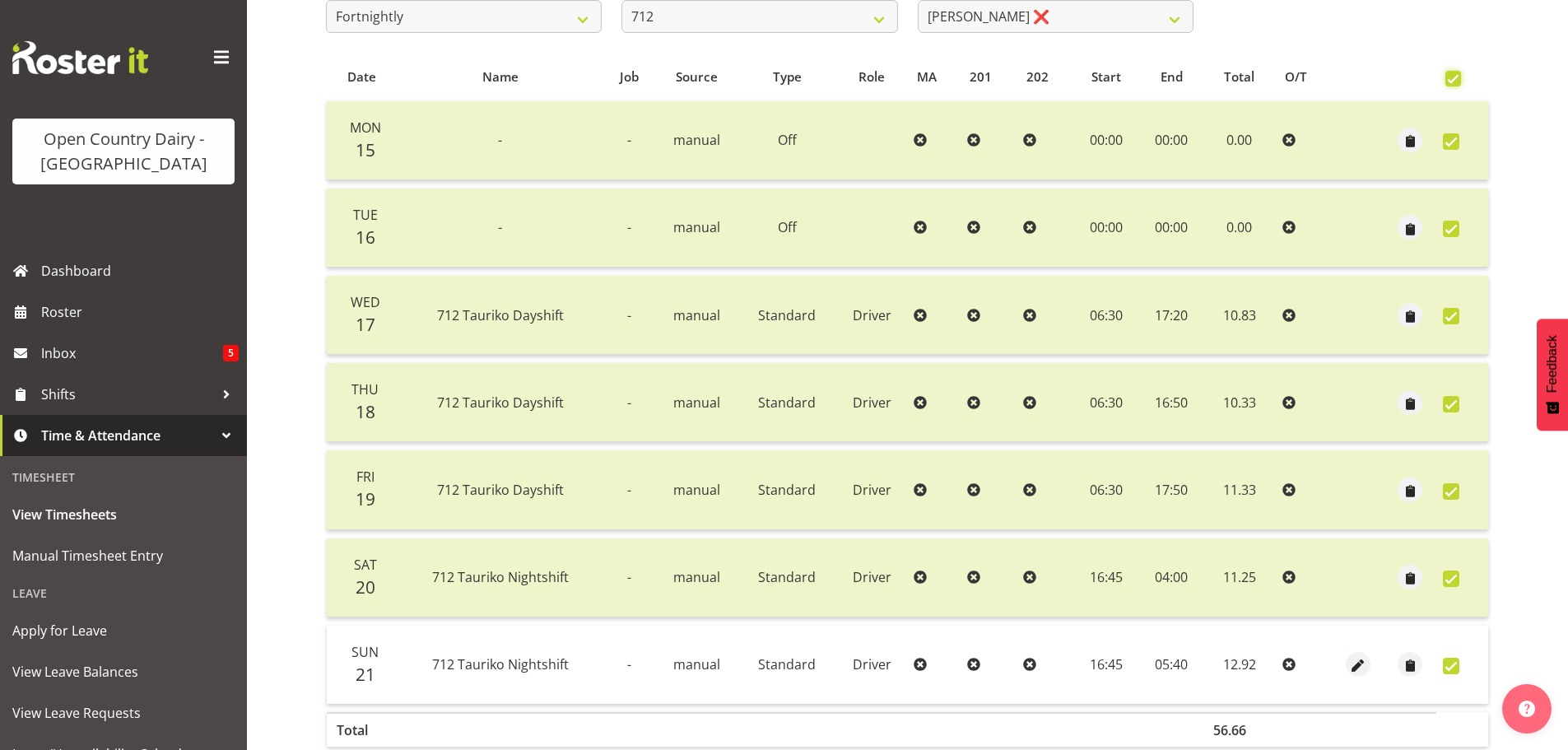
checkbox input "true"
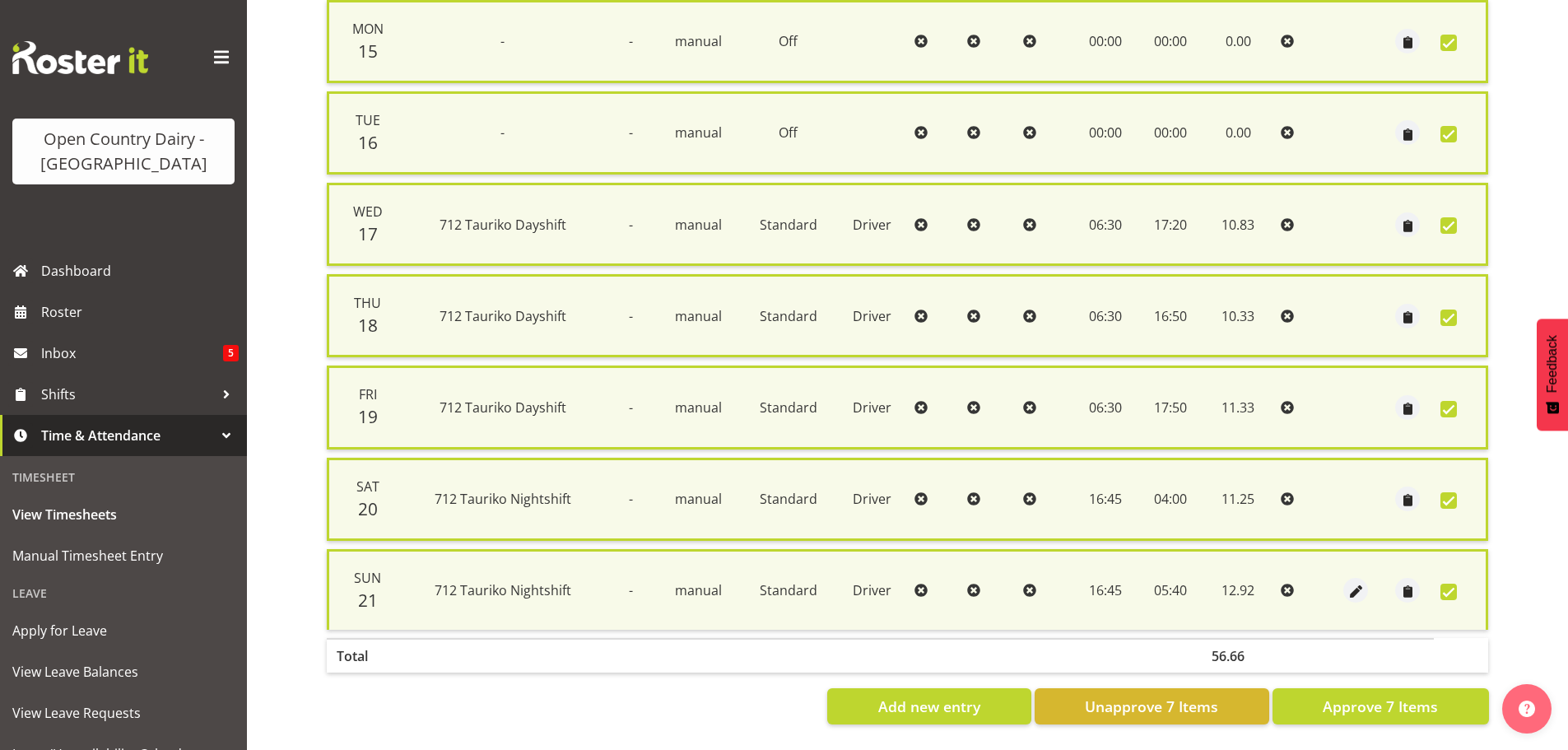
scroll to position [422, 0]
click at [1194, 696] on span "Unapprove 7 Items" at bounding box center [1151, 707] width 133 height 22
checkbox input "false"
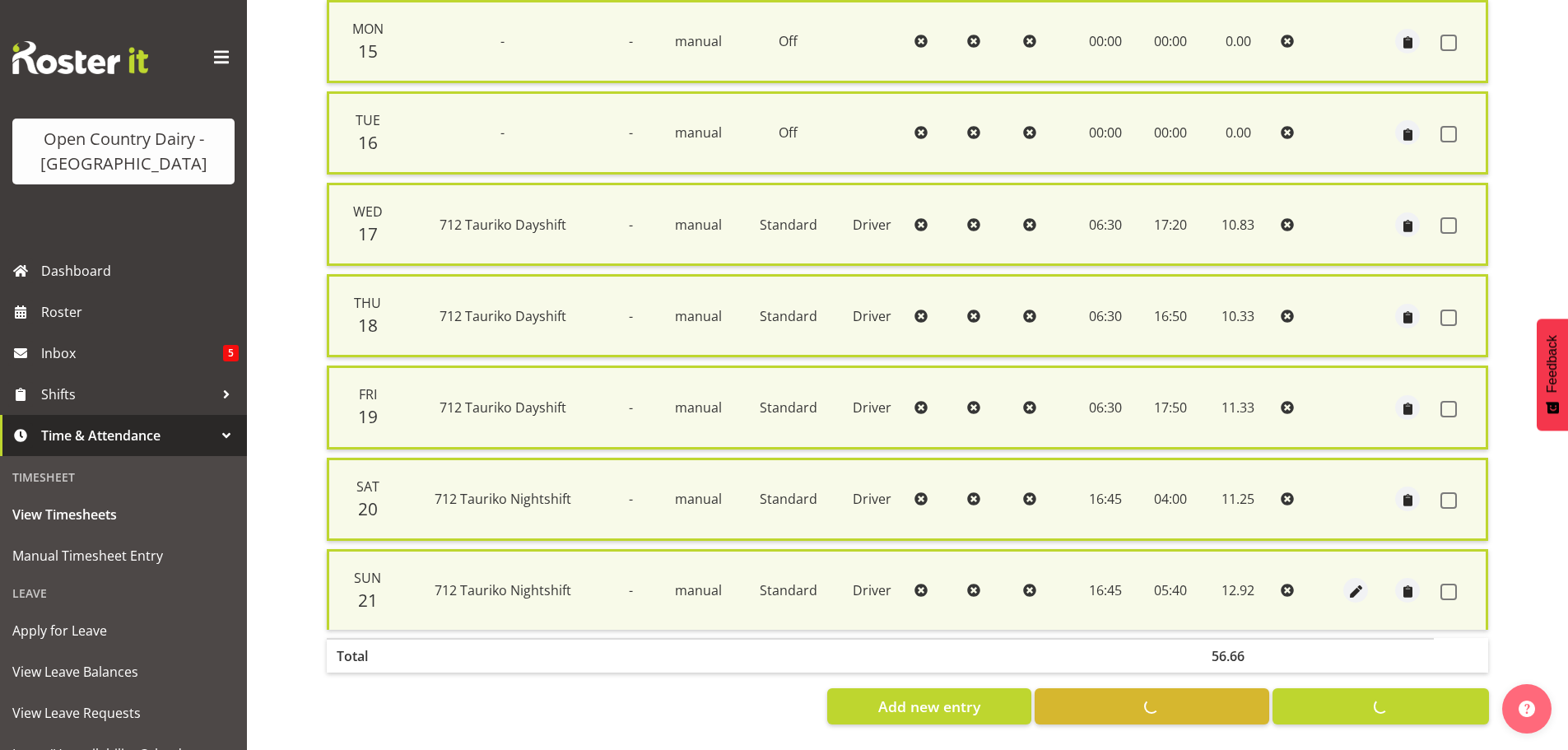
checkbox input "false"
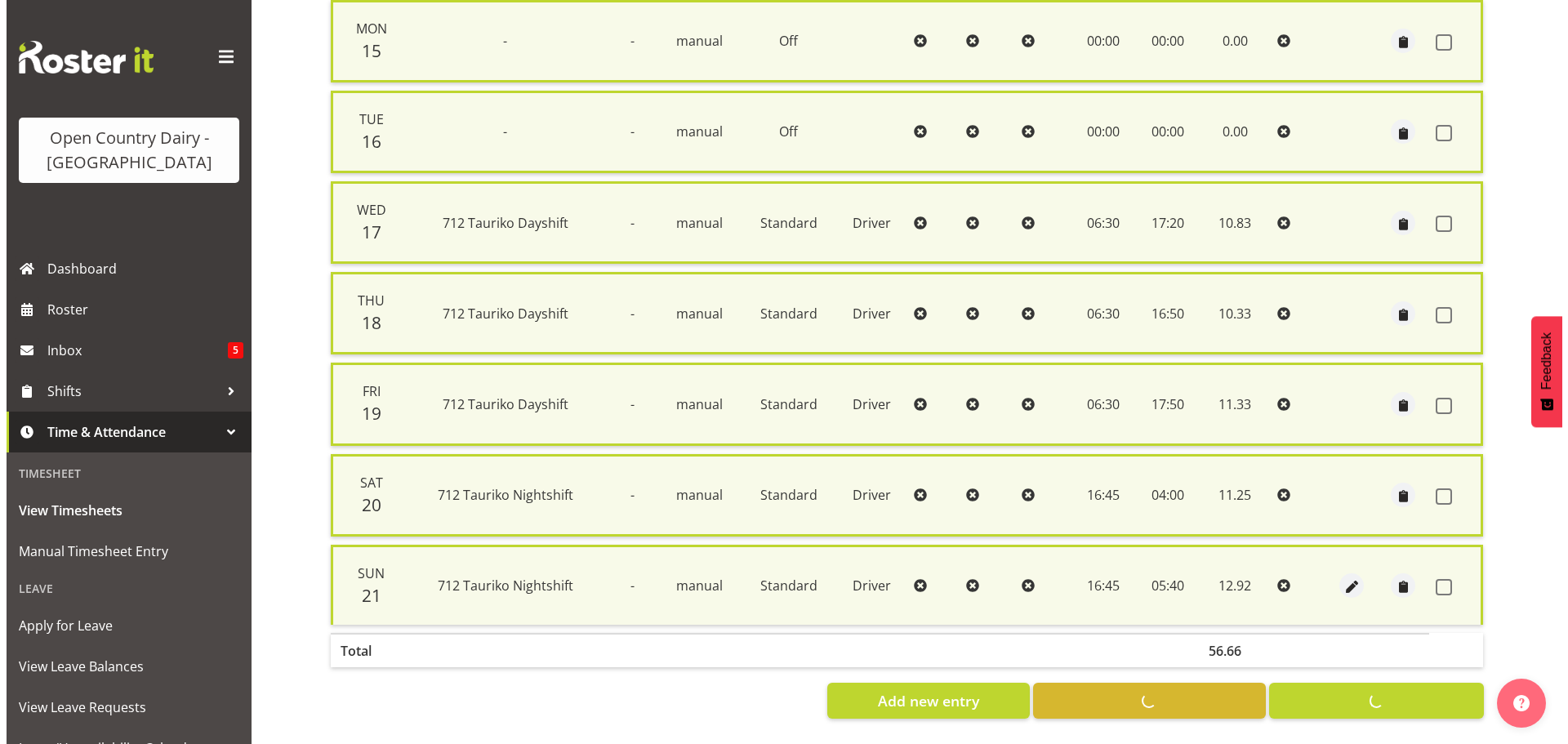
scroll to position [392, 0]
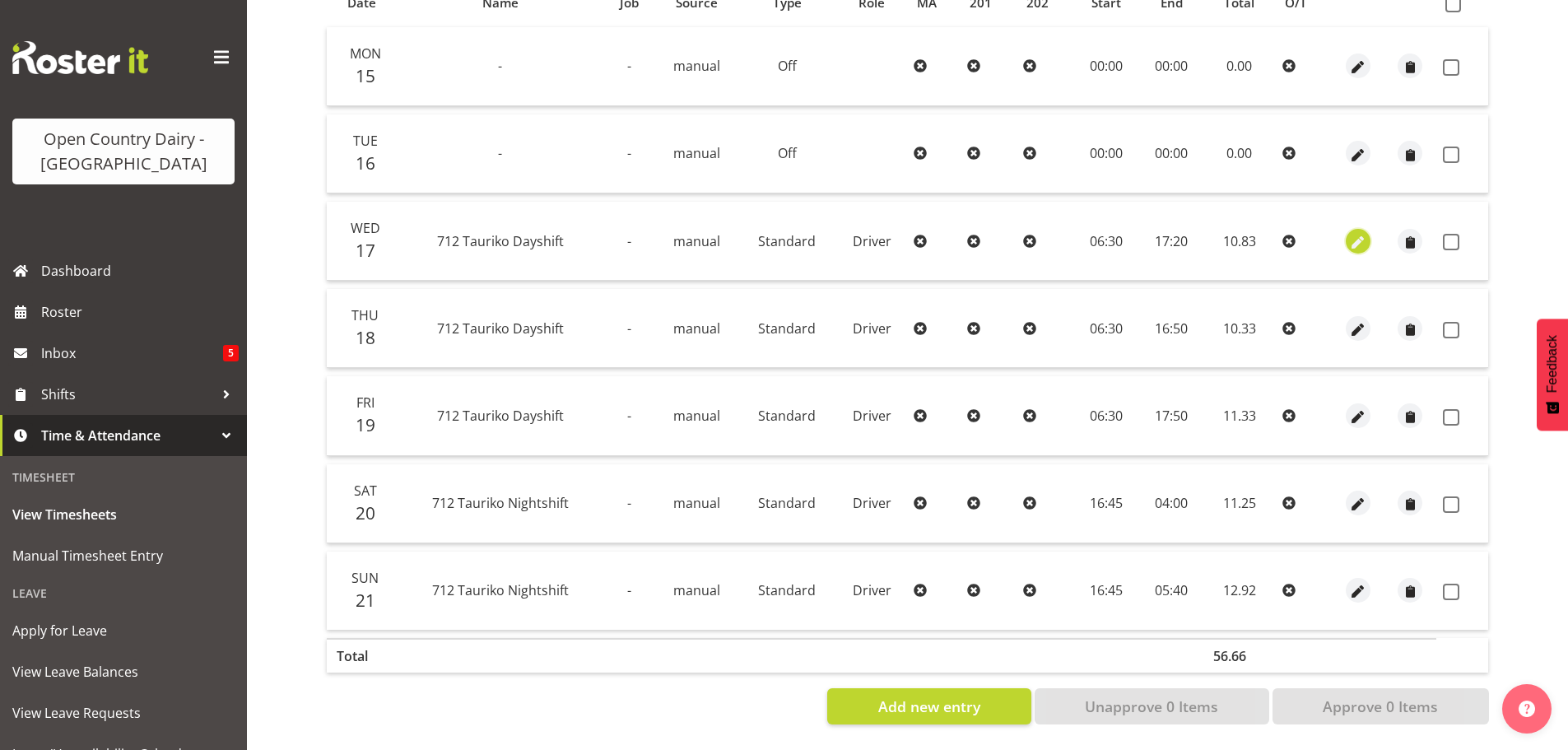
click at [1357, 233] on span "button" at bounding box center [1359, 242] width 19 height 19
select select "Standard"
select select "8"
select select "2025"
select select "17"
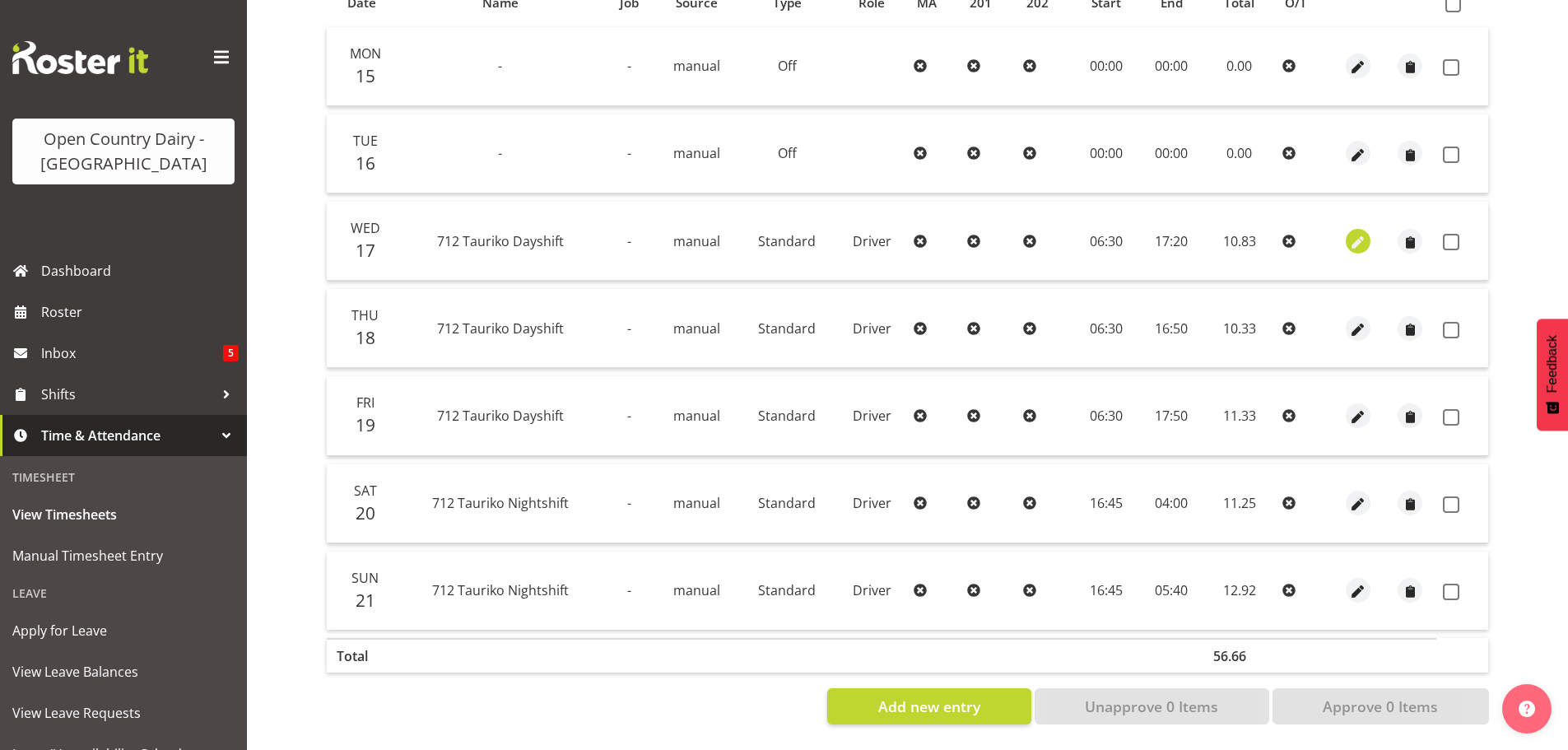
select select "20"
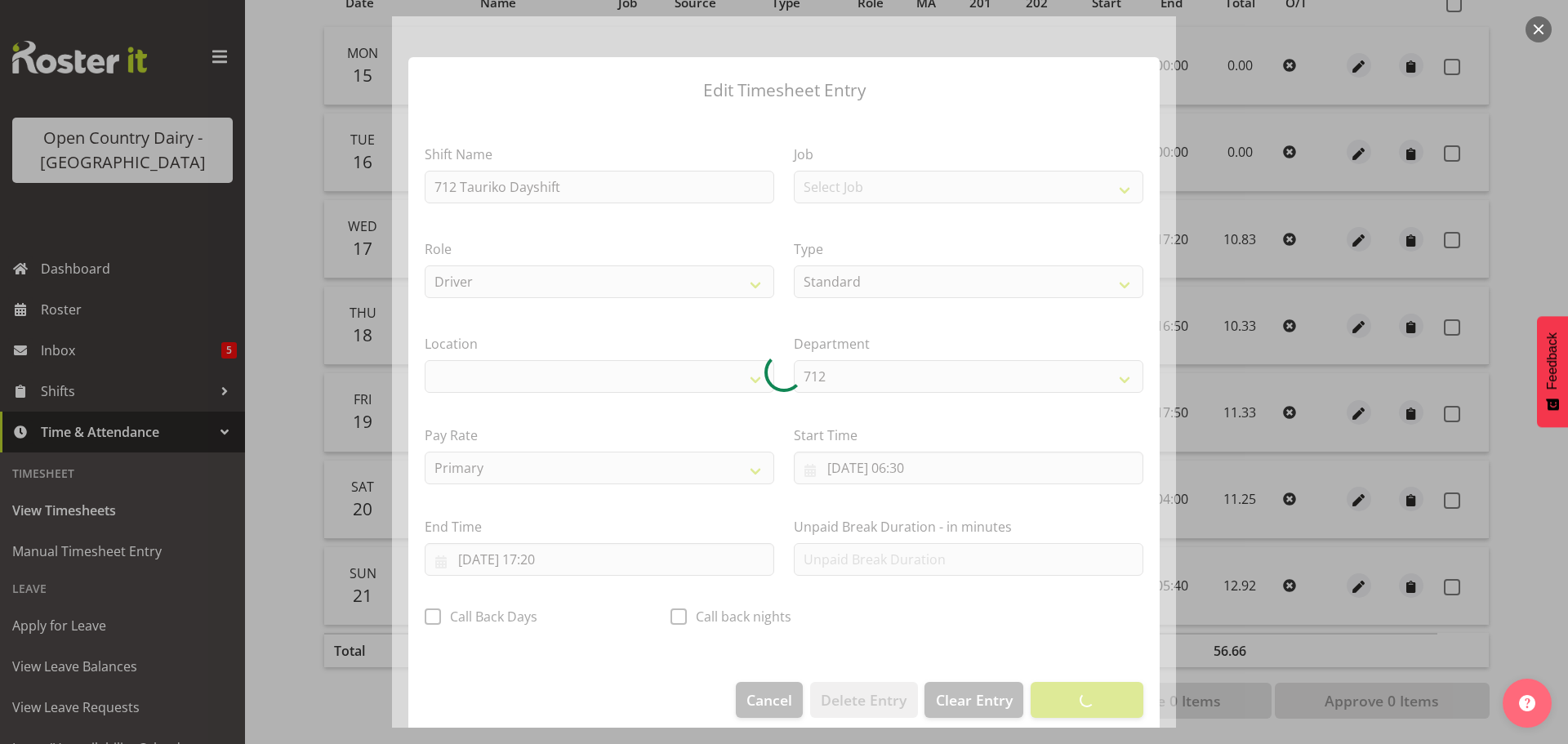
select select "1054"
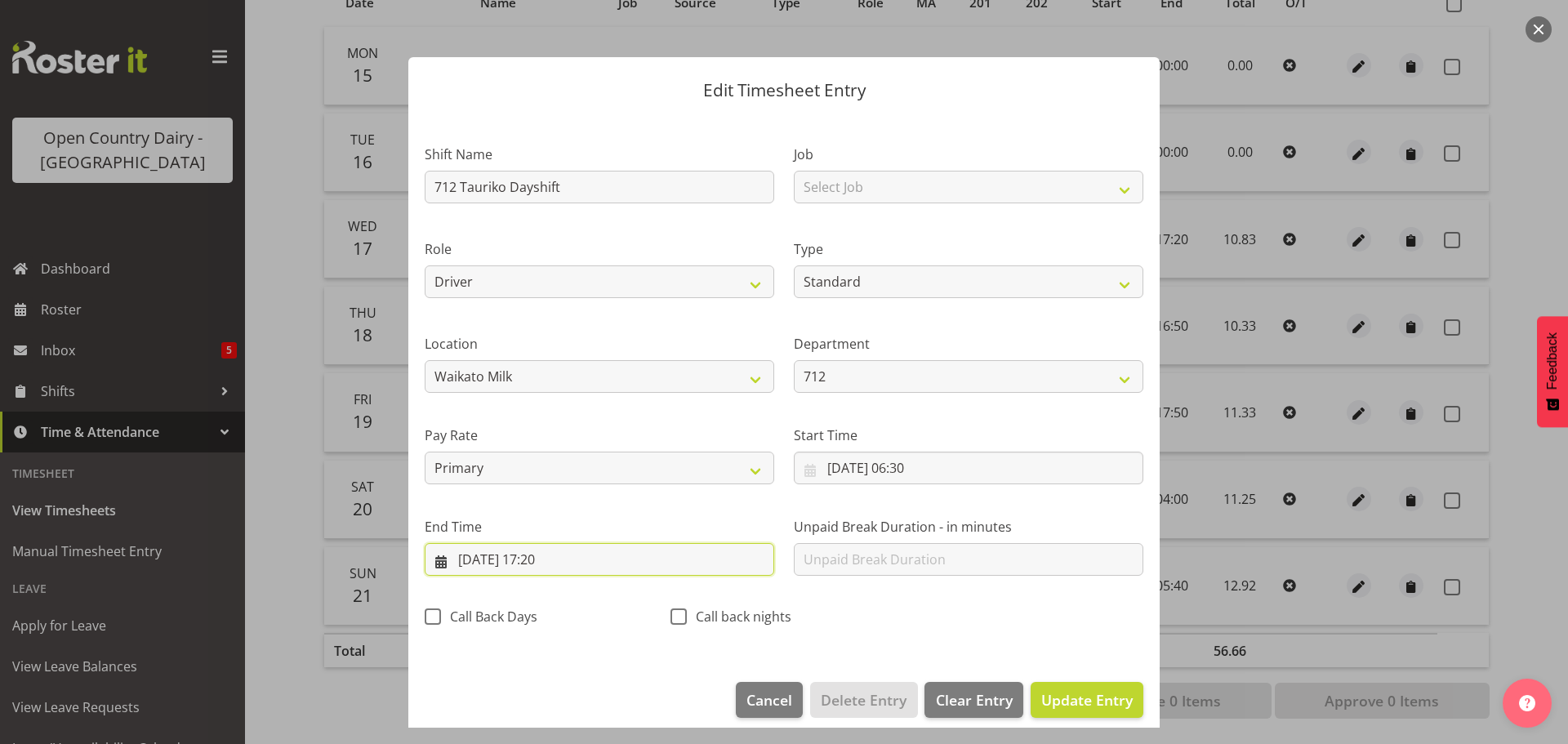
click at [549, 555] on input "[DATE] 17:20" at bounding box center [599, 559] width 350 height 33
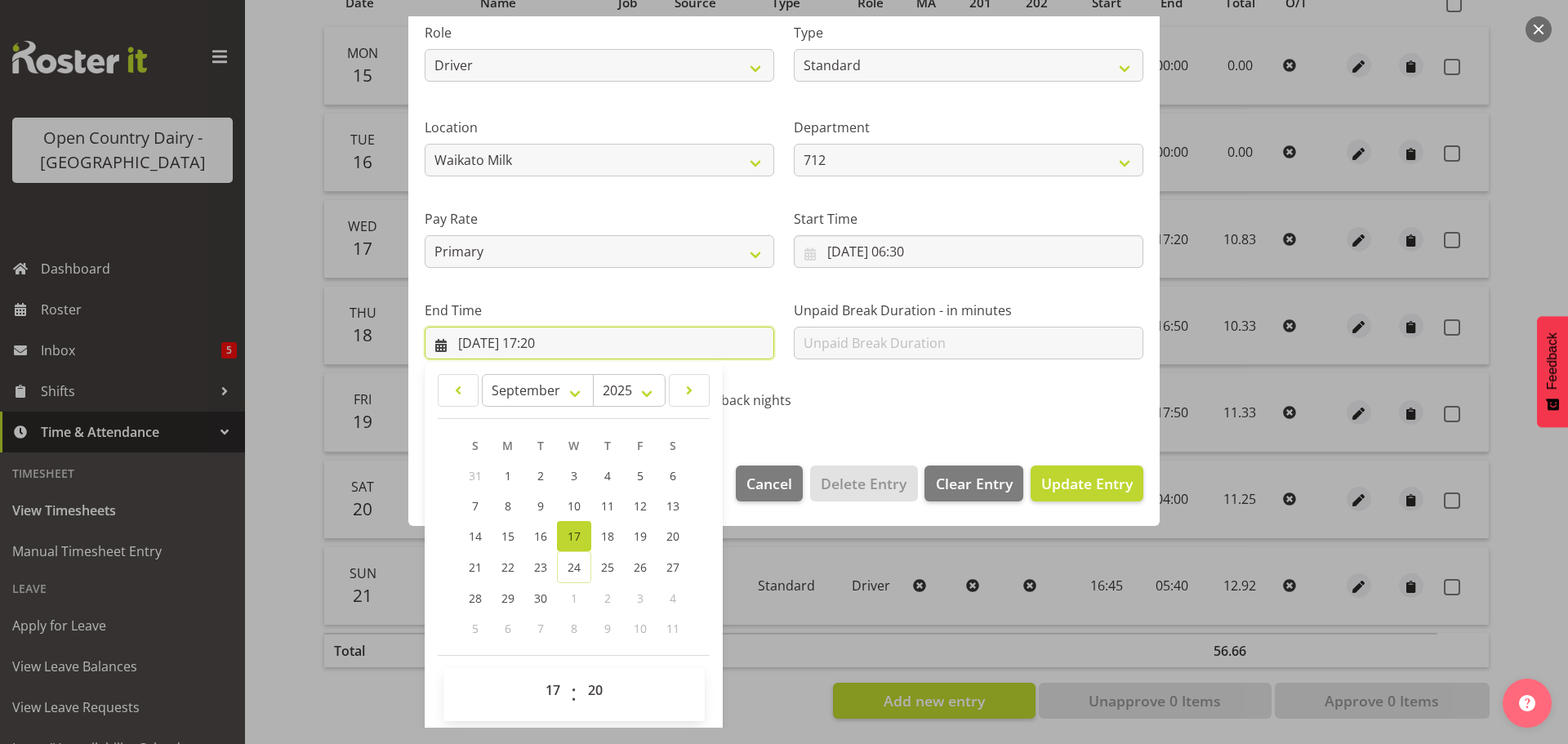
scroll to position [221, 0]
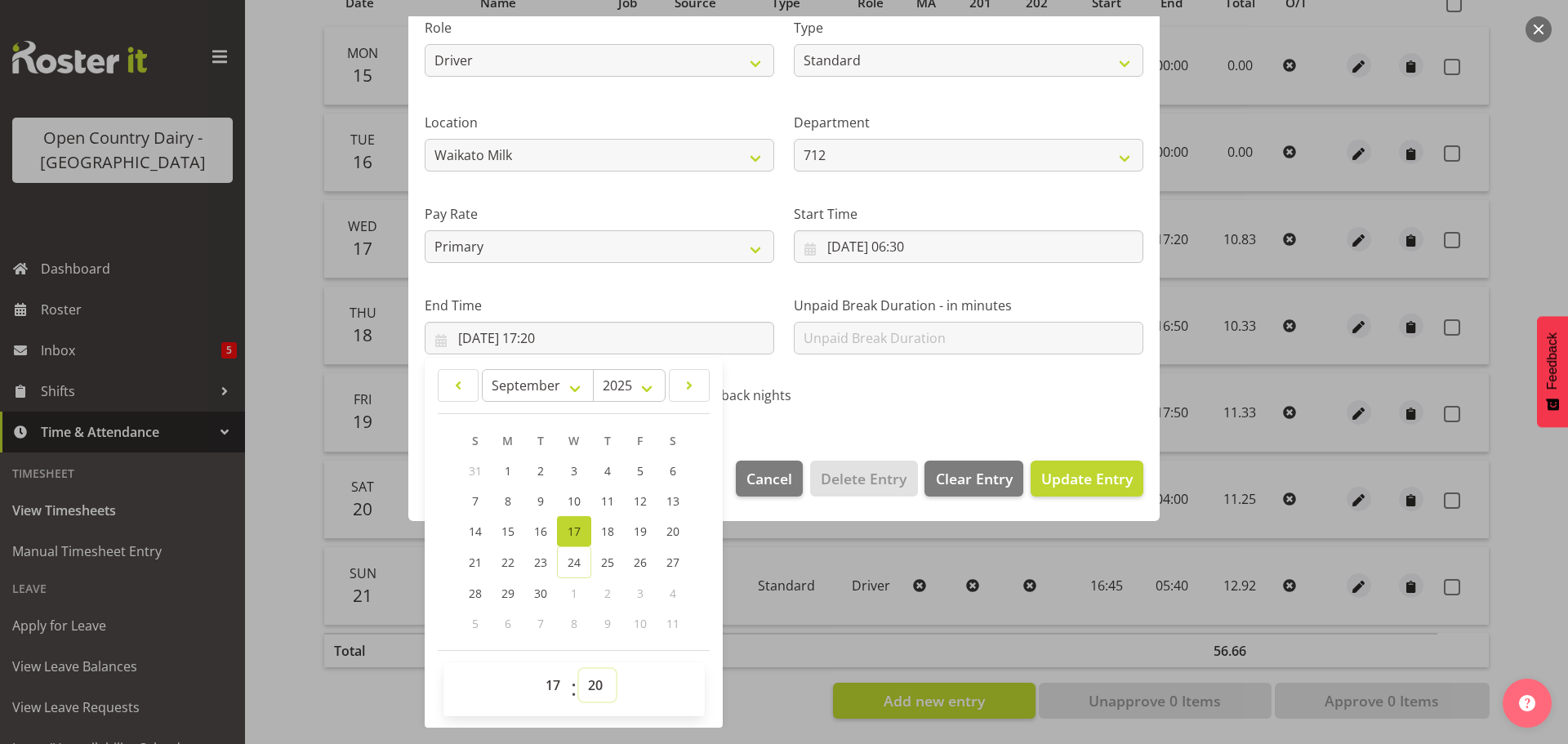
click at [595, 689] on select "00 01 02 03 04 05 06 07 08 09 10 11 12 13 14 15 16 17 18 19 20 21 22 23 24 25 2…" at bounding box center [597, 685] width 37 height 33
select select "15"
click at [579, 669] on select "00 01 02 03 04 05 06 07 08 09 10 11 12 13 14 15 16 17 18 19 20 21 22 23 24 25 2…" at bounding box center [597, 685] width 37 height 33
type input "[DATE] 17:15"
click at [1046, 478] on span "Update Entry" at bounding box center [1087, 478] width 91 height 20
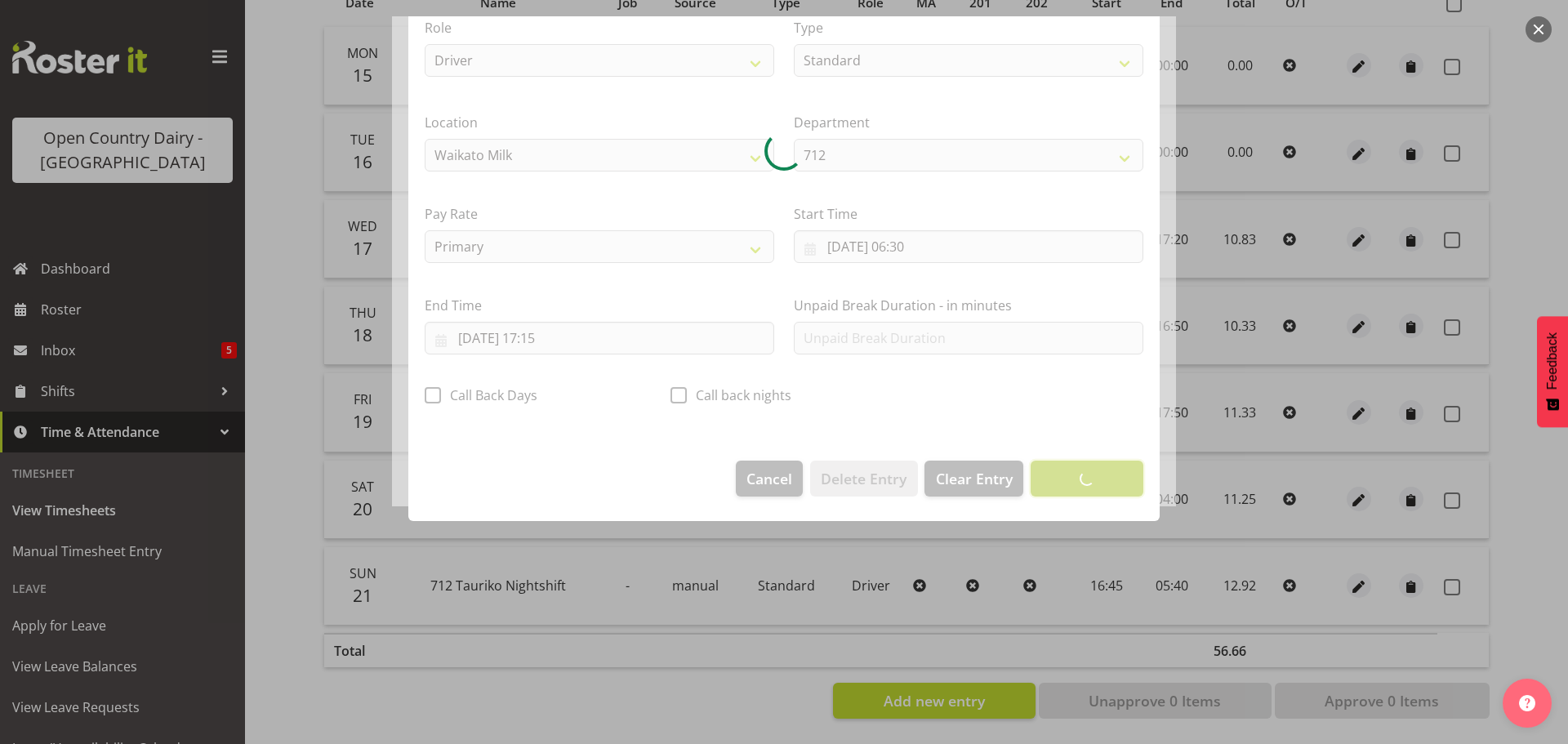
scroll to position [14, 0]
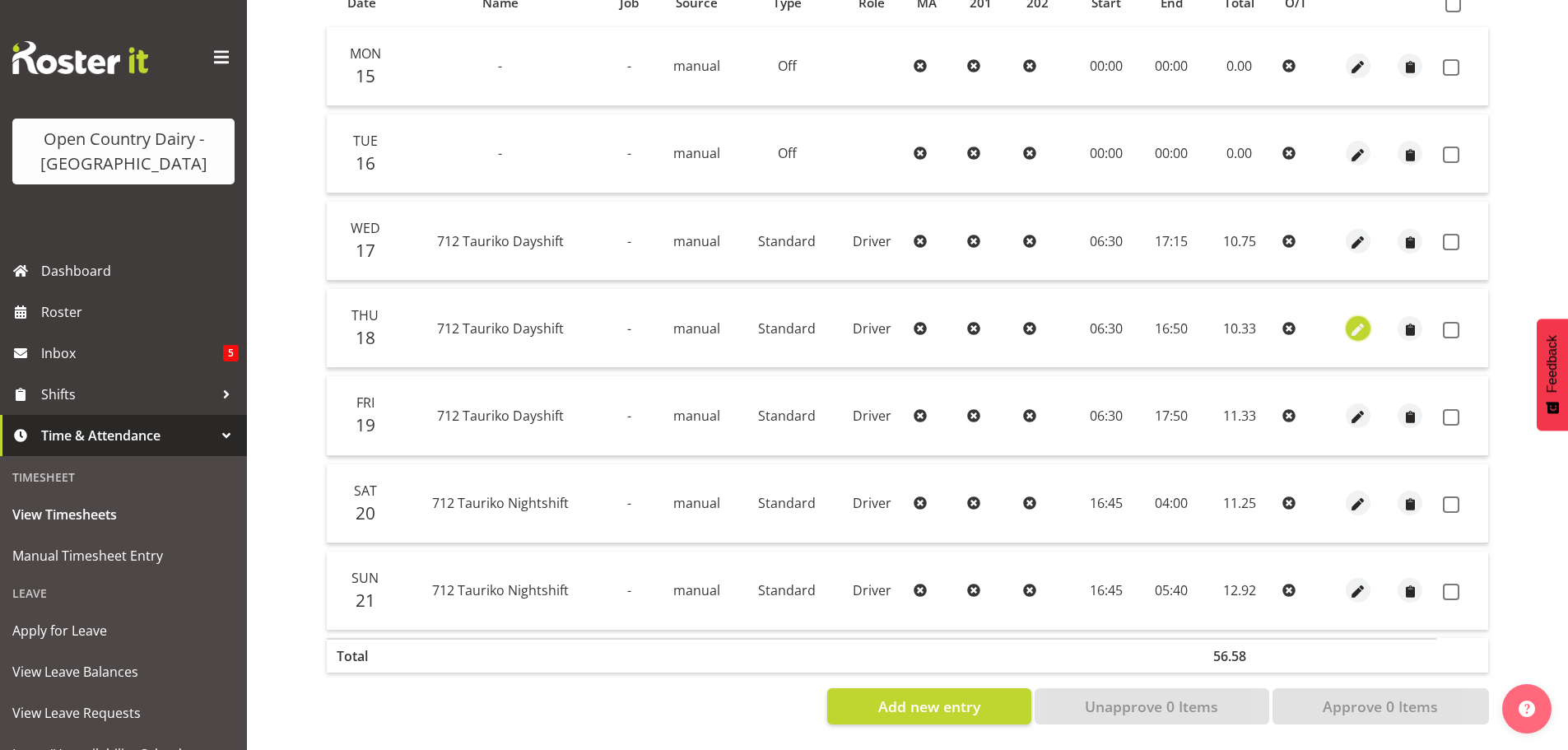
click at [1357, 320] on span "button" at bounding box center [1359, 329] width 19 height 19
select select "Standard"
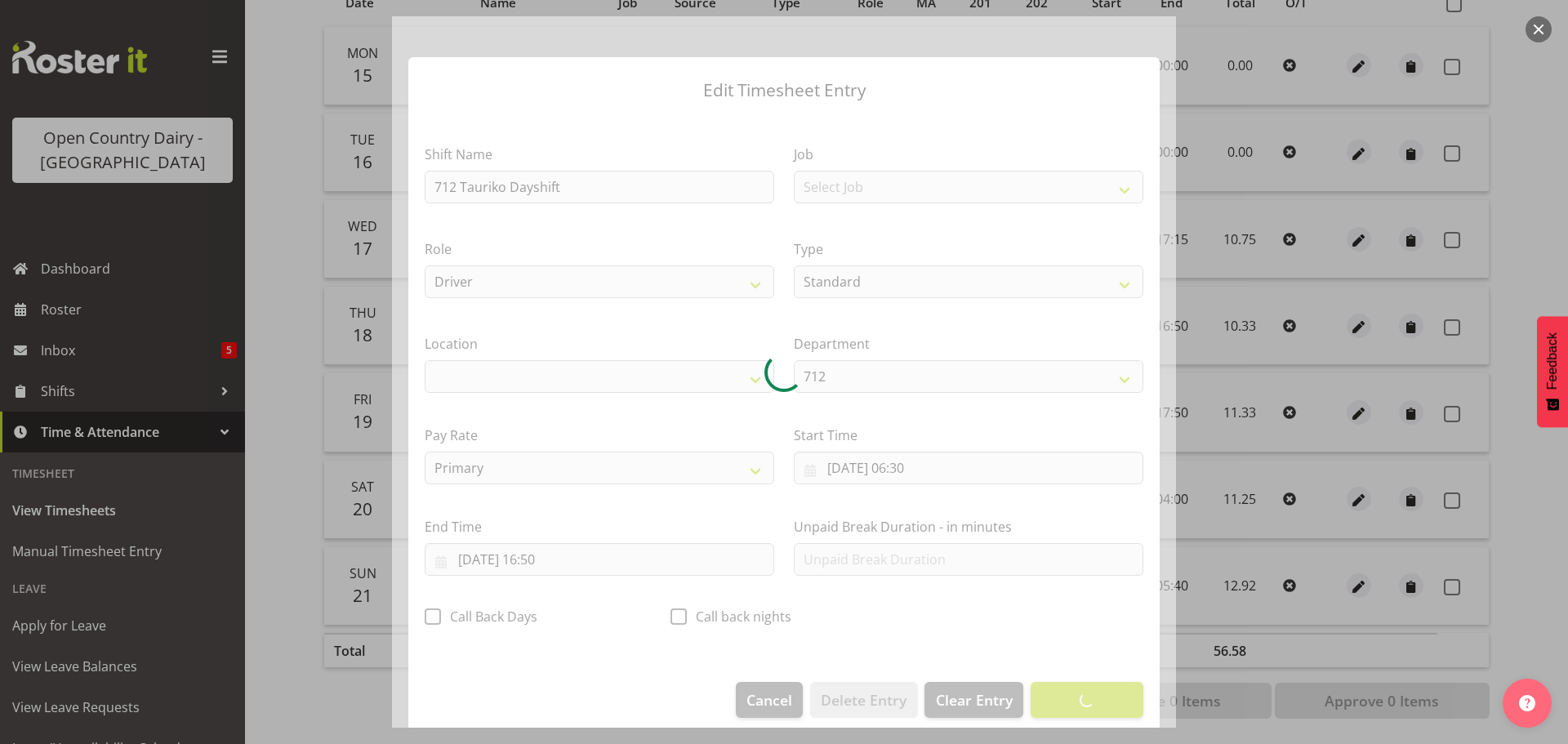
select select "1054"
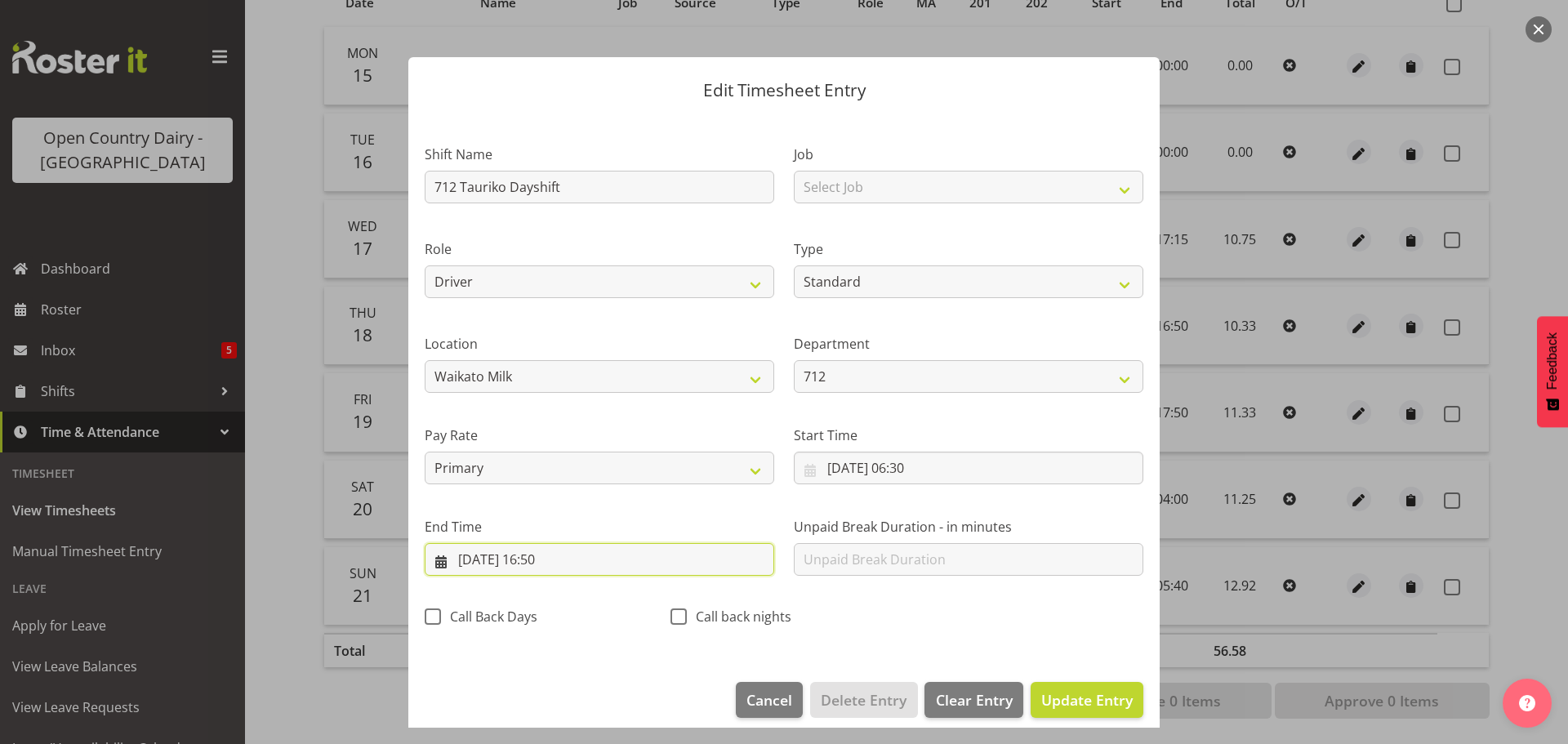
click at [562, 560] on input "[DATE] 16:50" at bounding box center [599, 559] width 350 height 33
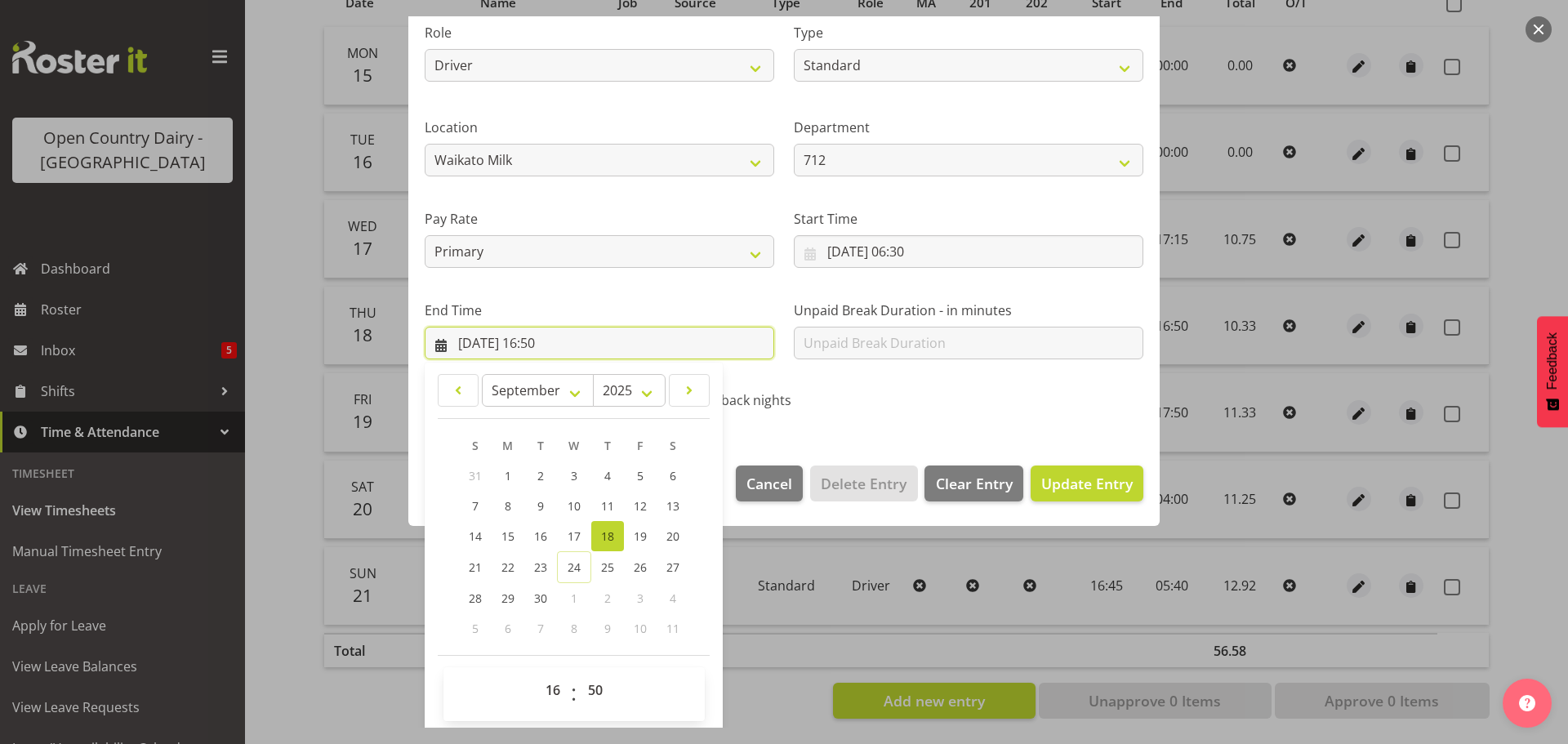
scroll to position [221, 0]
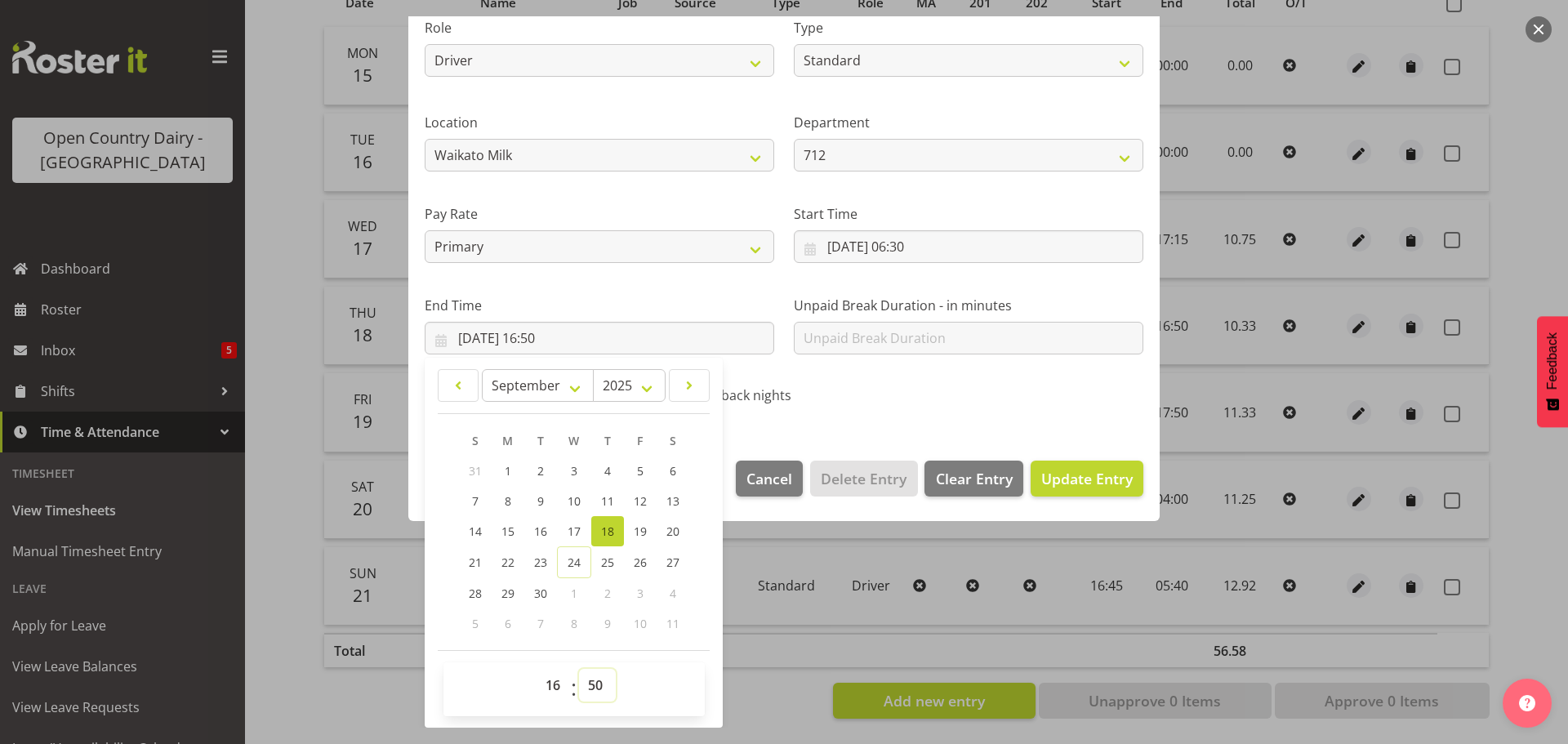
click at [591, 683] on select "00 01 02 03 04 05 06 07 08 09 10 11 12 13 14 15 16 17 18 19 20 21 22 23 24 25 2…" at bounding box center [597, 685] width 37 height 33
select select "45"
click at [579, 669] on select "00 01 02 03 04 05 06 07 08 09 10 11 12 13 14 15 16 17 18 19 20 21 22 23 24 25 2…" at bounding box center [597, 685] width 37 height 33
type input "[DATE] 16:45"
click at [1079, 474] on span "Update Entry" at bounding box center [1087, 478] width 91 height 20
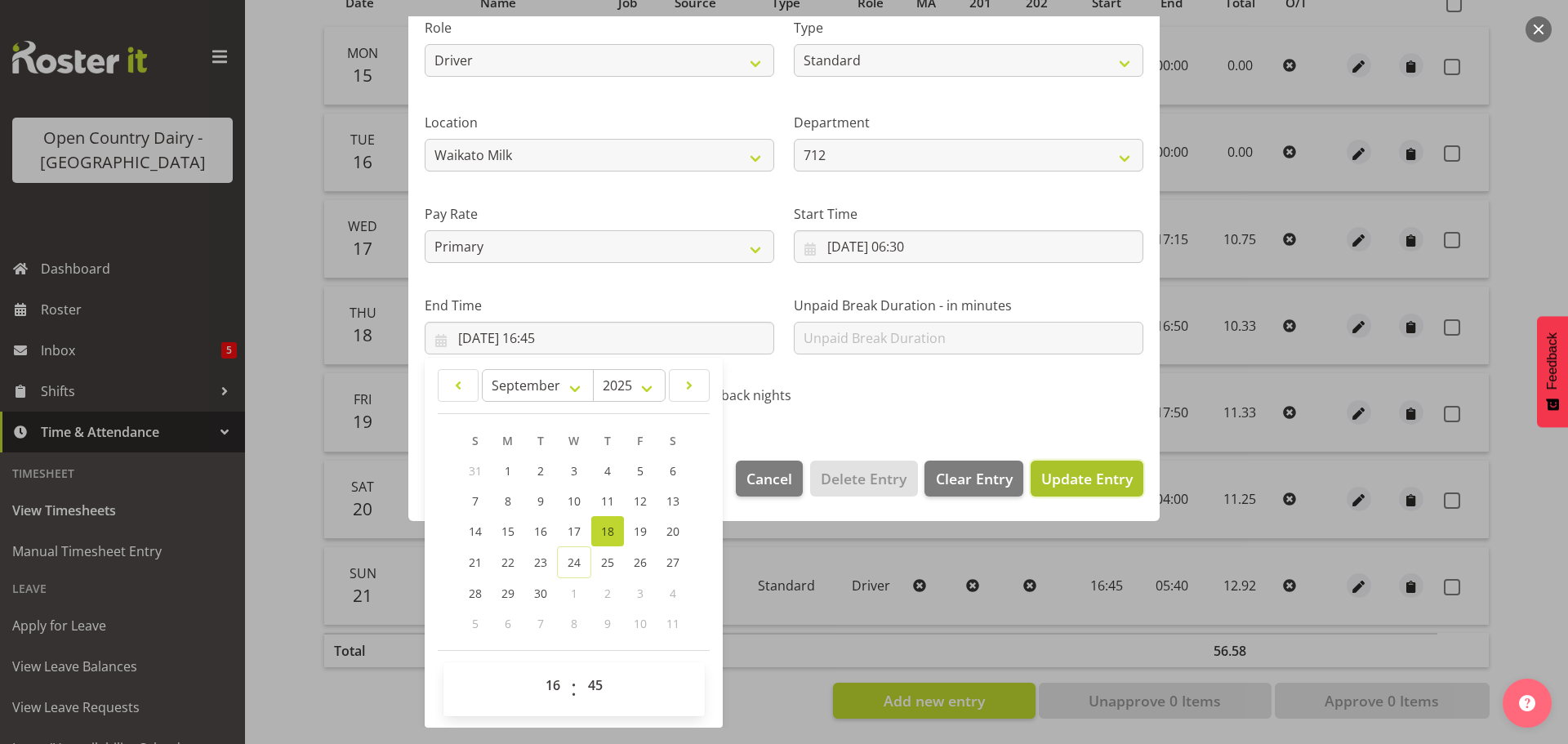
scroll to position [14, 0]
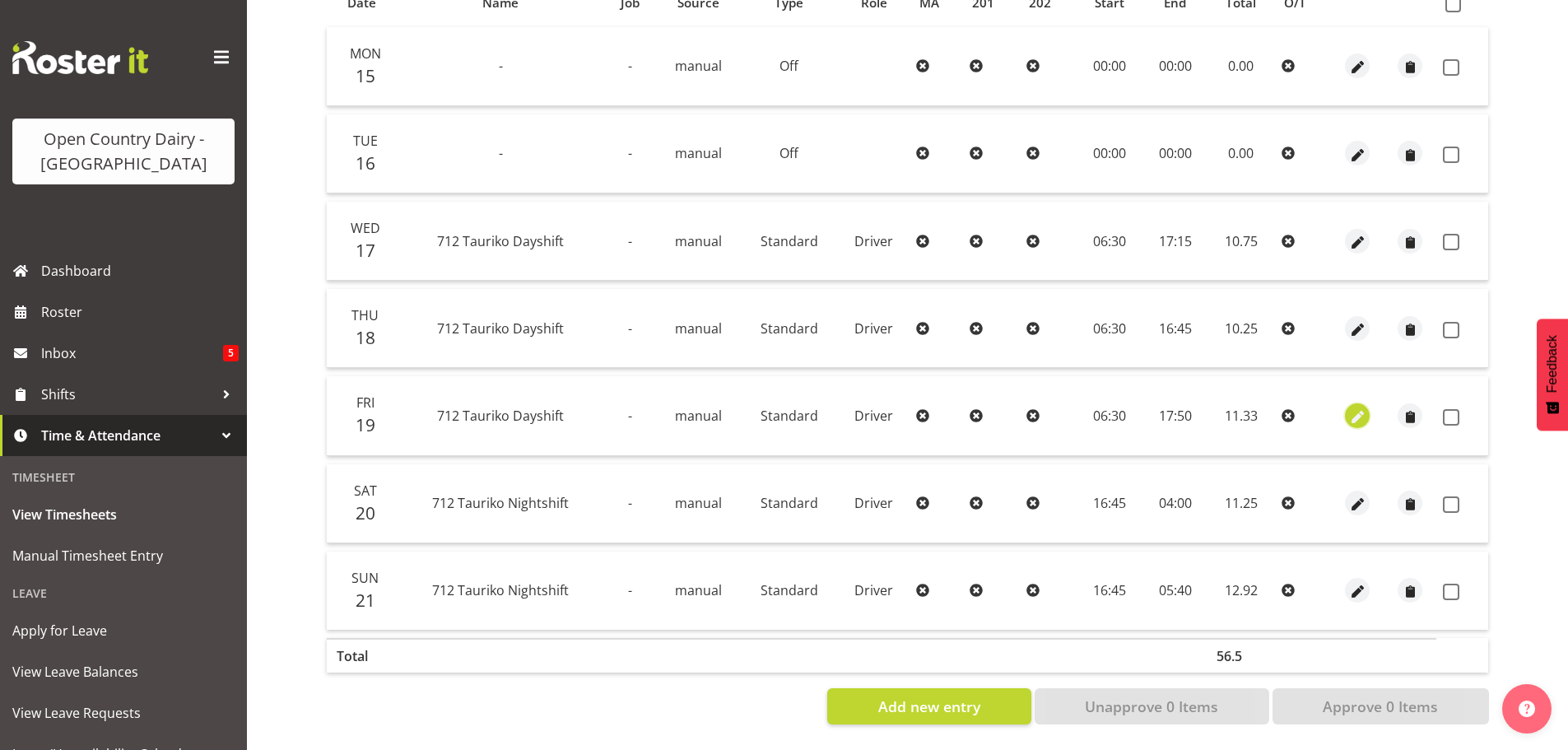
click at [1354, 407] on span "button" at bounding box center [1358, 416] width 19 height 19
select select "Standard"
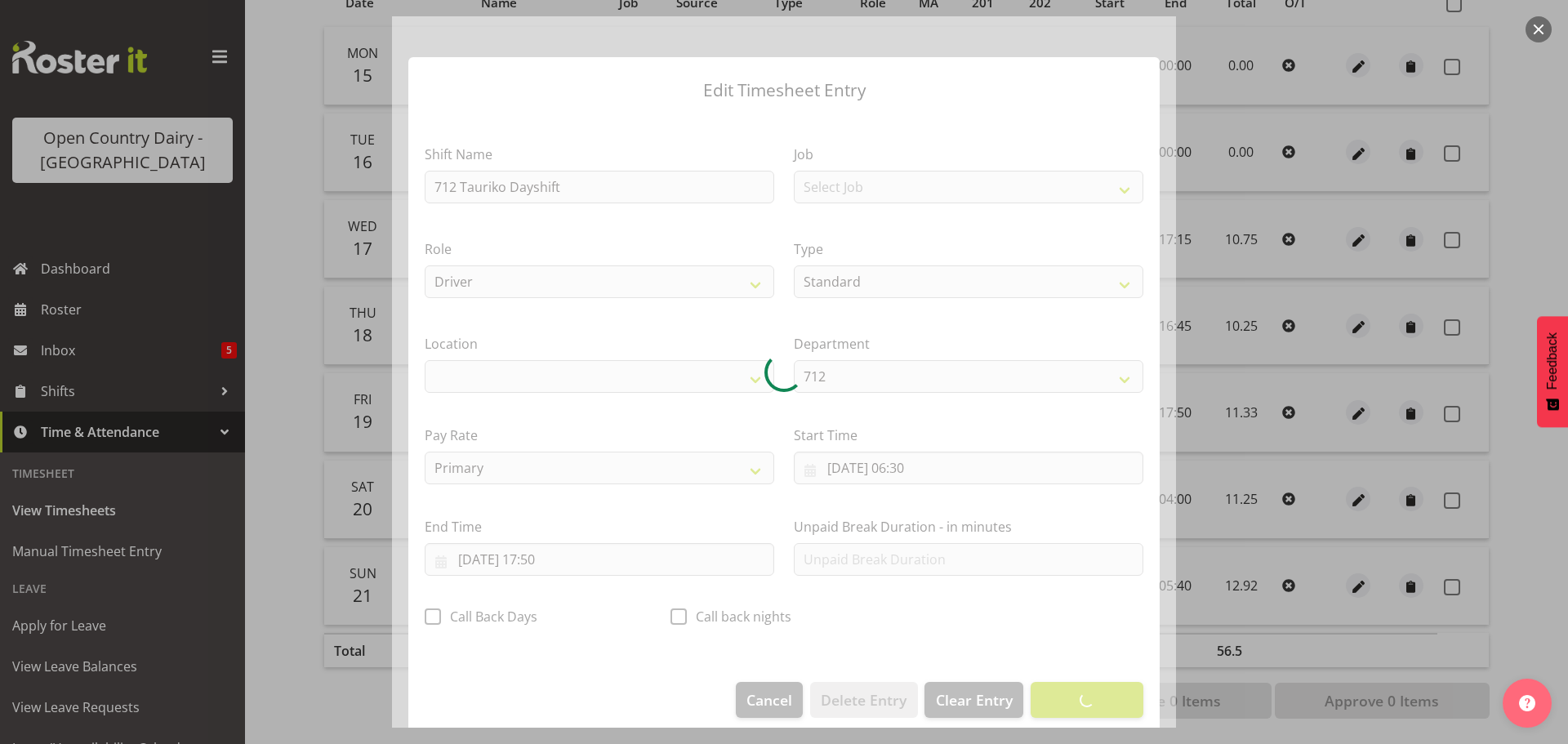
select select "1054"
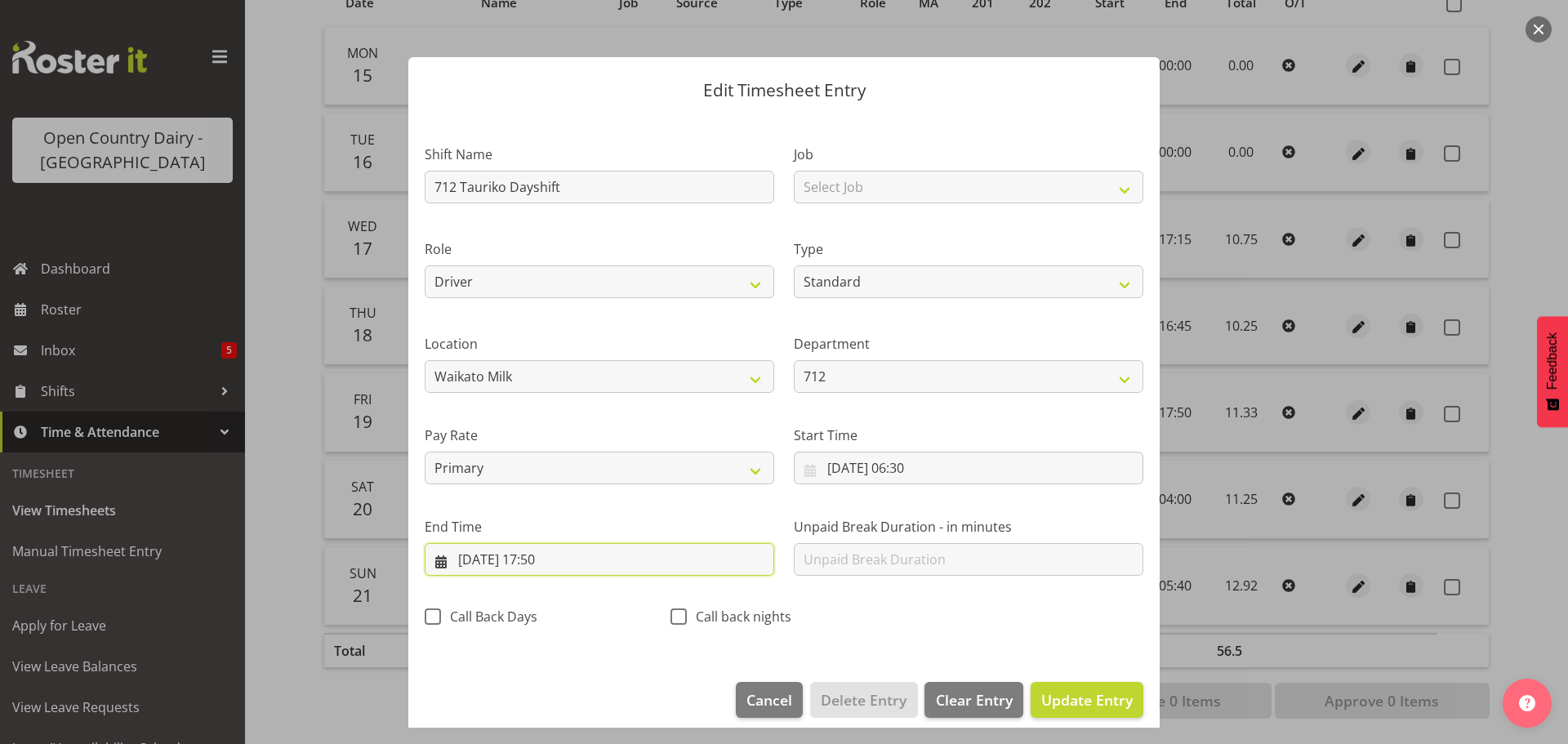
click at [551, 562] on input "[DATE] 17:50" at bounding box center [599, 559] width 350 height 33
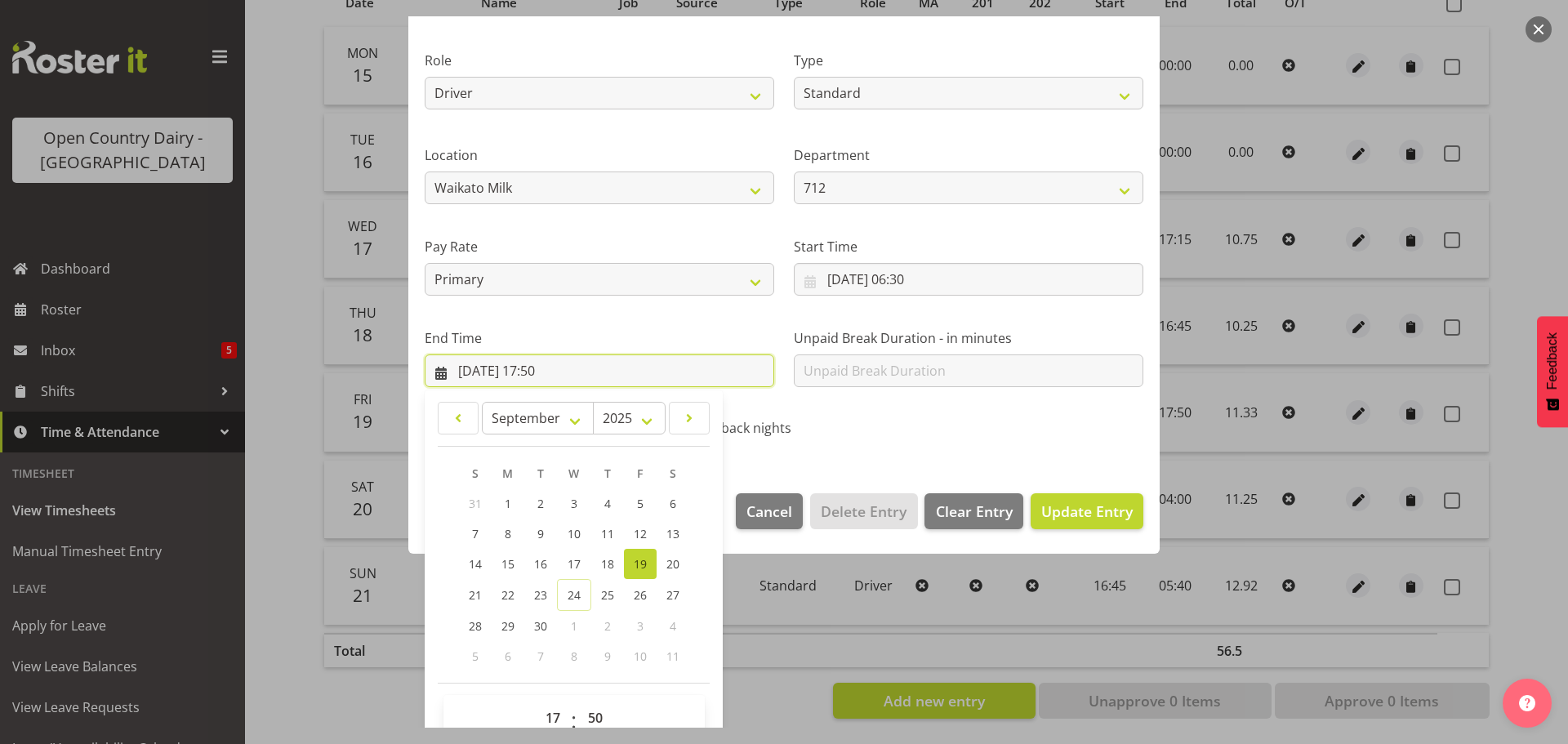
scroll to position [221, 0]
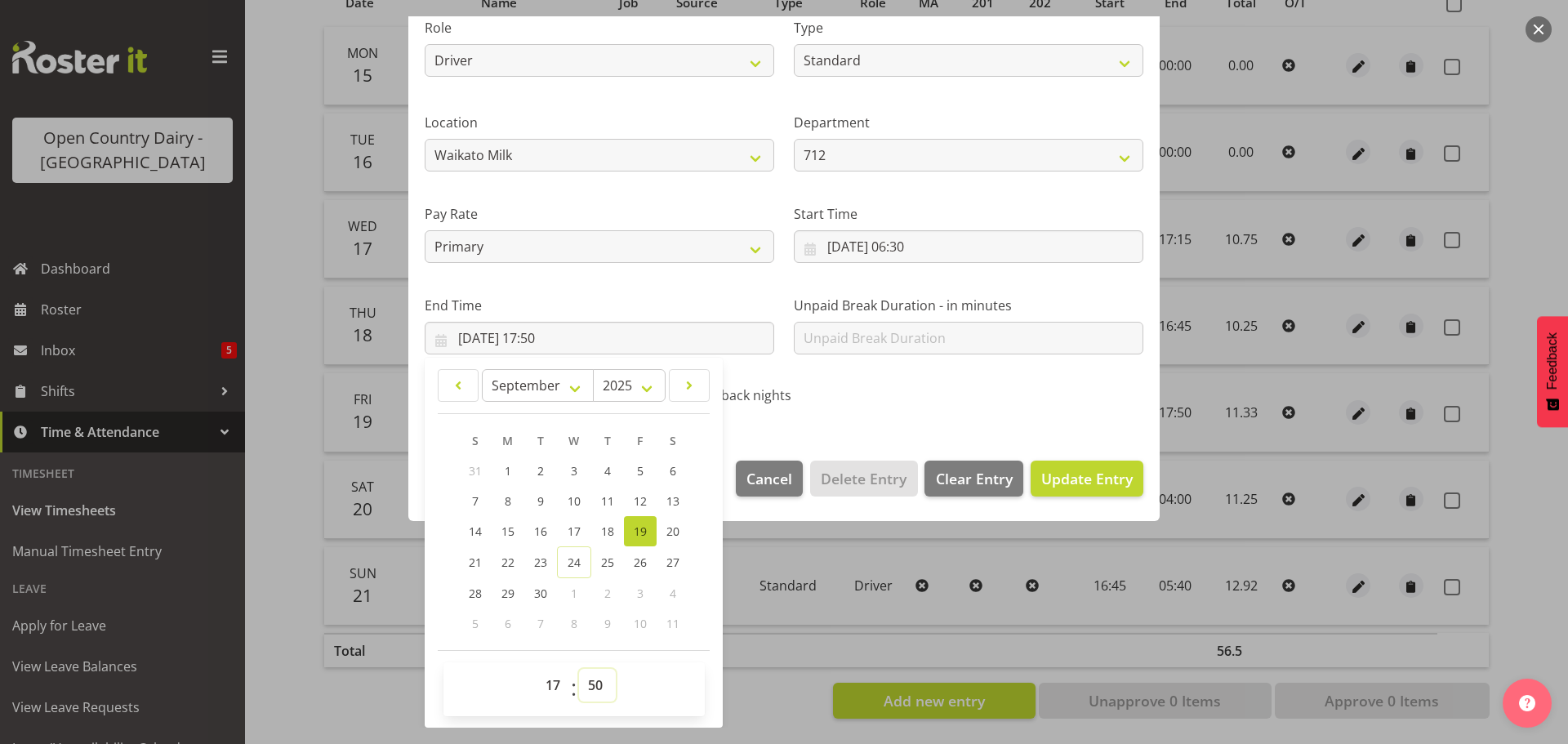
click at [595, 684] on select "00 01 02 03 04 05 06 07 08 09 10 11 12 13 14 15 16 17 18 19 20 21 22 23 24 25 2…" at bounding box center [597, 685] width 37 height 33
select select "45"
click at [579, 669] on select "00 01 02 03 04 05 06 07 08 09 10 11 12 13 14 15 16 17 18 19 20 21 22 23 24 25 2…" at bounding box center [597, 685] width 37 height 33
type input "[DATE] 17:45"
click at [1056, 476] on span "Update Entry" at bounding box center [1087, 478] width 91 height 20
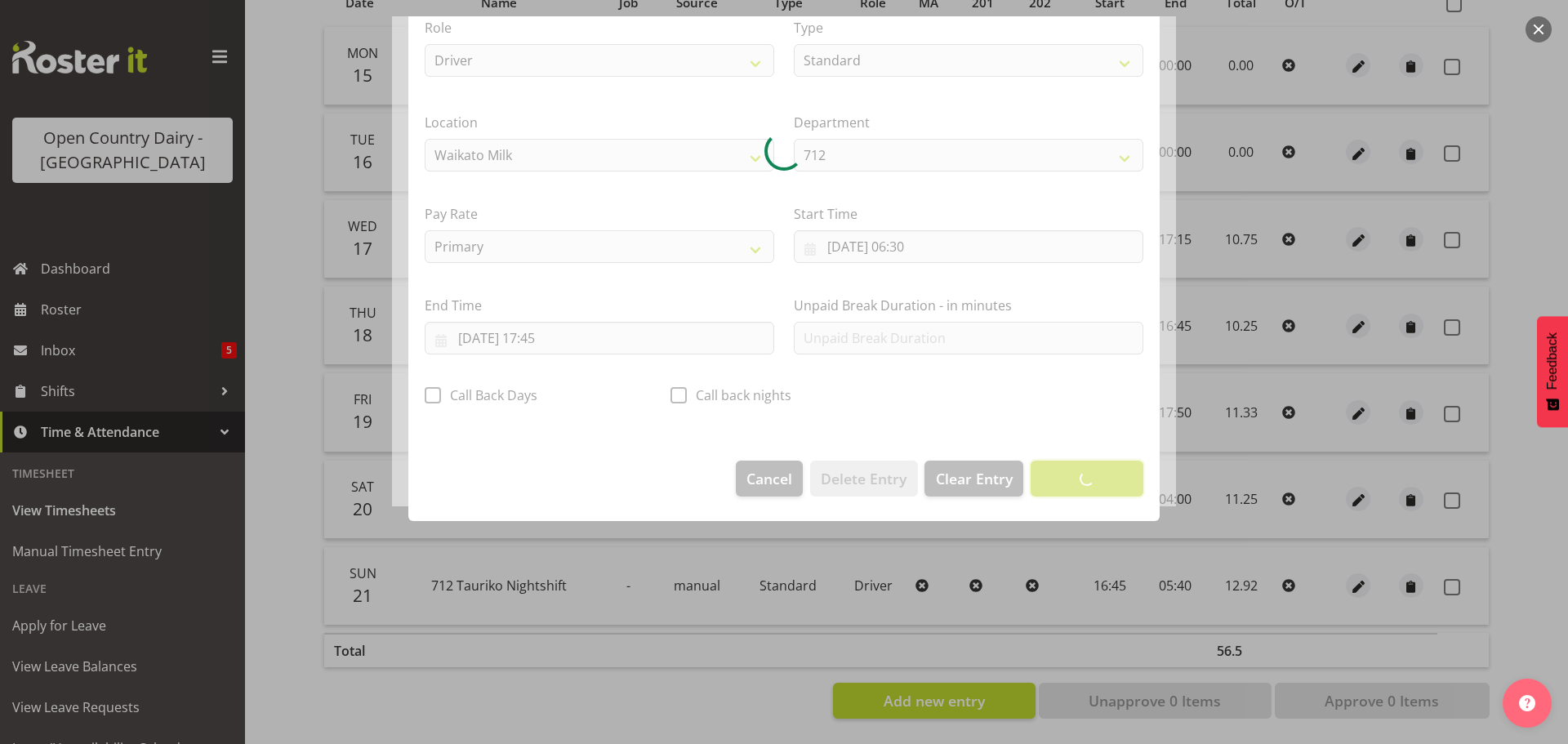
scroll to position [14, 0]
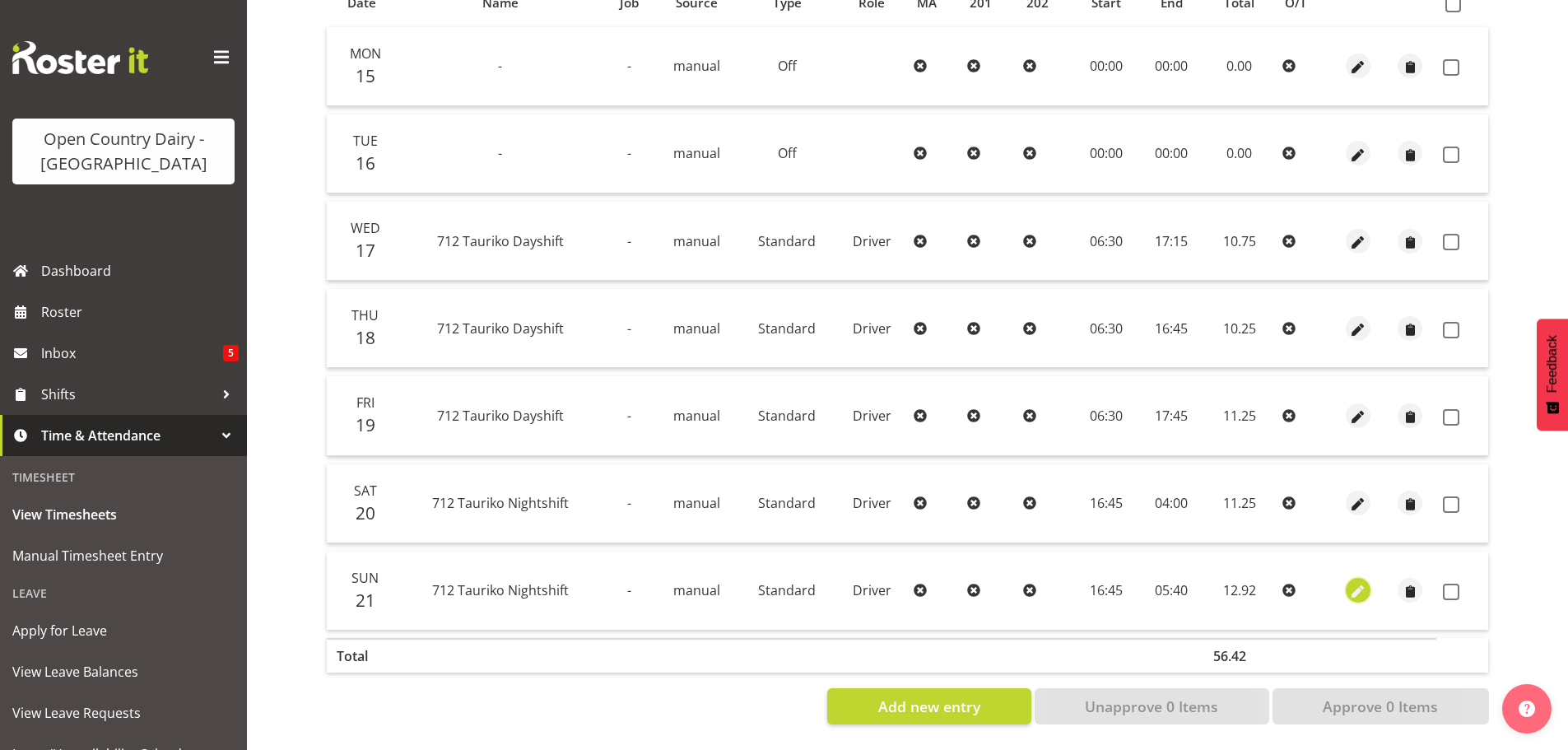
click at [1356, 582] on span "button" at bounding box center [1359, 591] width 19 height 19
select select "Standard"
select select "8"
select select "2025"
select select "5"
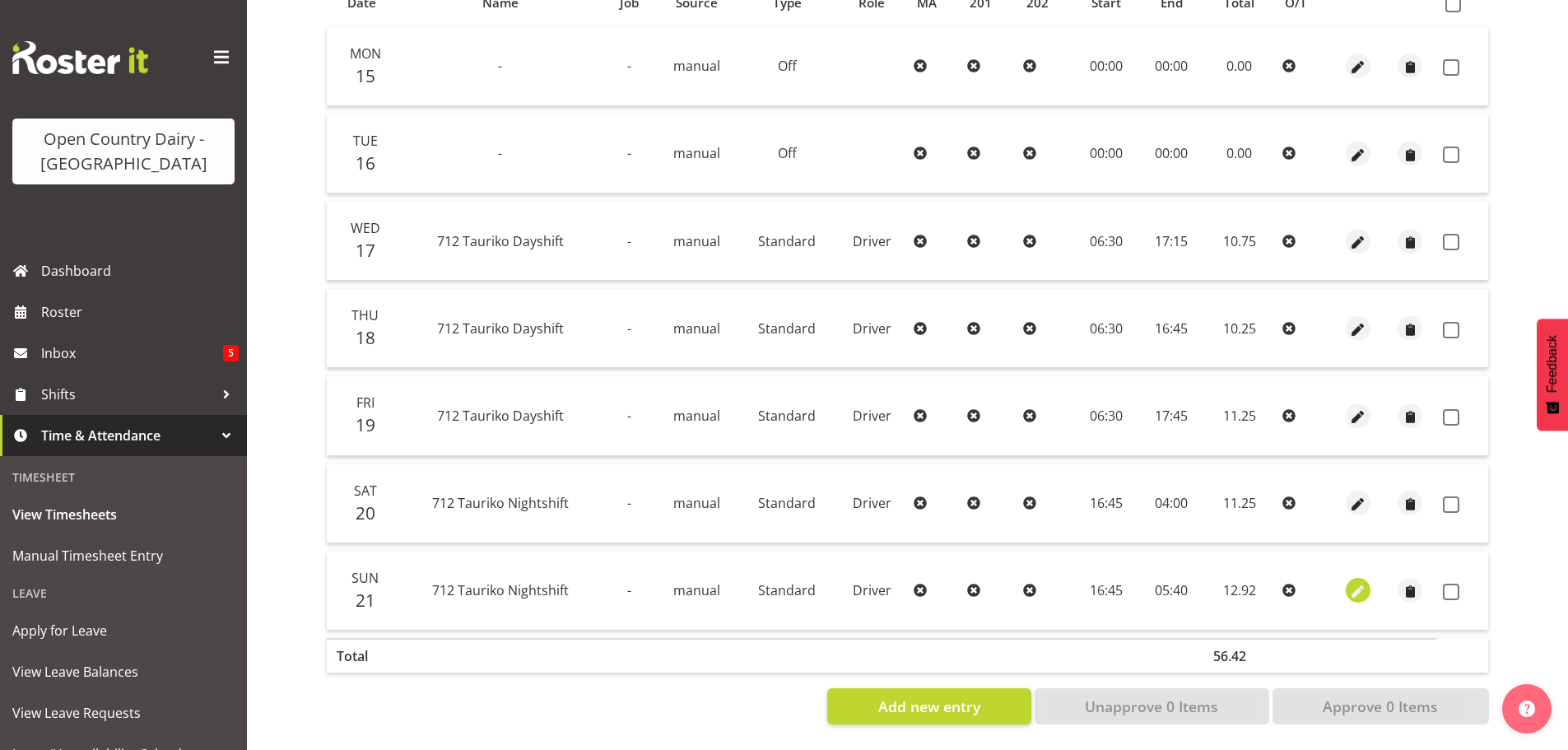
select select "40"
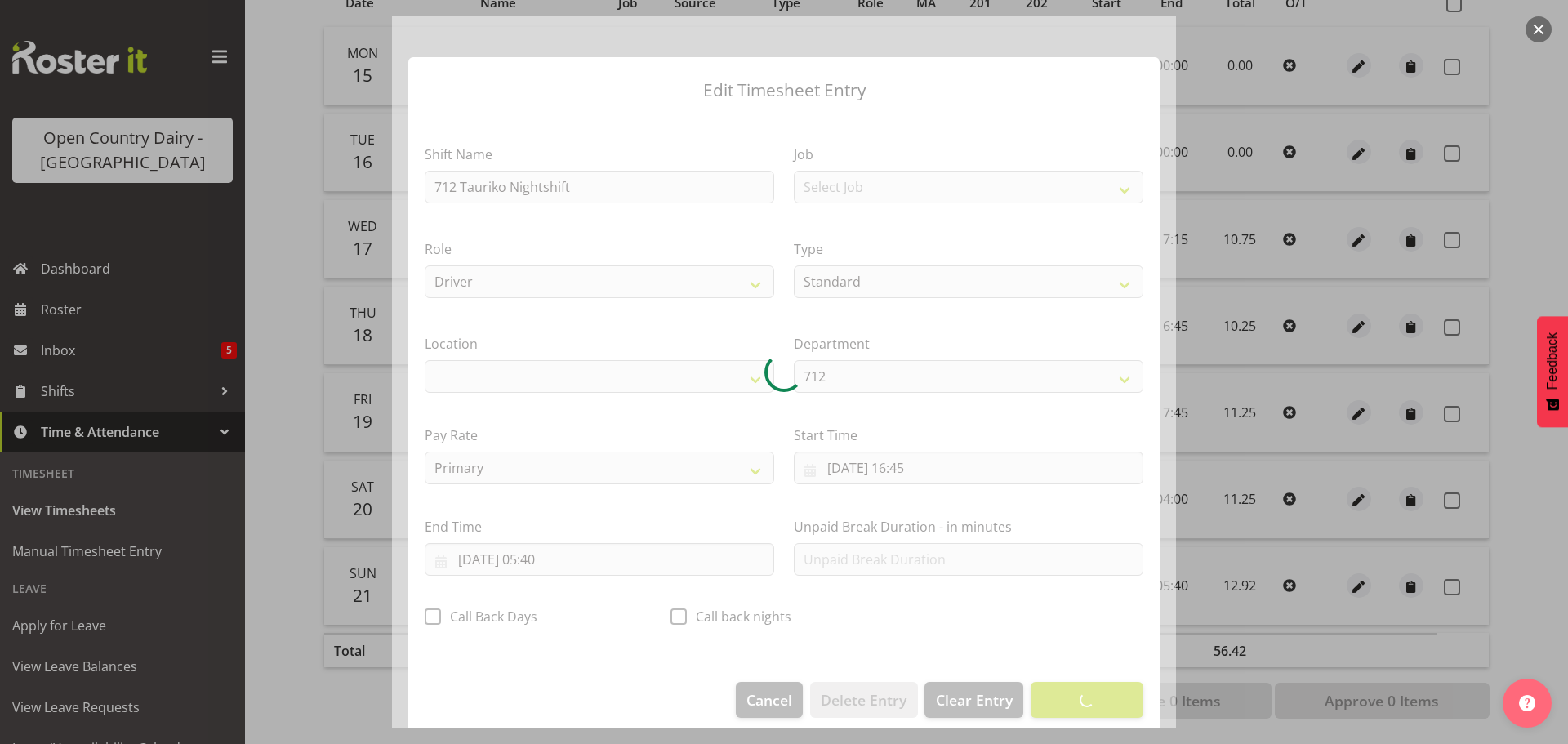
select select "1054"
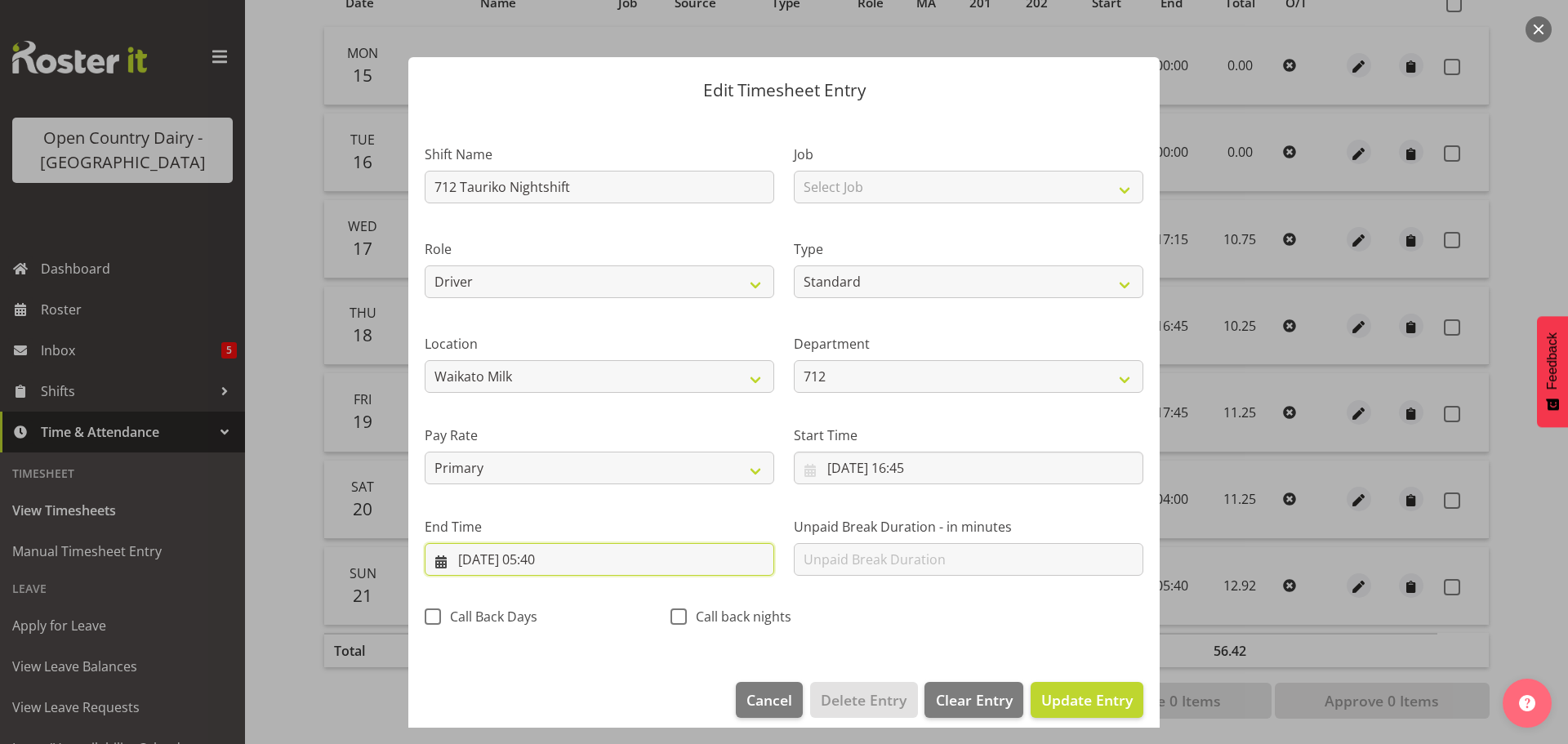
click at [552, 559] on input "[DATE] 05:40" at bounding box center [599, 559] width 350 height 33
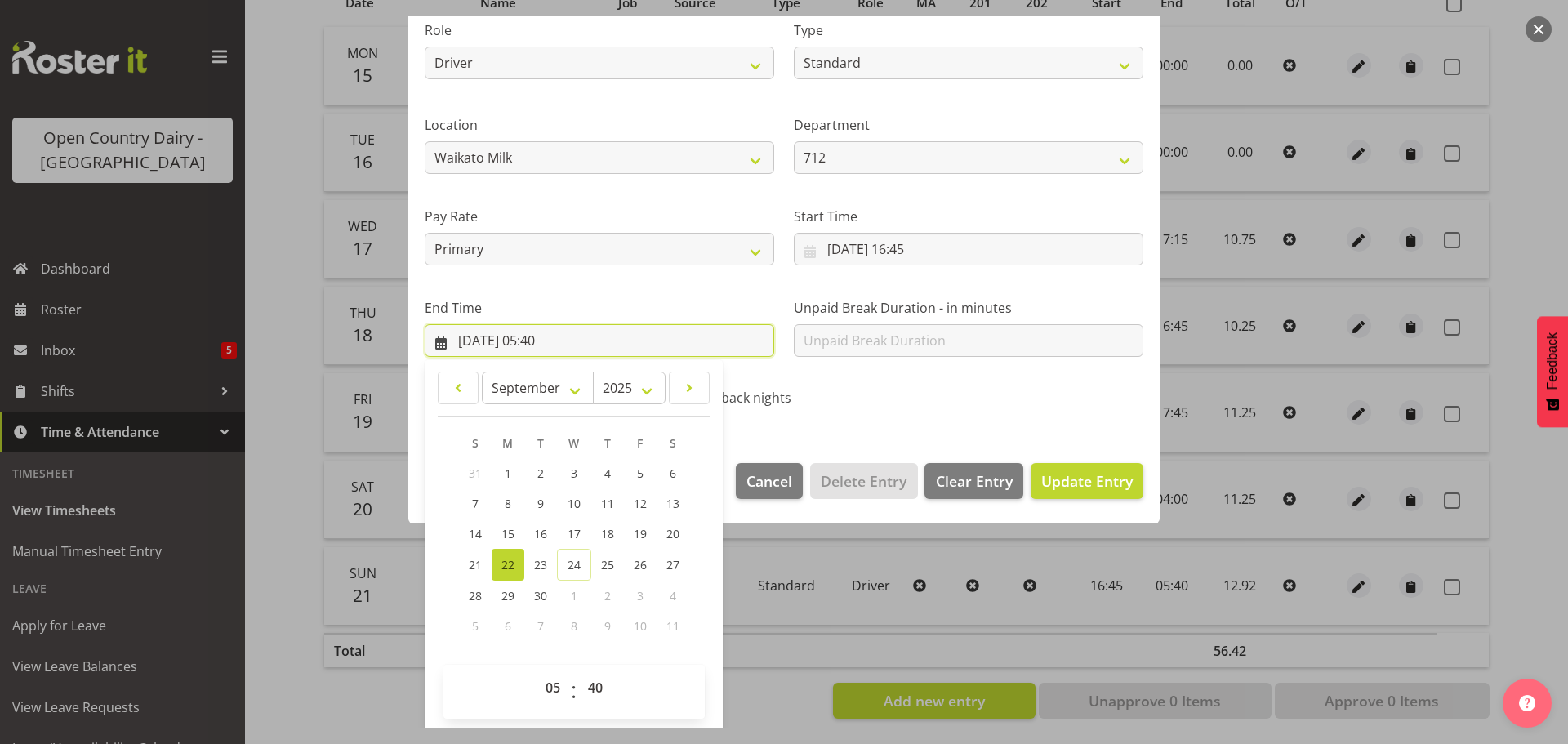
scroll to position [221, 0]
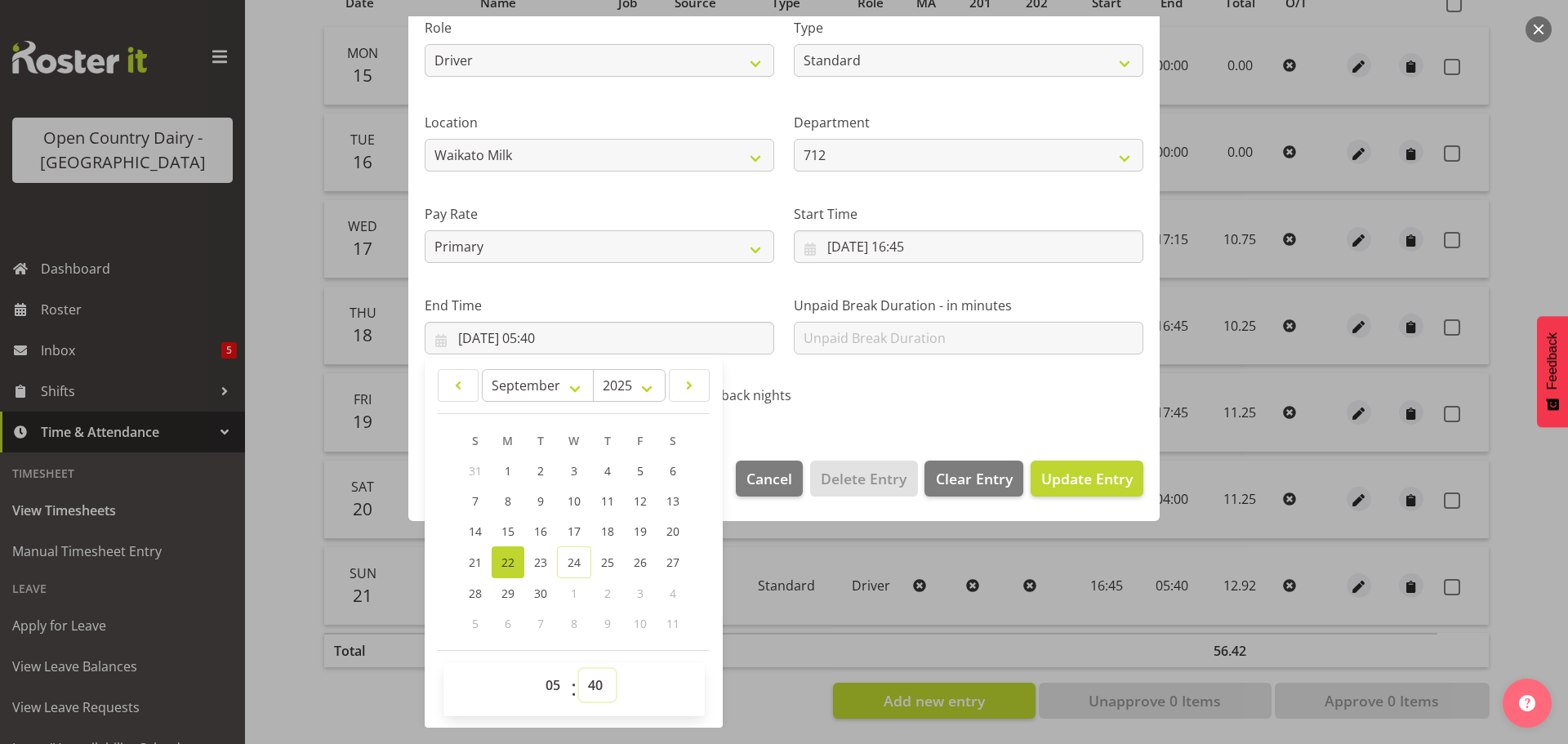
click at [595, 685] on select "00 01 02 03 04 05 06 07 08 09 10 11 12 13 14 15 16 17 18 19 20 21 22 23 24 25 2…" at bounding box center [597, 685] width 37 height 33
select select "45"
click at [579, 669] on select "00 01 02 03 04 05 06 07 08 09 10 11 12 13 14 15 16 17 18 19 20 21 22 23 24 25 2…" at bounding box center [597, 685] width 37 height 33
type input "[DATE] 05:45"
click at [1062, 481] on span "Update Entry" at bounding box center [1087, 478] width 91 height 20
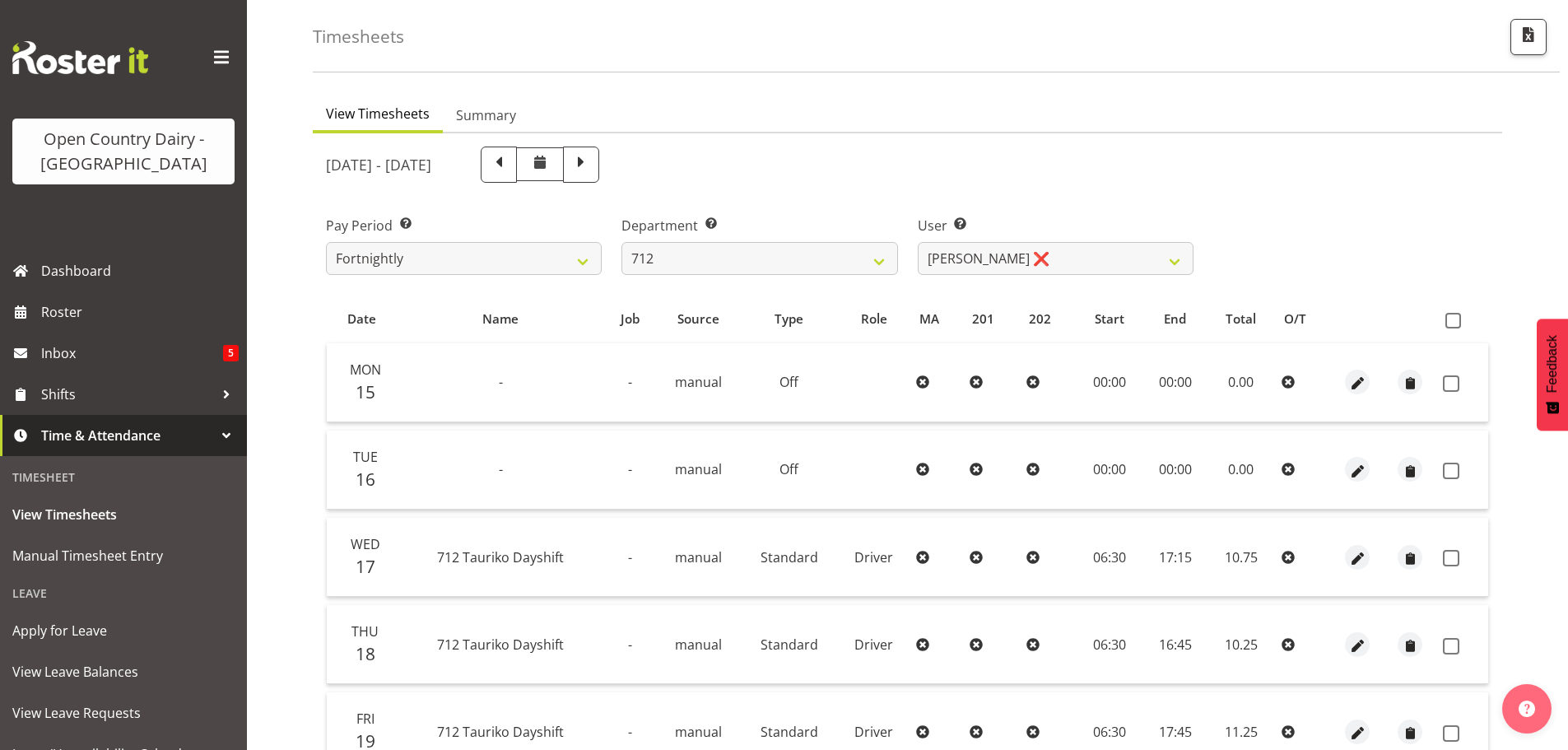
scroll to position [66, 0]
click at [1452, 319] on span at bounding box center [1453, 321] width 15 height 15
click at [1452, 319] on input "checkbox" at bounding box center [1451, 322] width 11 height 11
checkbox input "true"
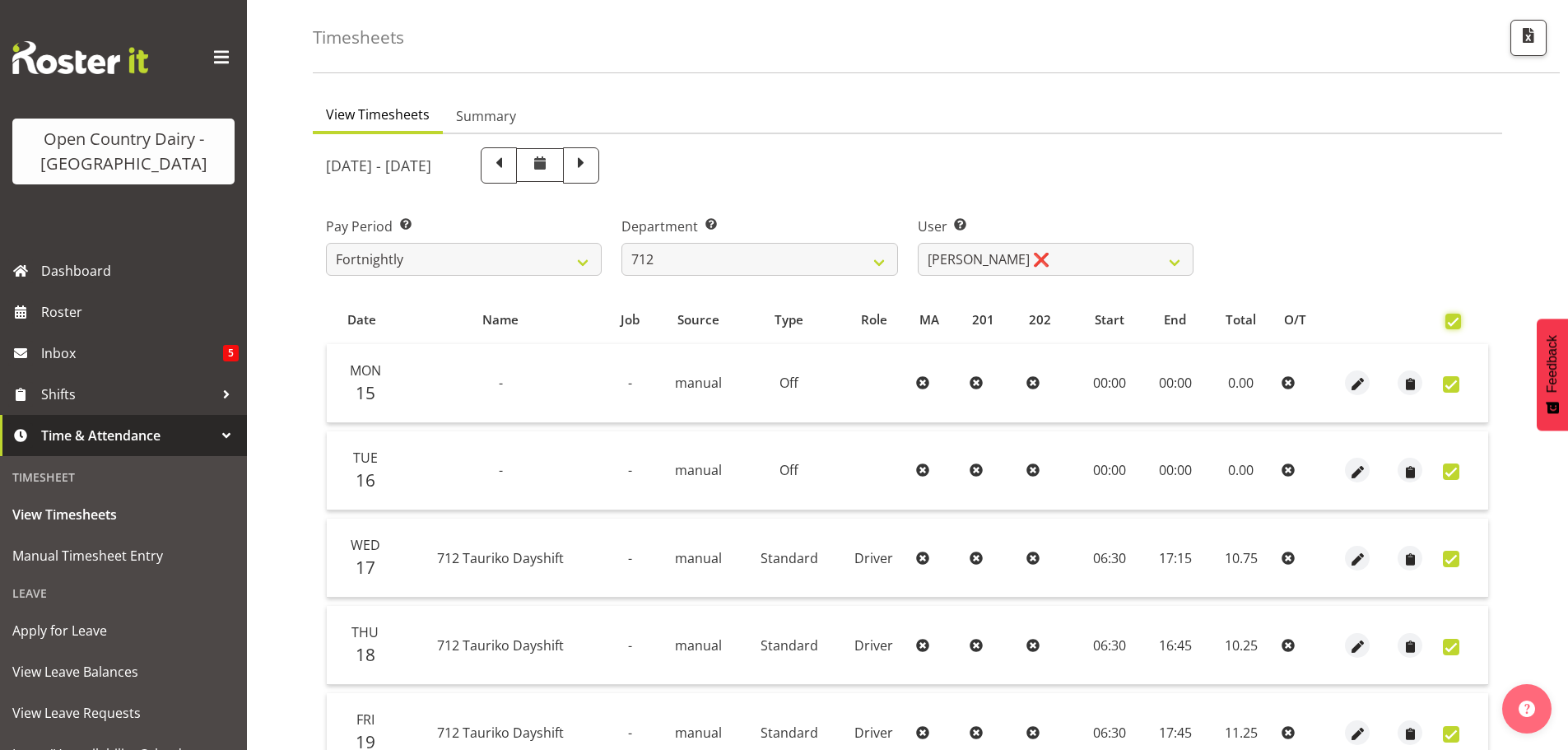
checkbox input "true"
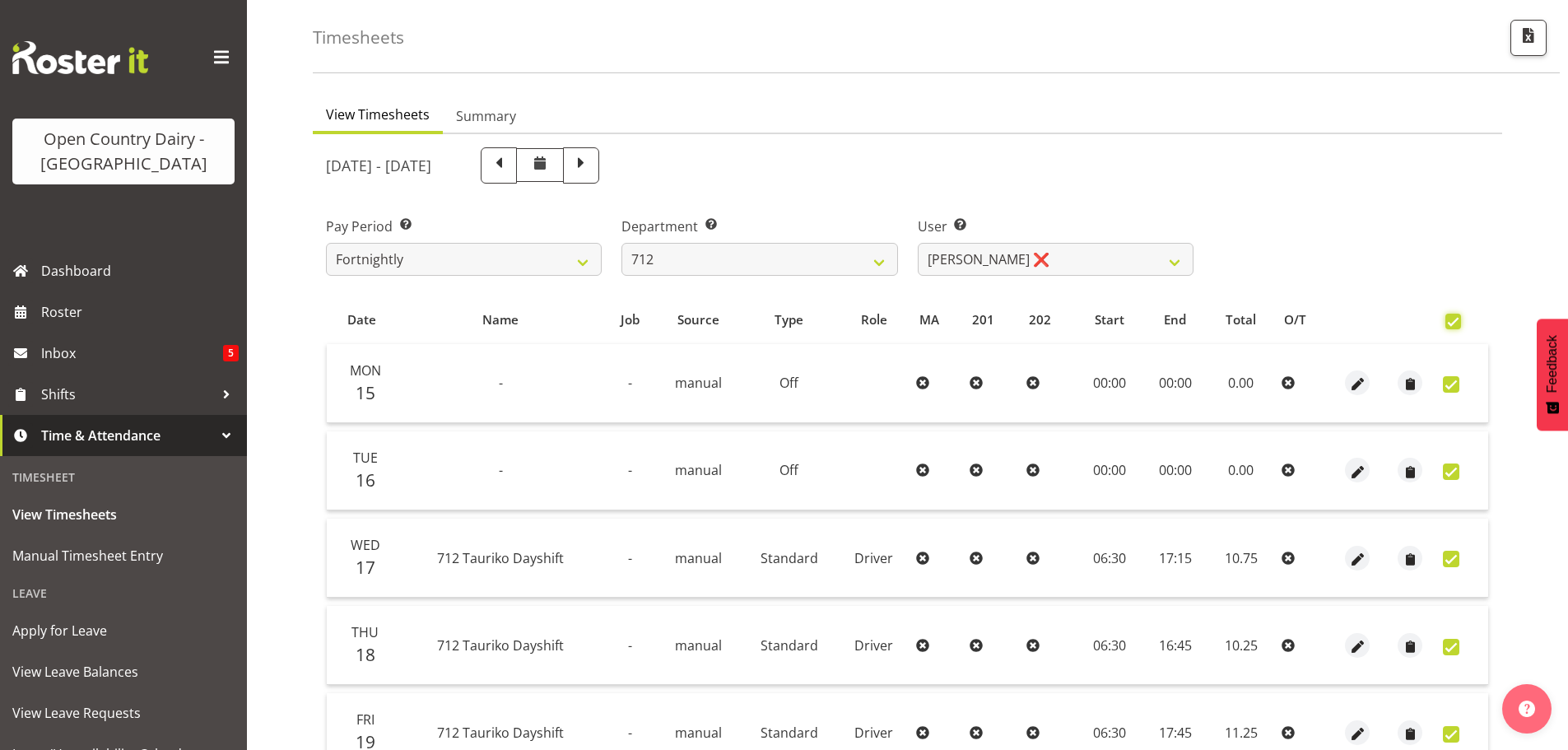
checkbox input "true"
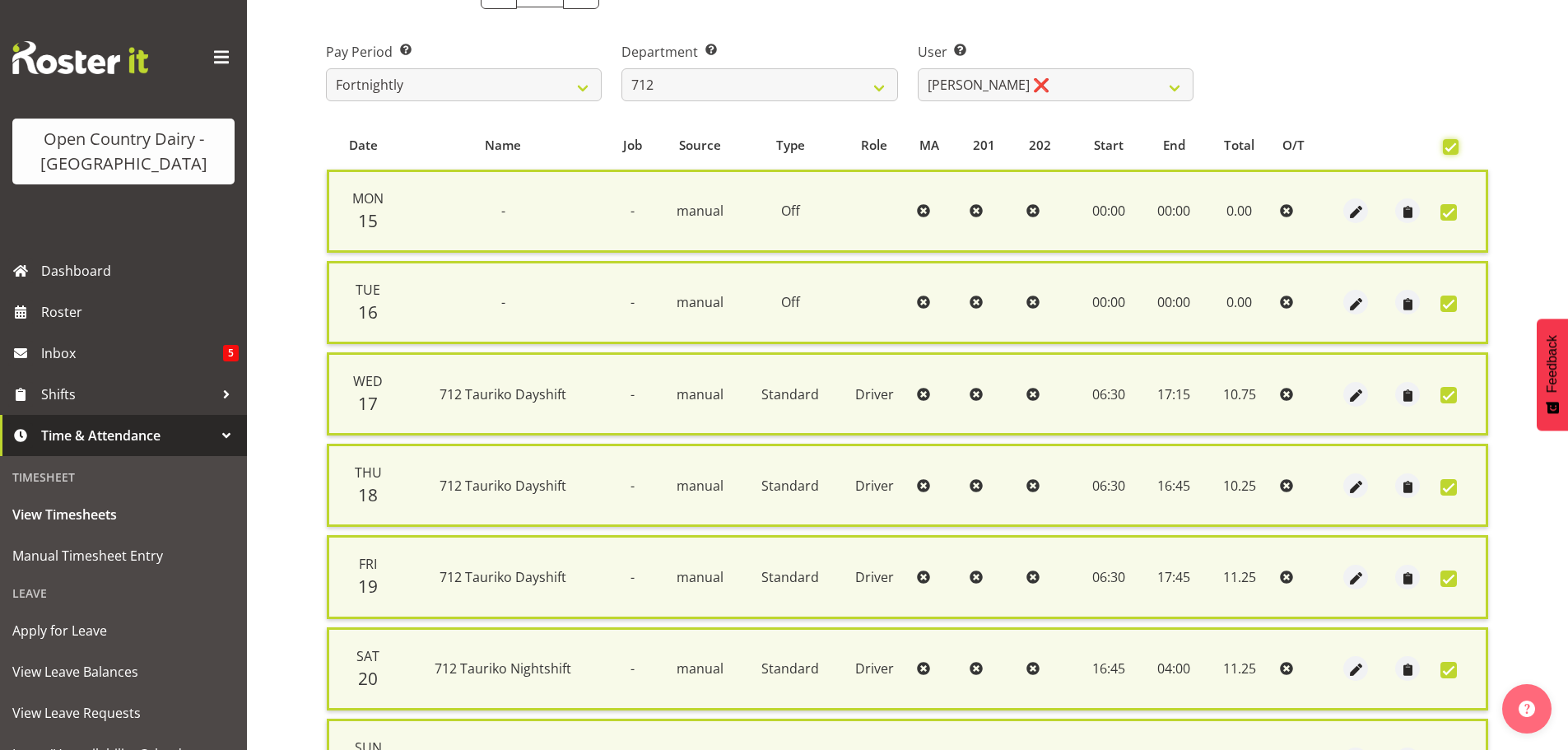
scroll to position [422, 0]
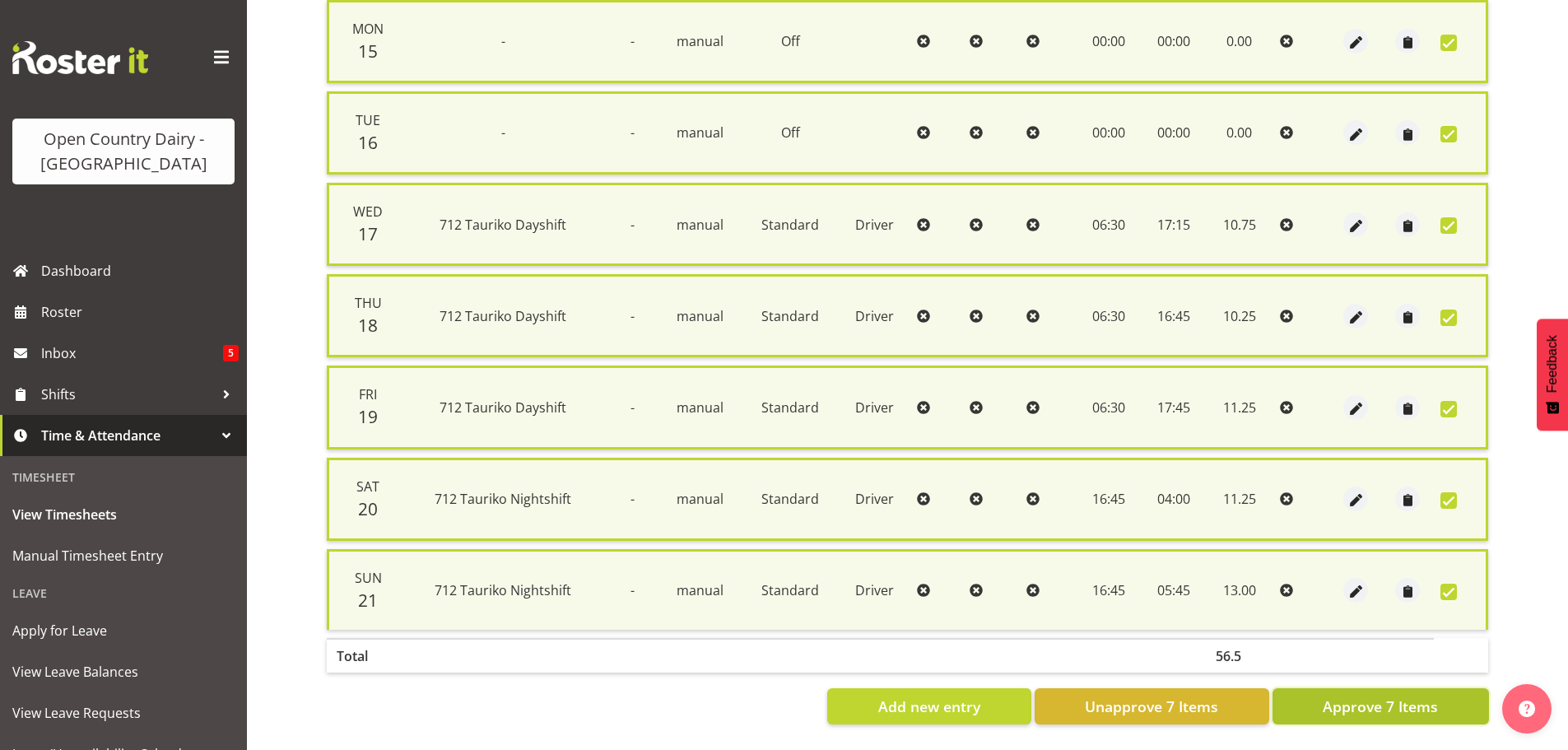
click at [1410, 696] on span "Approve 7 Items" at bounding box center [1380, 707] width 115 height 22
checkbox input "false"
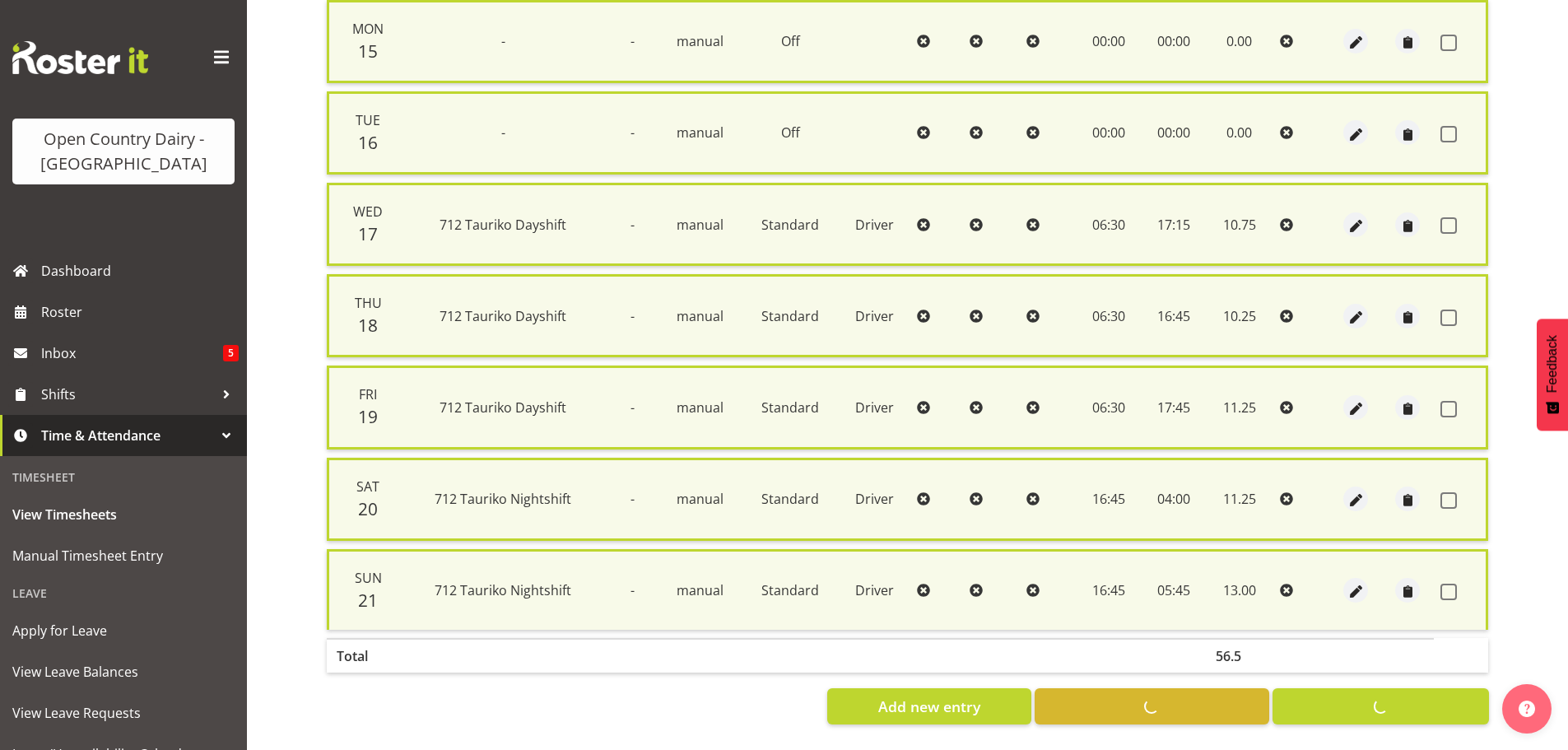
checkbox input "false"
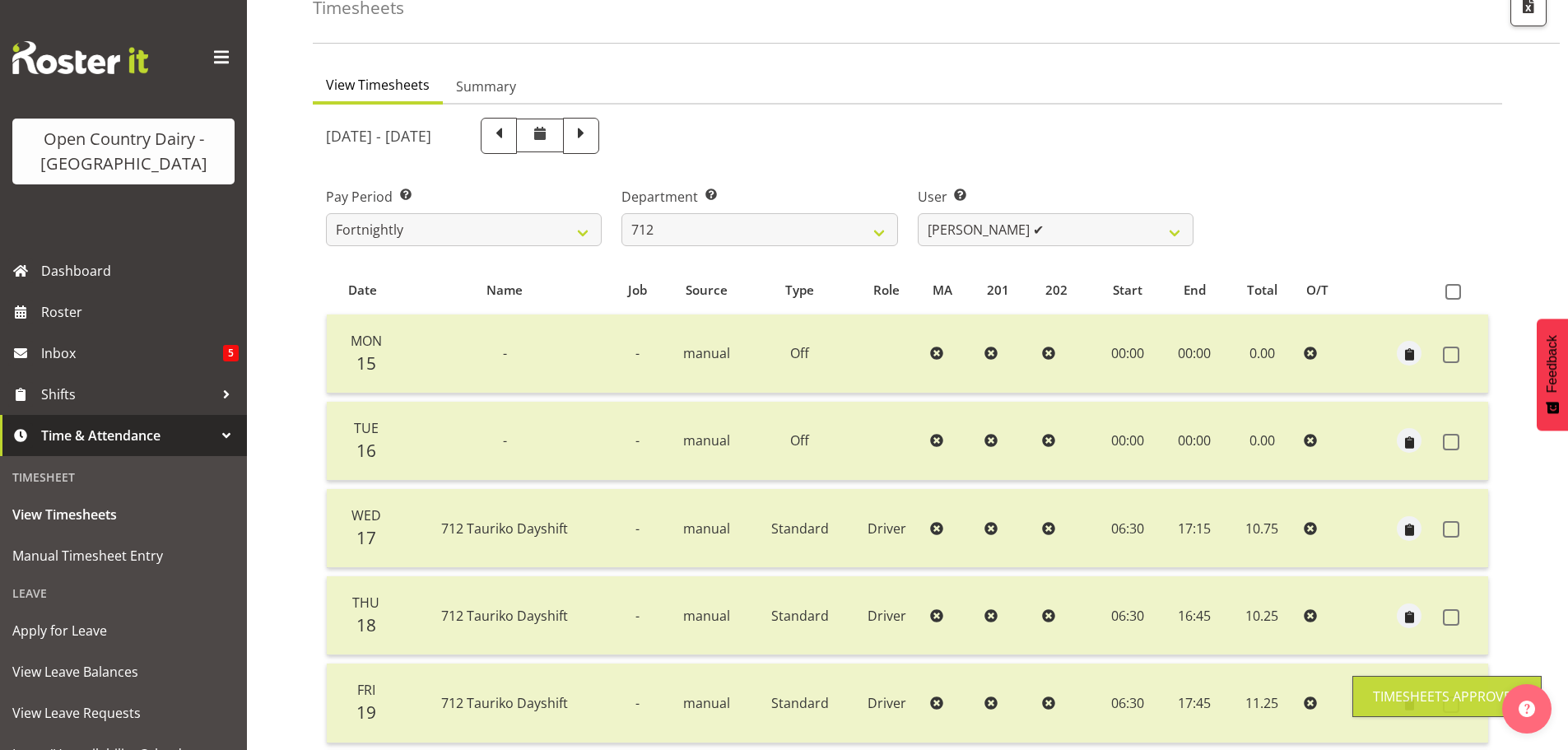
scroll to position [66, 0]
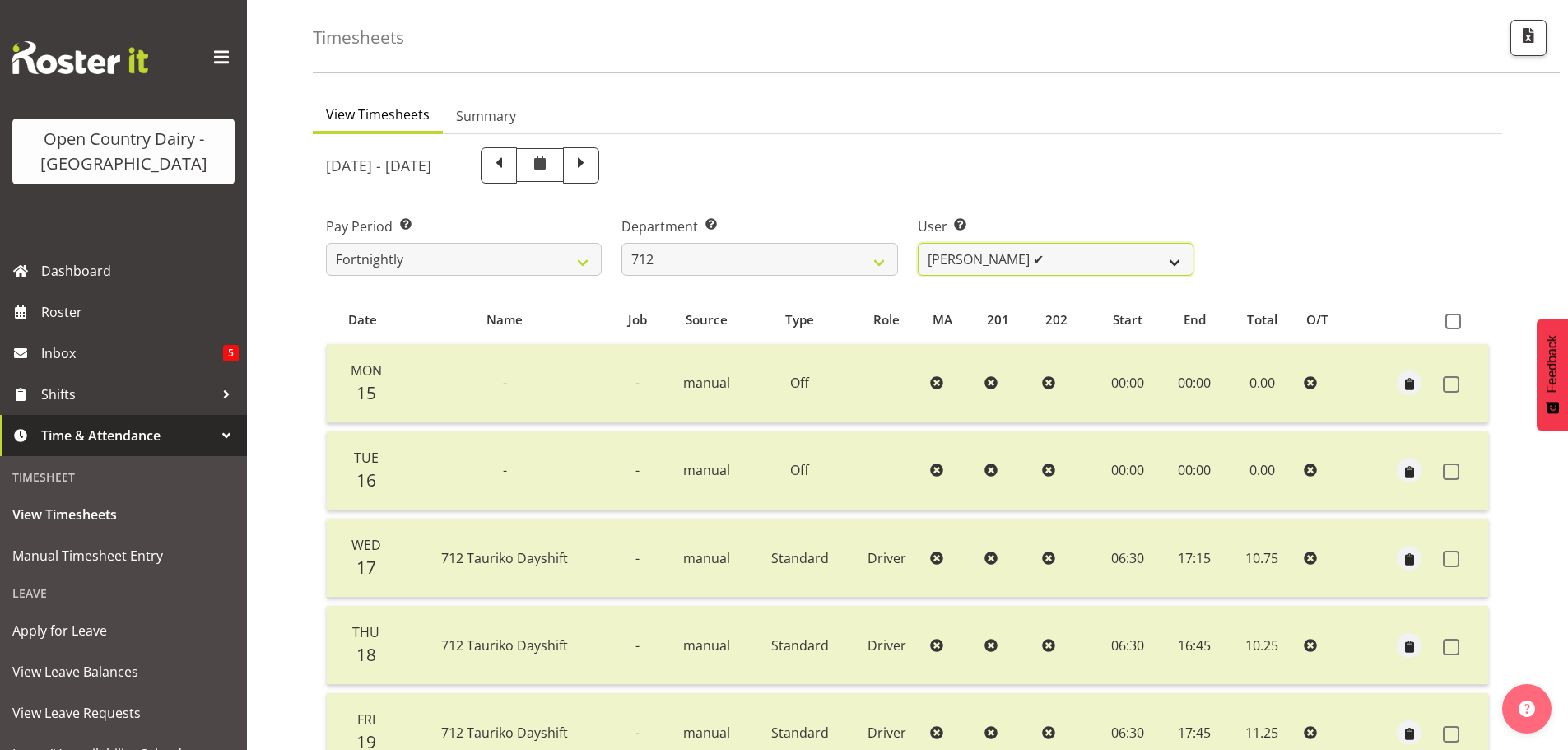
click at [987, 262] on select "[PERSON_NAME] ✔ [PERSON_NAME] ✔ Lucky Kau Kau ✔" at bounding box center [1056, 259] width 276 height 33
select select "8195"
click at [918, 242] on select "[PERSON_NAME] ✔ [PERSON_NAME] ✔ Lucky Kau Kau ✔" at bounding box center [1056, 259] width 276 height 33
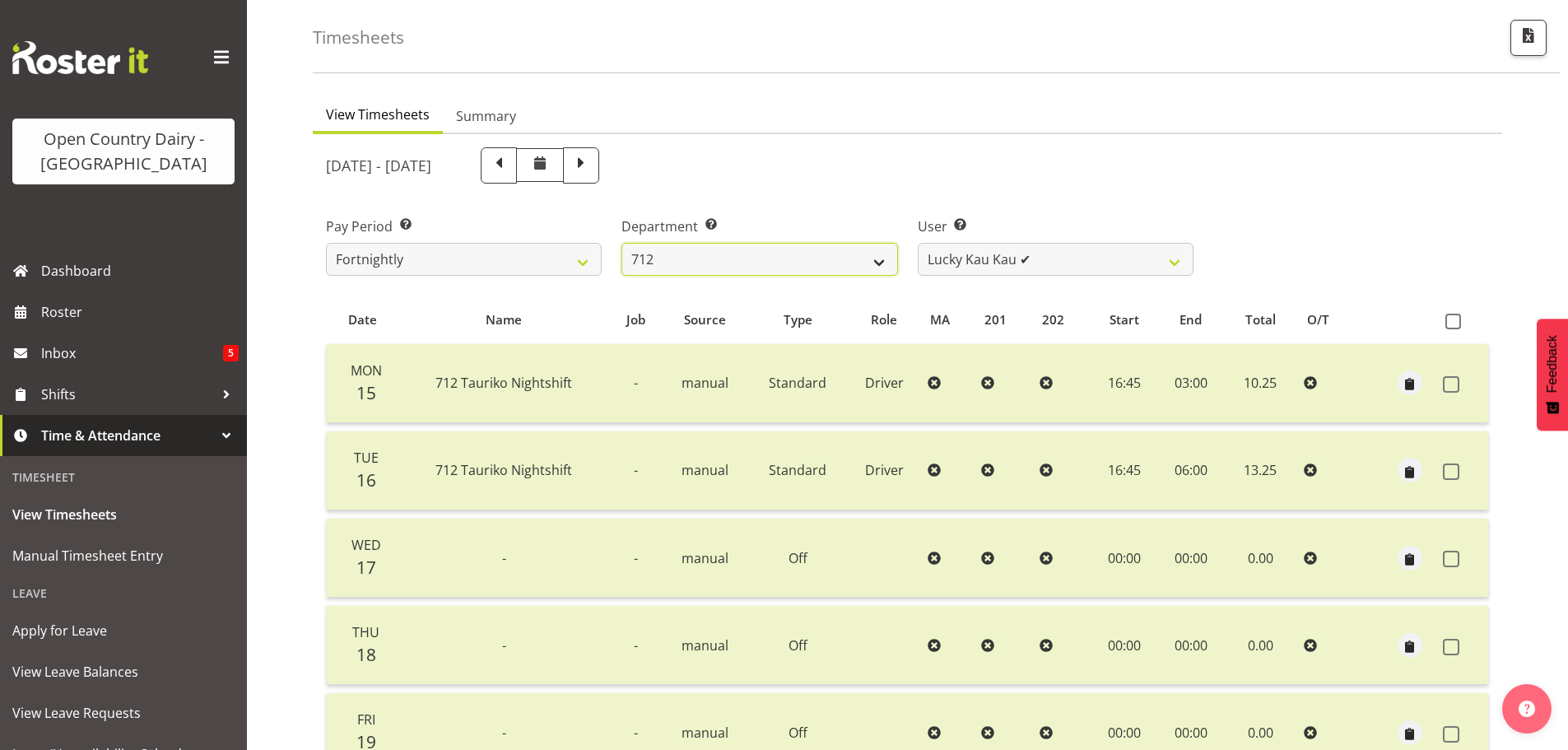
click at [875, 258] on select "701 702 703 704 705 706 707 708 709 710 711 712 713 714 715 716 717 718 719 720" at bounding box center [759, 259] width 276 height 33
select select "716"
click at [621, 242] on select "701 702 703 704 705 706 707 708 709 710 711 712 713 714 715 716 717 718 719 720" at bounding box center [759, 259] width 276 height 33
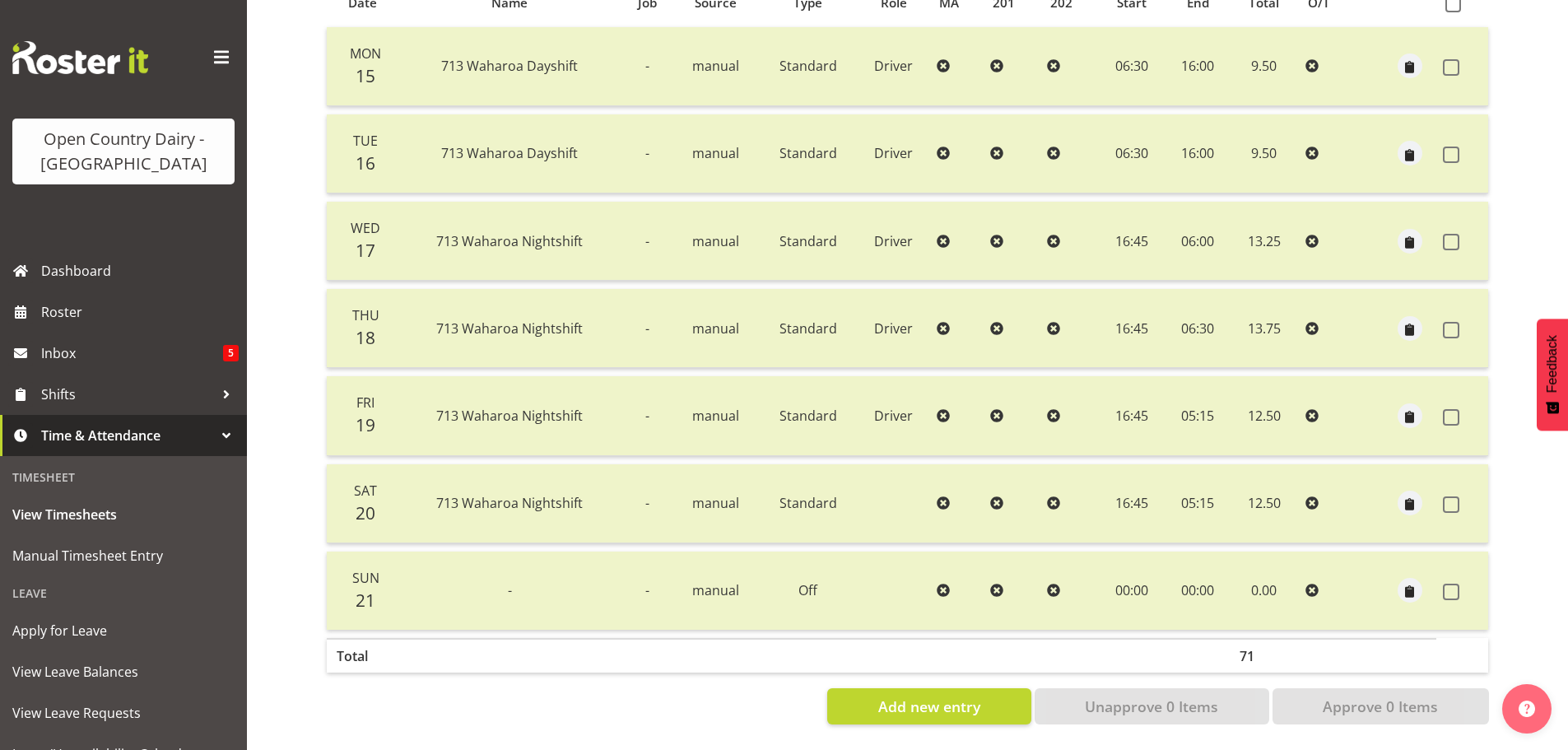
scroll to position [0, 0]
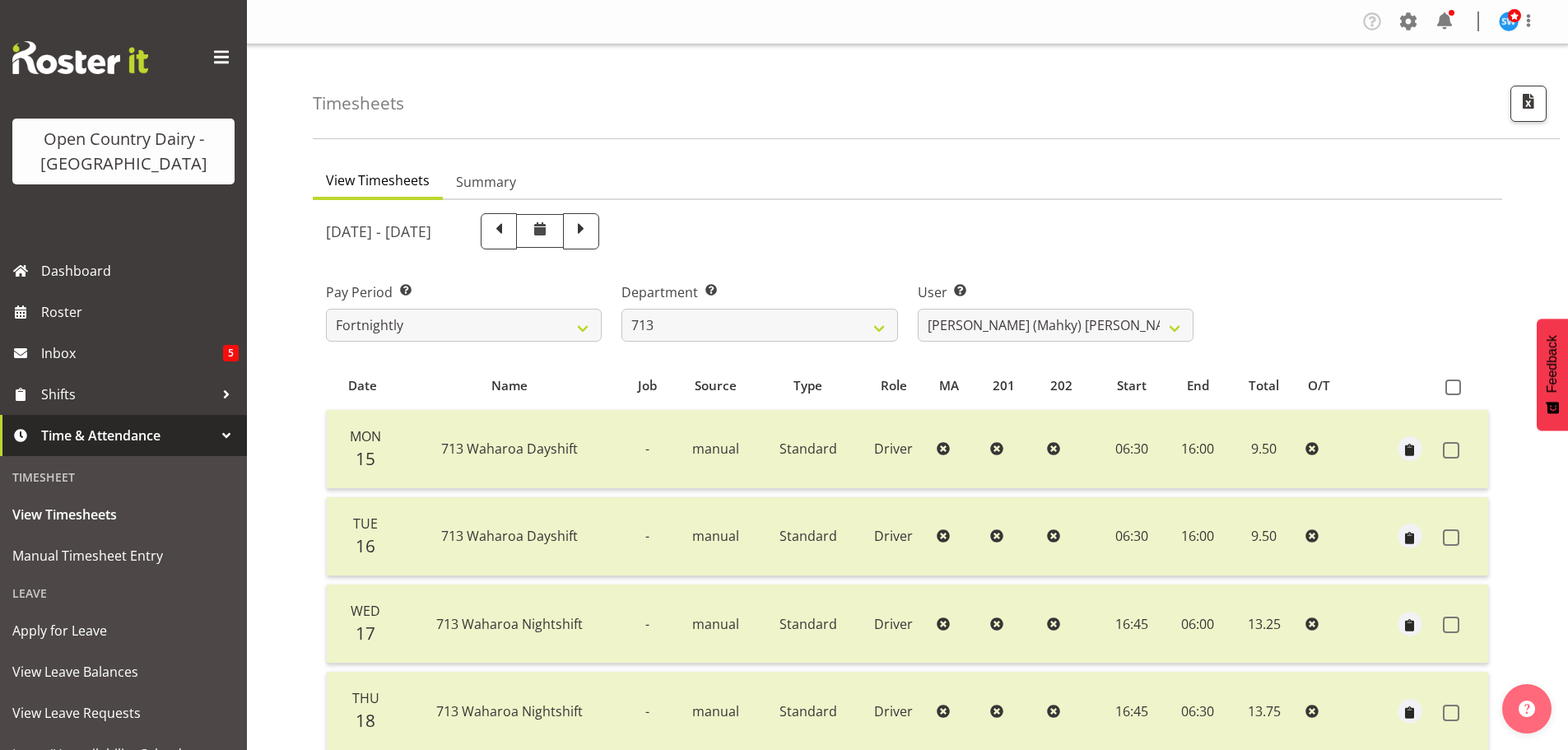
drag, startPoint x: 1293, startPoint y: 326, endPoint x: 1579, endPoint y: 25, distance: 415.2
click at [1568, 26] on html "Open Country Dairy - [GEOGRAPHIC_DATA] Dashboard Roster Inbox 5 Shifts Time & A…" at bounding box center [784, 375] width 1568 height 750
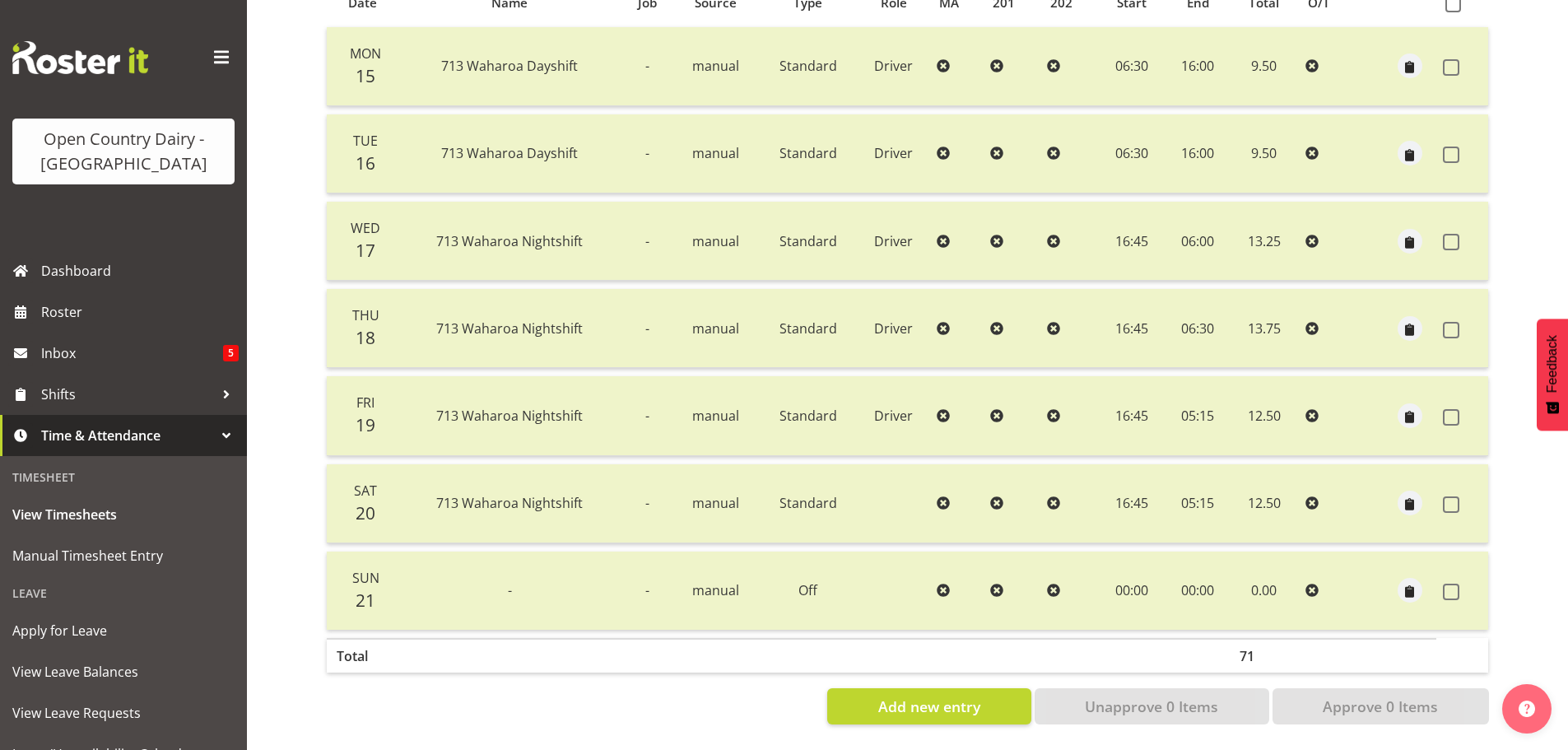
click at [1362, 68] on td at bounding box center [1370, 67] width 28 height 79
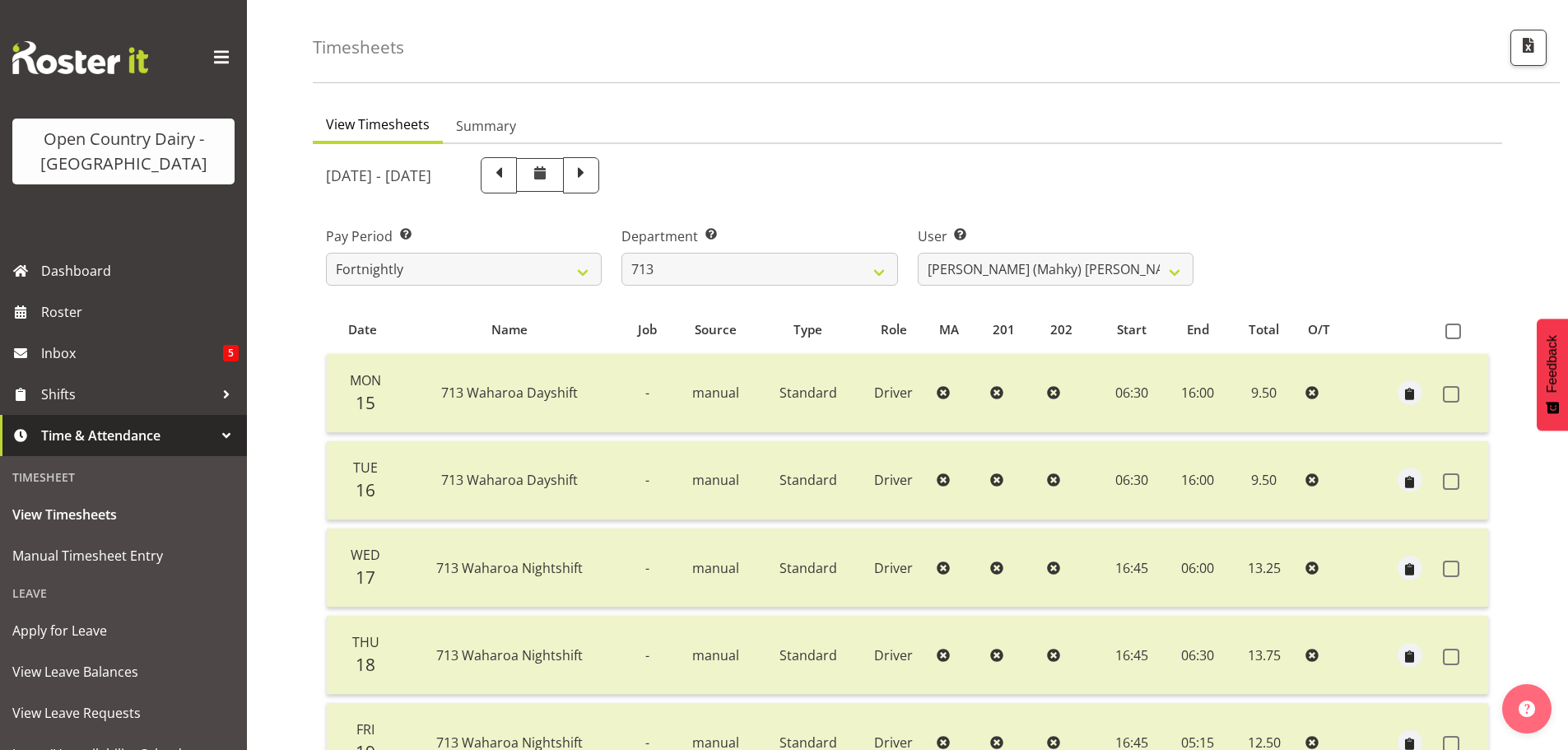
scroll to position [0, 0]
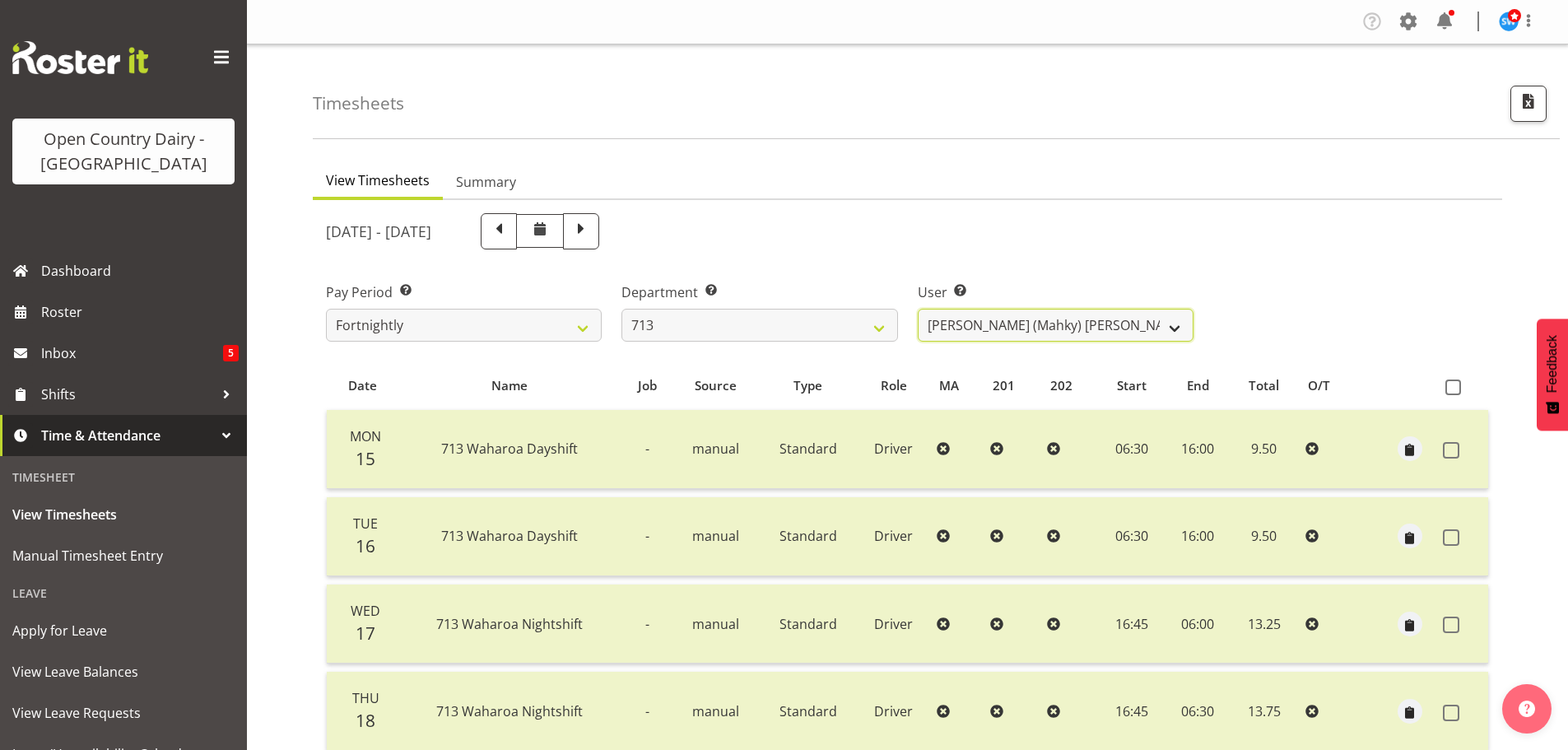
click at [1009, 323] on select "[PERSON_NAME] (Mahky) [PERSON_NAME] ✔ [PERSON_NAME] ✔ [PERSON_NAME] ✔" at bounding box center [1056, 325] width 276 height 33
click at [918, 308] on select "[PERSON_NAME] (Mahky) [PERSON_NAME] ✔ [PERSON_NAME] ✔ [PERSON_NAME] ✔" at bounding box center [1056, 325] width 276 height 33
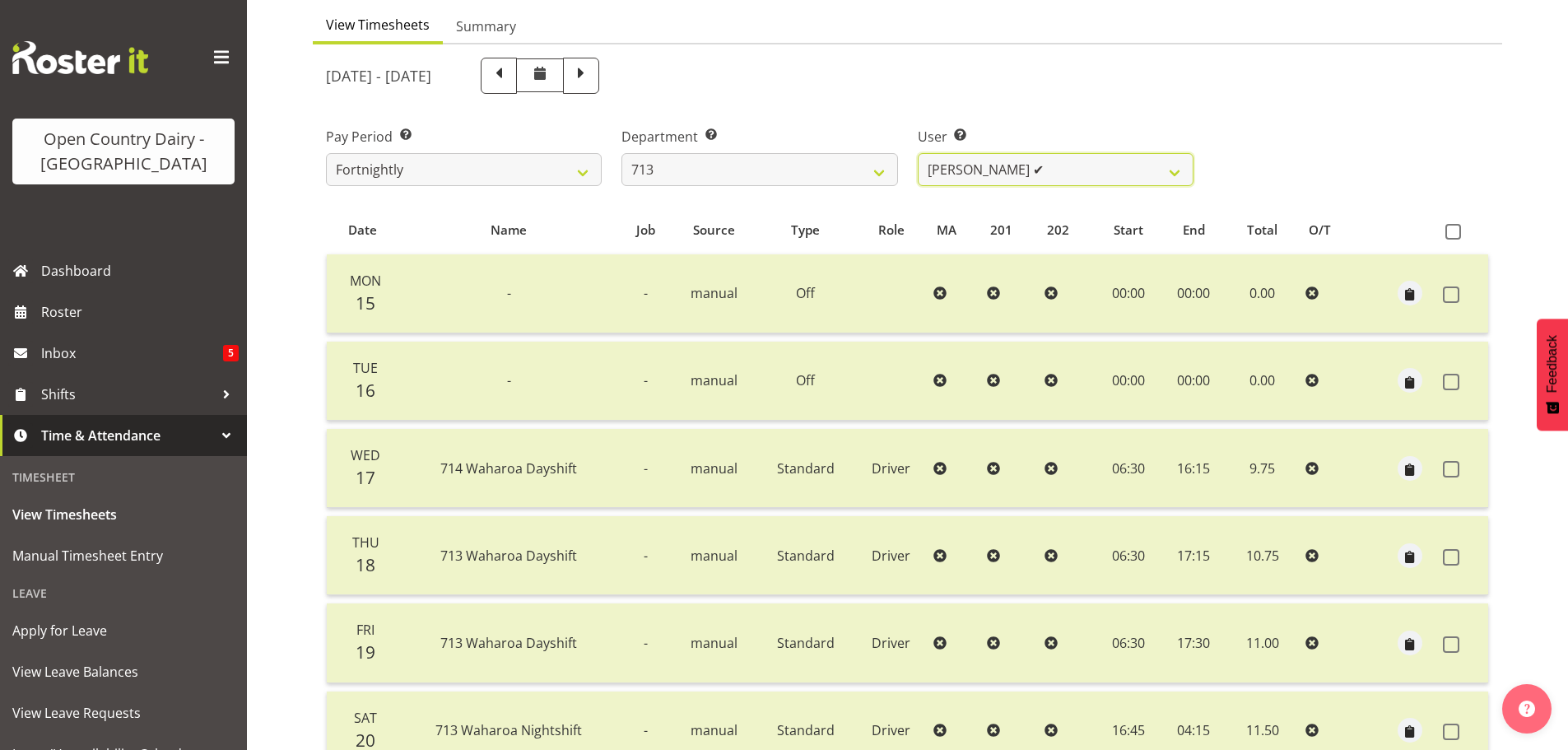
scroll to position [148, 0]
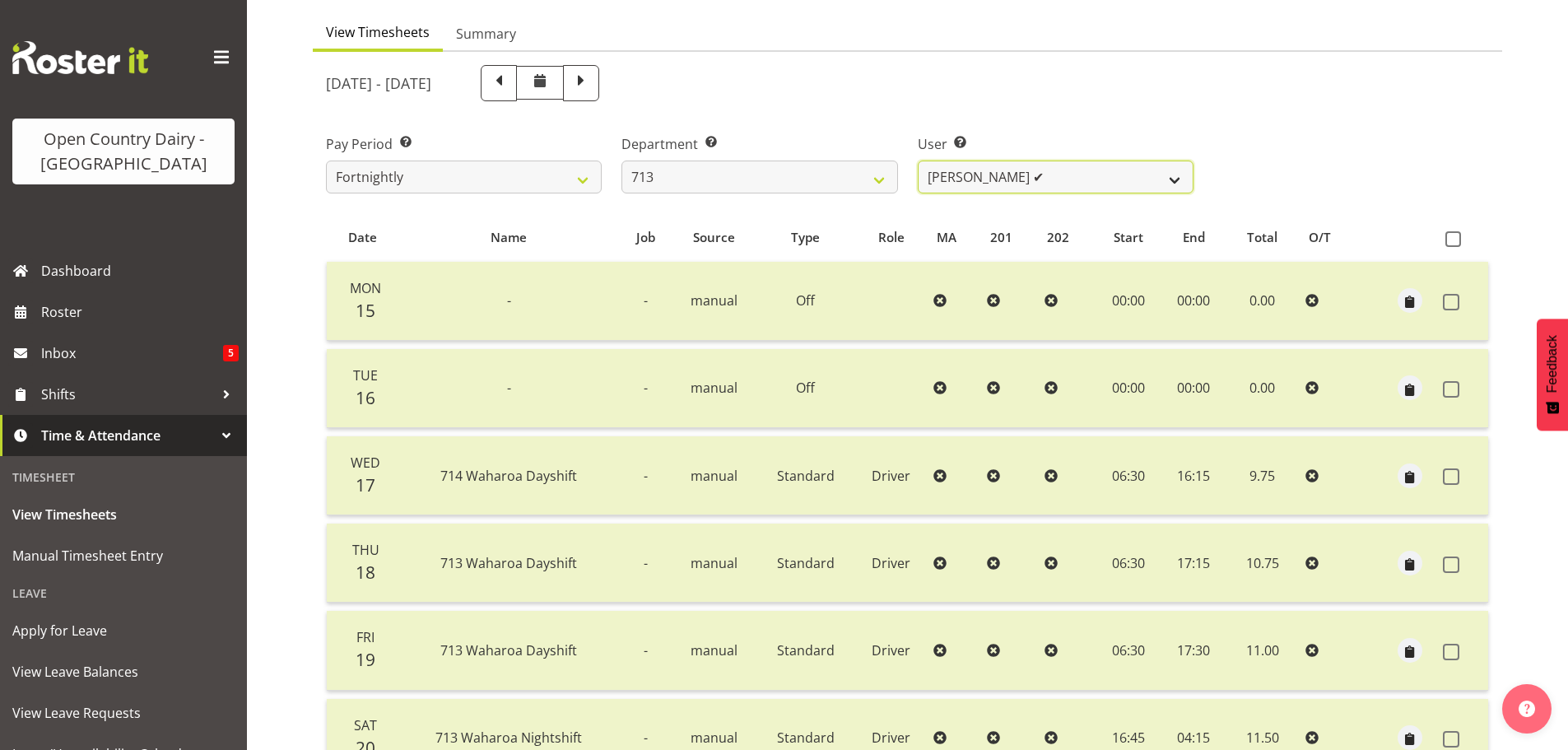
click at [977, 175] on select "[PERSON_NAME] (Mahky) [PERSON_NAME] ✔ [PERSON_NAME] ✔ [PERSON_NAME] ✔" at bounding box center [1056, 177] width 276 height 33
select select "8201"
click at [918, 160] on select "[PERSON_NAME] (Mahky) [PERSON_NAME] ✔ [PERSON_NAME] ✔ [PERSON_NAME] ✔" at bounding box center [1056, 177] width 276 height 33
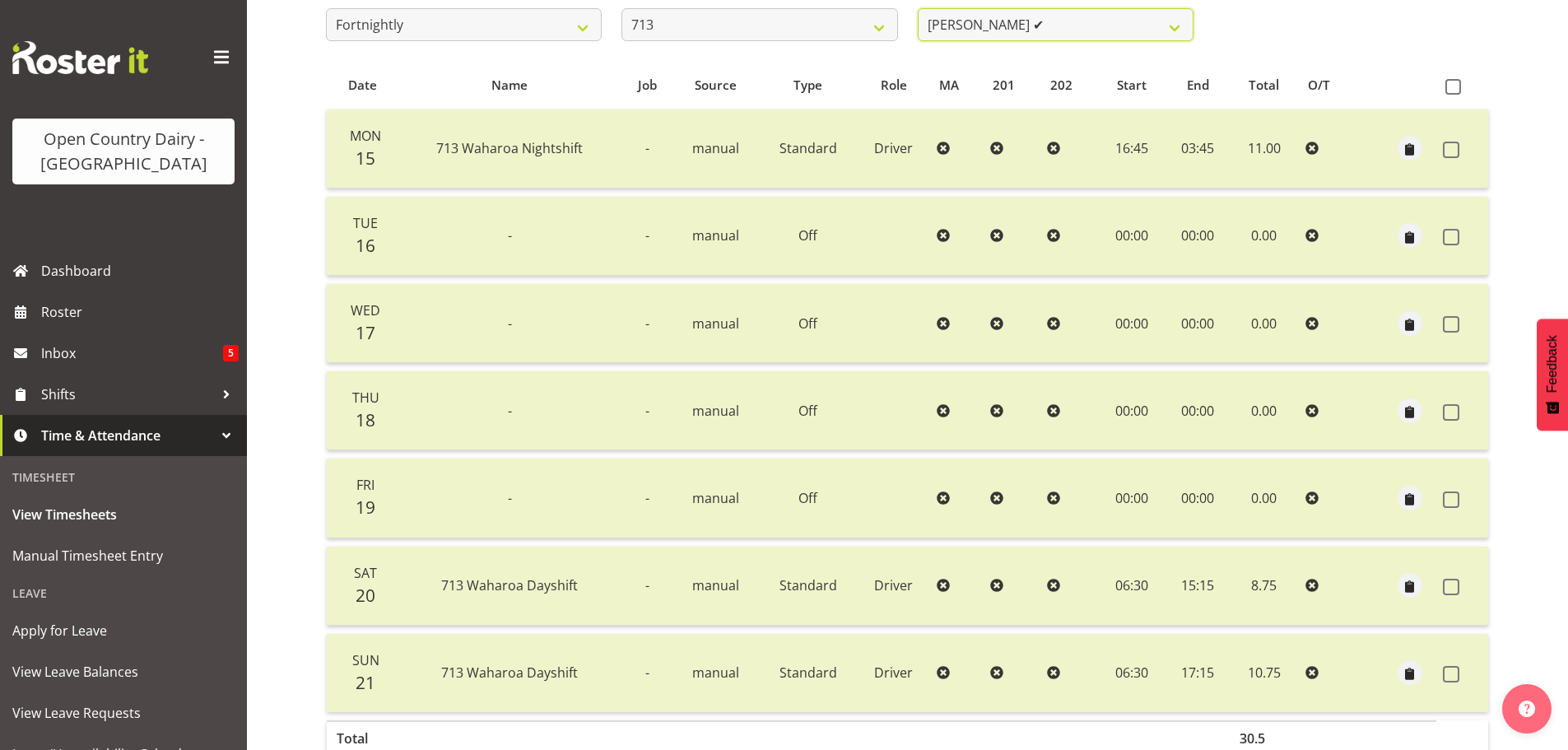
scroll to position [313, 0]
